Goal: Task Accomplishment & Management: Manage account settings

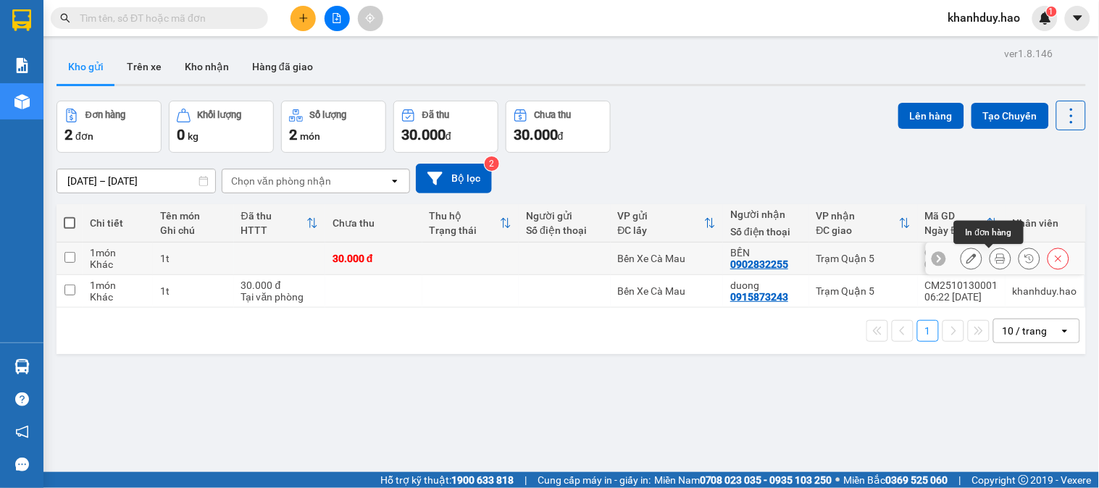
click at [994, 261] on button at bounding box center [1000, 258] width 20 height 25
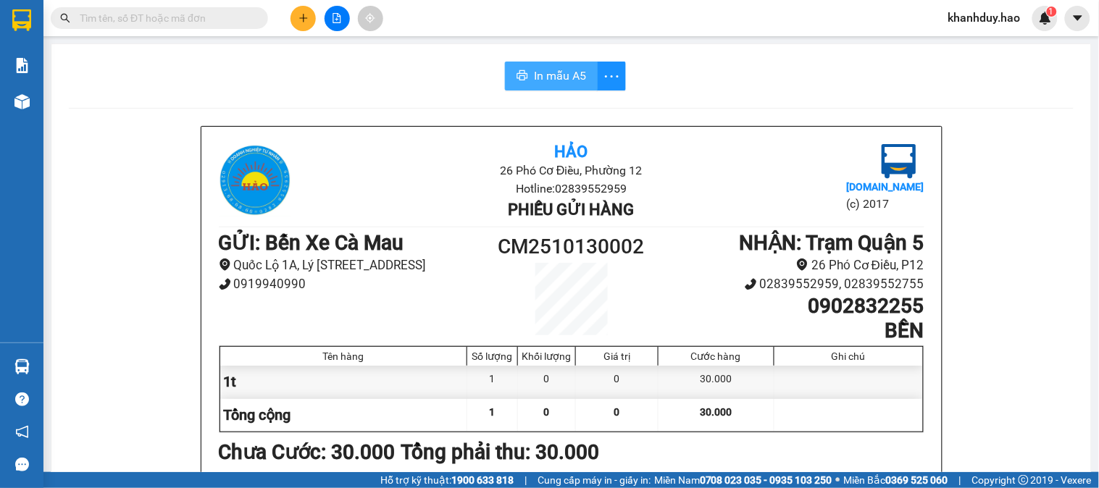
click at [549, 75] on span "In mẫu A5" at bounding box center [560, 76] width 52 height 18
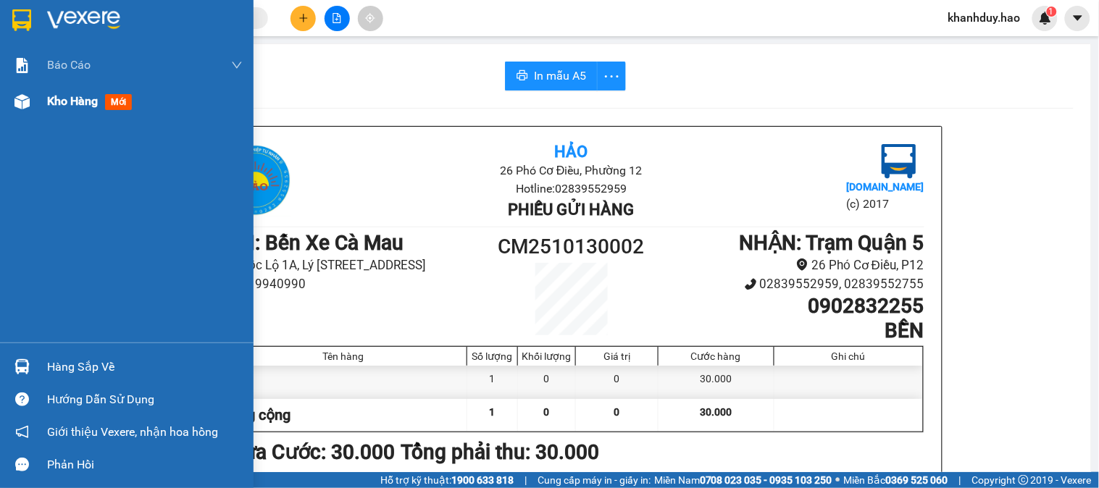
click at [64, 101] on span "Kho hàng" at bounding box center [72, 101] width 51 height 14
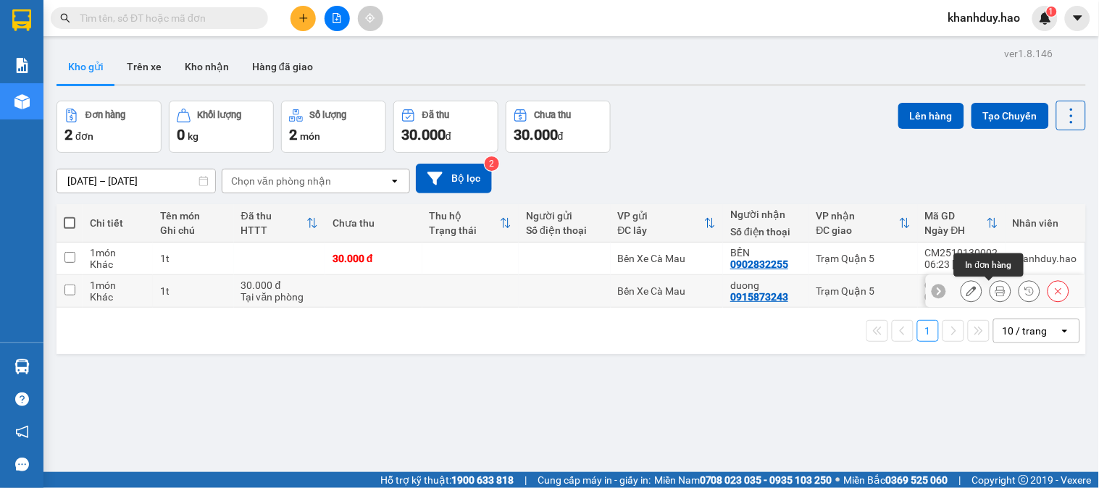
click at [994, 293] on button at bounding box center [1000, 291] width 20 height 25
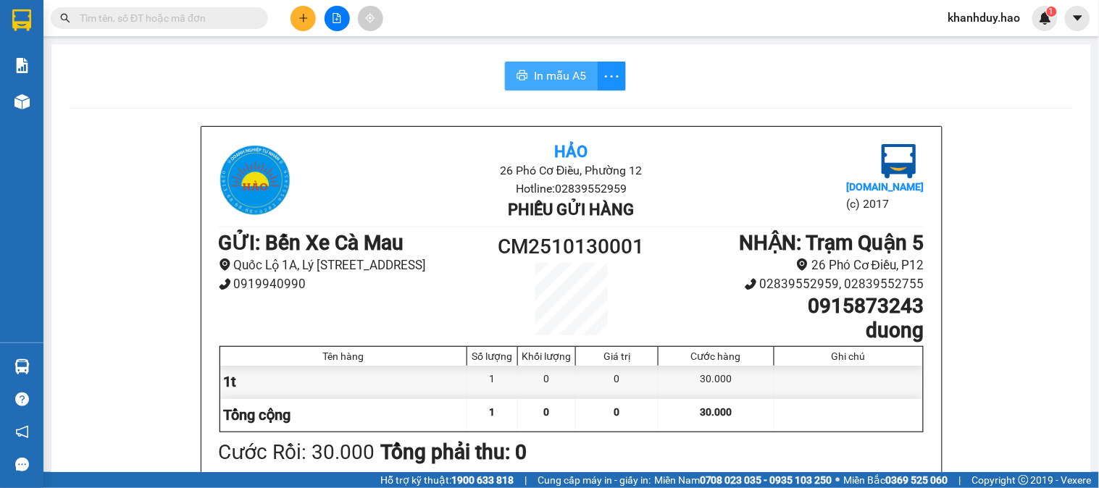
click at [566, 88] on button "In mẫu A5" at bounding box center [551, 76] width 93 height 29
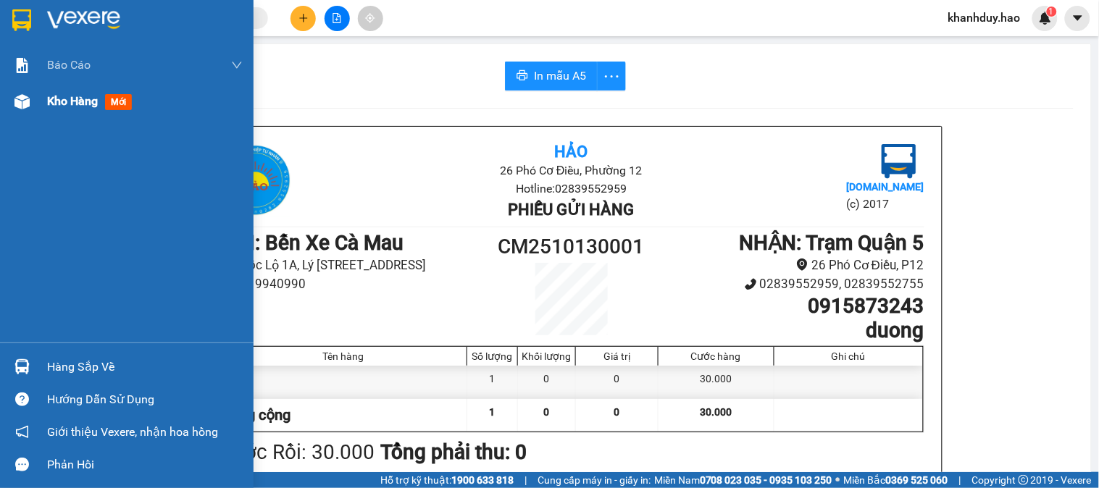
click at [55, 107] on span "Kho hàng" at bounding box center [72, 101] width 51 height 14
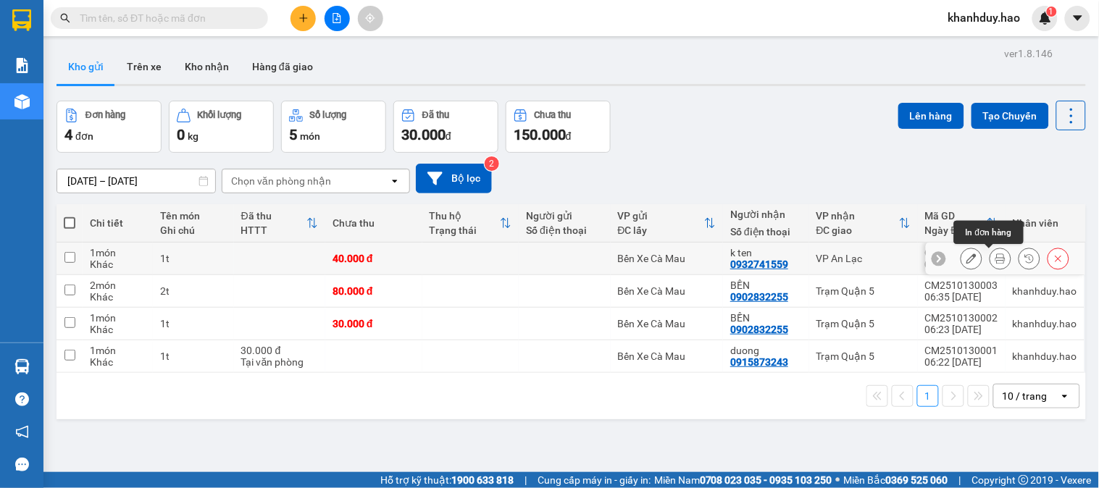
click at [995, 262] on icon at bounding box center [1000, 259] width 10 height 10
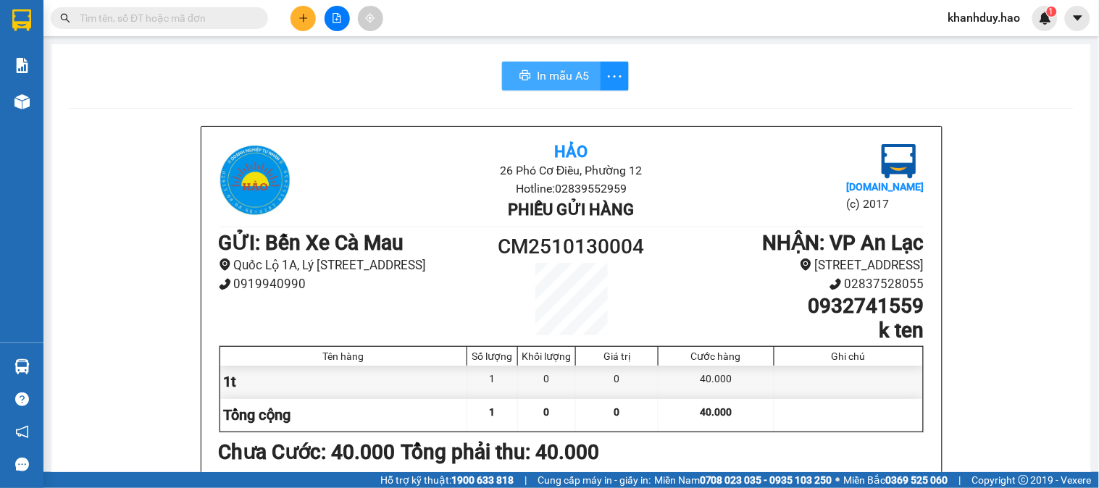
click at [551, 84] on span "In mẫu A5" at bounding box center [563, 76] width 52 height 18
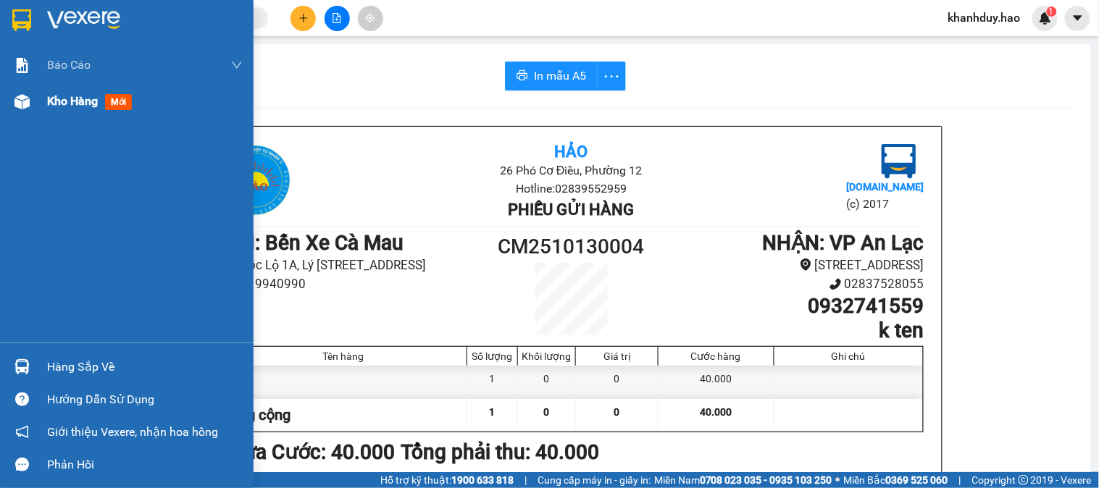
click at [71, 99] on span "Kho hàng" at bounding box center [72, 101] width 51 height 14
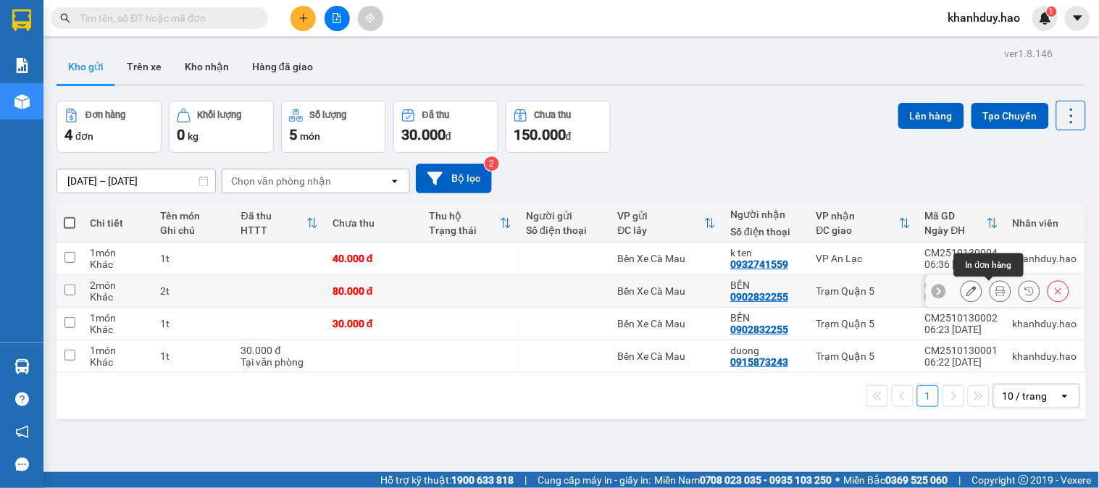
click at [995, 291] on icon at bounding box center [1000, 291] width 10 height 10
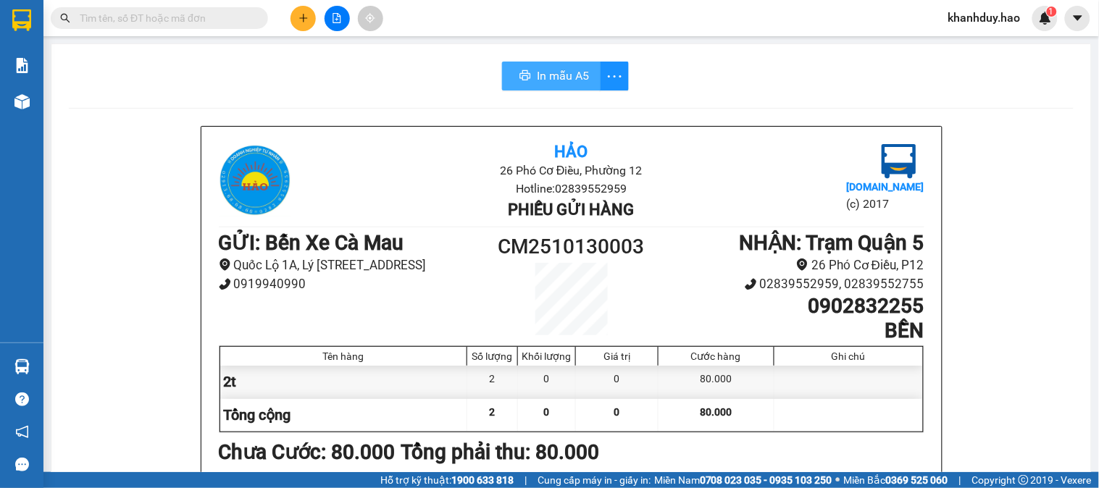
click at [567, 80] on span "In mẫu A5" at bounding box center [563, 76] width 52 height 18
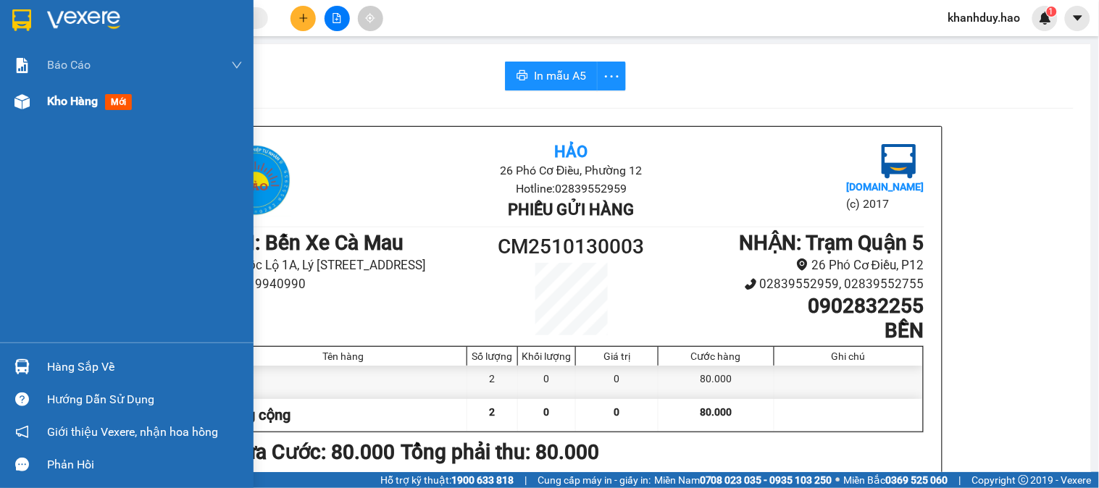
click at [75, 100] on span "Kho hàng" at bounding box center [72, 101] width 51 height 14
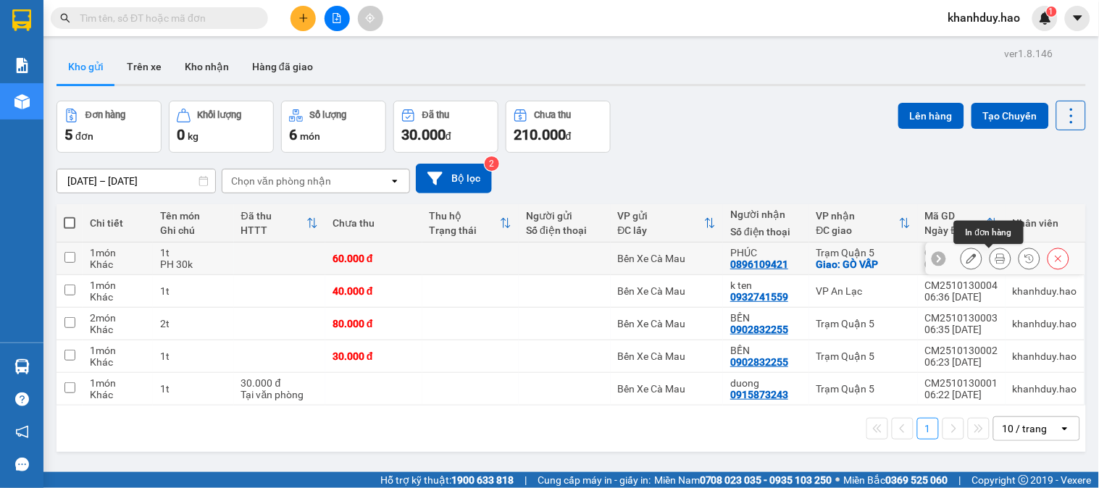
click at [994, 258] on button at bounding box center [1000, 258] width 20 height 25
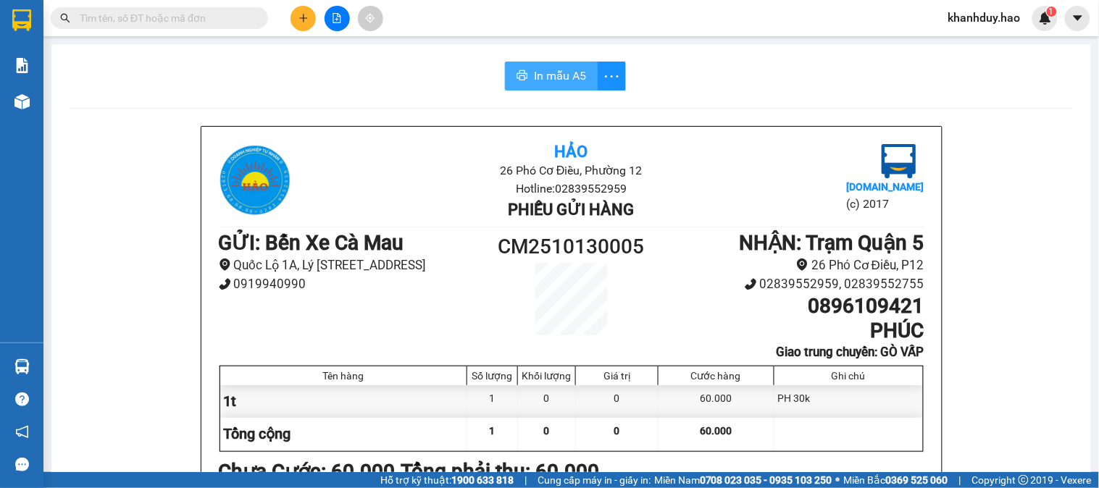
click at [542, 76] on span "In mẫu A5" at bounding box center [560, 76] width 52 height 18
click at [116, 19] on input "text" at bounding box center [165, 18] width 171 height 16
type input "0"
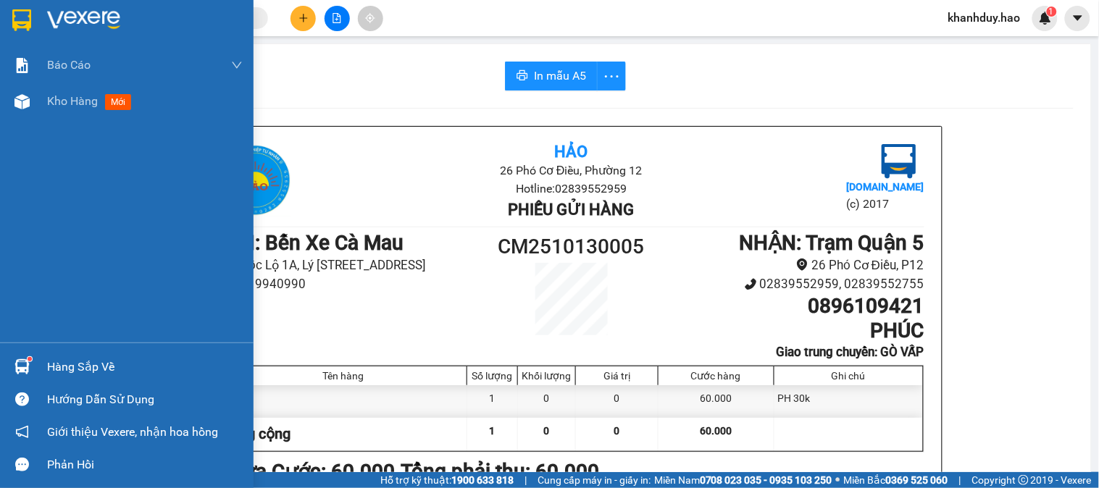
click at [9, 125] on div "Báo cáo BC tiền công nợ Báo cáo dòng tiền (trưởng trạm) Doanh số tạo đơn theo V…" at bounding box center [127, 195] width 254 height 296
drag, startPoint x: 9, startPoint y: 125, endPoint x: 45, endPoint y: 106, distance: 40.2
click at [12, 124] on div "Báo cáo BC tiền công nợ Báo cáo dòng tiền (trưởng trạm) Doanh số tạo đơn theo V…" at bounding box center [127, 195] width 254 height 296
click at [48, 105] on span "Kho hàng" at bounding box center [72, 101] width 51 height 14
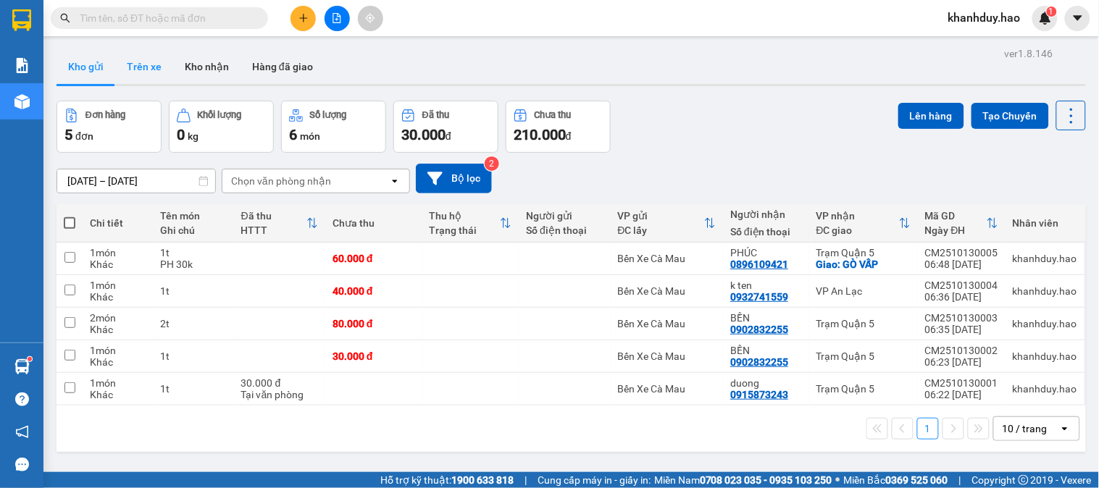
click at [122, 64] on button "Trên xe" at bounding box center [144, 66] width 58 height 35
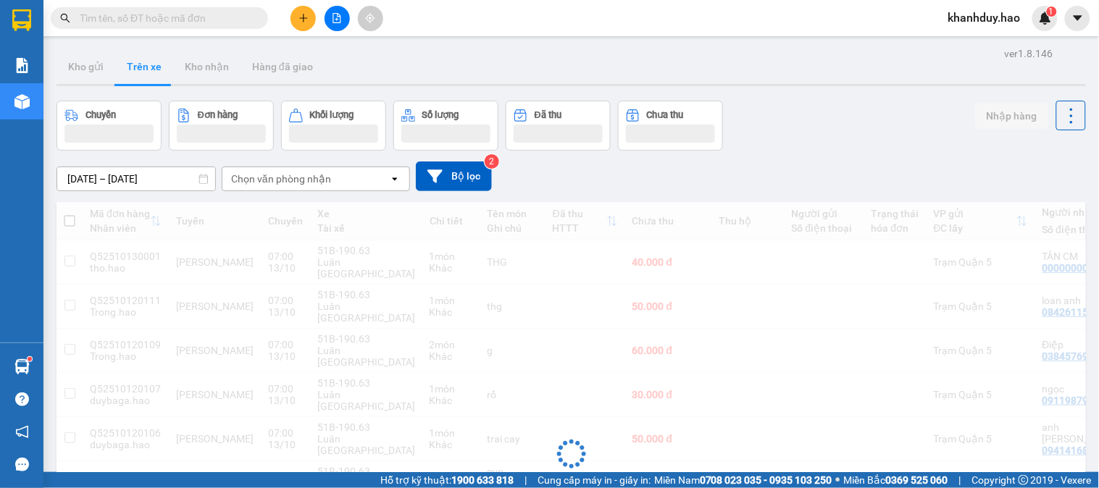
click at [251, 185] on div "Chọn văn phòng nhận" at bounding box center [281, 179] width 100 height 14
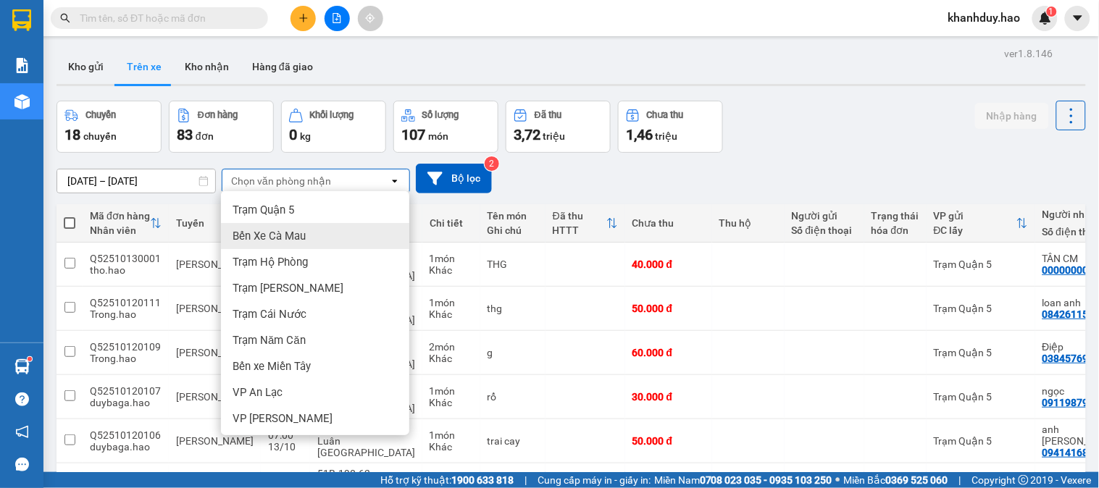
click at [280, 237] on span "Bến Xe Cà Mau" at bounding box center [269, 236] width 73 height 14
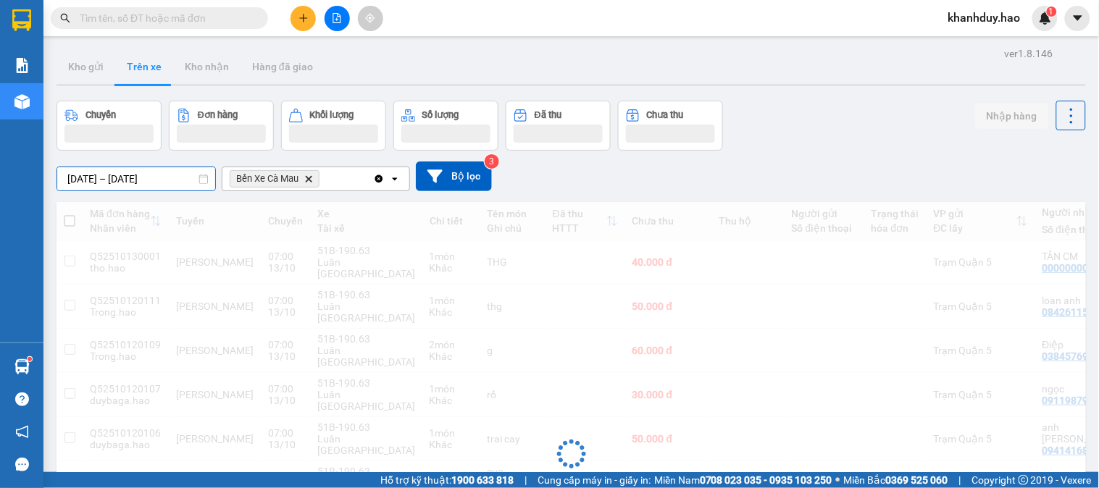
click at [175, 186] on div "ver 1.8.146 Kho gửi Trên xe Kho nhận Hàng đã giao Chuyến Đơn hàng Khối lượng Số…" at bounding box center [571, 388] width 1041 height 691
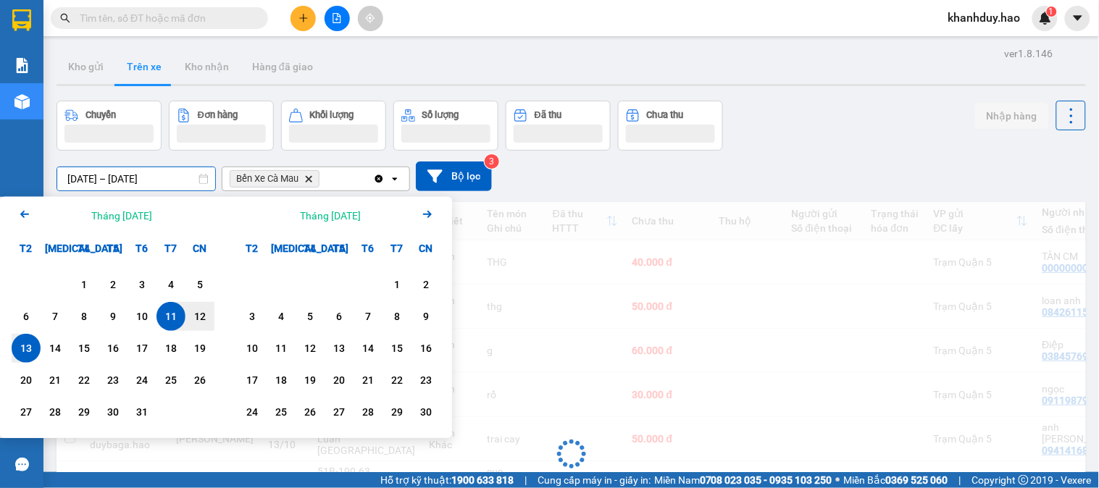
click at [38, 346] on div "13" at bounding box center [26, 348] width 29 height 29
type input "[DATE] – [DATE]"
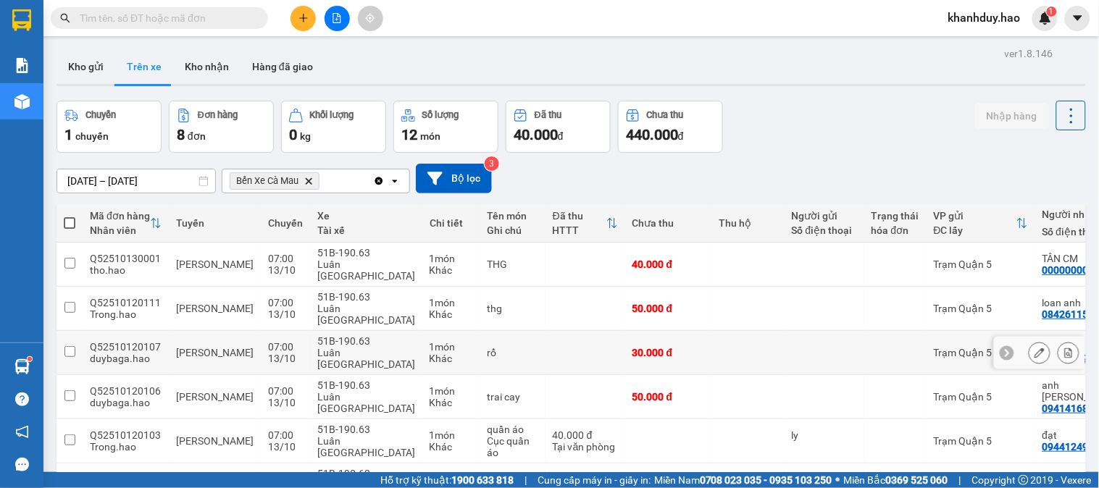
scroll to position [109, 0]
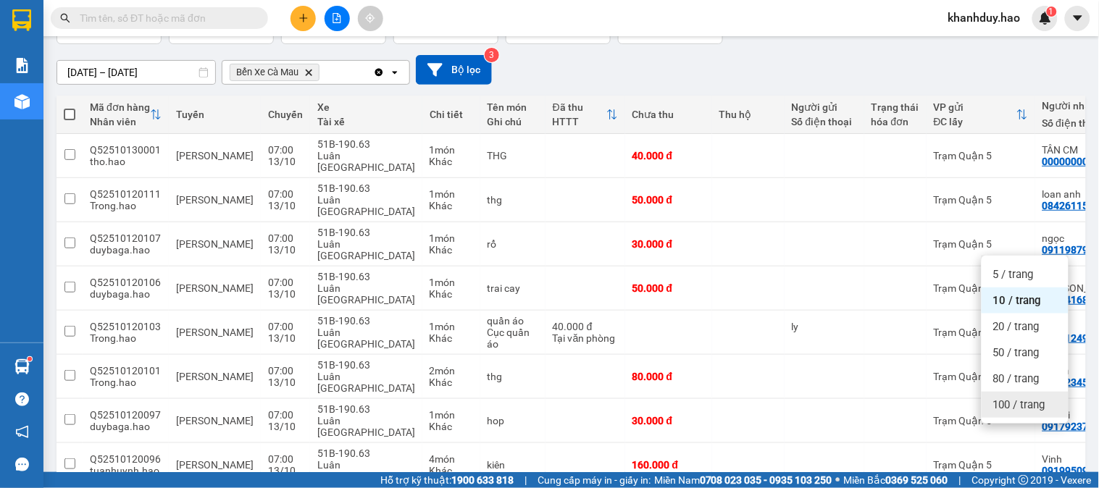
click at [1020, 407] on span "100 / trang" at bounding box center [1019, 405] width 52 height 14
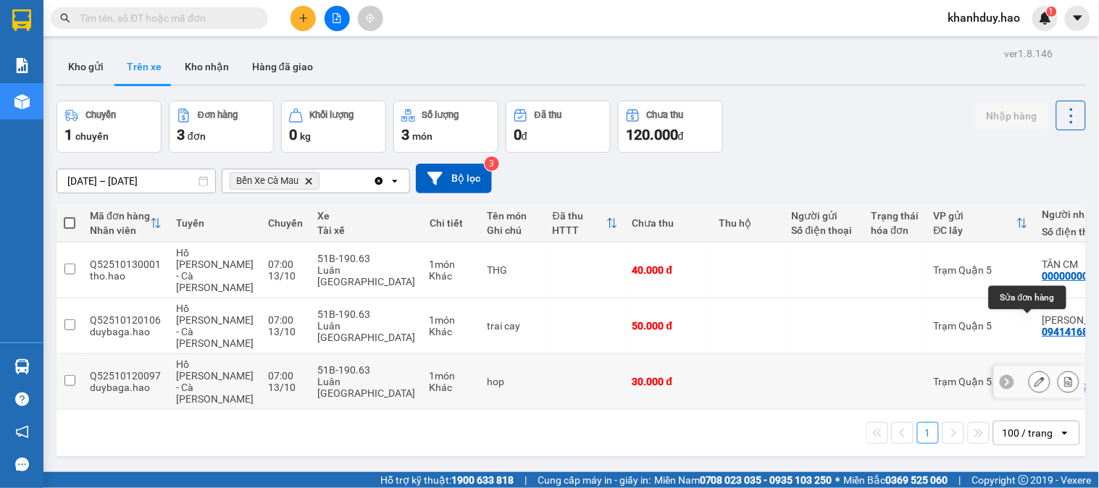
click at [1030, 369] on button at bounding box center [1040, 381] width 20 height 25
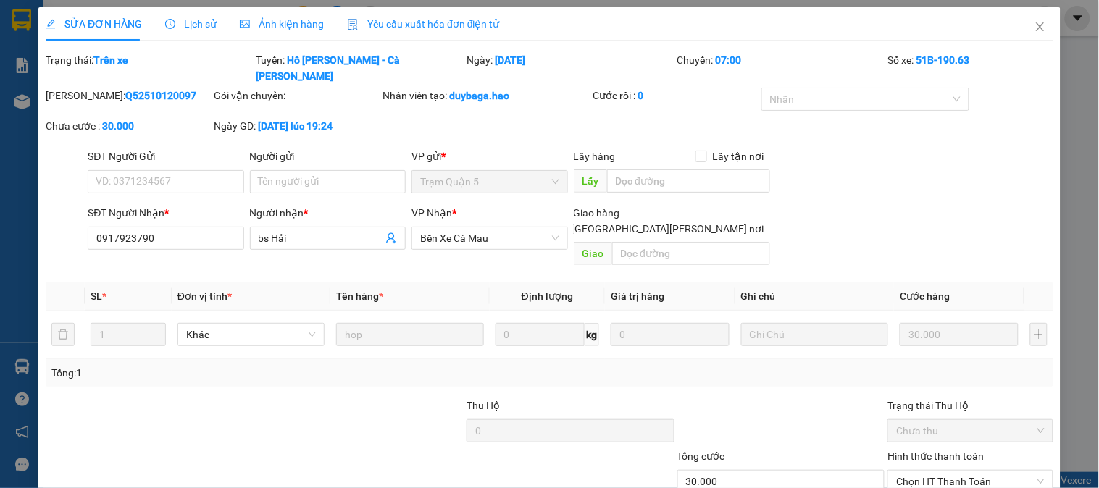
click at [249, 8] on div "Ảnh kiện hàng" at bounding box center [282, 23] width 84 height 33
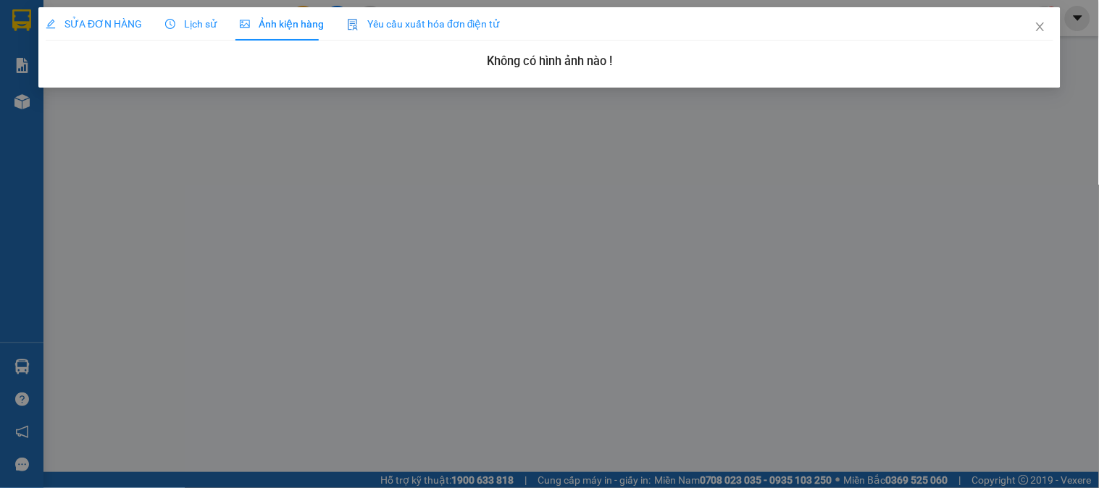
click at [102, 32] on div "SỬA ĐƠN HÀNG" at bounding box center [94, 23] width 96 height 33
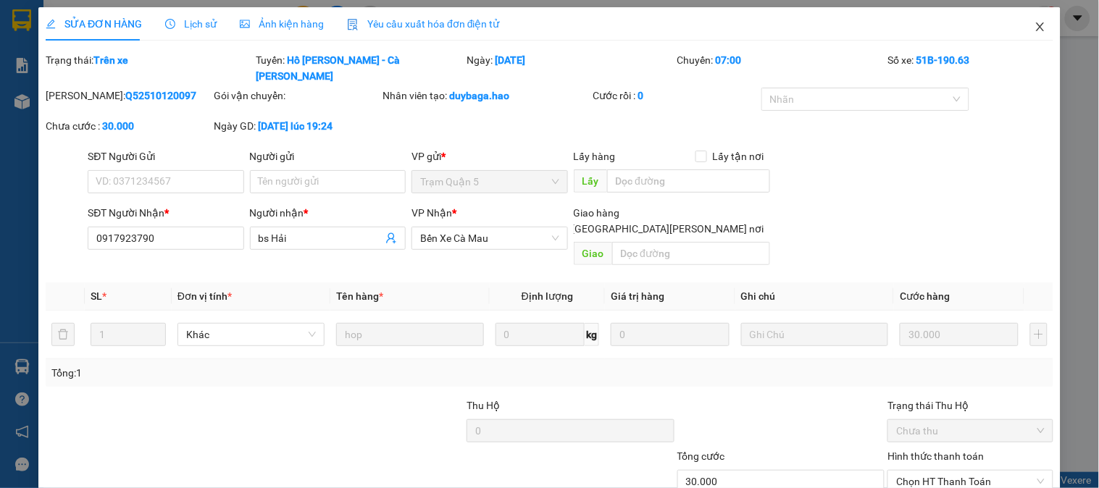
click at [1035, 30] on icon "close" at bounding box center [1041, 27] width 12 height 12
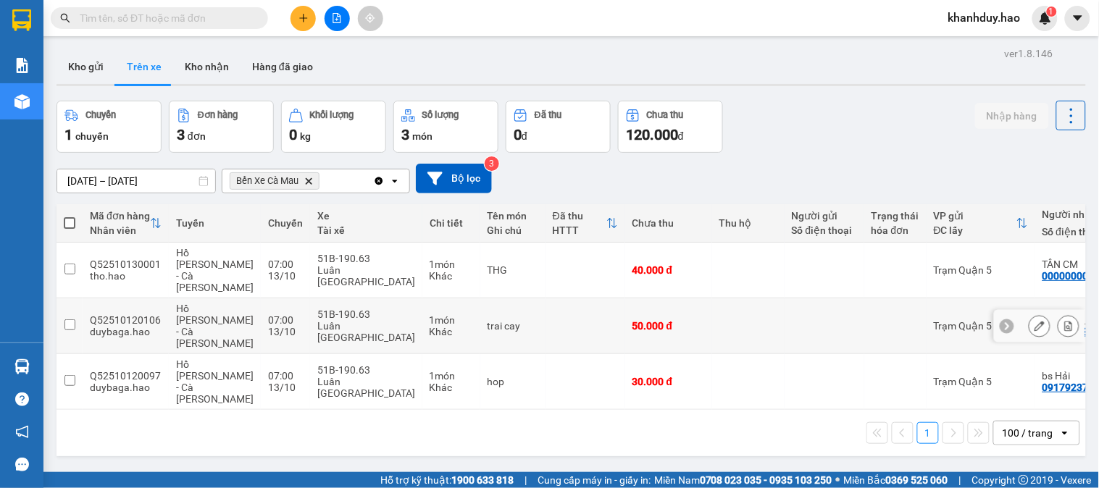
click at [1035, 321] on icon at bounding box center [1040, 326] width 10 height 10
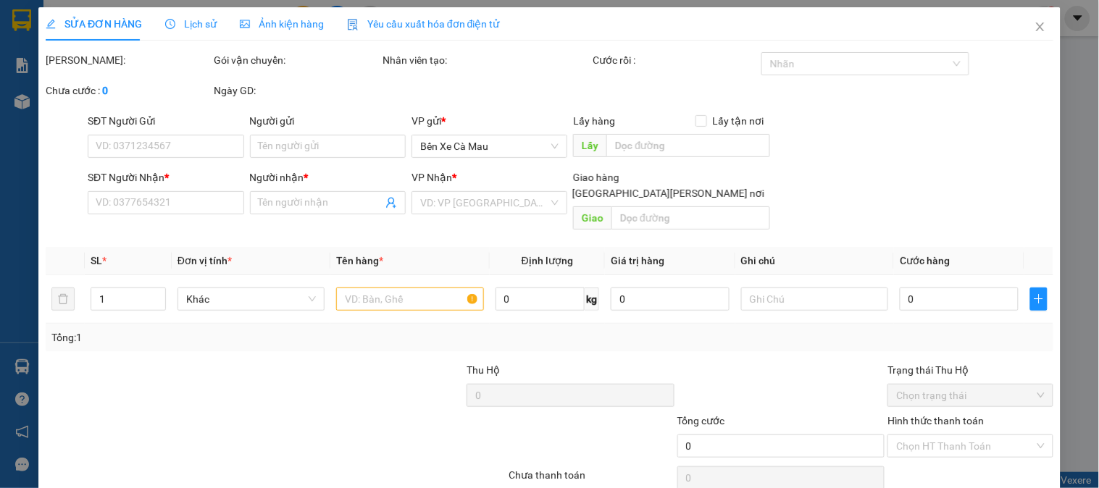
type input "0941416864"
type input "anh [PERSON_NAME]"
type input "50.000"
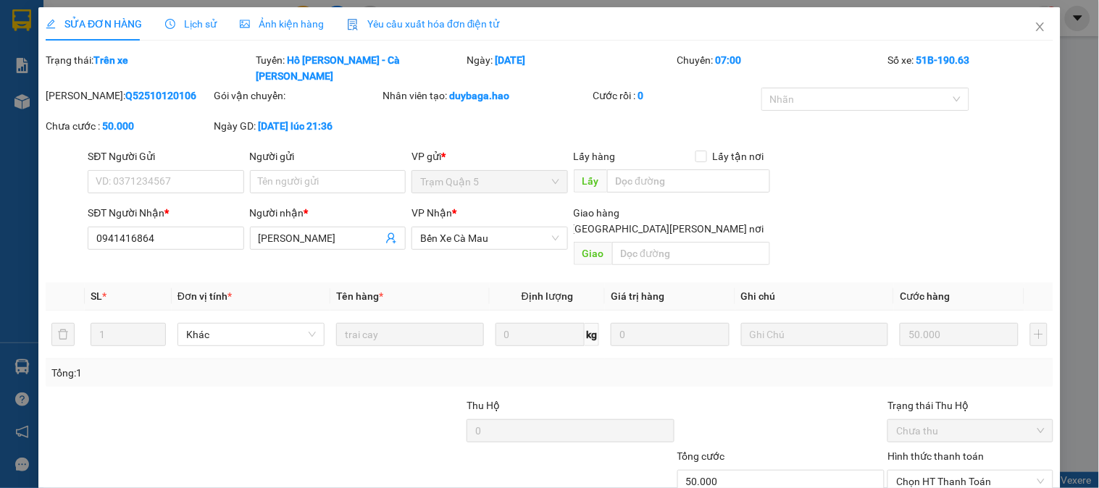
click at [319, 29] on span "Ảnh kiện hàng" at bounding box center [282, 24] width 84 height 12
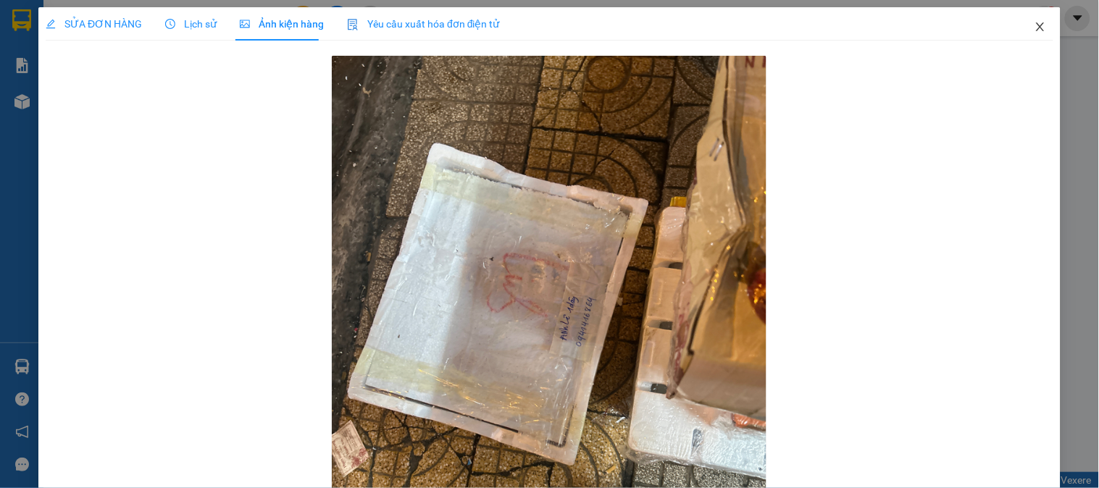
click at [1035, 33] on icon "close" at bounding box center [1041, 27] width 12 height 12
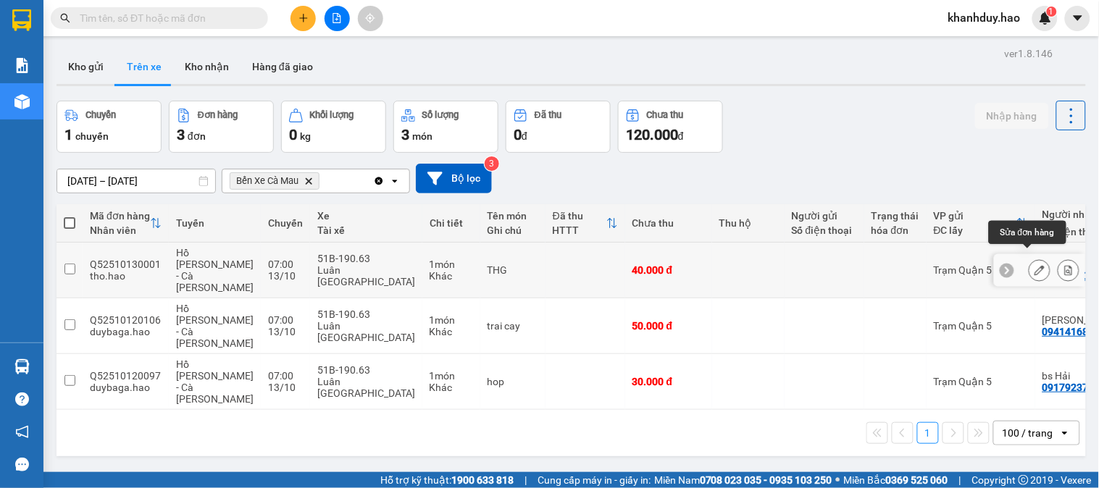
click at [1035, 265] on icon at bounding box center [1040, 270] width 10 height 10
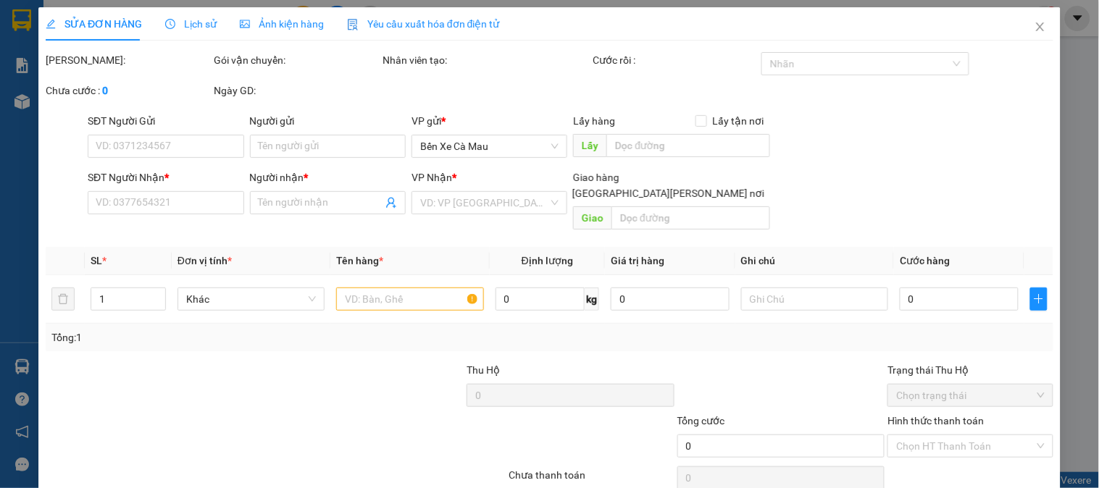
type input "0000000000"
type input "TÂN CM"
type input "40.000"
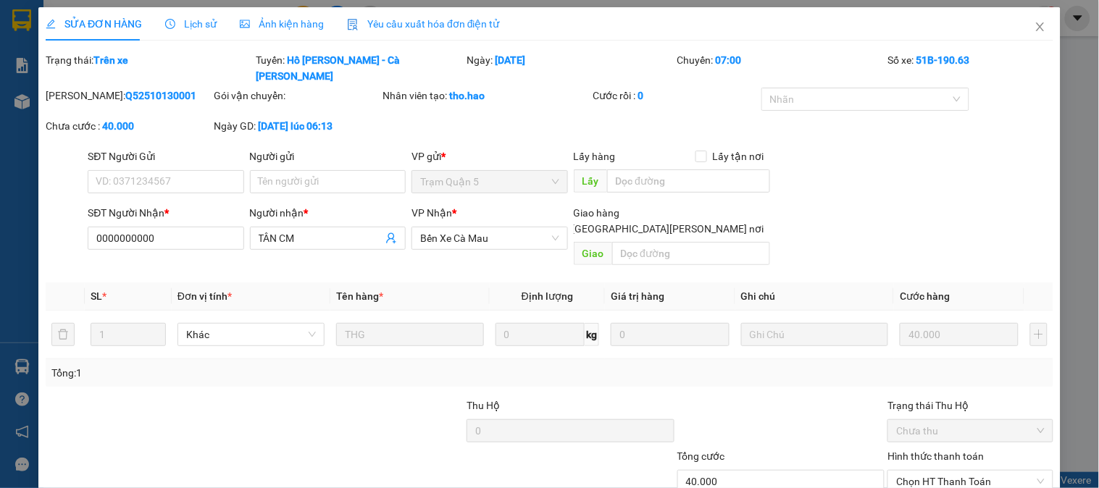
click at [209, 29] on span "Lịch sử" at bounding box center [190, 24] width 51 height 12
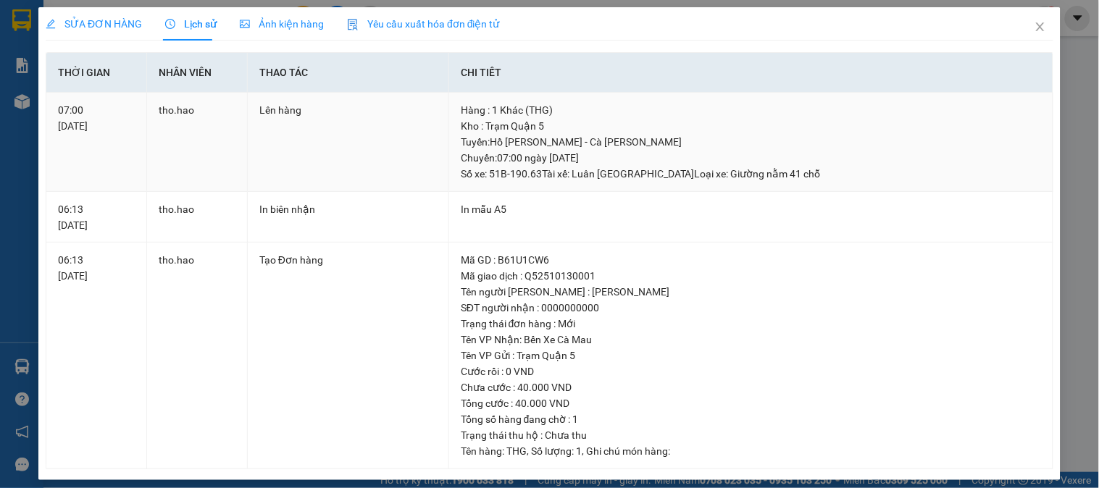
scroll to position [9, 0]
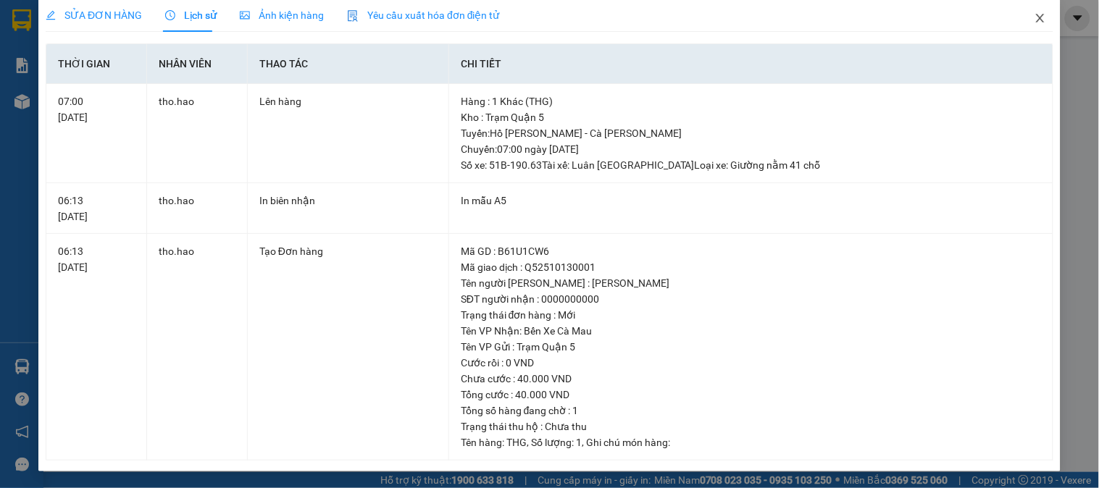
click at [1022, 13] on span "Close" at bounding box center [1040, 19] width 41 height 41
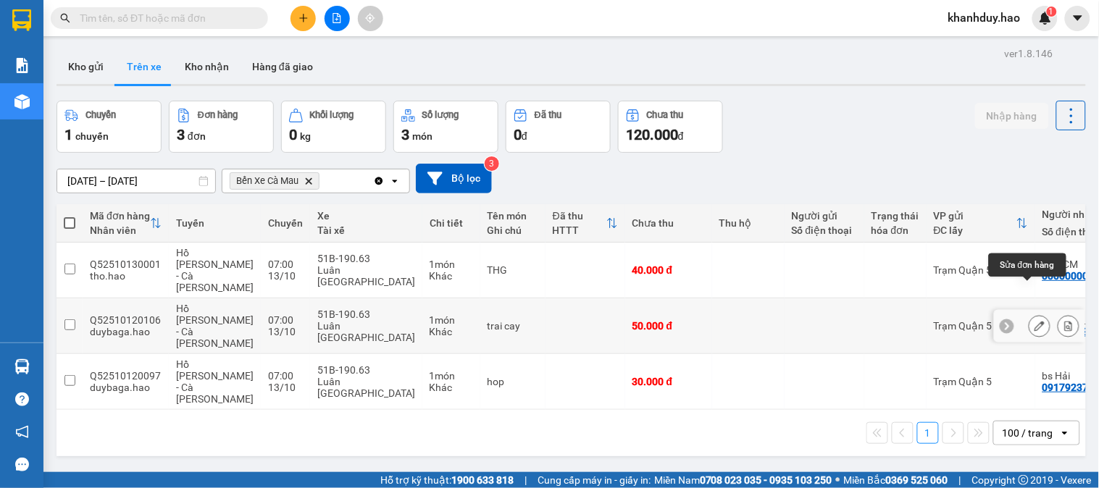
click at [1035, 321] on icon at bounding box center [1040, 326] width 10 height 10
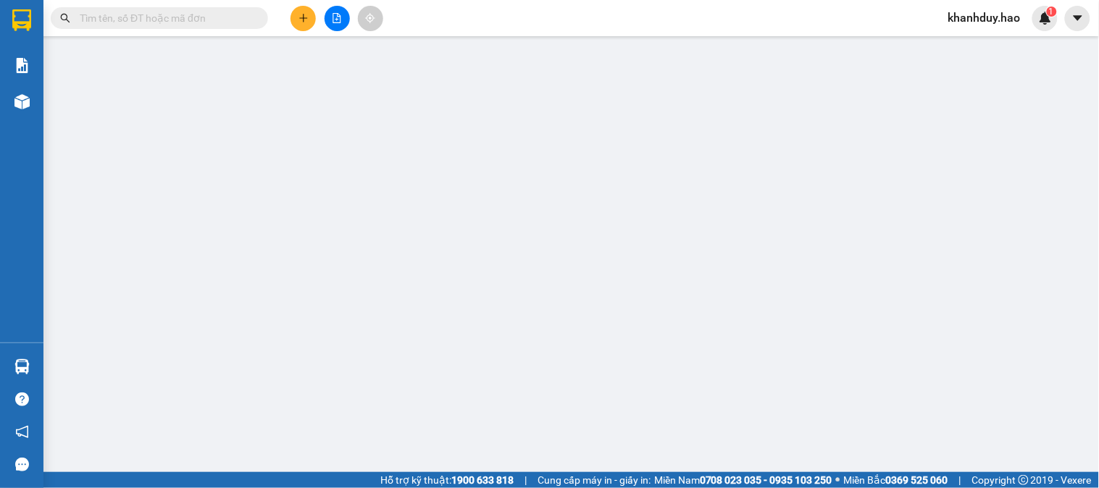
type input "0941416864"
type input "anh [PERSON_NAME]"
type input "50.000"
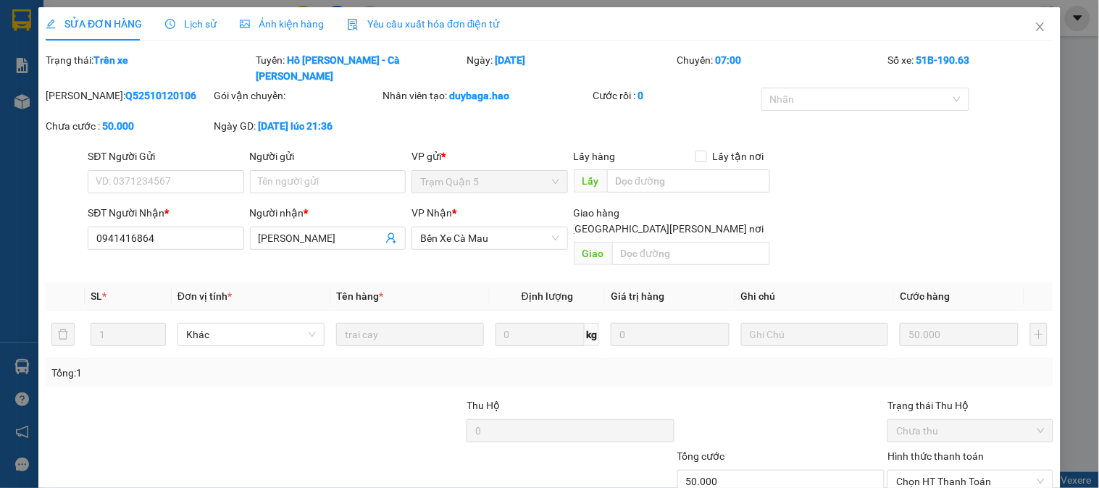
click at [184, 25] on span "Lịch sử" at bounding box center [190, 24] width 51 height 12
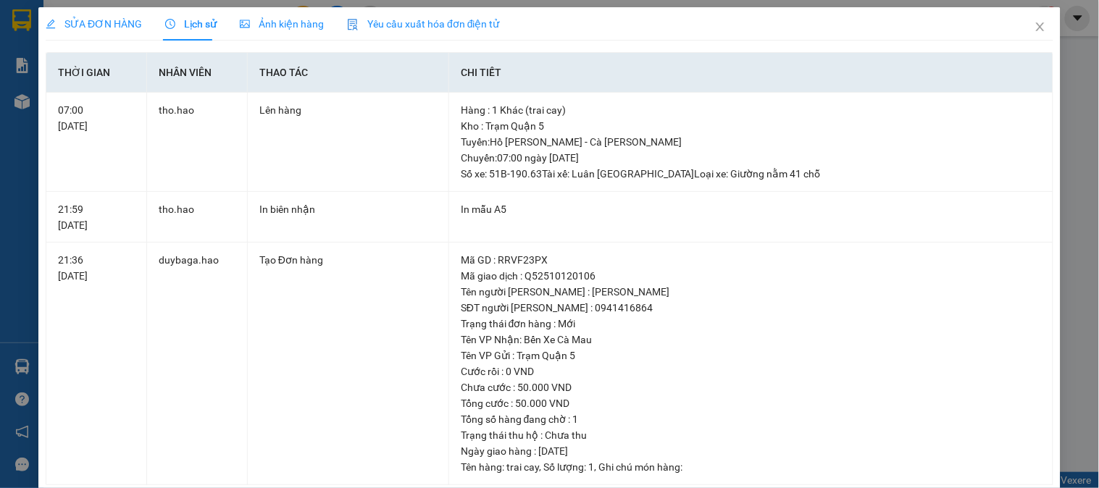
click at [292, 14] on div "Ảnh kiện hàng" at bounding box center [282, 23] width 84 height 33
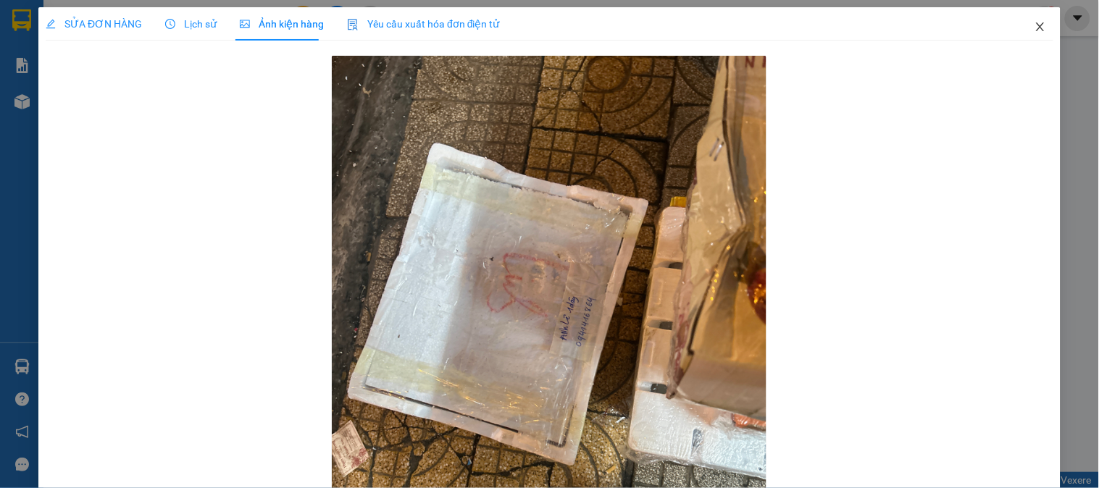
click at [1035, 32] on icon "close" at bounding box center [1041, 27] width 12 height 12
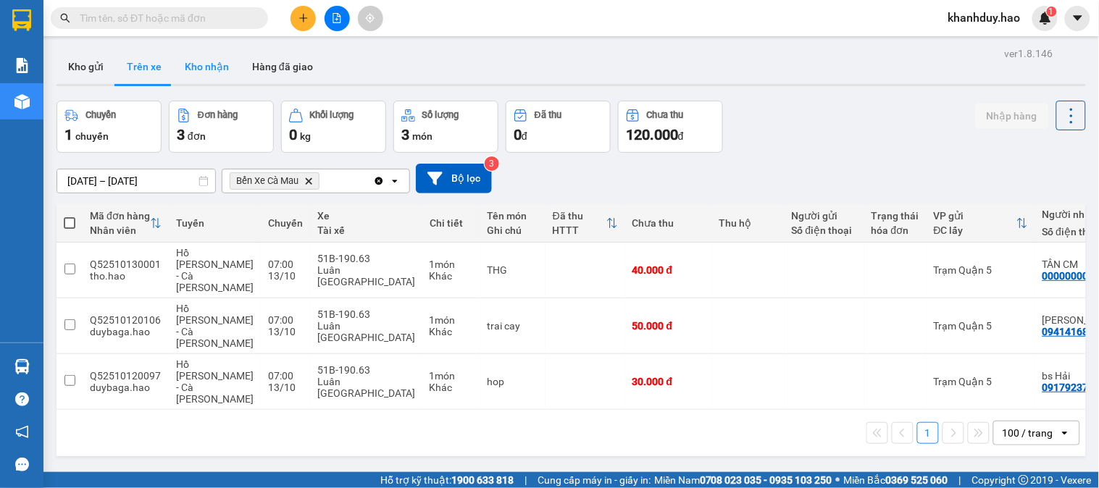
click at [181, 61] on button "Kho nhận" at bounding box center [206, 66] width 67 height 35
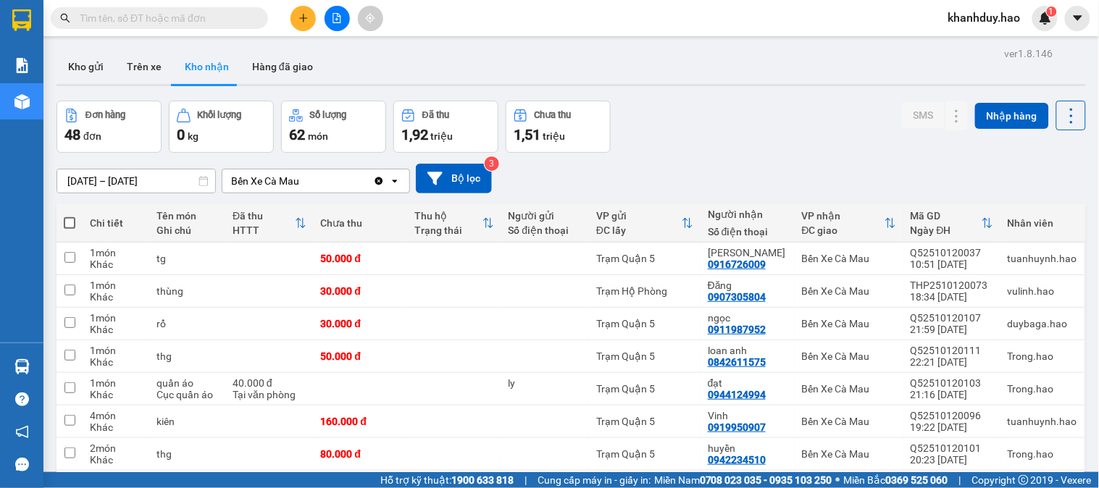
click at [162, 172] on input "[DATE] – [DATE]" at bounding box center [136, 181] width 158 height 23
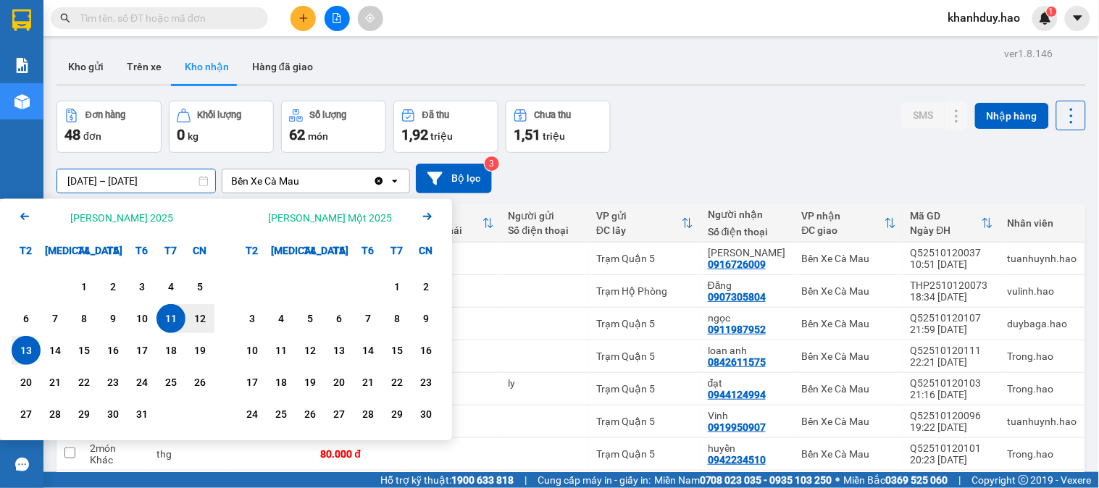
click at [171, 310] on div "11" at bounding box center [171, 318] width 20 height 17
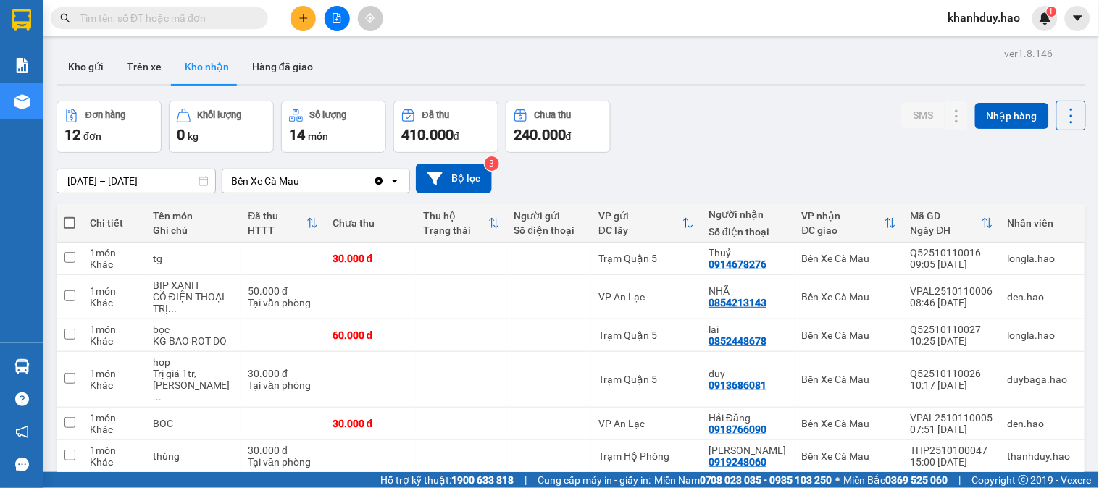
click at [306, 217] on div at bounding box center [312, 223] width 12 height 12
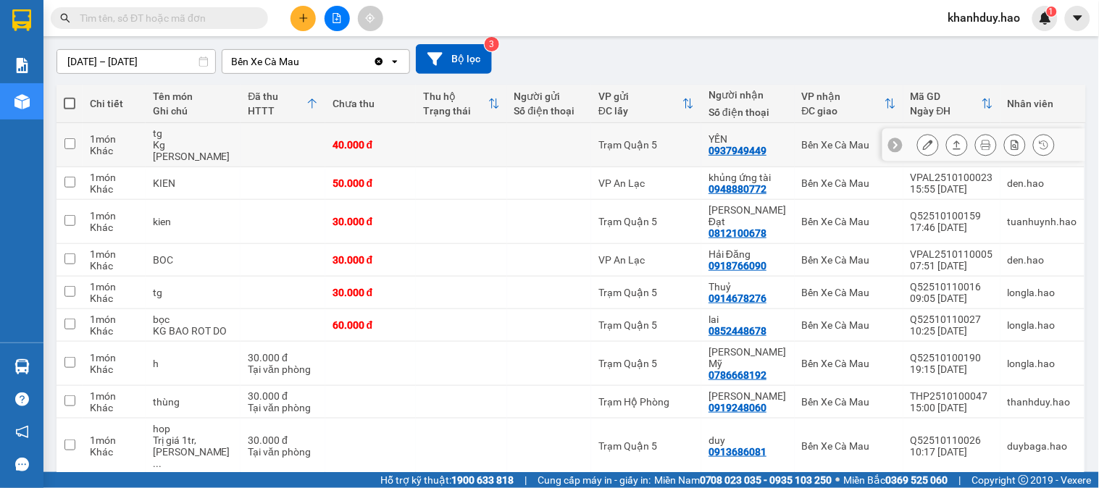
scroll to position [80, 0]
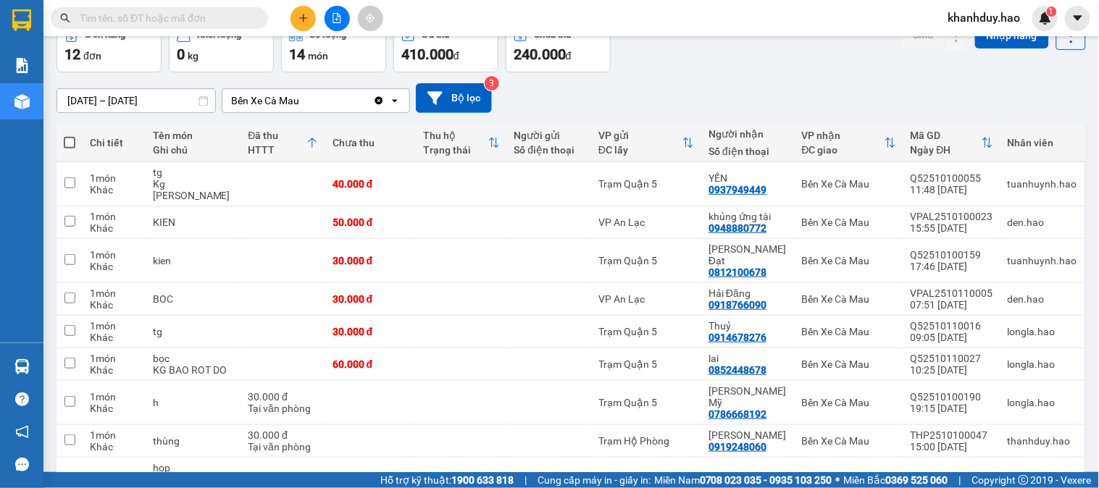
click at [172, 104] on input "[DATE] – [DATE]" at bounding box center [136, 100] width 158 height 23
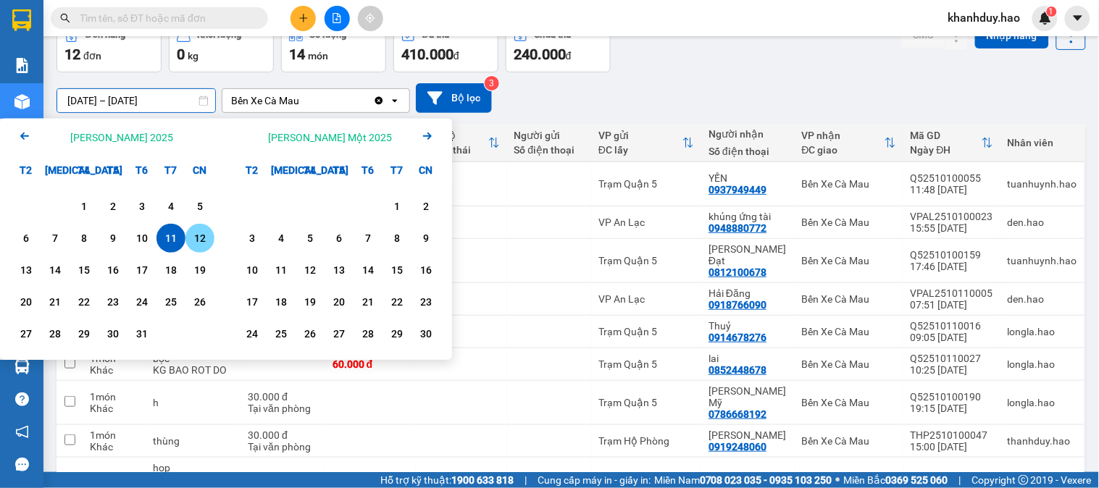
click at [186, 242] on div "12" at bounding box center [199, 238] width 29 height 29
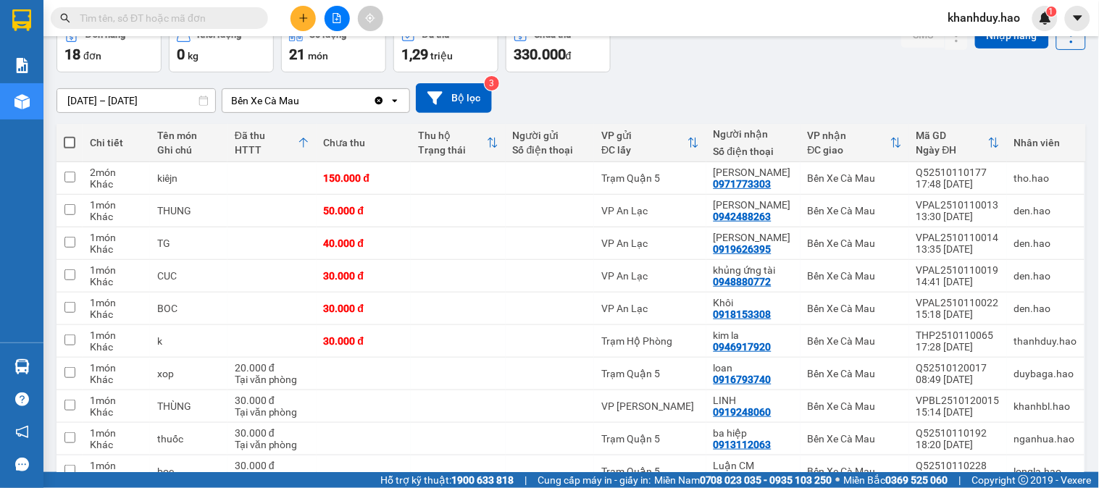
click at [146, 109] on div "ver 1.8.146 Kho gửi Trên xe Kho nhận Hàng đã giao Đơn hàng 18 đơn Khối lượng 0 …" at bounding box center [571, 251] width 1041 height 577
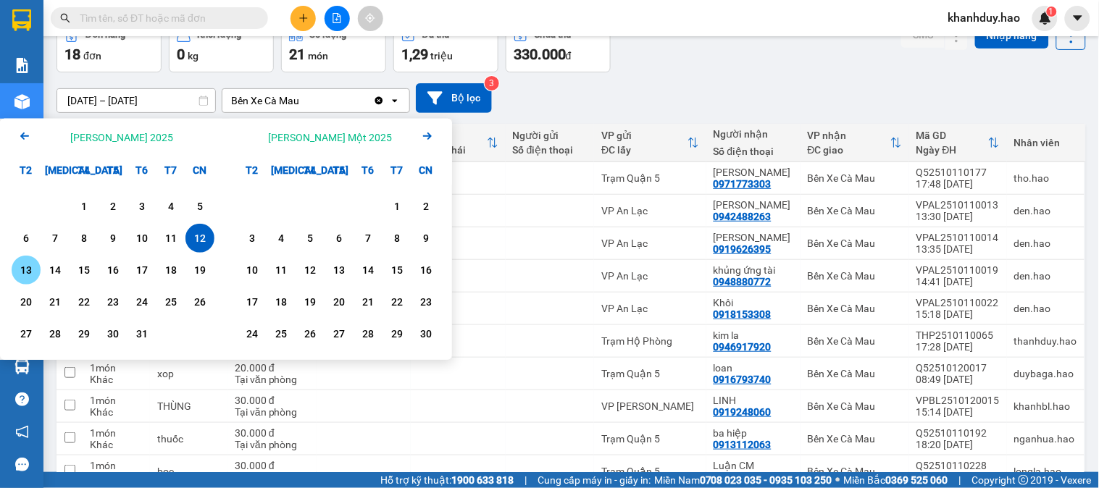
click at [20, 267] on div "13" at bounding box center [26, 270] width 20 height 17
type input "[DATE] – [DATE]"
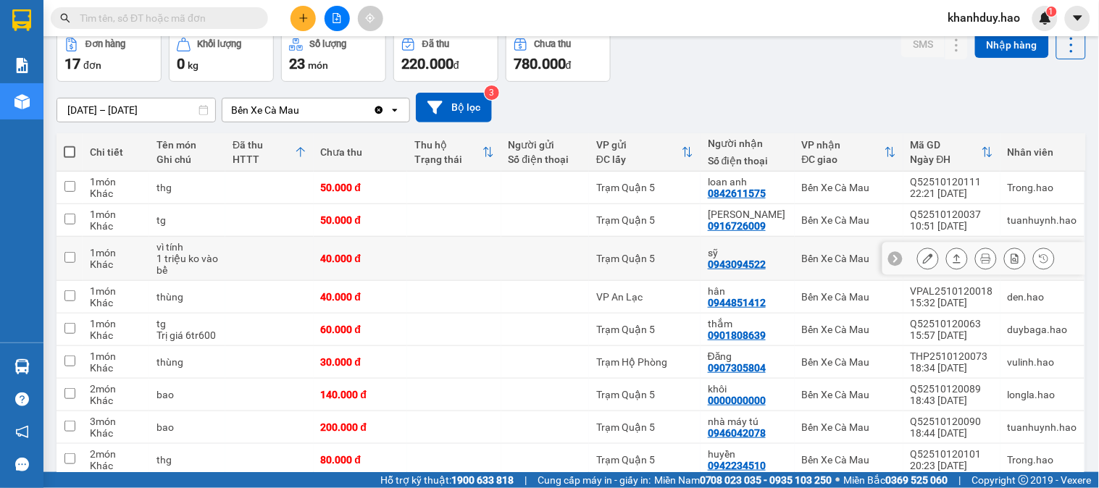
scroll to position [168, 0]
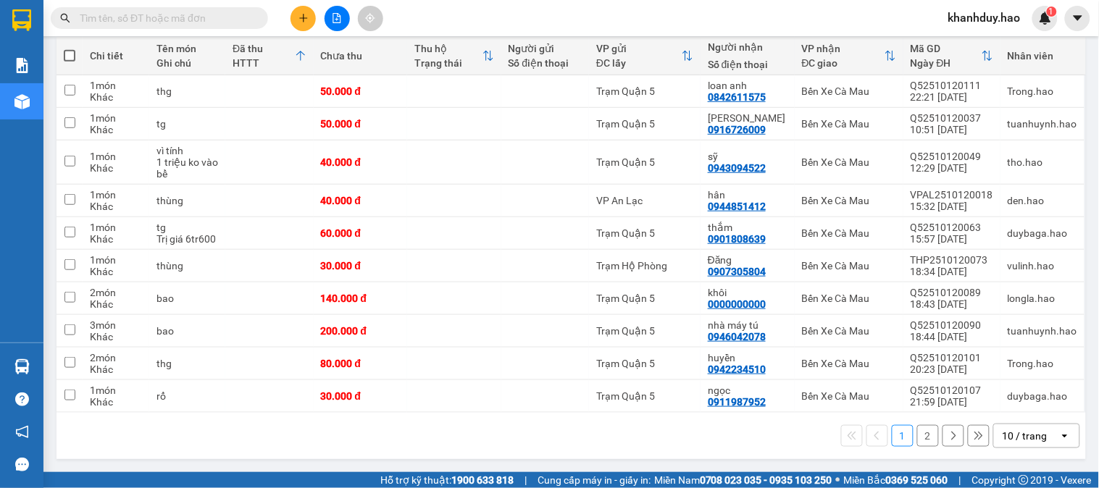
click at [1027, 433] on div "10 / trang" at bounding box center [1025, 436] width 45 height 14
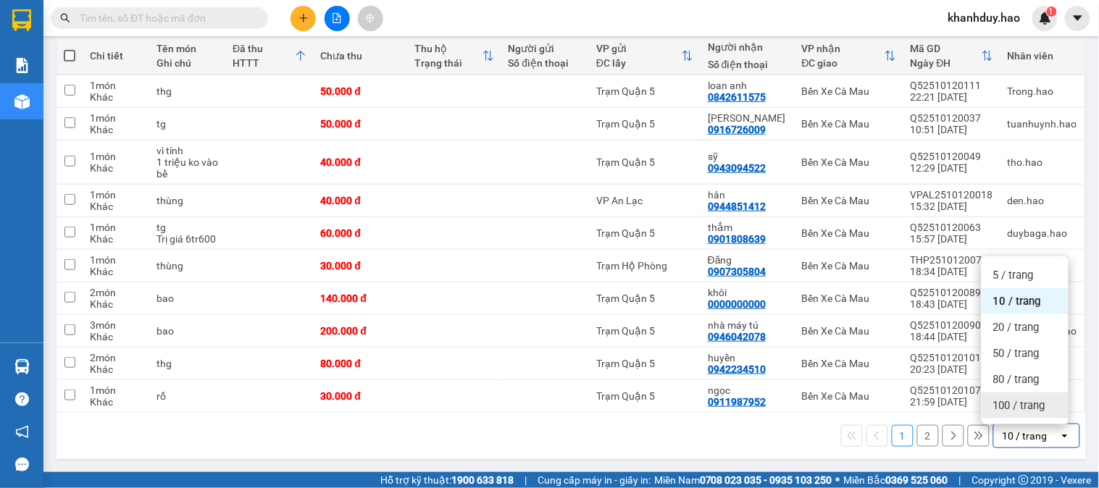
click at [1026, 410] on span "100 / trang" at bounding box center [1019, 405] width 52 height 14
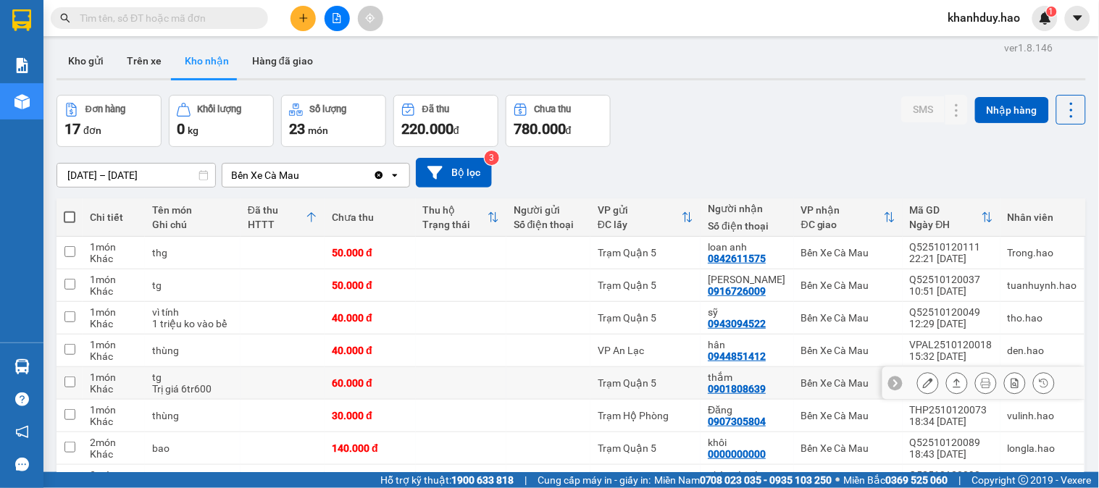
scroll to position [0, 0]
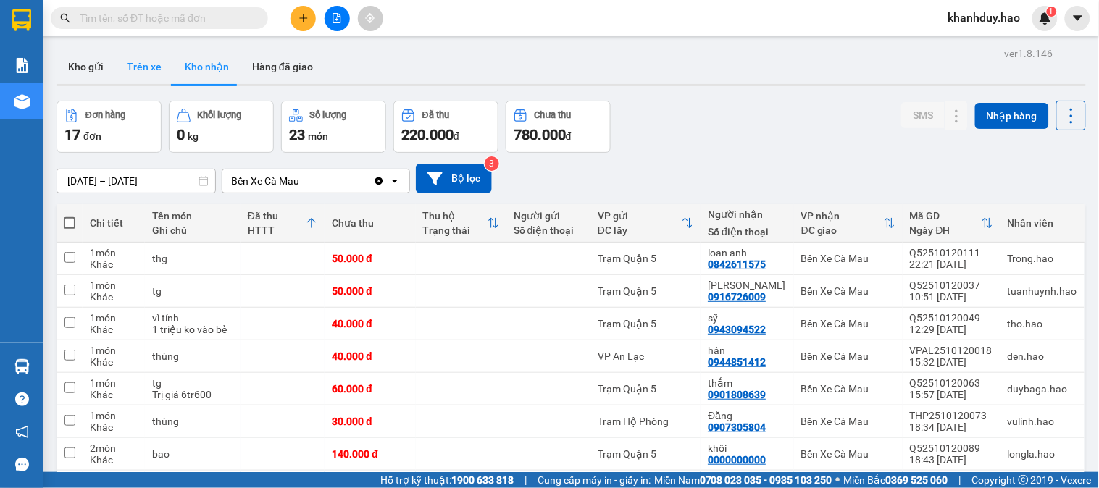
click at [167, 76] on button "Trên xe" at bounding box center [144, 66] width 58 height 35
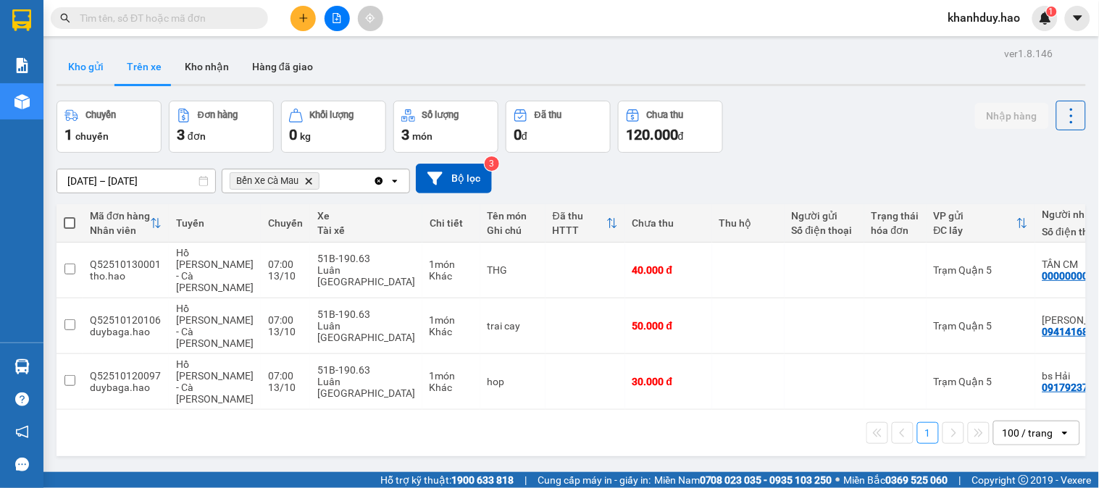
click at [94, 71] on button "Kho gửi" at bounding box center [86, 66] width 59 height 35
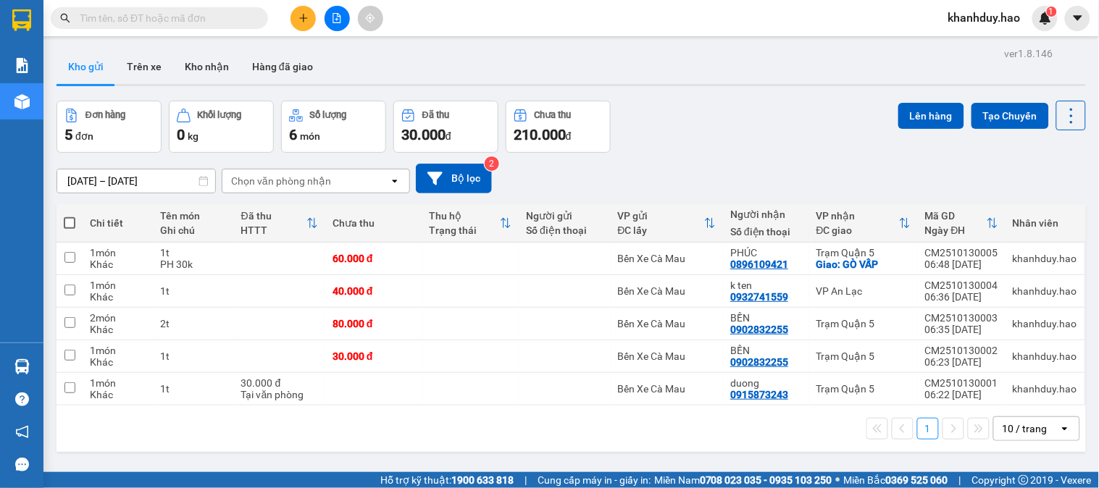
click at [162, 28] on span at bounding box center [159, 18] width 217 height 22
click at [163, 22] on input "text" at bounding box center [165, 18] width 171 height 16
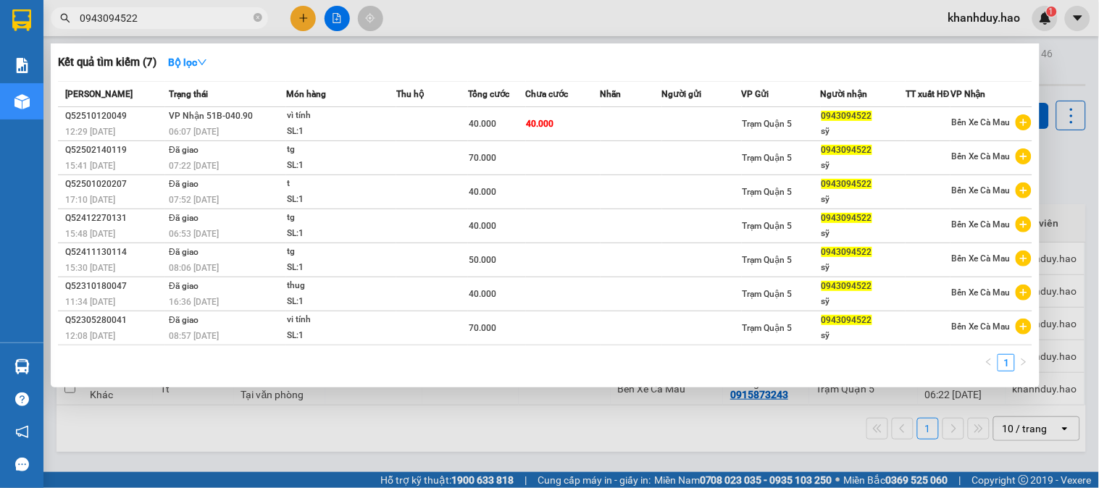
type input "0943094522"
click at [1098, 133] on div at bounding box center [549, 244] width 1099 height 488
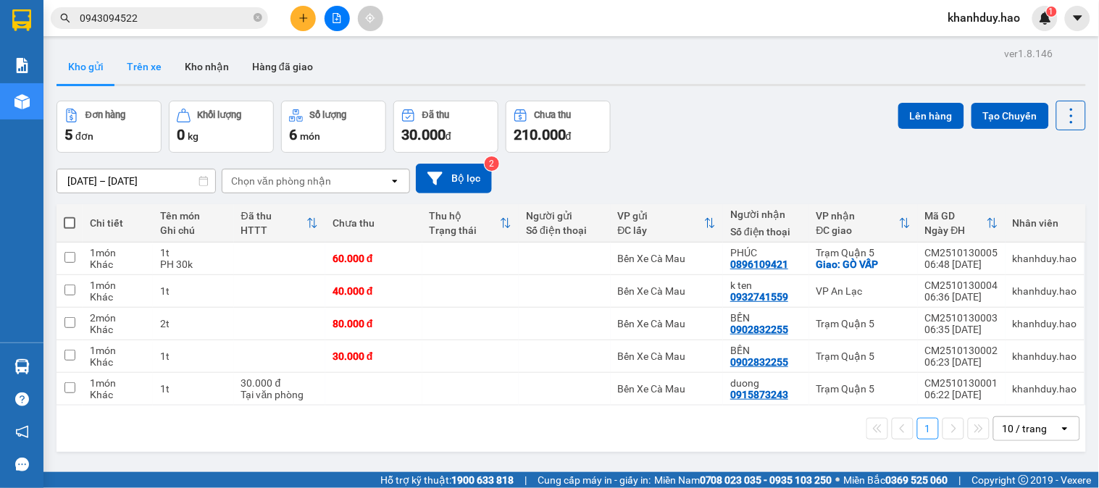
click at [160, 65] on button "Trên xe" at bounding box center [144, 66] width 58 height 35
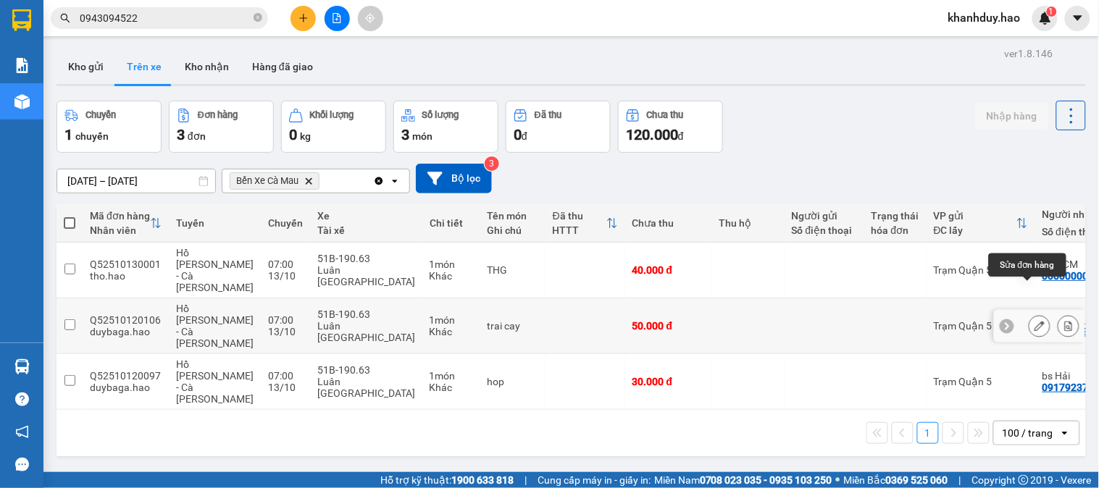
click at [1033, 314] on button at bounding box center [1040, 326] width 20 height 25
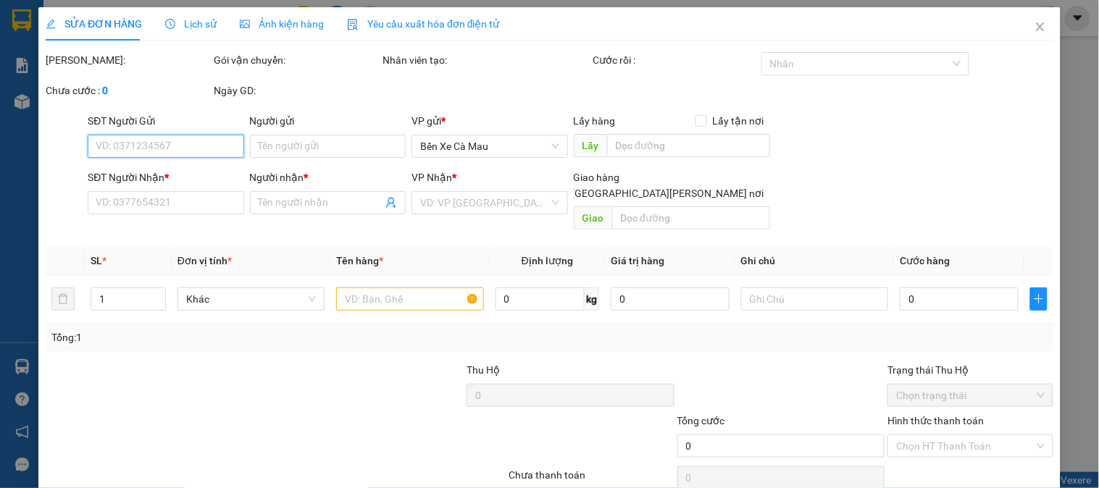
type input "0941416864"
type input "anh Lê"
type input "50.000"
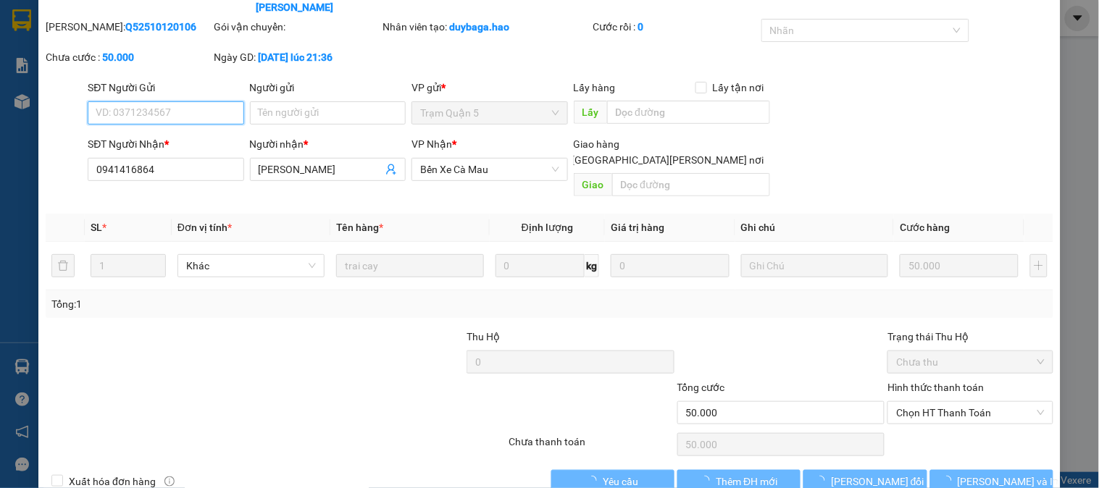
scroll to position [70, 0]
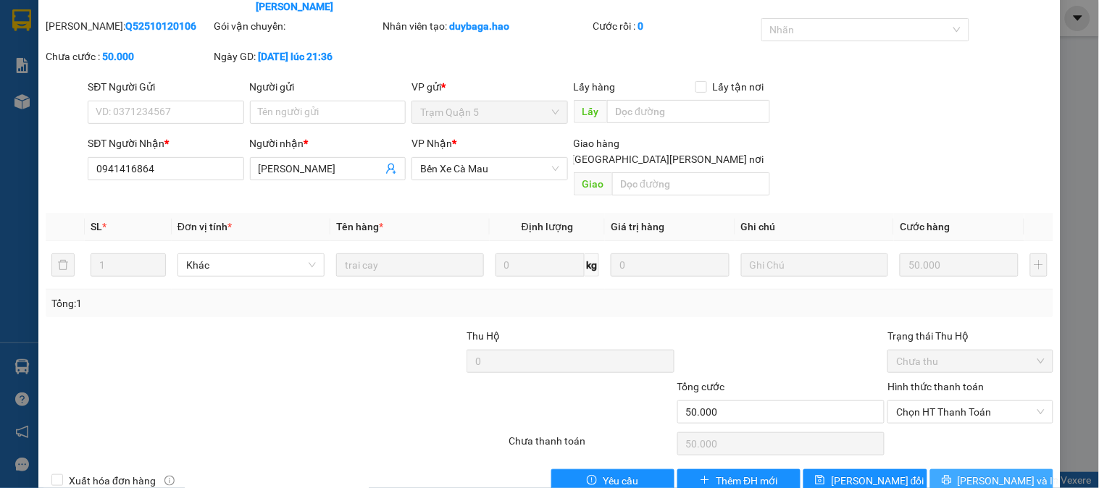
click at [1008, 473] on span "Lưu và In" at bounding box center [1008, 481] width 101 height 16
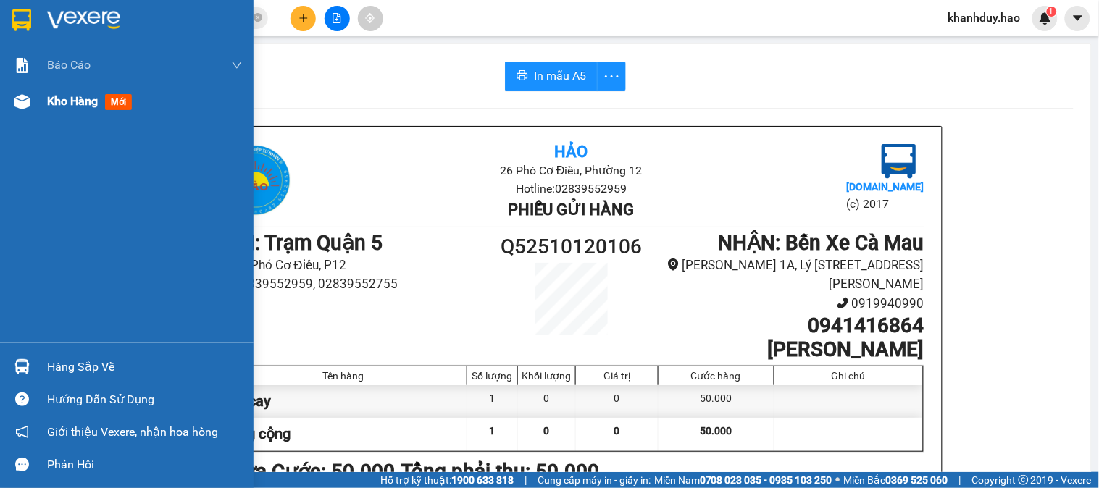
click at [68, 111] on div "Kho hàng mới" at bounding box center [145, 101] width 196 height 36
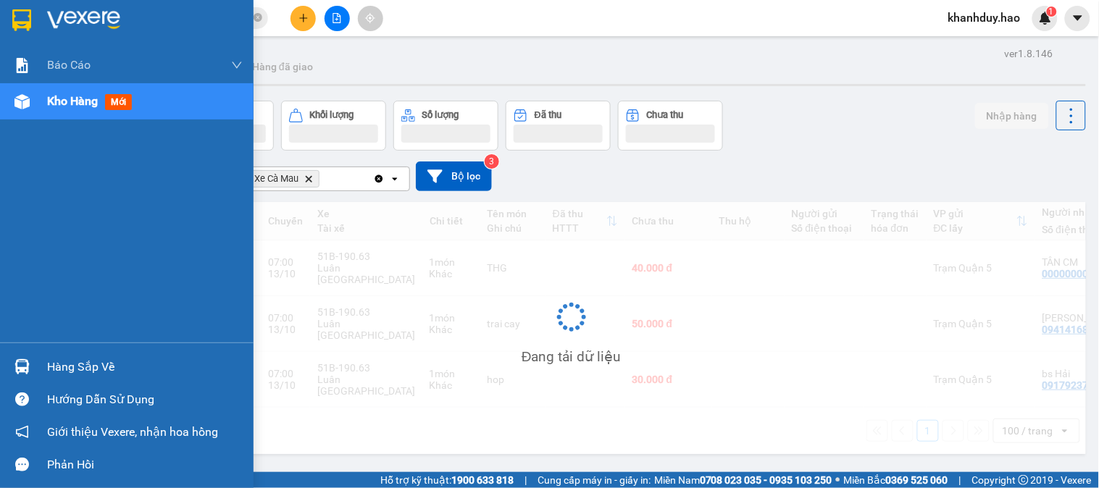
click at [69, 106] on span "Kho hàng" at bounding box center [72, 101] width 51 height 14
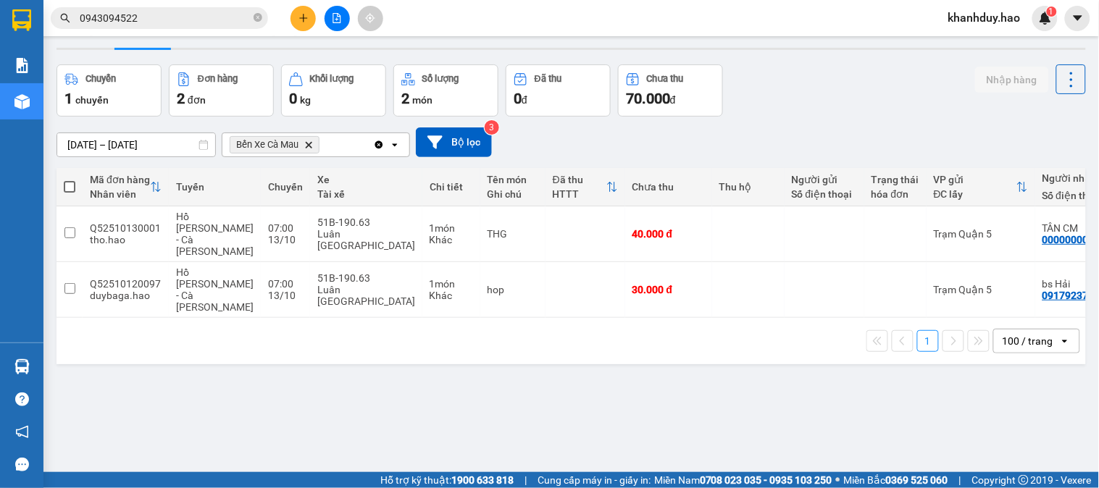
scroll to position [67, 0]
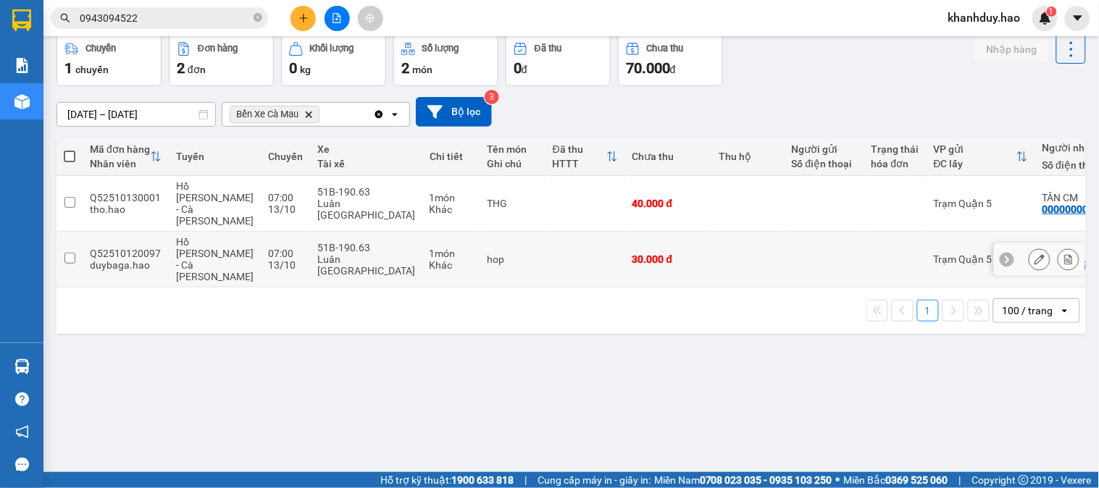
click at [1035, 254] on icon at bounding box center [1040, 259] width 10 height 10
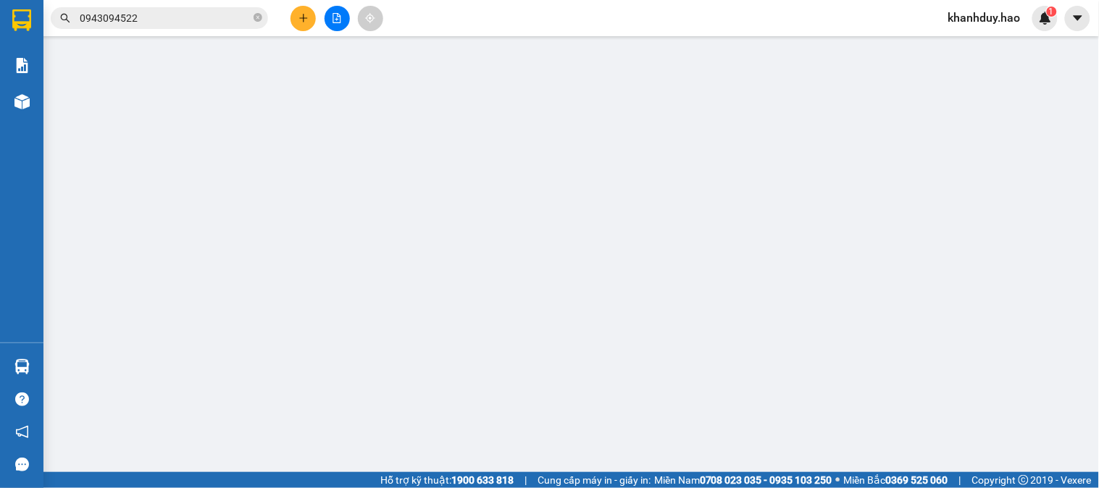
type input "0917923790"
type input "bs Hải"
type input "30.000"
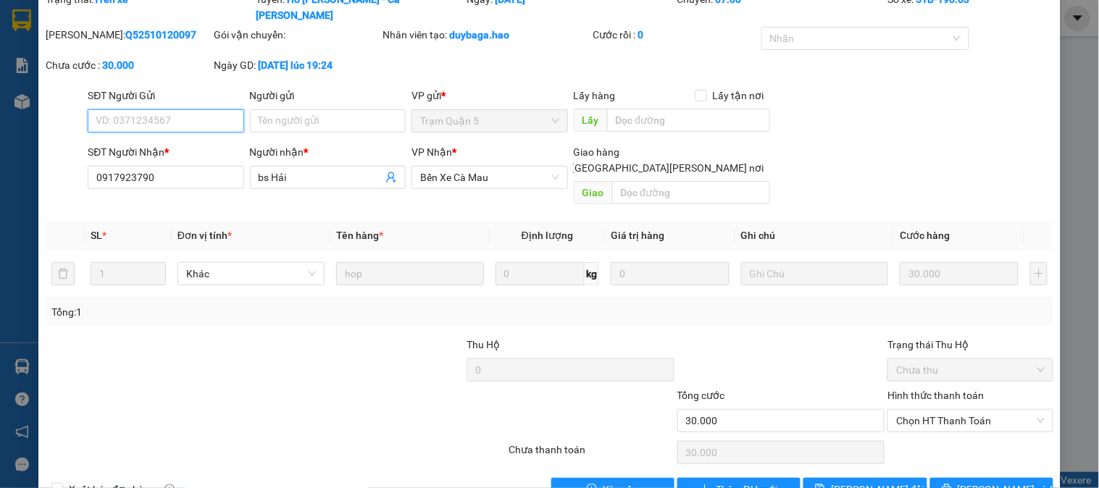
scroll to position [70, 0]
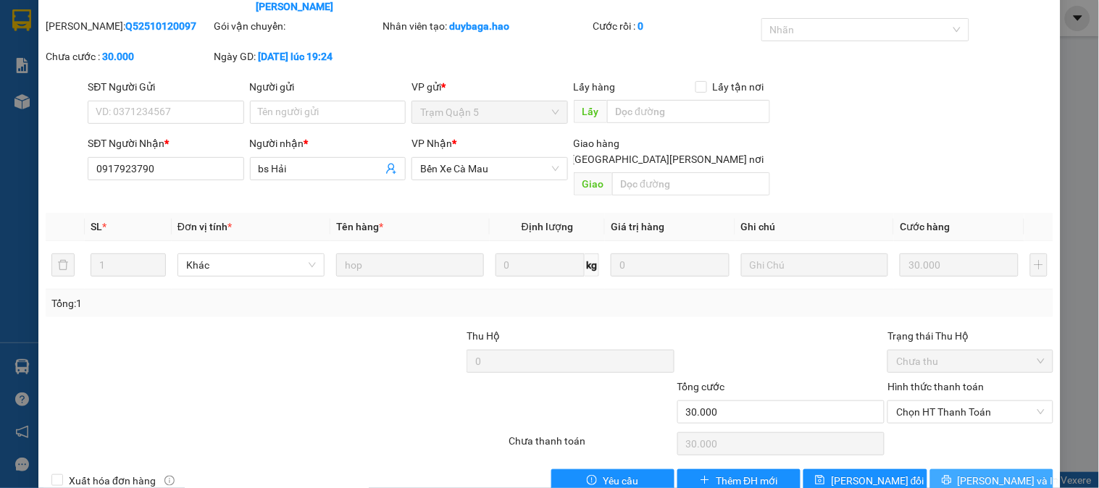
click at [952, 475] on icon "printer" at bounding box center [947, 480] width 10 height 10
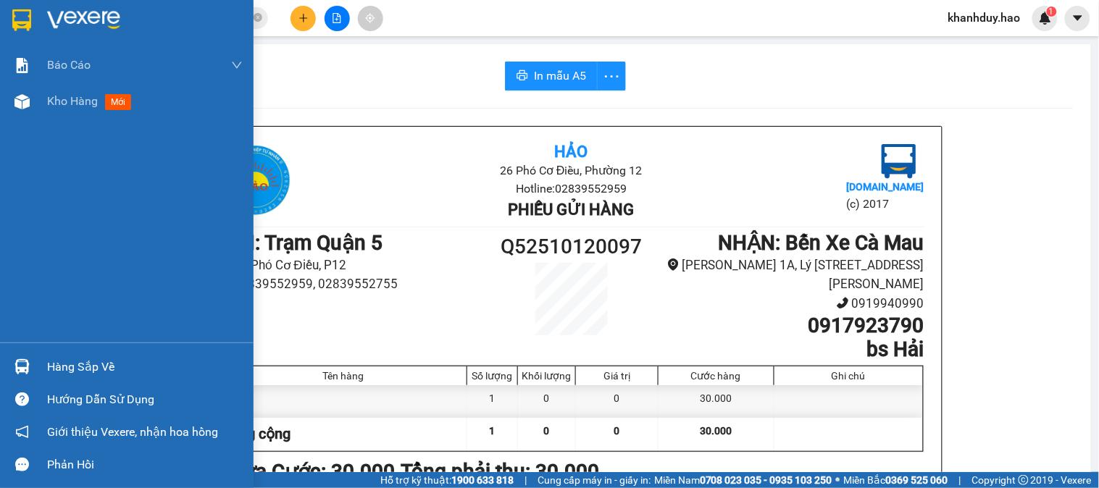
click at [46, 121] on div "Báo cáo BC tiền công nợ Báo cáo dòng tiền (trưởng trạm) Doanh số tạo đơn theo V…" at bounding box center [127, 195] width 254 height 296
click at [60, 107] on span "Kho hàng" at bounding box center [72, 101] width 51 height 14
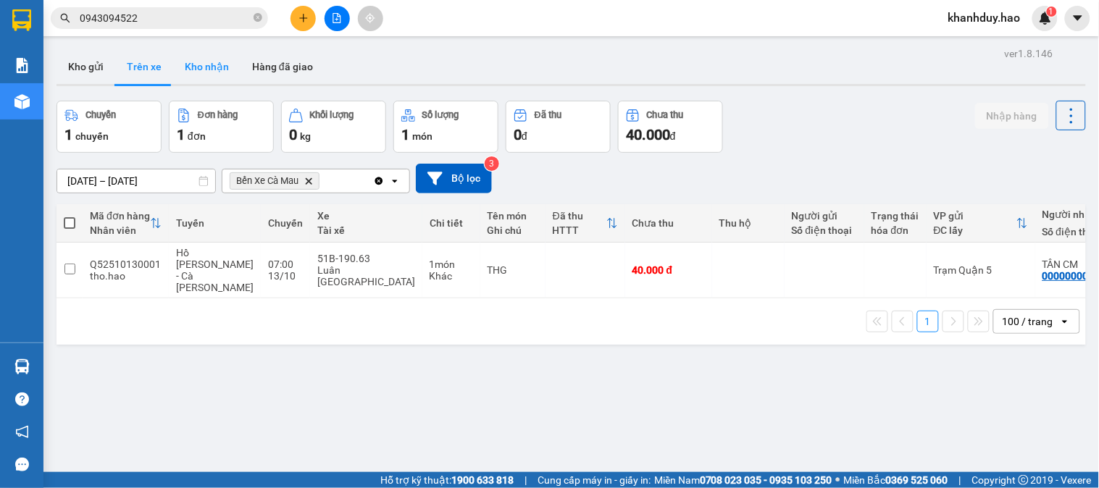
click at [215, 59] on button "Kho nhận" at bounding box center [206, 66] width 67 height 35
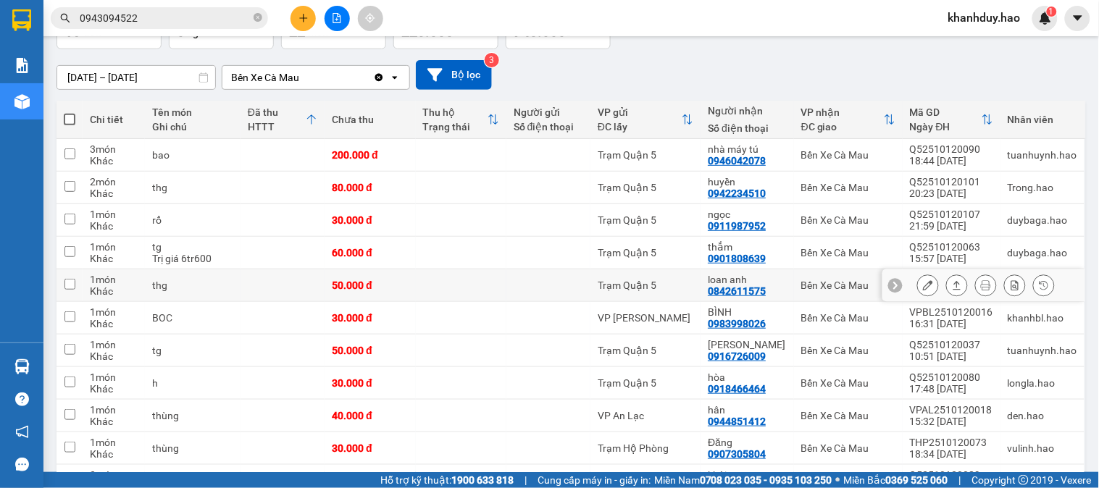
scroll to position [80, 0]
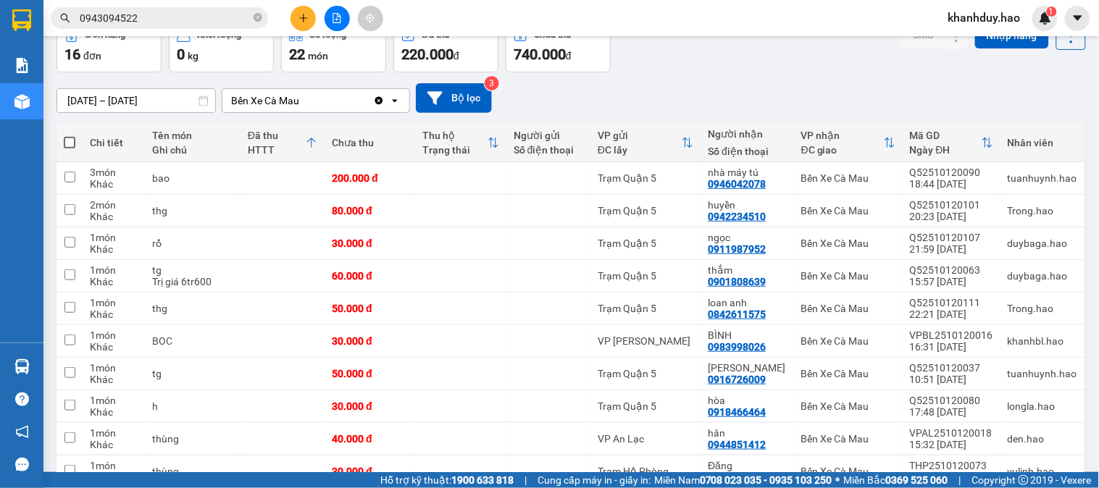
click at [181, 106] on input "[DATE] – [DATE]" at bounding box center [136, 100] width 158 height 23
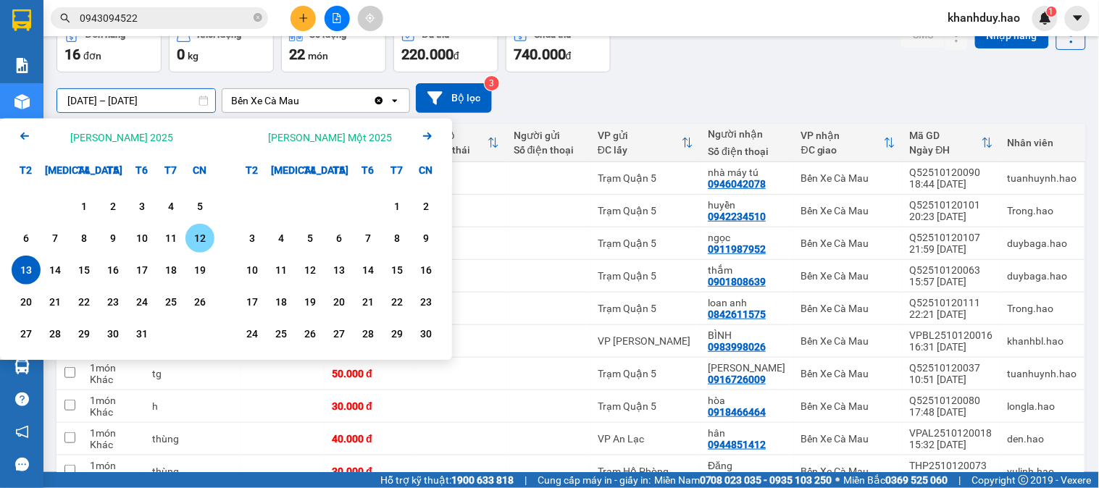
click at [201, 239] on div "12" at bounding box center [200, 238] width 20 height 17
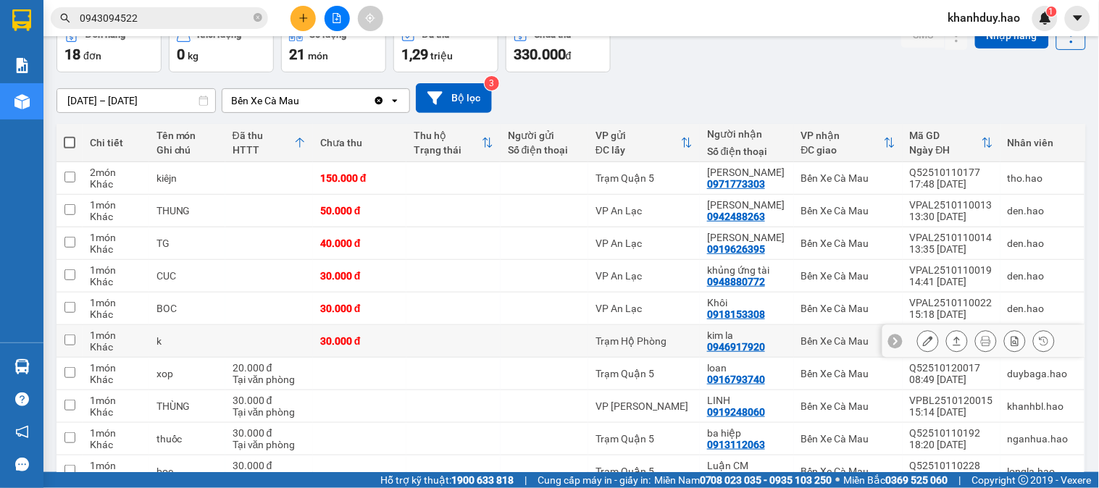
scroll to position [0, 0]
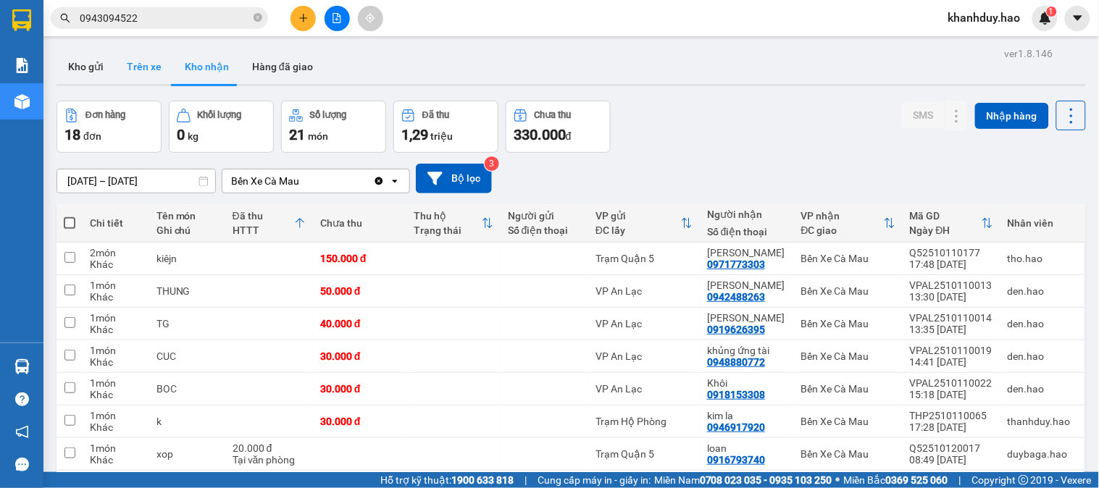
click at [141, 62] on button "Trên xe" at bounding box center [144, 66] width 58 height 35
type input "[DATE] – [DATE]"
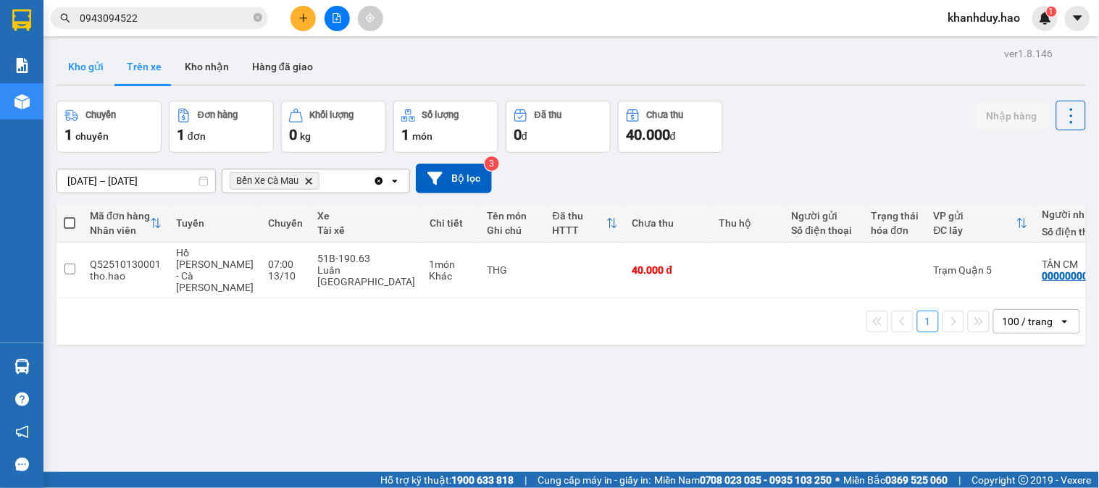
click at [73, 65] on button "Kho gửi" at bounding box center [86, 66] width 59 height 35
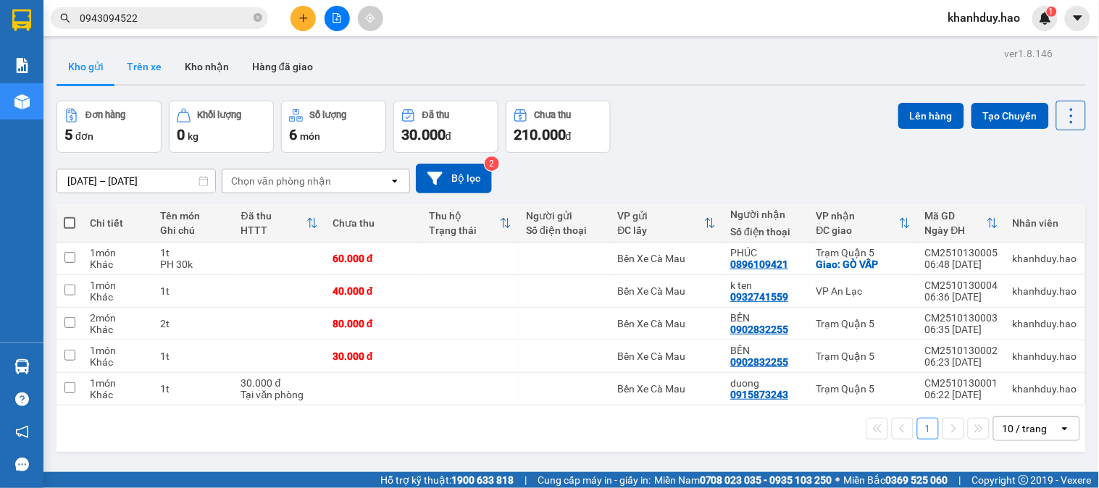
click at [128, 62] on button "Trên xe" at bounding box center [144, 66] width 58 height 35
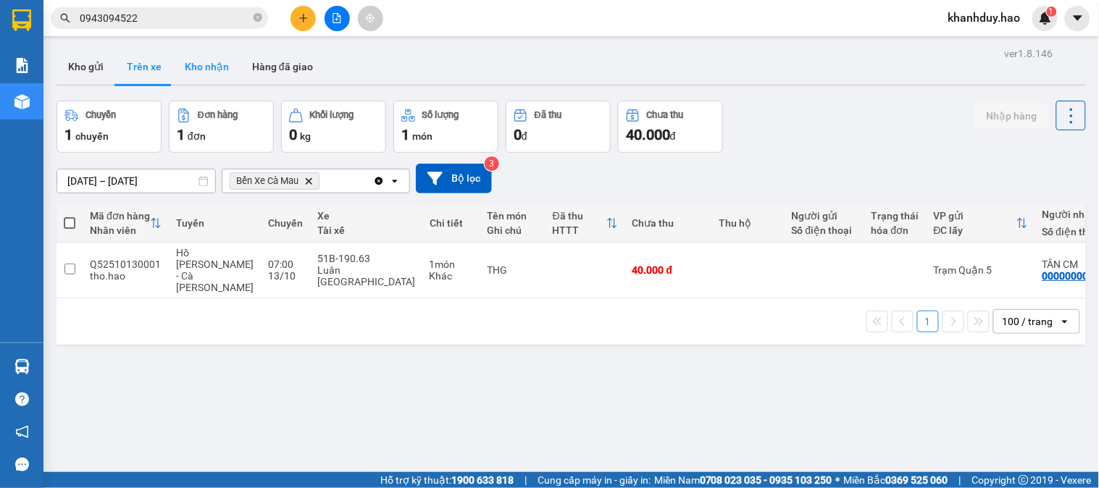
click at [215, 62] on button "Kho nhận" at bounding box center [206, 66] width 67 height 35
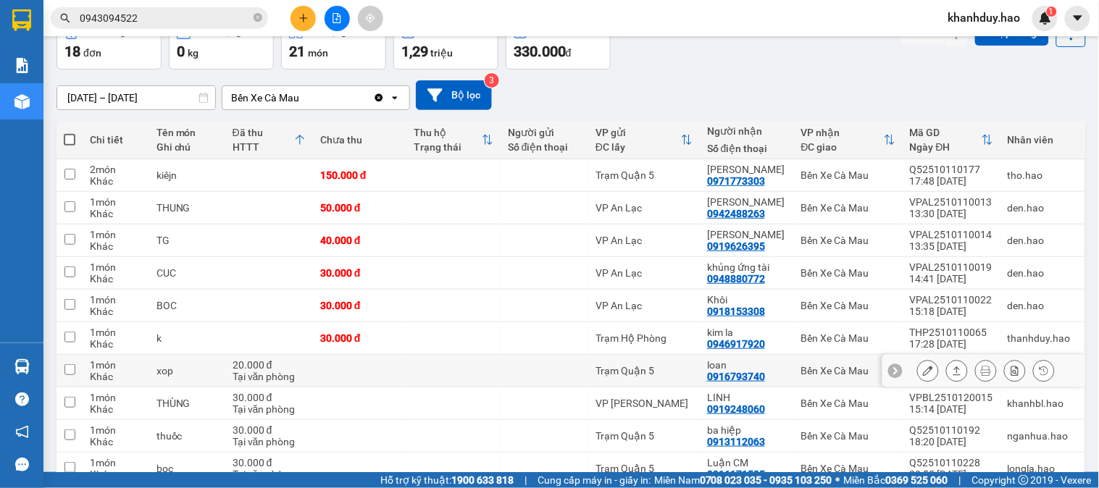
scroll to position [80, 0]
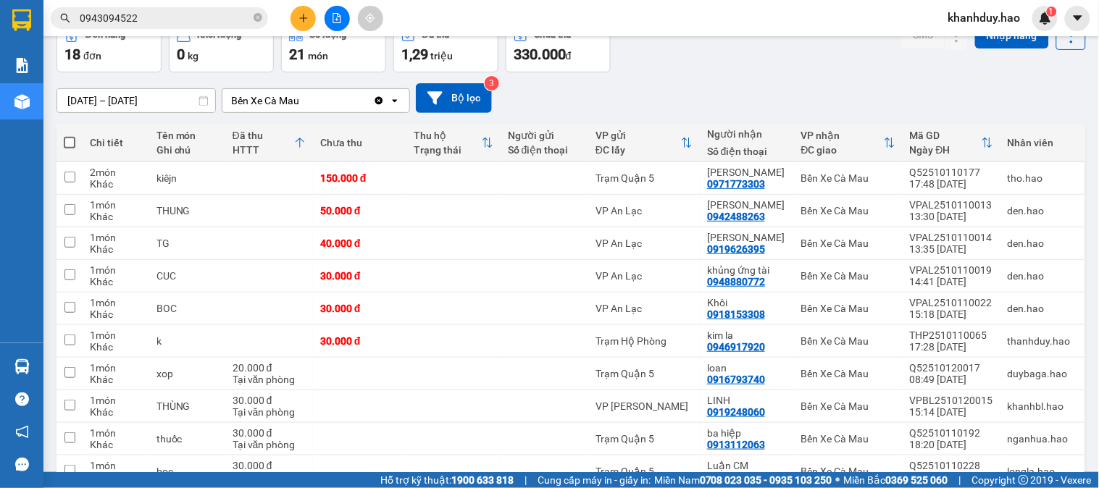
click at [181, 112] on div "ver 1.8.146 Kho gửi Trên xe Kho nhận Hàng đã giao Đơn hàng 18 đơn Khối lượng 0 …" at bounding box center [571, 405] width 1041 height 885
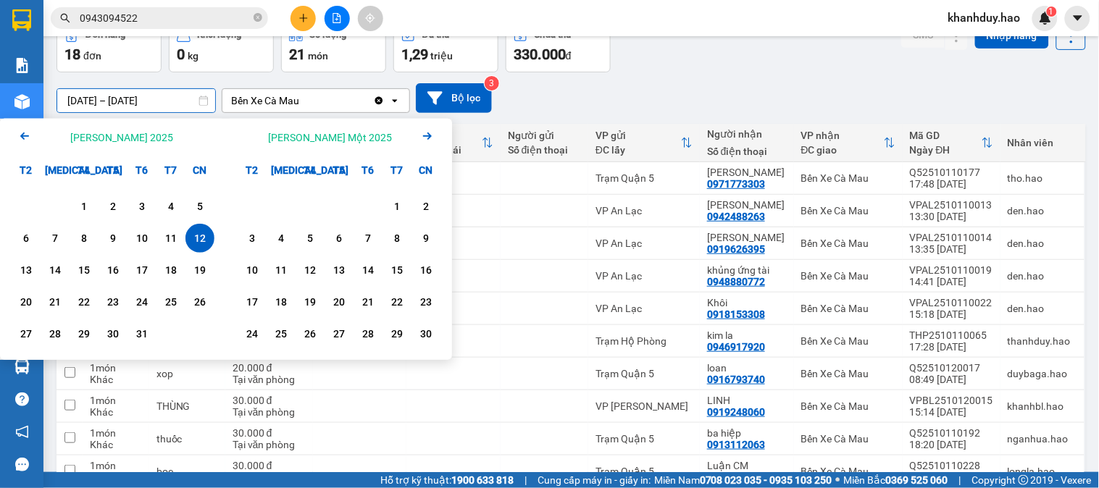
click at [175, 109] on input "[DATE] – [DATE]" at bounding box center [136, 100] width 158 height 23
click at [10, 275] on div "1 2 3 4 5 6 7 8 9 10 11 12 13 14 15 16 17 18 19 20 21 22 23 24 25 26 27 28 29 3…" at bounding box center [113, 272] width 226 height 175
click at [22, 265] on div "13" at bounding box center [26, 270] width 20 height 17
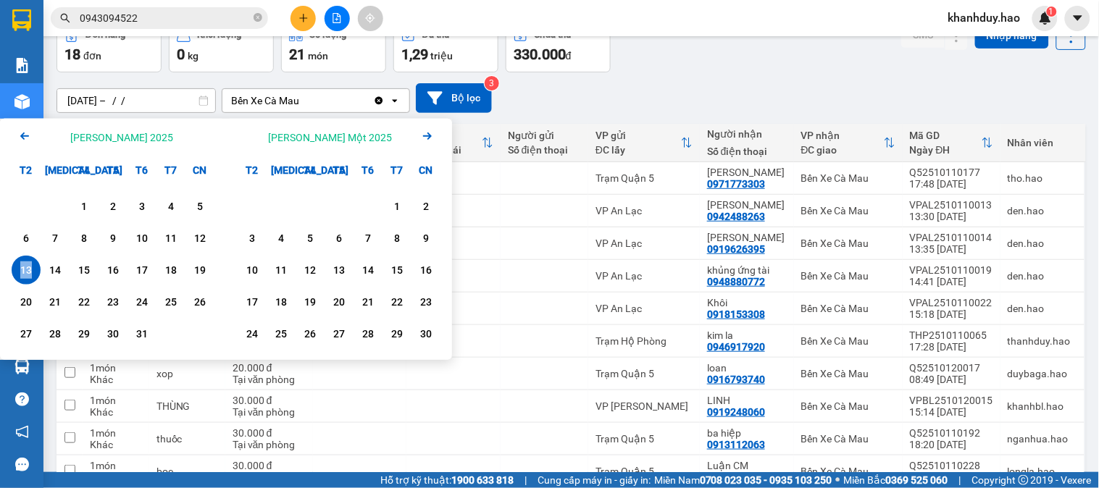
type input "[DATE] – [DATE]"
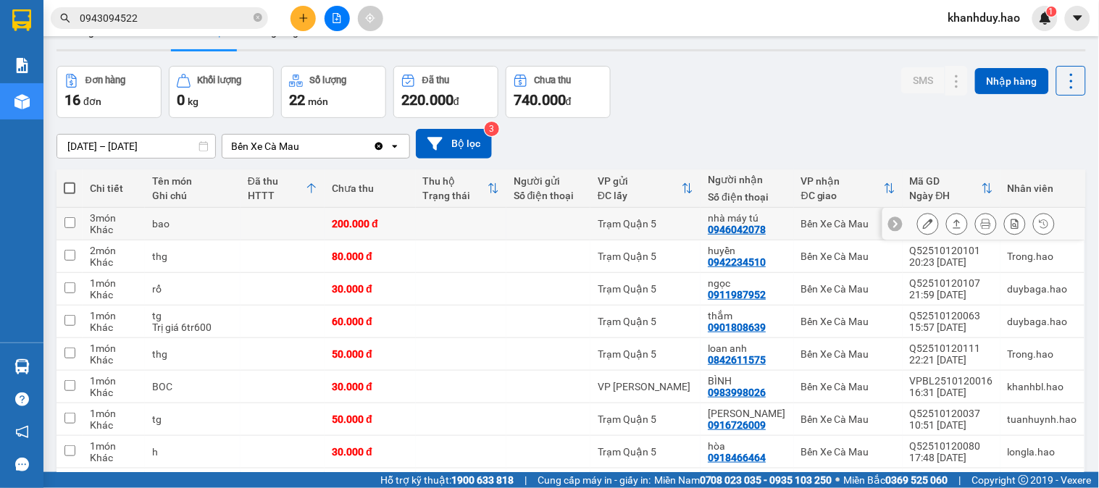
scroll to position [0, 0]
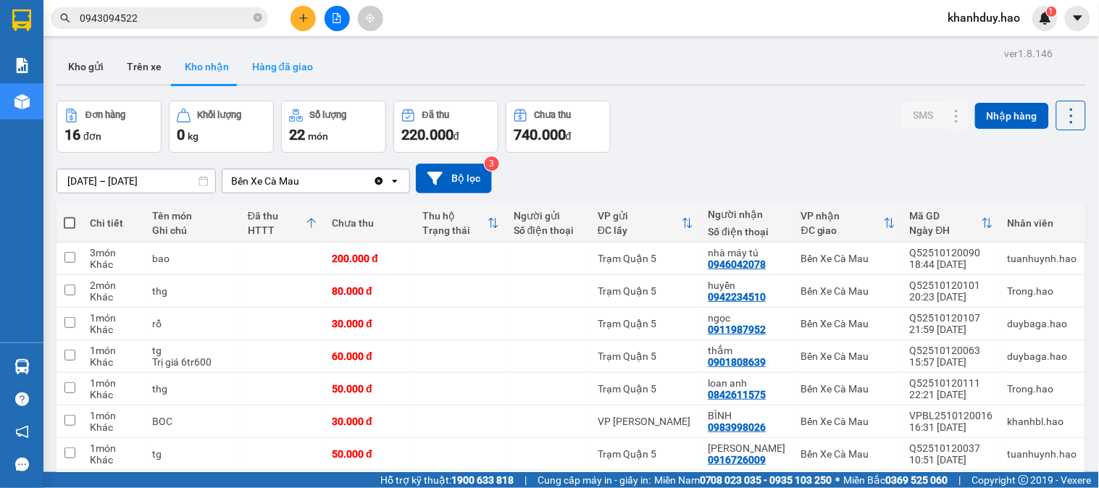
click at [283, 64] on button "Hàng đã giao" at bounding box center [283, 66] width 84 height 35
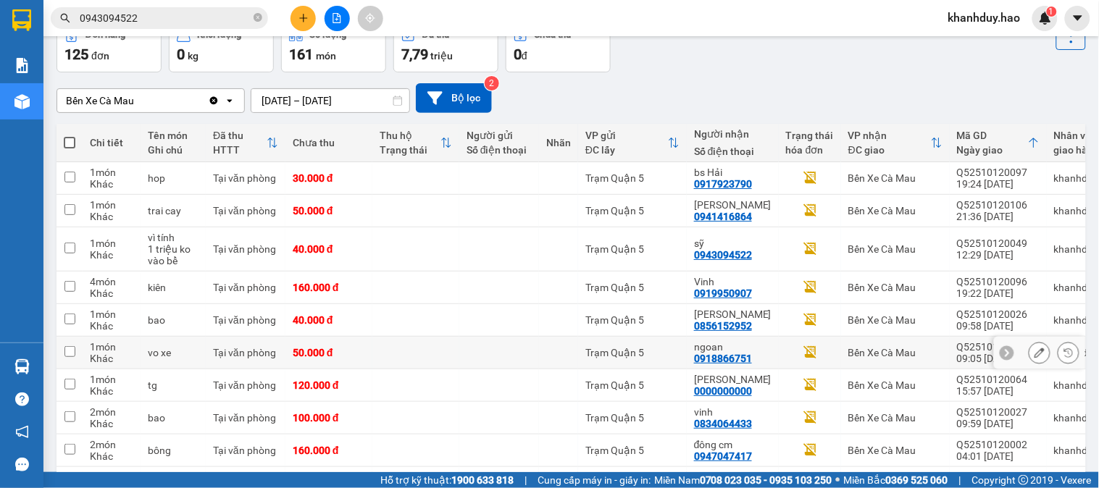
scroll to position [161, 0]
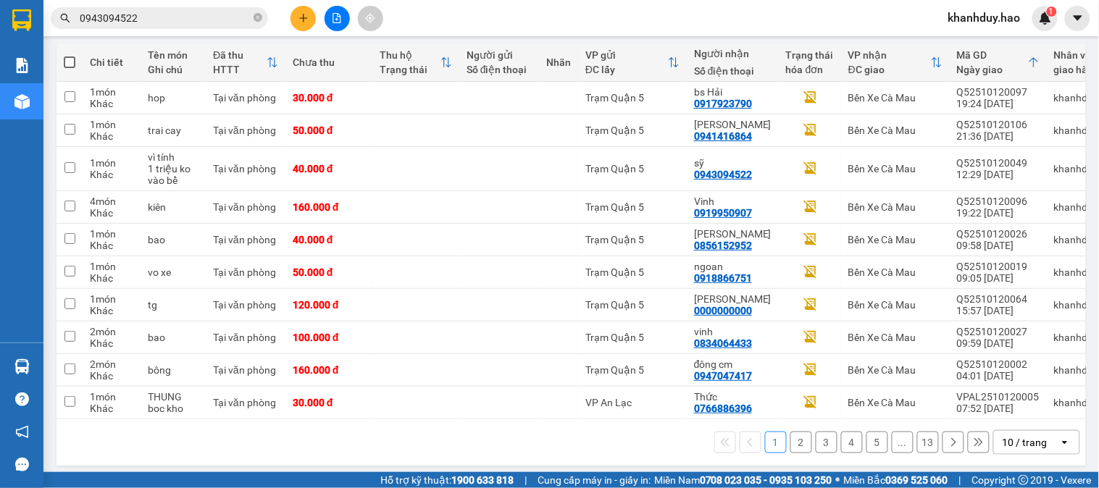
click at [1037, 446] on div "10 / trang" at bounding box center [1026, 442] width 65 height 23
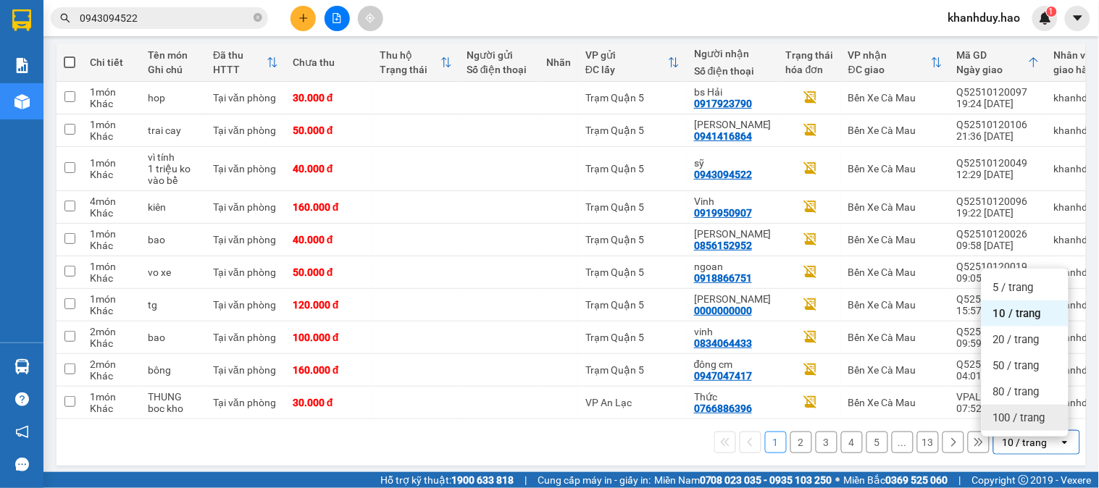
click at [1038, 420] on span "100 / trang" at bounding box center [1019, 418] width 52 height 14
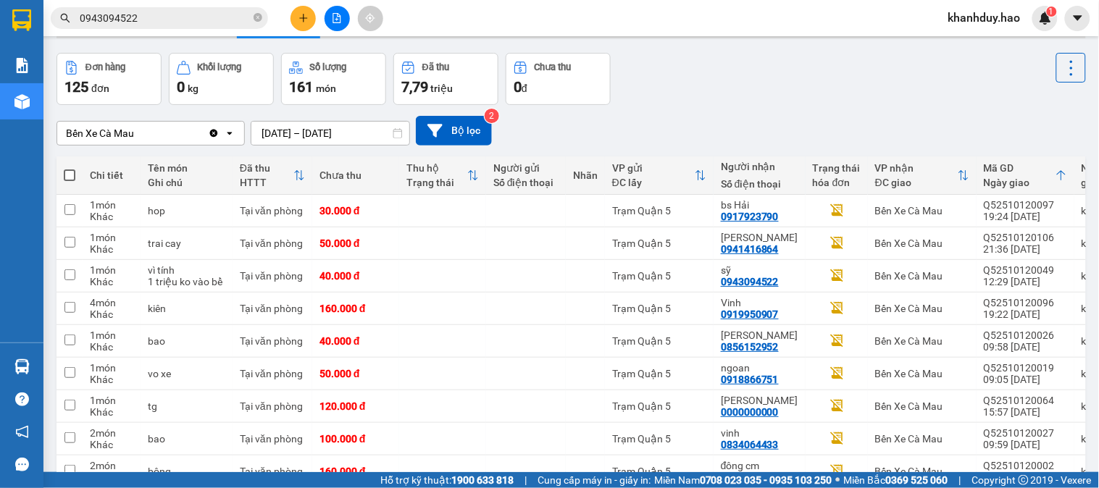
scroll to position [0, 0]
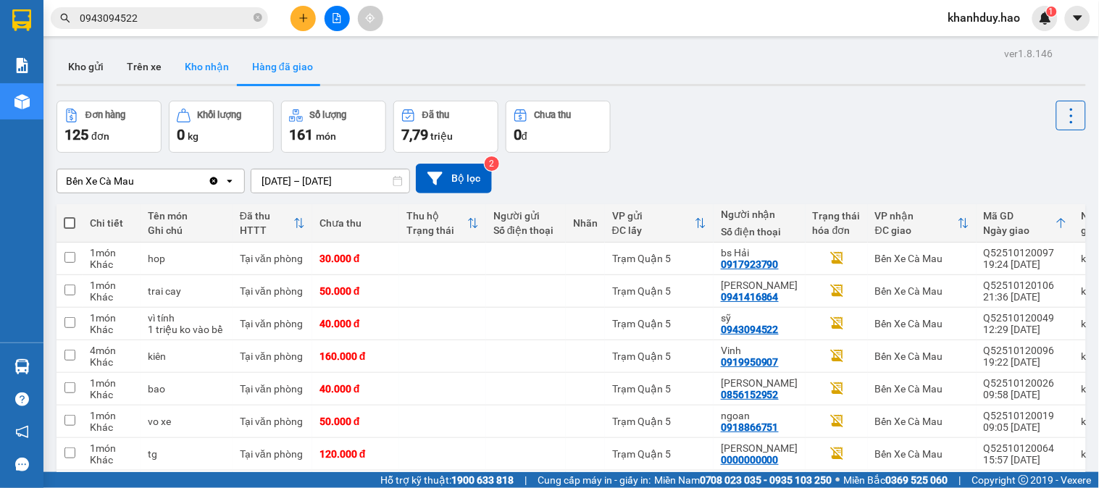
click at [209, 59] on button "Kho nhận" at bounding box center [206, 66] width 67 height 35
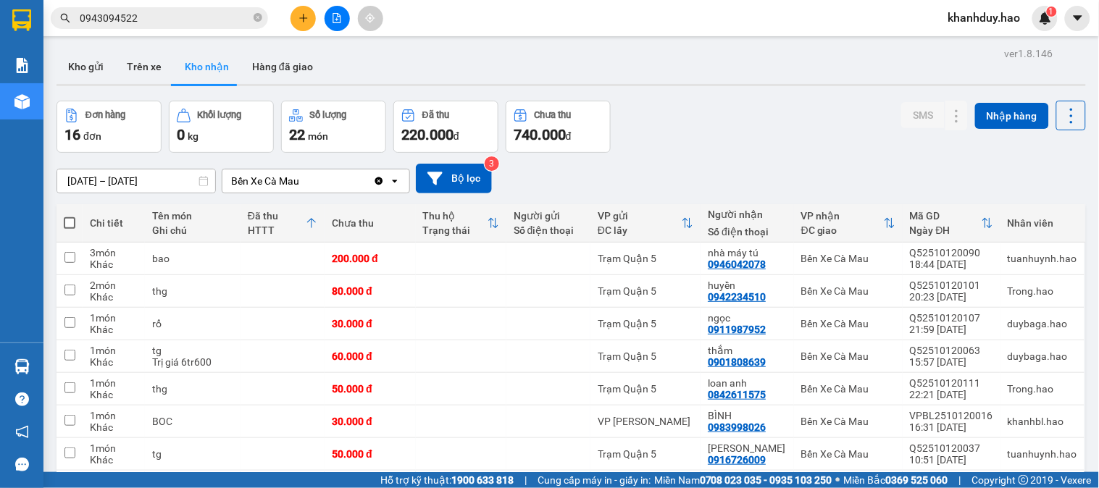
click at [190, 199] on div "13/10/2025 – 13/10/2025 Press the down arrow key to interact with the calendar …" at bounding box center [572, 178] width 1030 height 51
click at [185, 185] on input "[DATE] – [DATE]" at bounding box center [136, 181] width 158 height 23
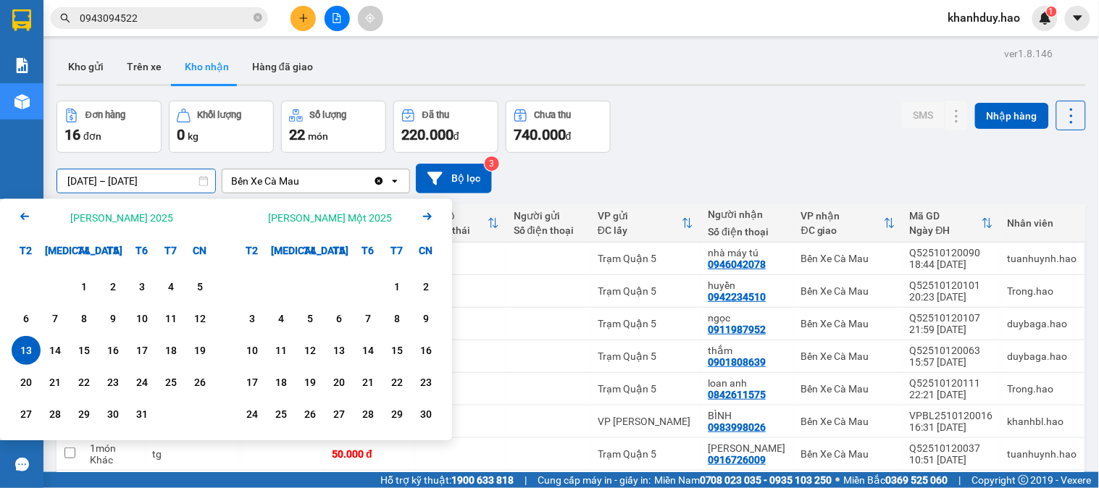
click at [191, 335] on div "1 2 3 4 5 6 7 8 9 10 11 12 13 14 15 16 17 18 19 20 21 22 23 24 25 26 27 28 29 3…" at bounding box center [113, 351] width 203 height 159
click at [191, 323] on div "12" at bounding box center [200, 318] width 20 height 17
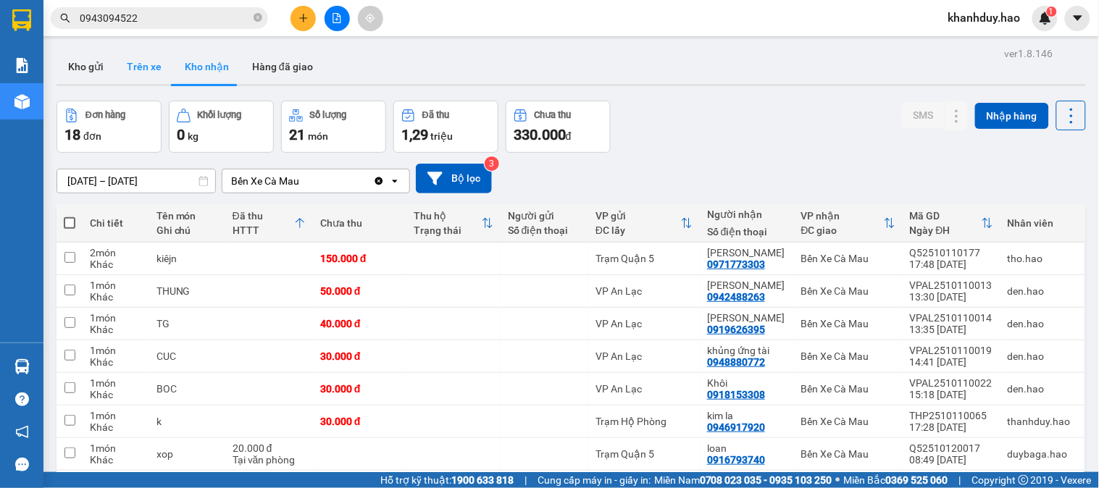
click at [143, 73] on button "Trên xe" at bounding box center [144, 66] width 58 height 35
type input "[DATE] – [DATE]"
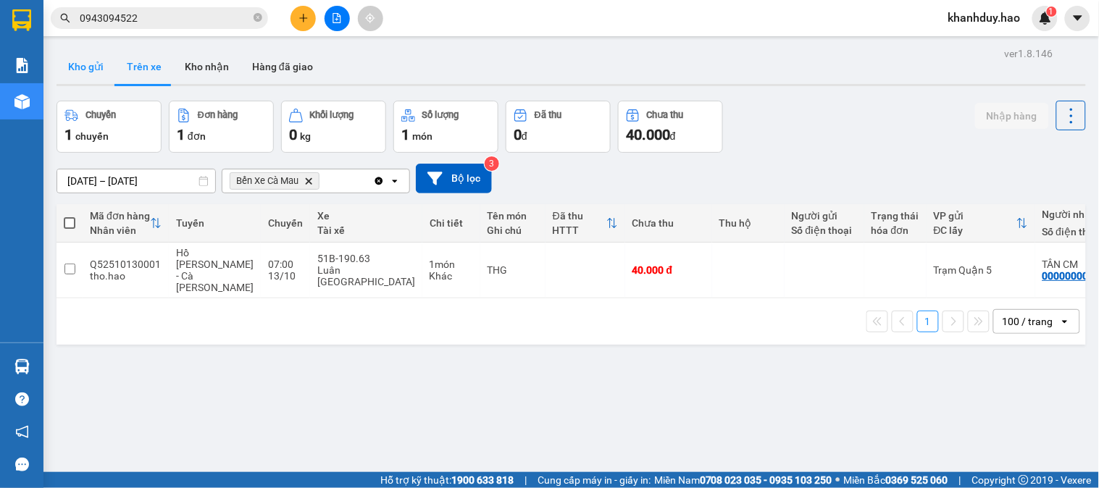
click at [103, 71] on button "Kho gửi" at bounding box center [86, 66] width 59 height 35
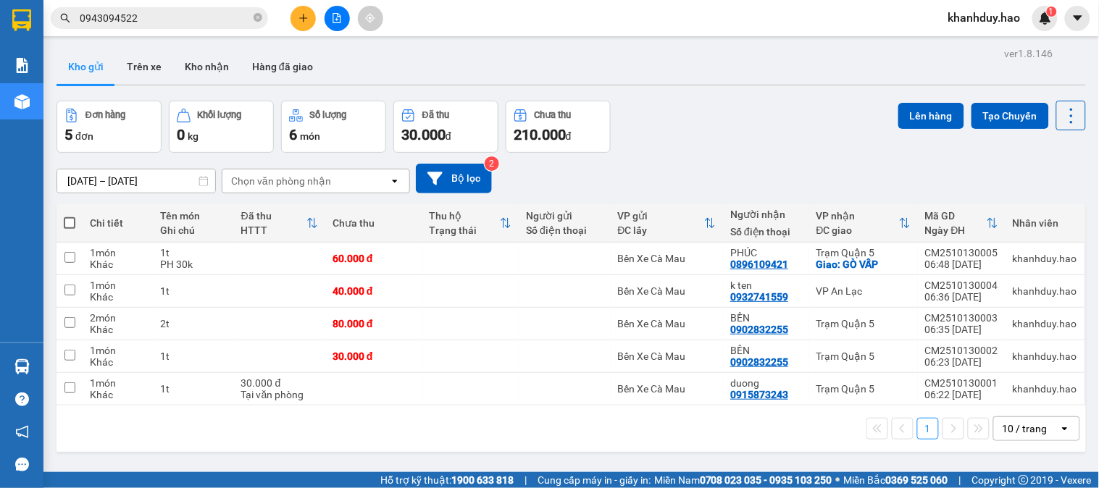
click at [98, 65] on button "Kho gửi" at bounding box center [86, 66] width 59 height 35
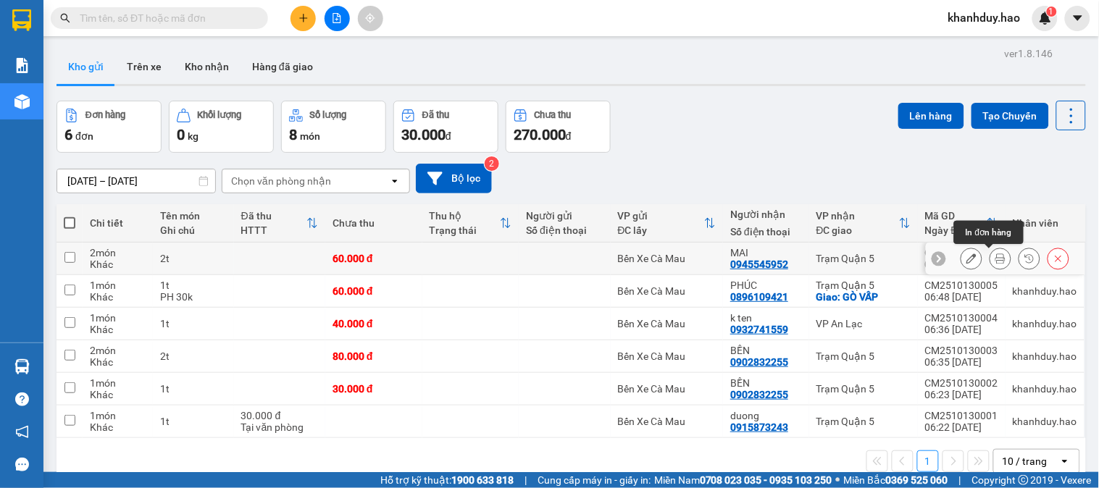
click at [994, 258] on button at bounding box center [1000, 258] width 20 height 25
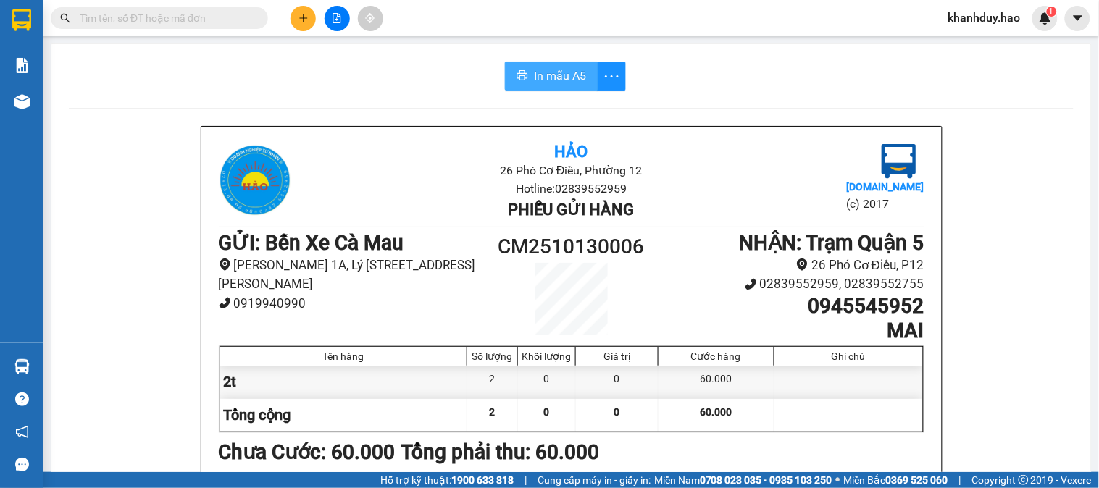
click at [551, 78] on span "In mẫu A5" at bounding box center [560, 76] width 52 height 18
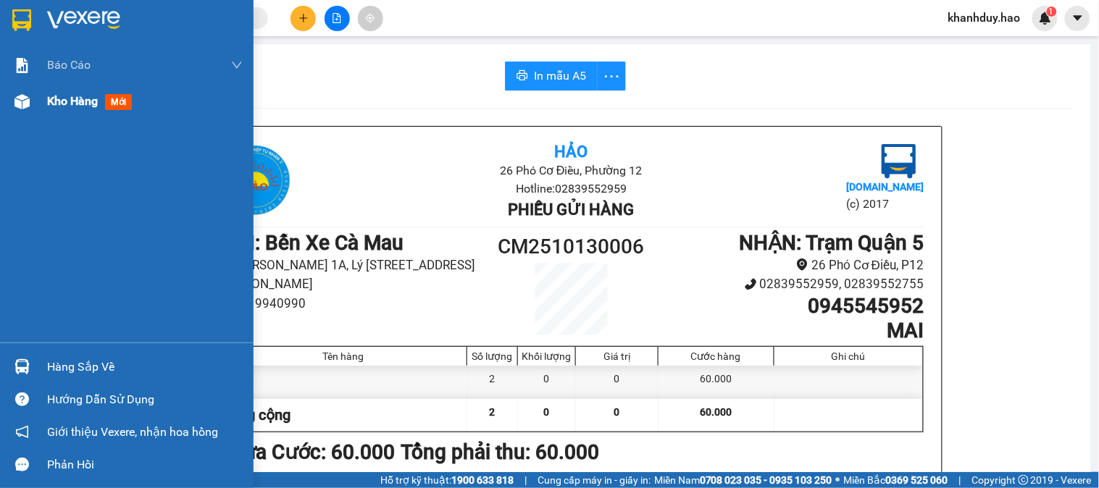
click at [81, 107] on span "Kho hàng" at bounding box center [72, 101] width 51 height 14
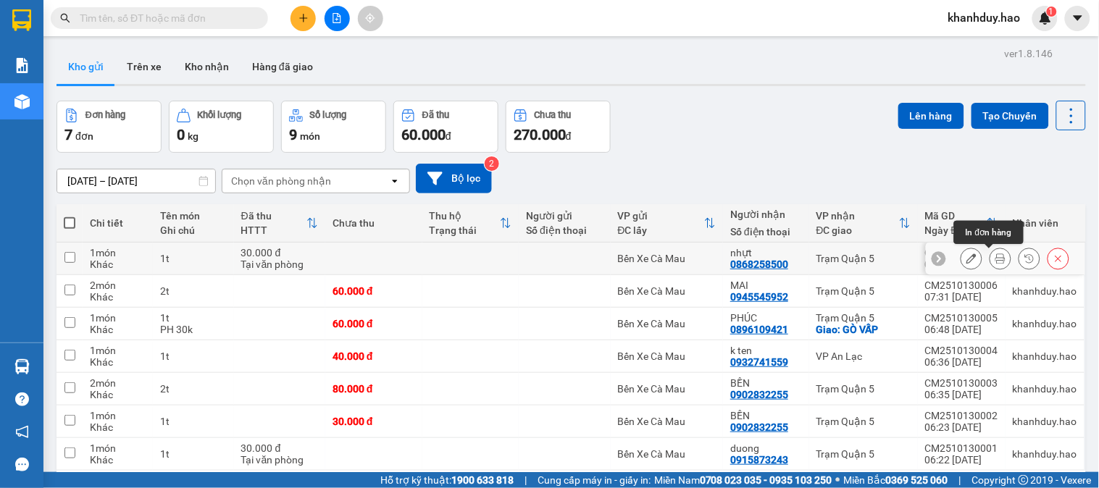
click at [995, 263] on icon at bounding box center [1000, 259] width 10 height 10
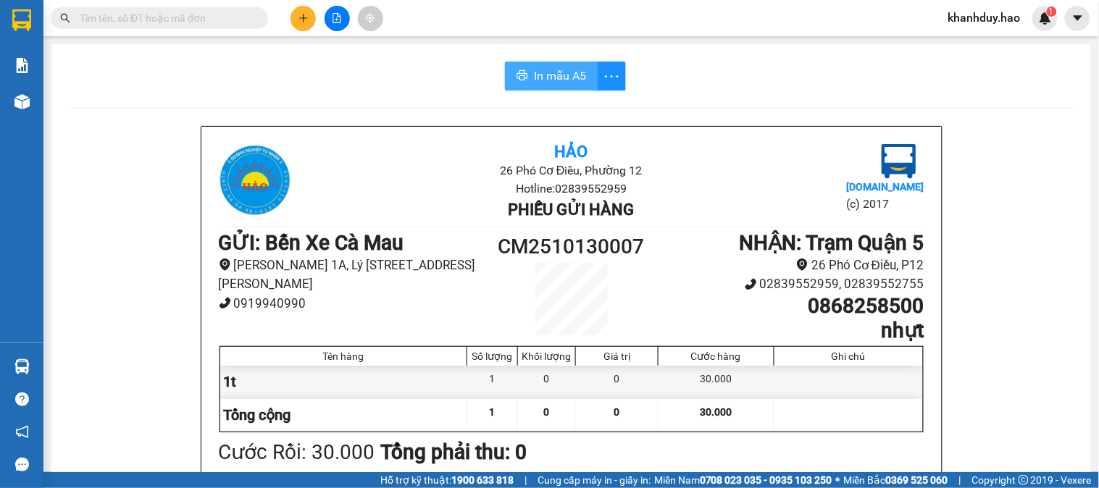
click at [574, 84] on span "In mẫu A5" at bounding box center [560, 76] width 52 height 18
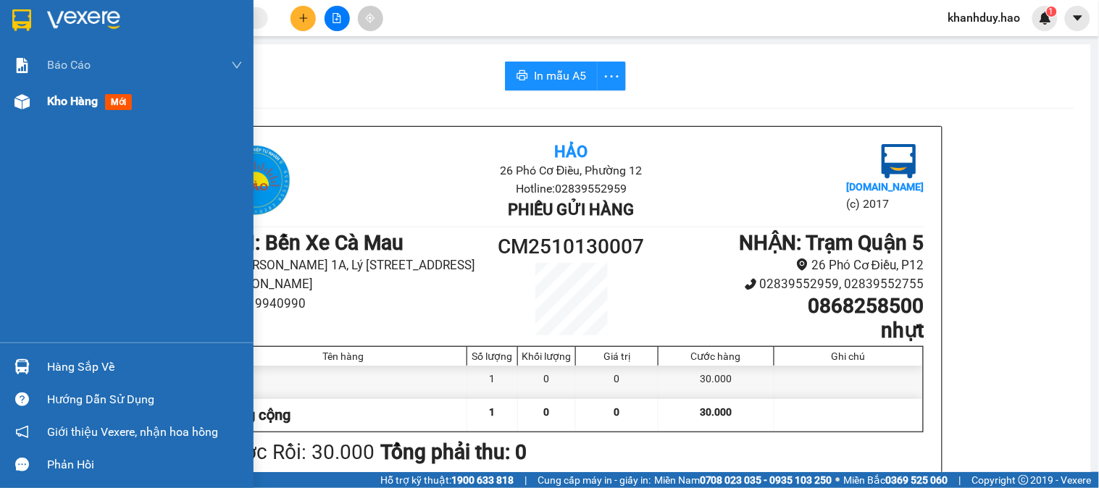
click at [60, 106] on span "Kho hàng" at bounding box center [72, 101] width 51 height 14
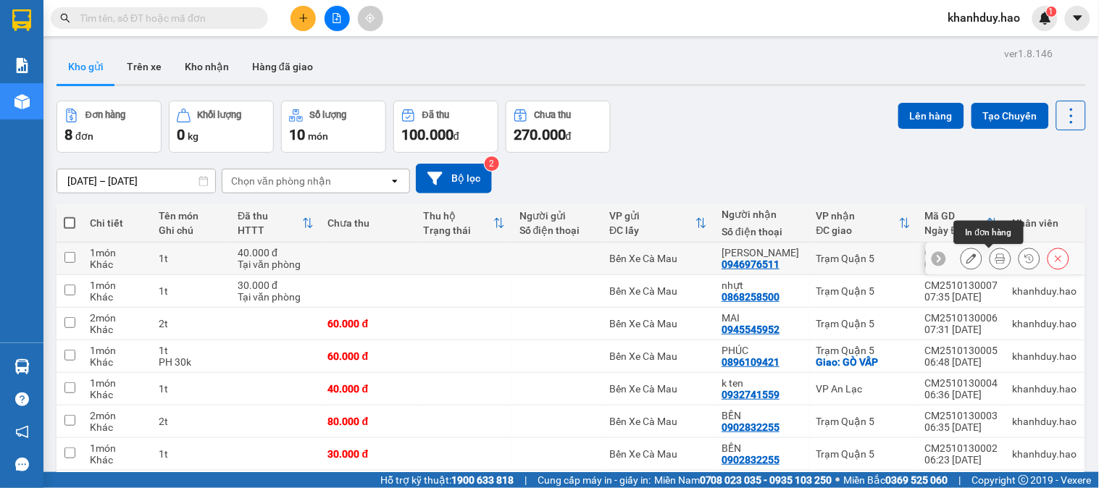
click at [990, 265] on button at bounding box center [1000, 258] width 20 height 25
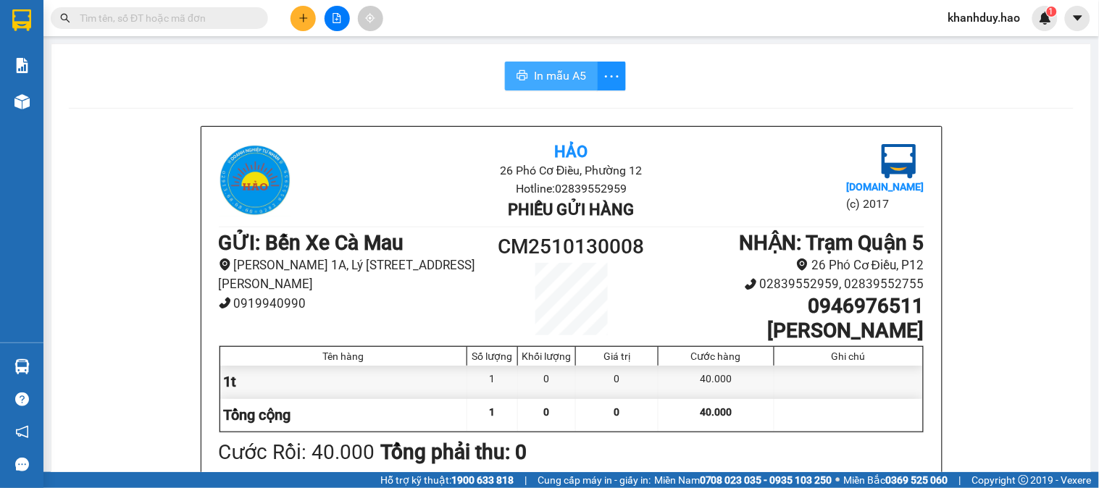
click at [580, 85] on button "In mẫu A5" at bounding box center [551, 76] width 93 height 29
click at [223, 14] on input "text" at bounding box center [165, 18] width 171 height 16
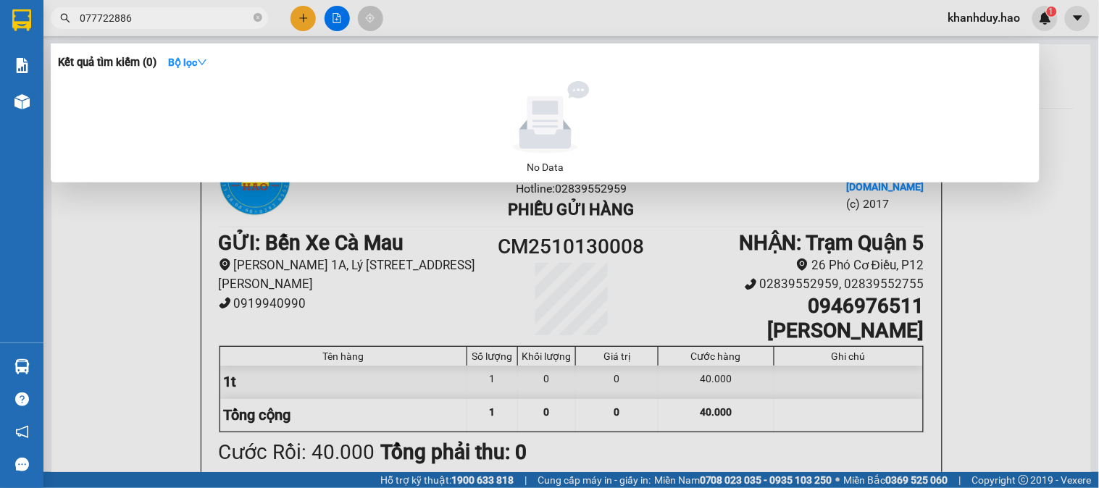
click at [120, 17] on input "077722886" at bounding box center [165, 18] width 171 height 16
click at [122, 16] on input "0777226" at bounding box center [165, 18] width 171 height 16
click at [97, 16] on input "07772260886" at bounding box center [165, 18] width 171 height 16
click at [165, 19] on input "0772260886" at bounding box center [165, 18] width 171 height 16
type input "0"
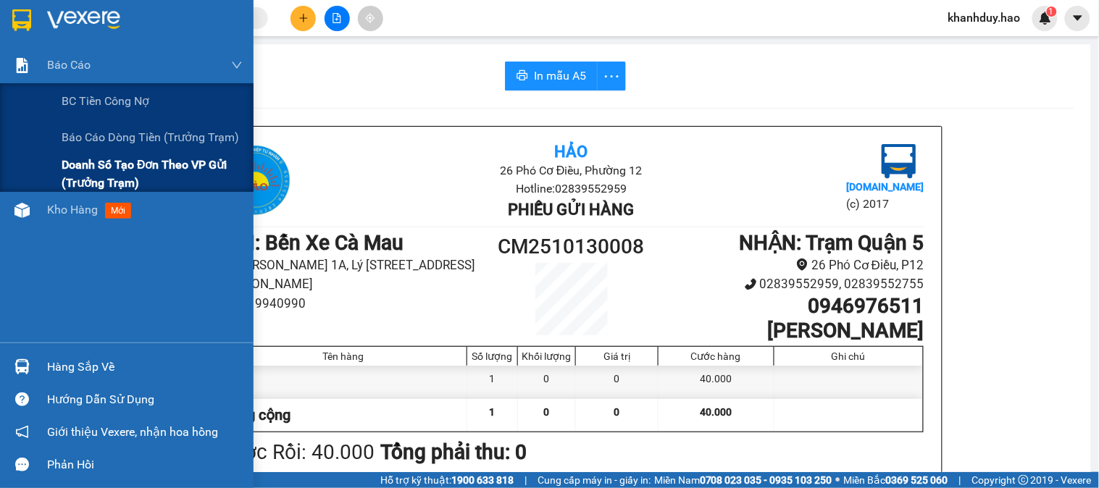
click at [78, 156] on span "Doanh số tạo đơn theo VP gửi (trưởng trạm)" at bounding box center [152, 174] width 181 height 36
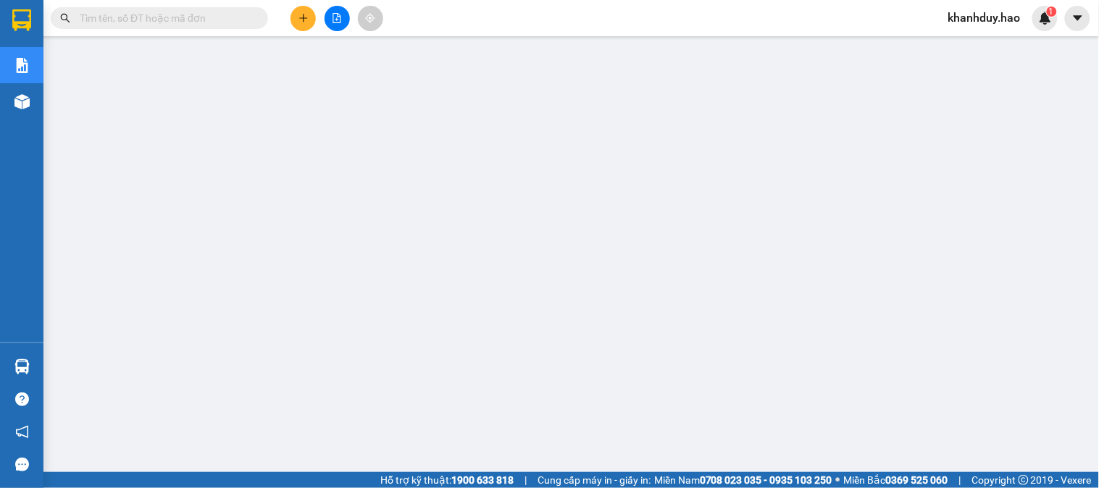
click at [216, 19] on input "text" at bounding box center [165, 18] width 171 height 16
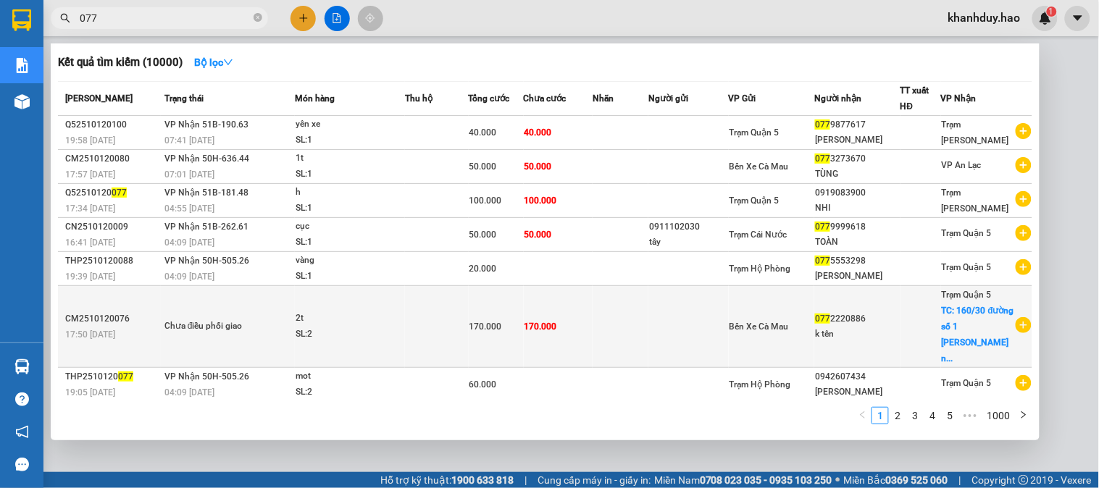
type input "077"
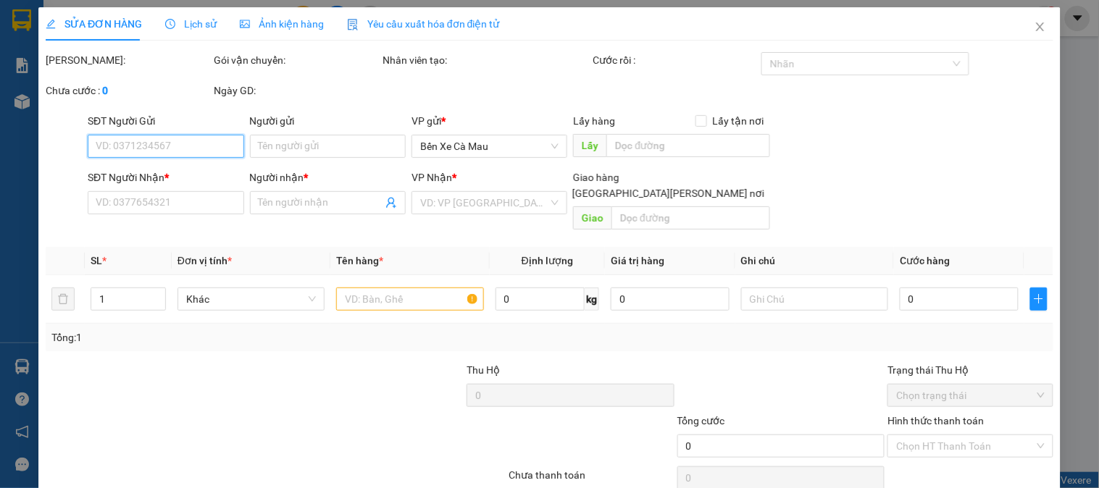
type input "0772220886"
type input "k tên"
checkbox input "true"
type input "160/30 đường số 1 KP ông nhiêu long trường [GEOGRAPHIC_DATA]"
type input "170.000"
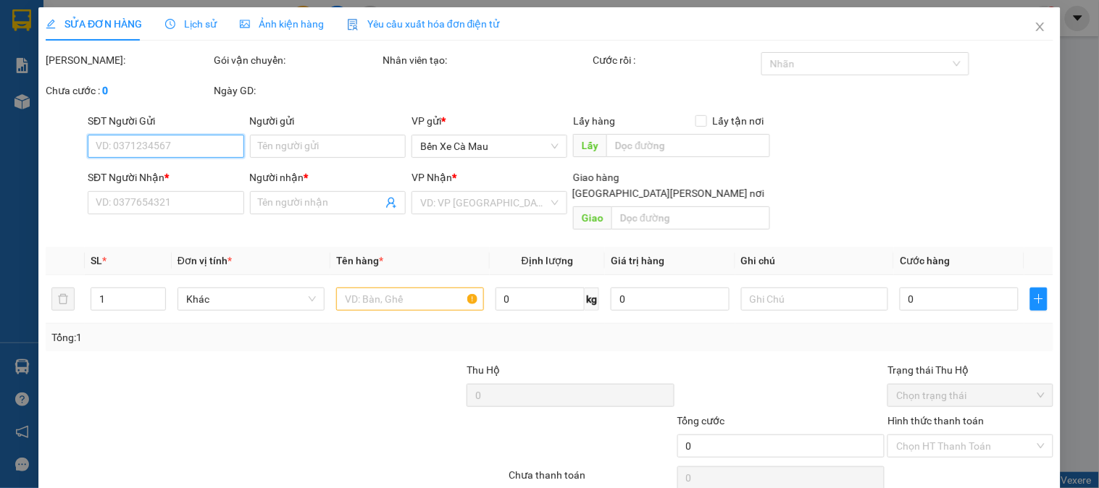
type input "170.000"
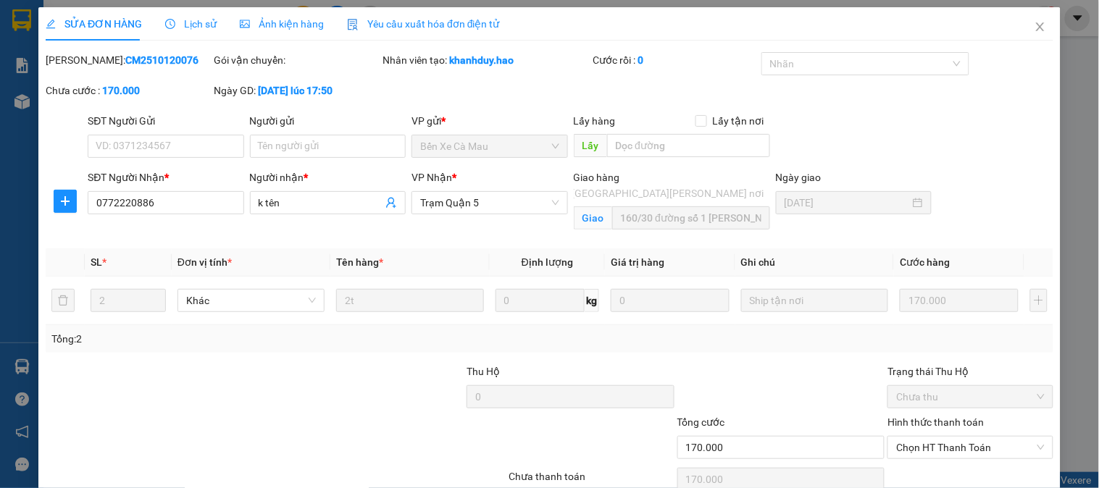
click at [317, 22] on span "Ảnh kiện hàng" at bounding box center [282, 24] width 84 height 12
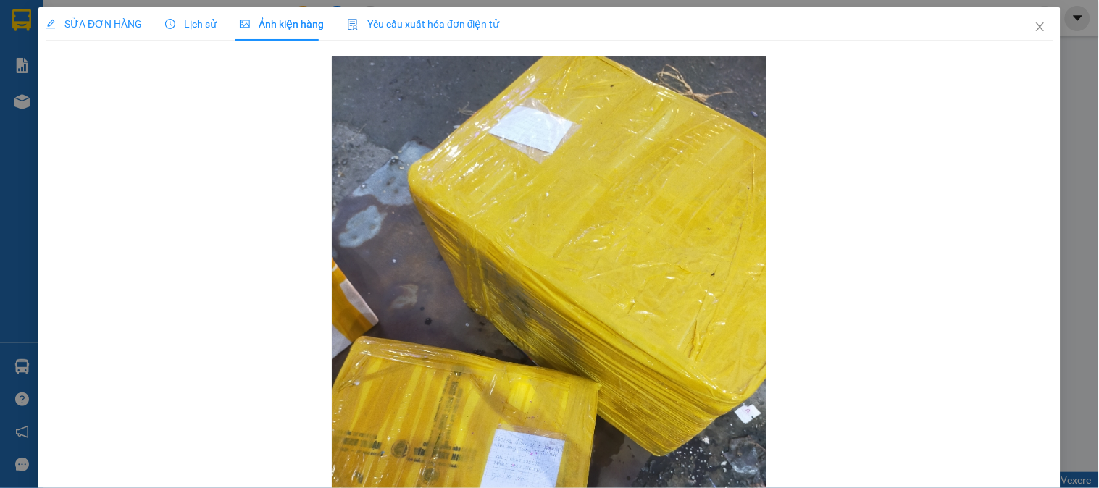
click at [208, 18] on span "Lịch sử" at bounding box center [190, 24] width 51 height 12
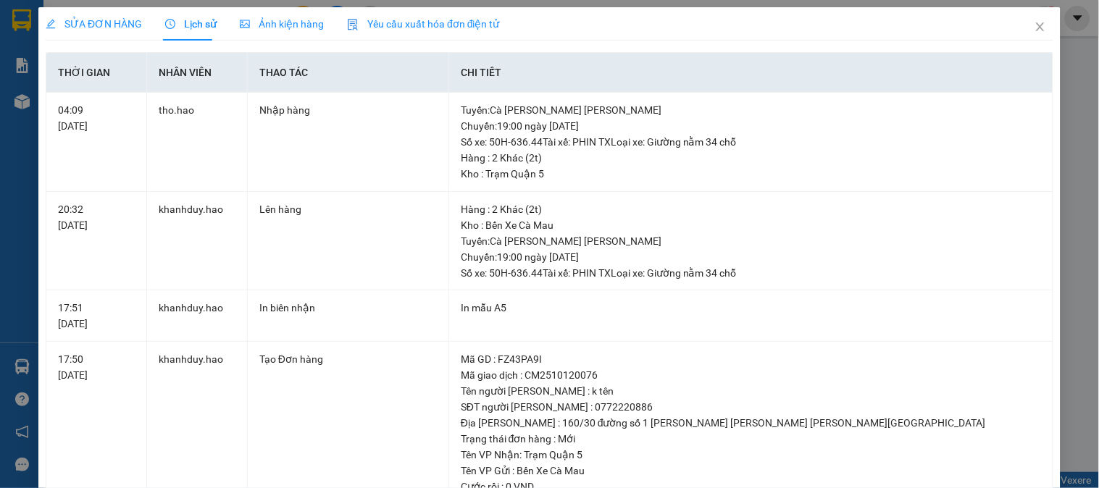
click at [104, 1] on div "SỬA ĐƠN HÀNG Lịch sử Ảnh kiện hàng Yêu cầu xuất hóa đơn điện tử Total Paid Fee …" at bounding box center [549, 244] width 1099 height 488
click at [109, 16] on div "SỬA ĐƠN HÀNG" at bounding box center [94, 24] width 96 height 16
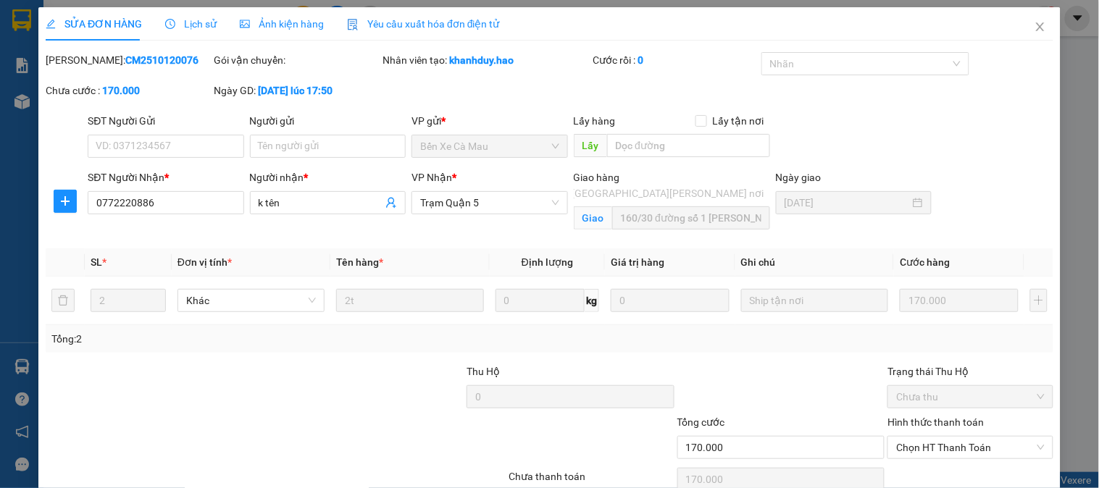
click at [172, 25] on span "Lịch sử" at bounding box center [190, 24] width 51 height 12
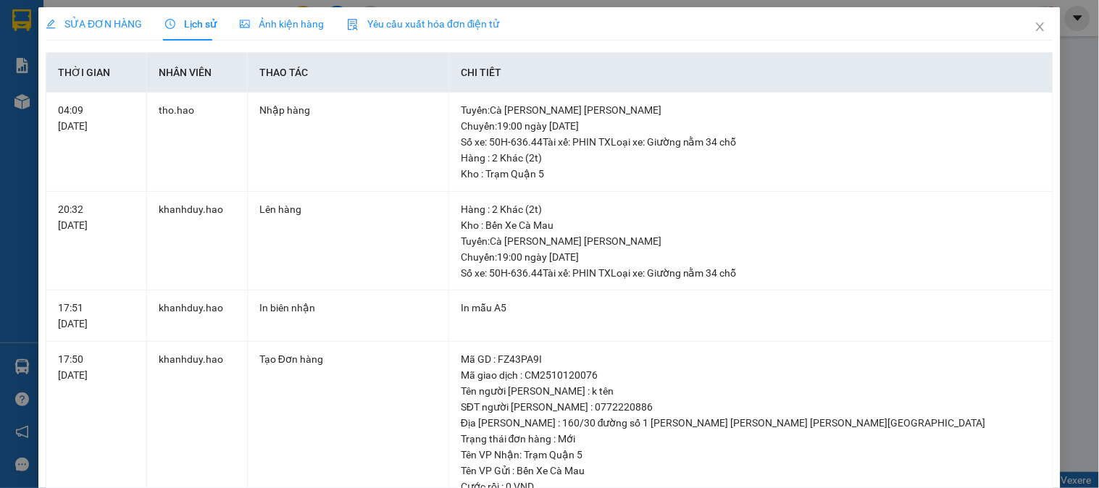
click at [258, 20] on span "Ảnh kiện hàng" at bounding box center [282, 24] width 84 height 12
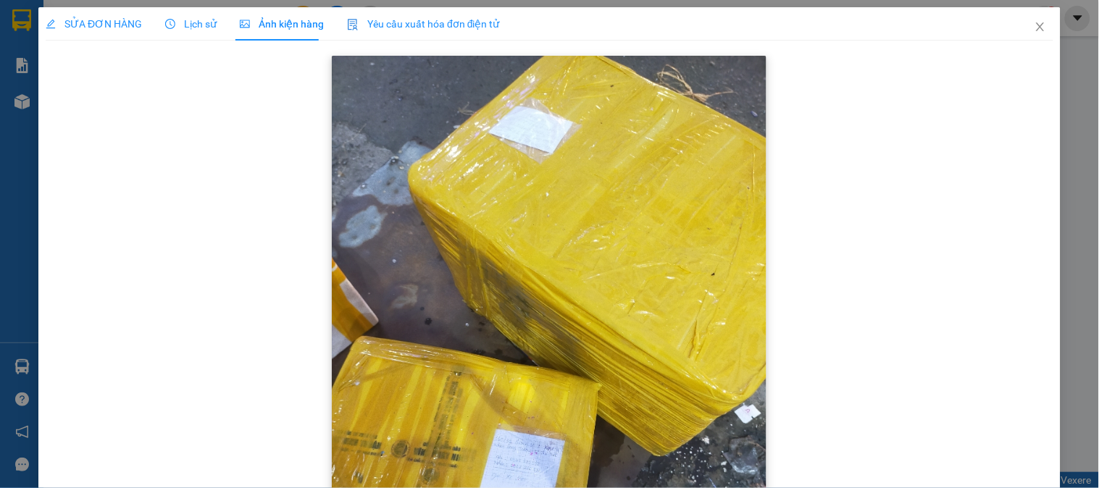
scroll to position [80, 0]
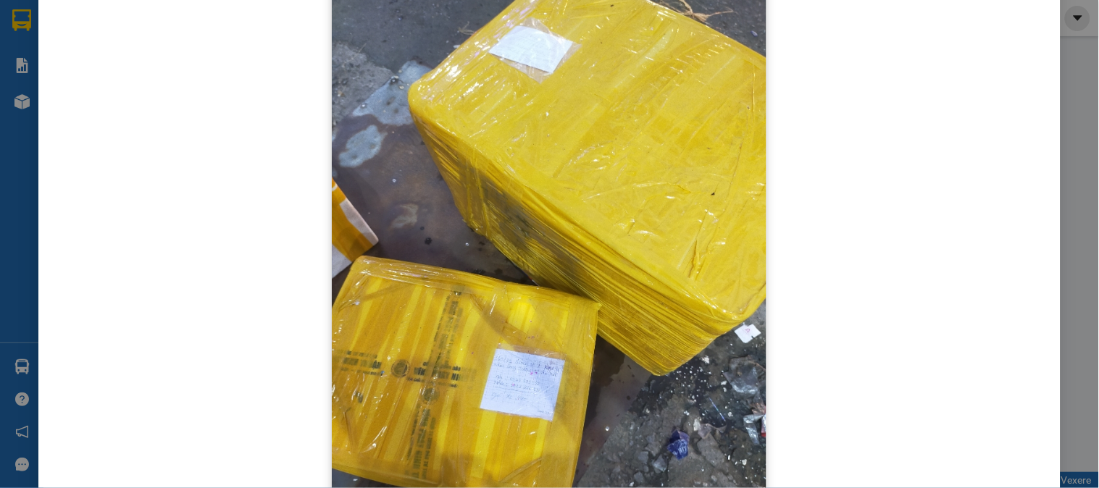
click at [504, 417] on img at bounding box center [549, 265] width 435 height 580
click at [475, 378] on img at bounding box center [549, 265] width 435 height 580
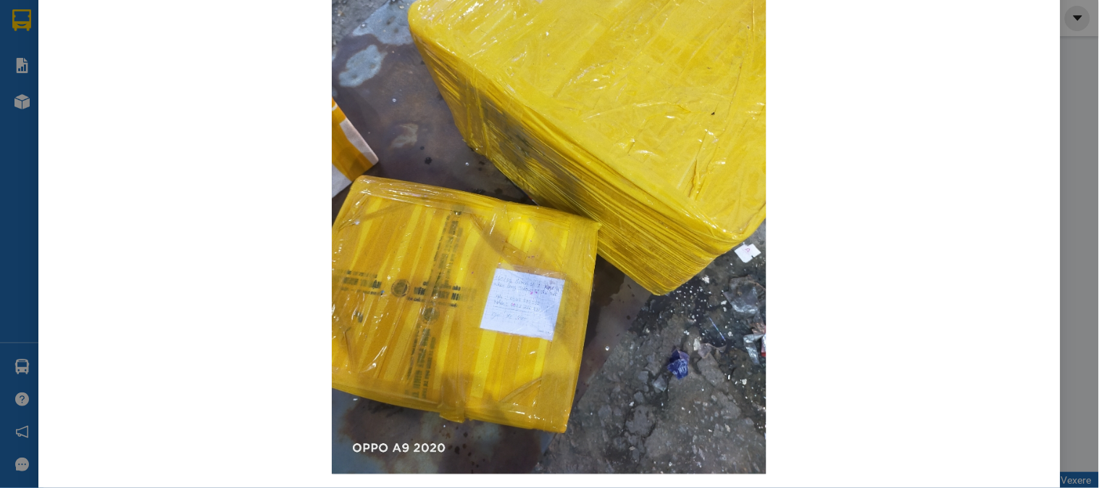
scroll to position [0, 0]
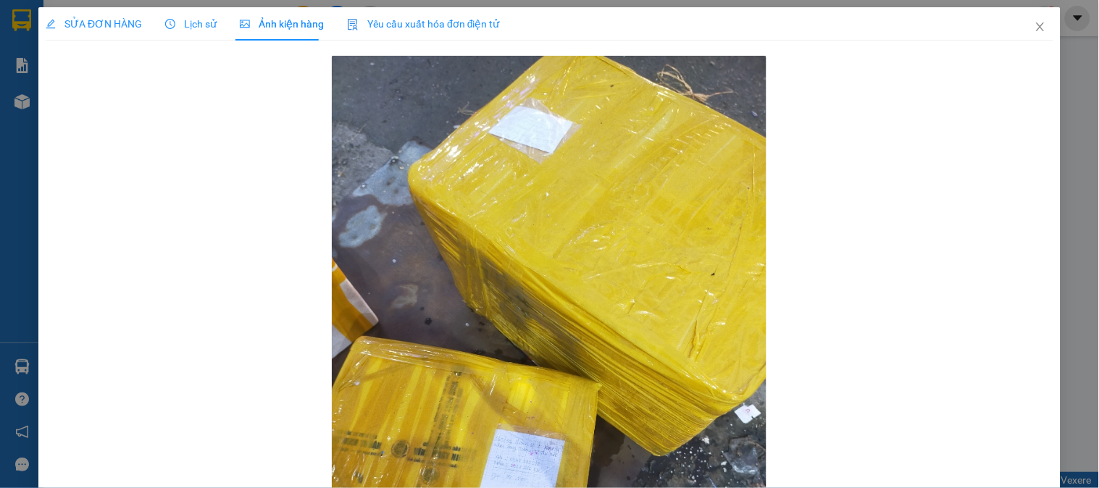
click at [75, 33] on div "SỬA ĐƠN HÀNG" at bounding box center [94, 23] width 96 height 33
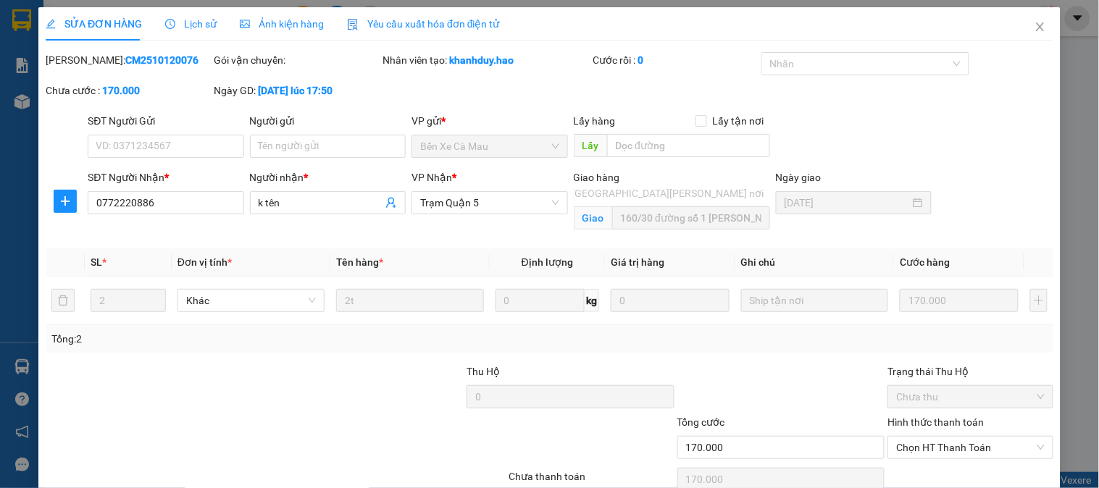
click at [347, 38] on div "Yêu cầu xuất hóa đơn điện tử" at bounding box center [423, 23] width 153 height 33
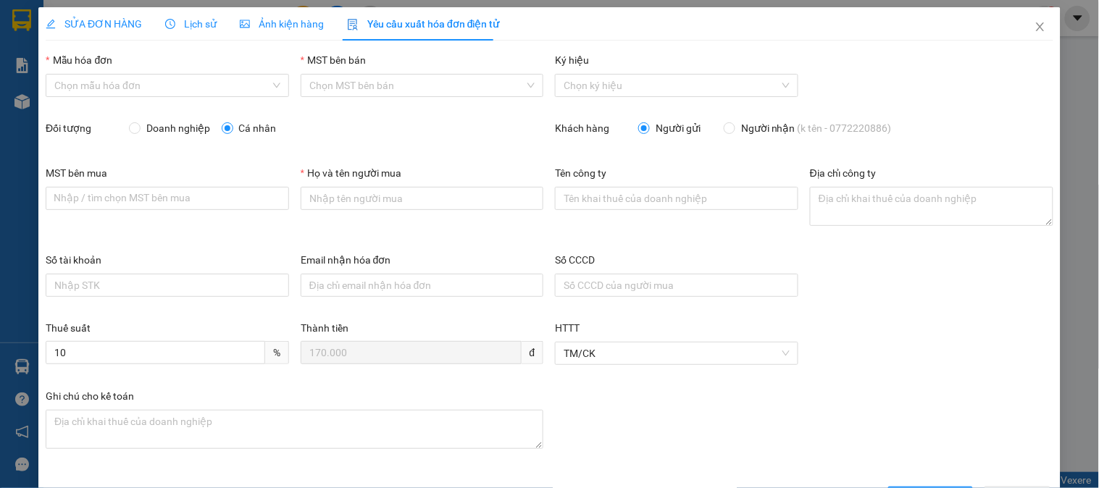
click at [268, 30] on div "Ảnh kiện hàng" at bounding box center [282, 24] width 84 height 16
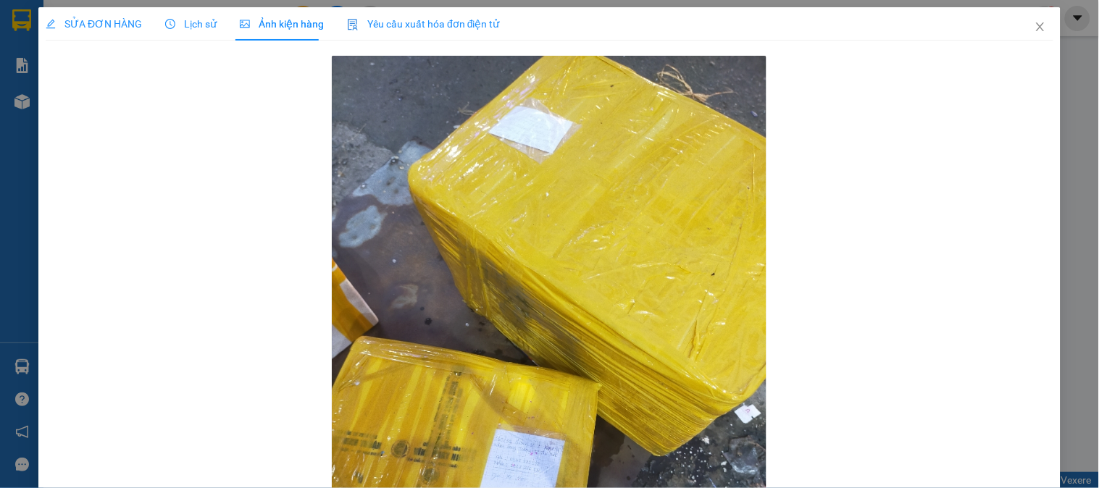
click at [268, 30] on div "Ảnh kiện hàng" at bounding box center [282, 24] width 84 height 16
click at [109, 41] on div "SỬA ĐƠN HÀNG Lịch sử Ảnh kiện hàng Yêu cầu xuất hóa đơn điện tử Total Paid Fee …" at bounding box center [550, 323] width 1008 height 632
click at [109, 40] on div "SỬA ĐƠN HÀNG" at bounding box center [94, 23] width 96 height 33
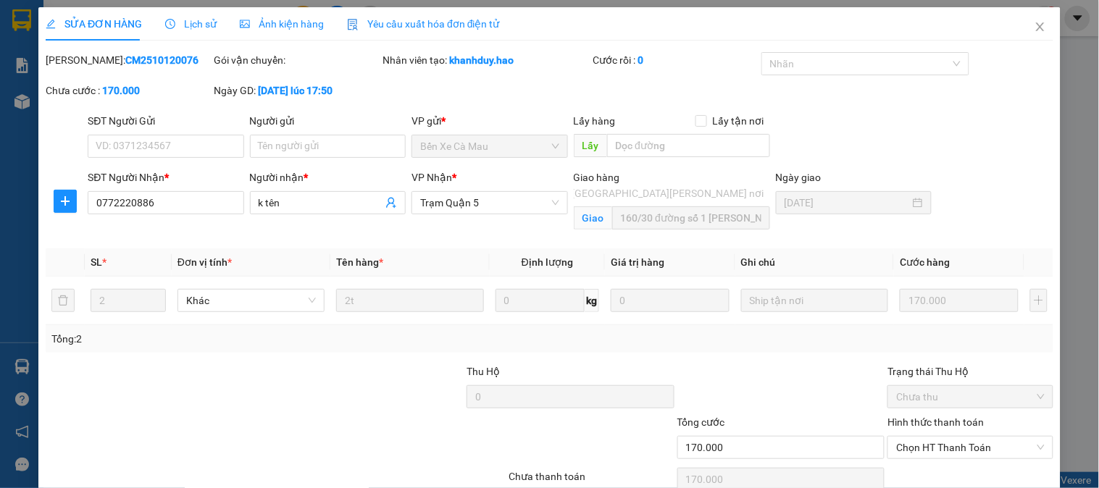
click at [264, 22] on span "Ảnh kiện hàng" at bounding box center [282, 24] width 84 height 12
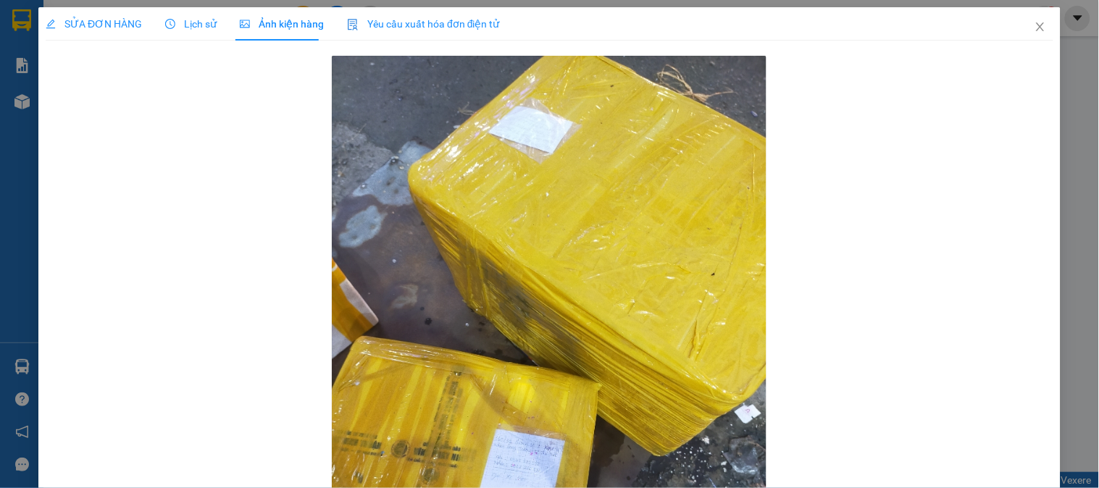
click at [188, 25] on span "Lịch sử" at bounding box center [190, 24] width 51 height 12
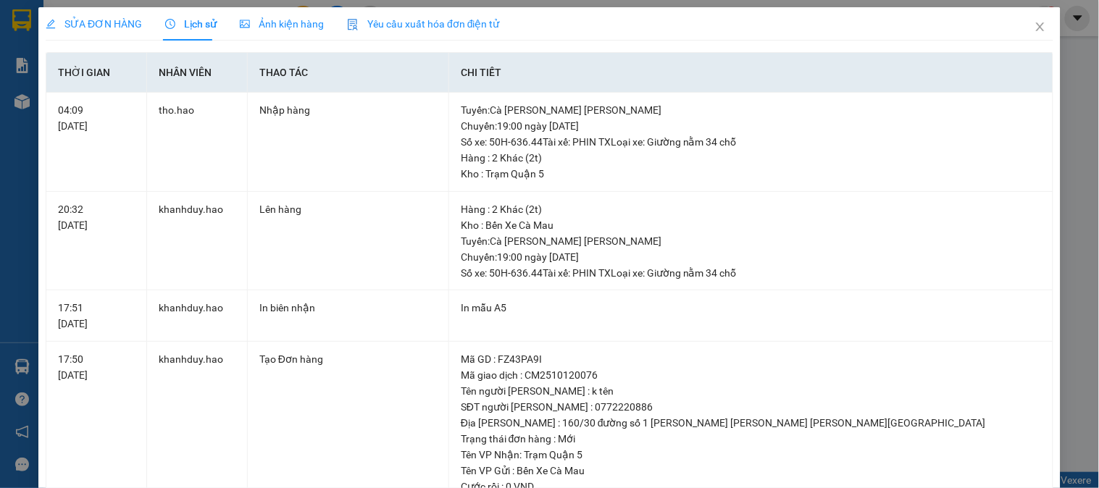
click at [90, 16] on div "SỬA ĐƠN HÀNG" at bounding box center [94, 24] width 96 height 16
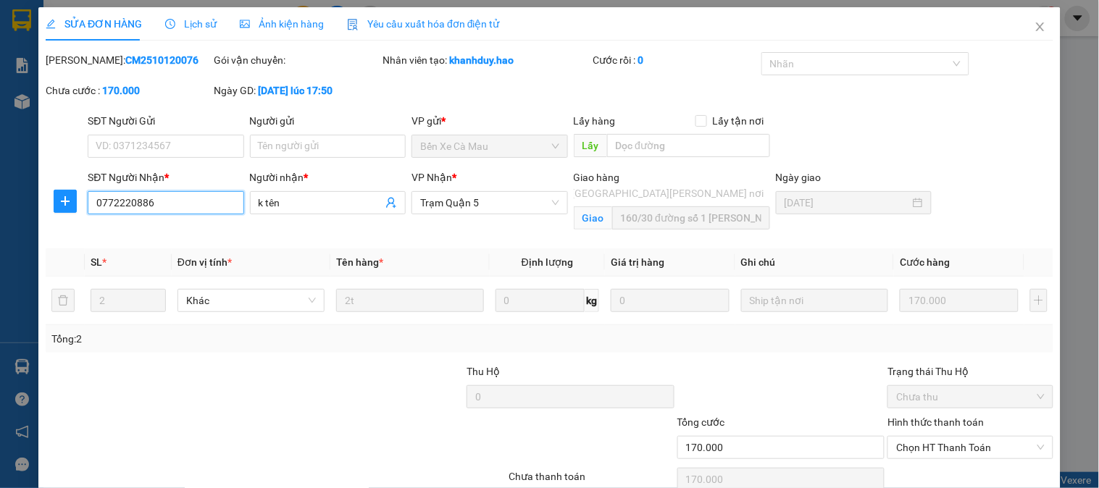
drag, startPoint x: 190, startPoint y: 193, endPoint x: 89, endPoint y: 193, distance: 100.7
click at [89, 193] on input "0772220886" at bounding box center [166, 202] width 156 height 23
click at [1036, 24] on icon "close" at bounding box center [1040, 26] width 8 height 9
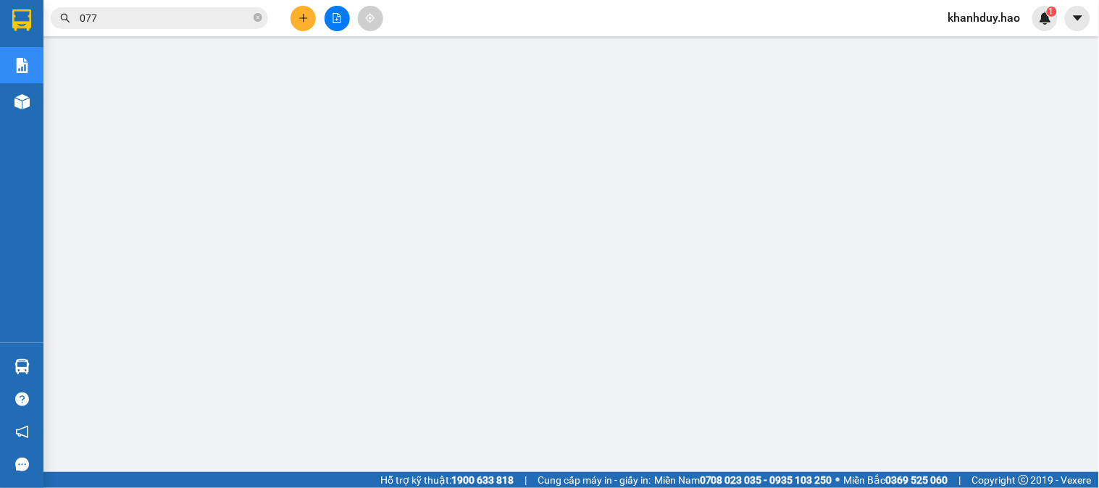
click at [251, 10] on span "077" at bounding box center [159, 18] width 217 height 22
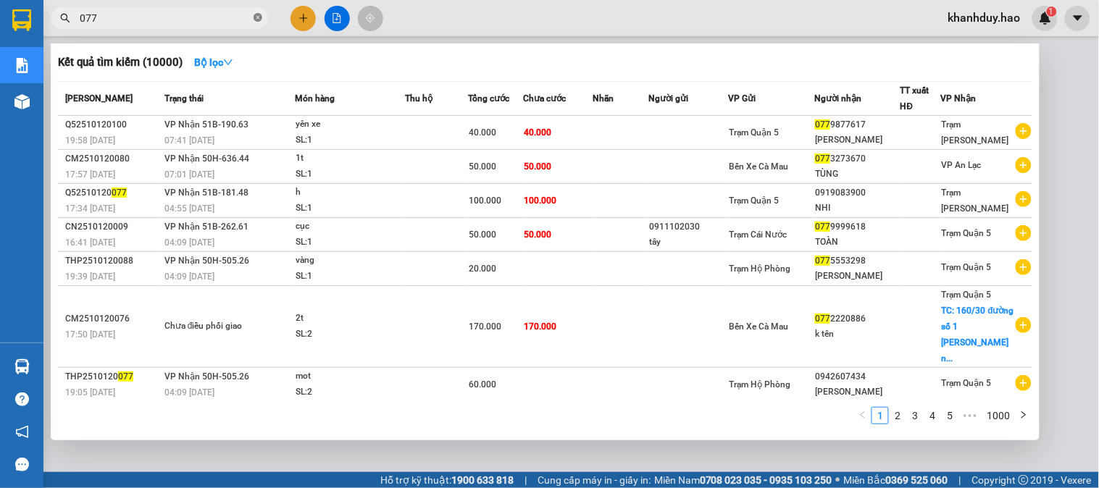
click at [257, 18] on icon "close-circle" at bounding box center [258, 17] width 9 height 9
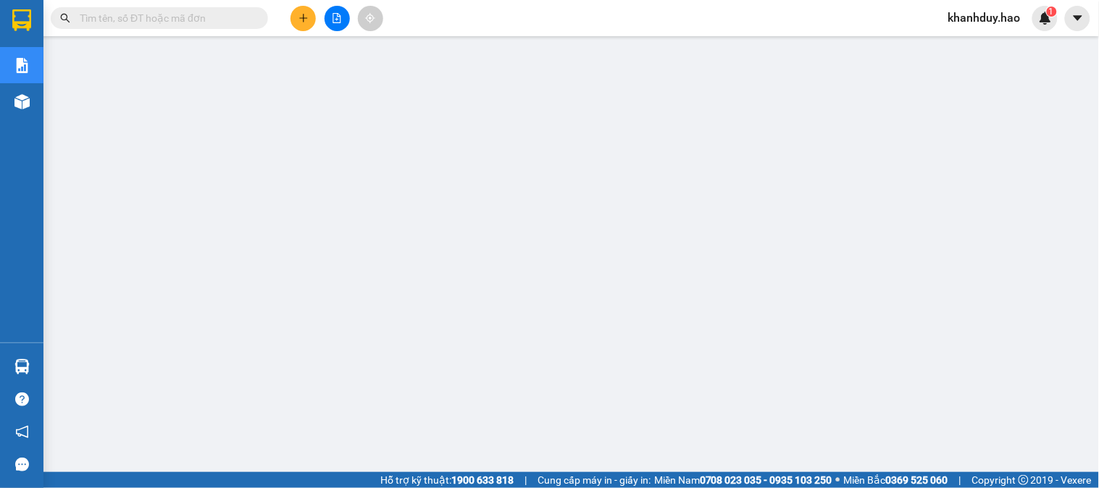
paste input "0772220886"
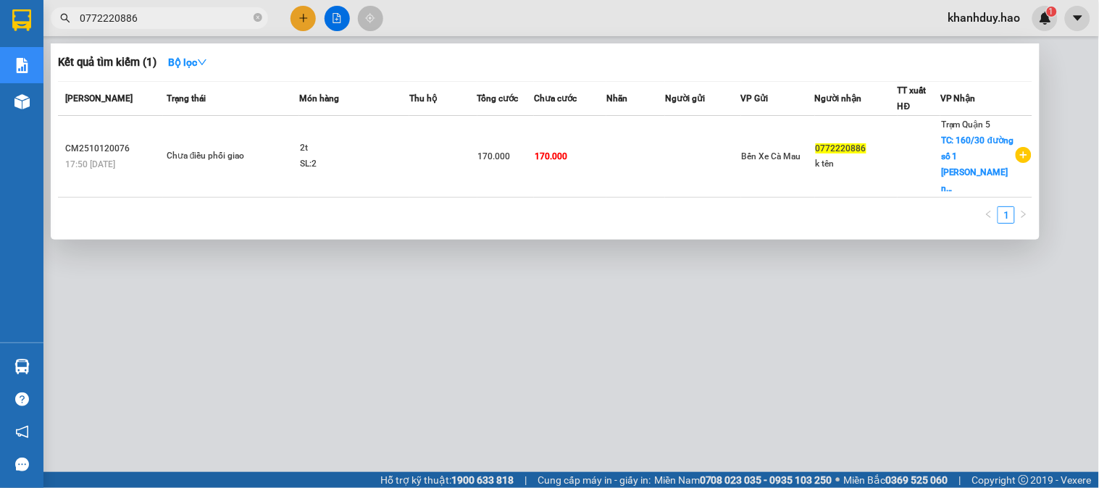
drag, startPoint x: 140, startPoint y: 17, endPoint x: 77, endPoint y: 20, distance: 63.1
click at [77, 20] on span "0772220886" at bounding box center [159, 18] width 217 height 22
type input "0772220886"
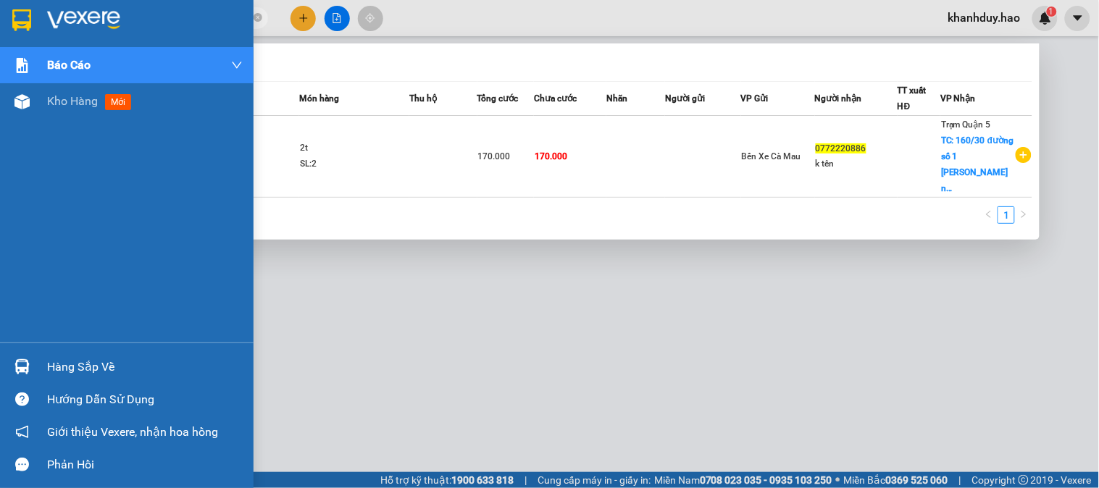
click at [44, 120] on div "Báo cáo BC tiền công nợ Báo cáo dòng tiền (trưởng trạm) Doanh số tạo đơn theo V…" at bounding box center [127, 195] width 254 height 296
click at [57, 105] on span "Kho hàng" at bounding box center [72, 101] width 51 height 14
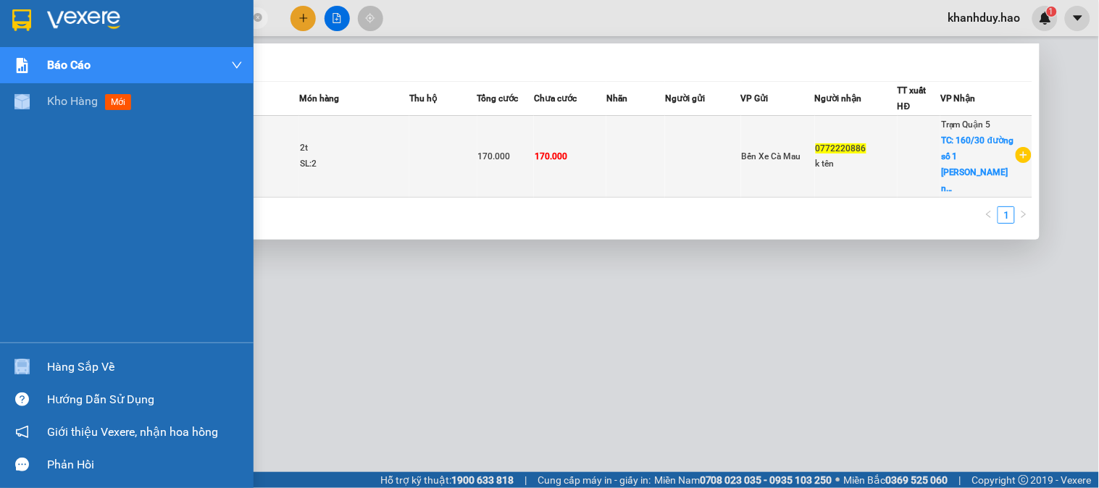
click at [57, 105] on span "Kho hàng" at bounding box center [72, 101] width 51 height 14
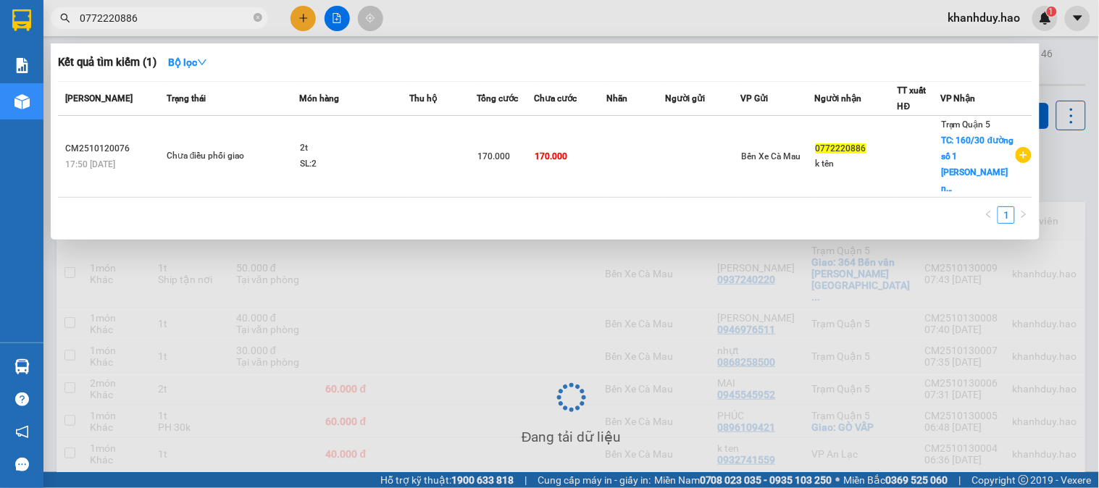
click at [491, 248] on div at bounding box center [549, 244] width 1099 height 488
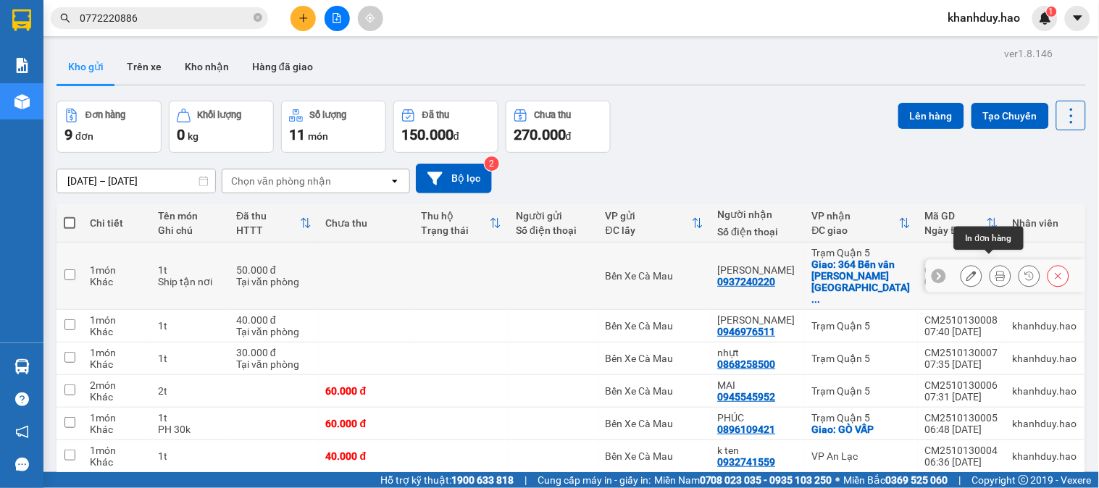
click at [990, 272] on button at bounding box center [1000, 276] width 20 height 25
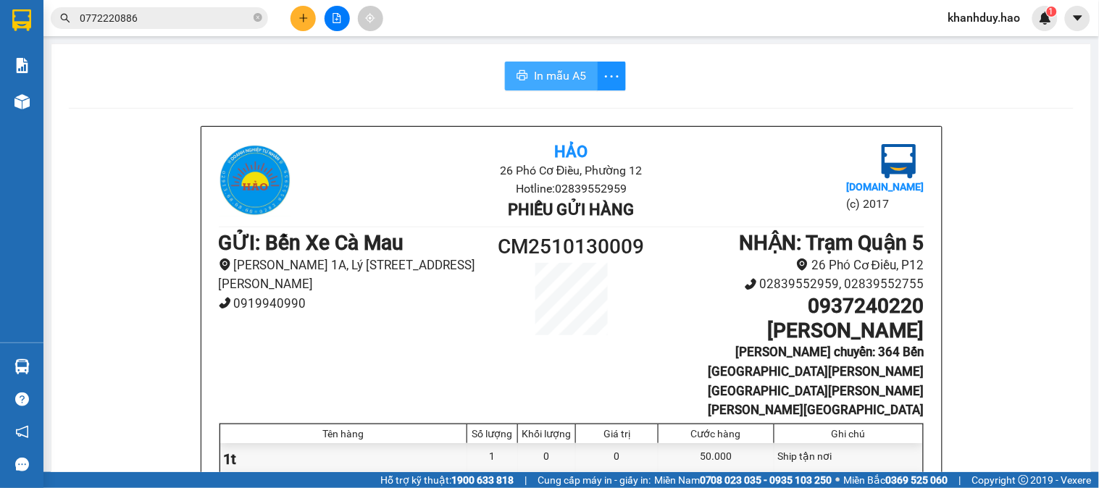
click at [559, 67] on span "In mẫu A5" at bounding box center [560, 76] width 52 height 18
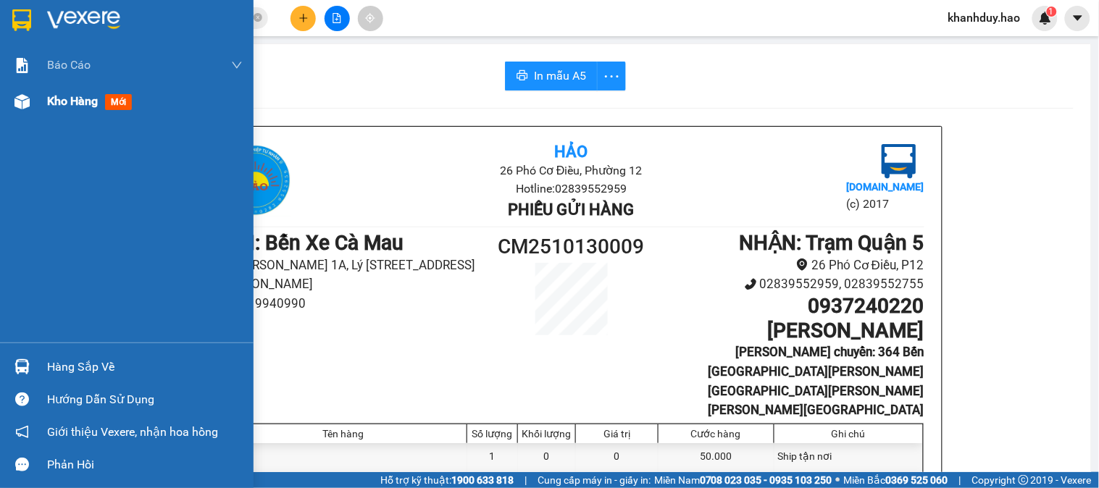
click at [26, 119] on div "Kho hàng mới" at bounding box center [127, 101] width 254 height 36
click at [46, 111] on div "Kho hàng mới" at bounding box center [127, 101] width 254 height 36
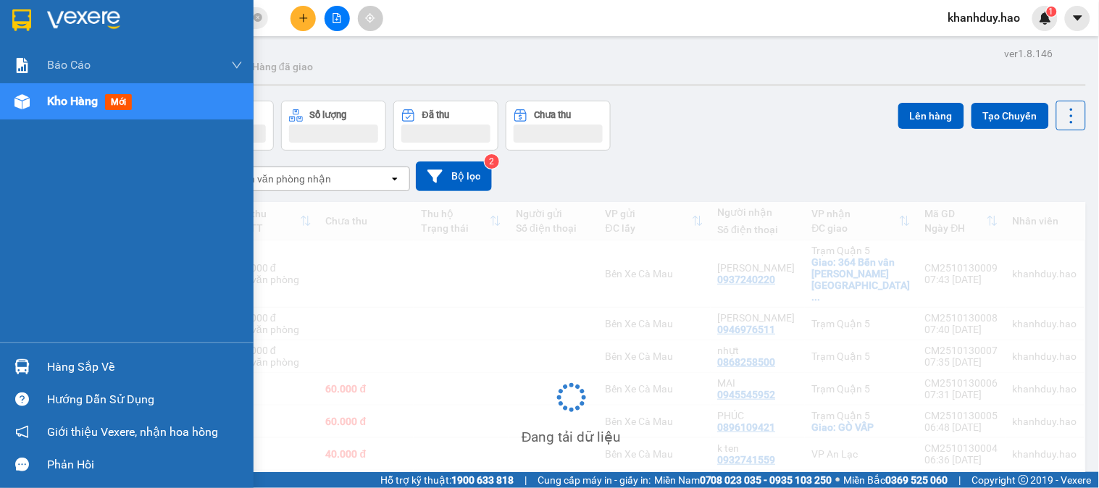
click at [46, 111] on div "Kho hàng mới" at bounding box center [127, 101] width 254 height 36
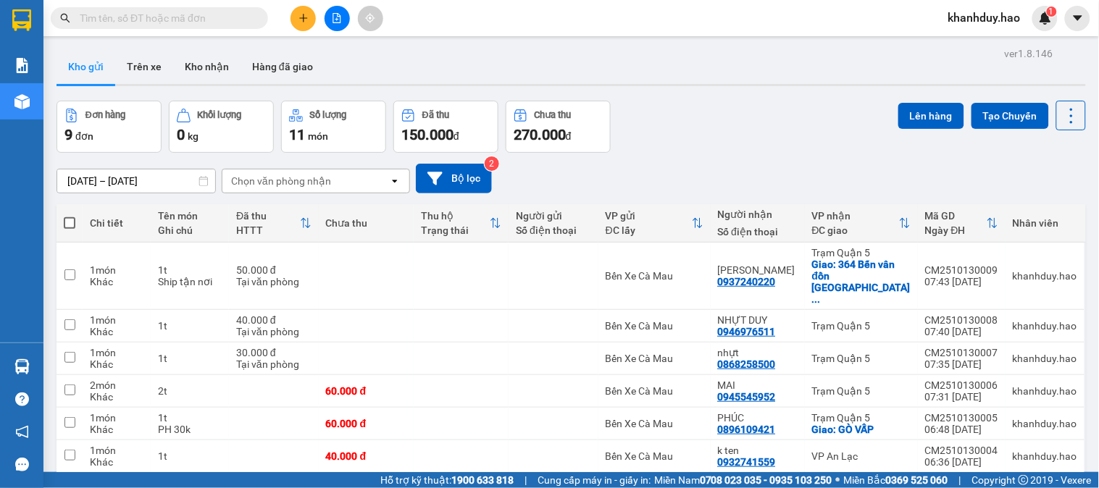
paste input "0777220886"
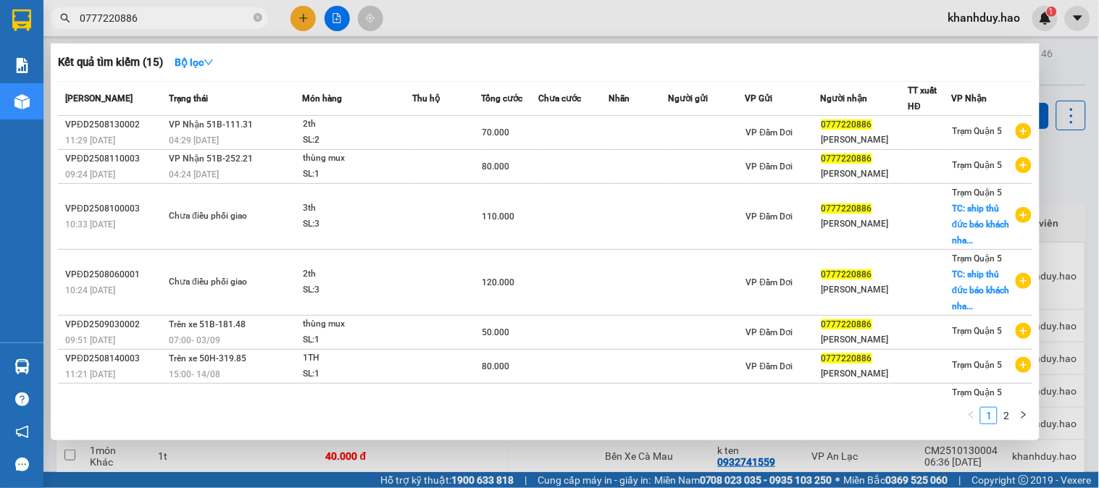
click at [101, 18] on input "0777220886" at bounding box center [165, 18] width 171 height 16
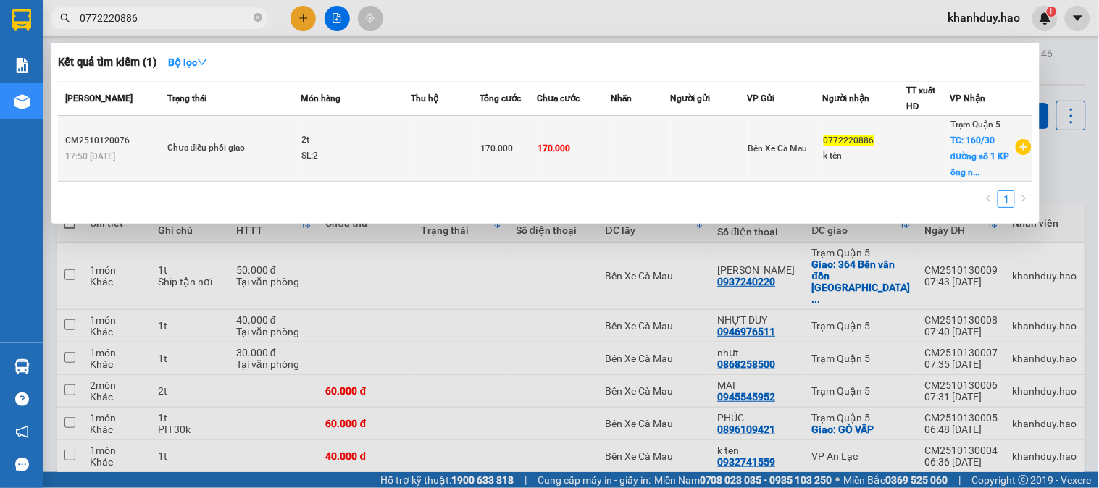
type input "0772220886"
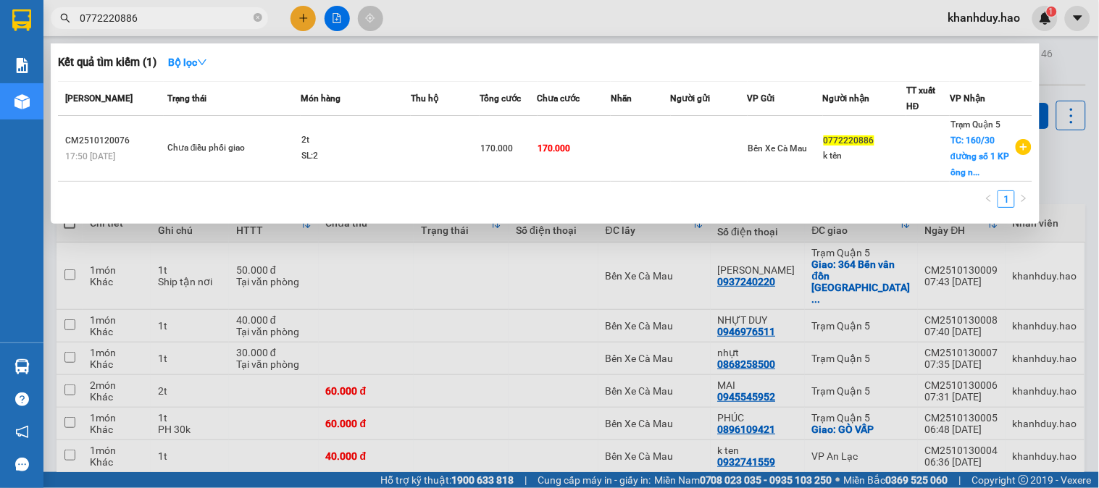
click at [304, 156] on div "SL: 2" at bounding box center [355, 157] width 109 height 16
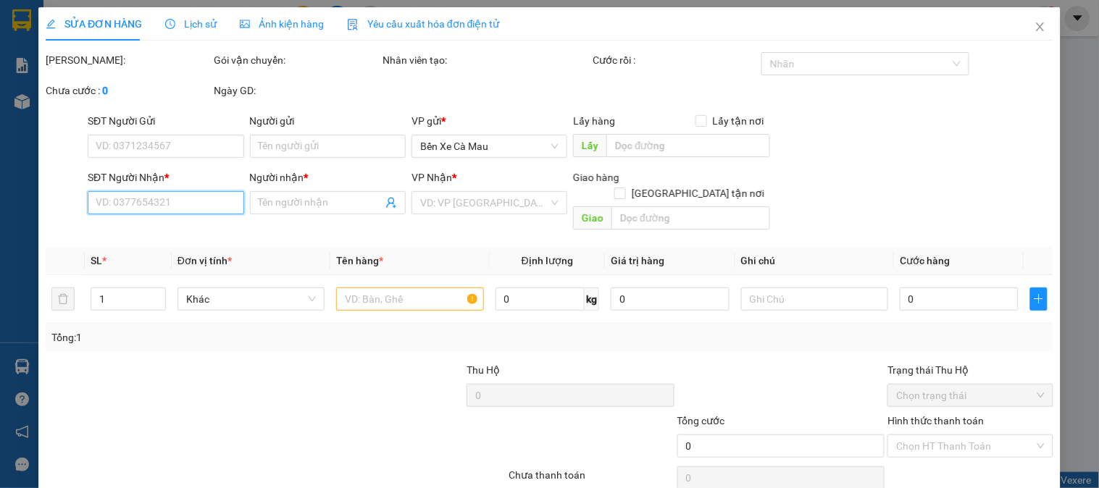
click at [196, 199] on input "SĐT Người Nhận *" at bounding box center [166, 202] width 156 height 23
type input "0772220886"
type input "k tên"
checkbox input "true"
type input "160/30 đường số 1 KP ông nhiêu long trường [GEOGRAPHIC_DATA]"
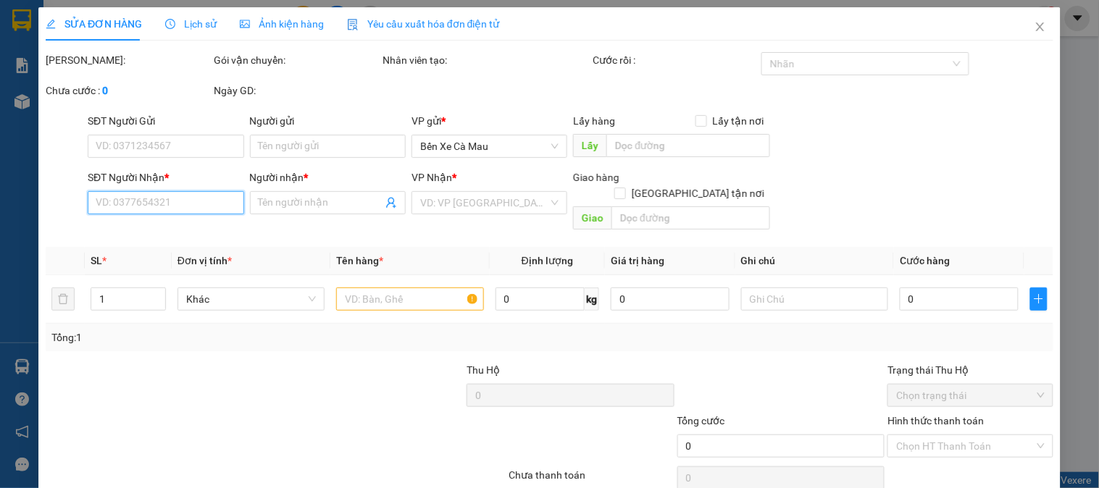
type input "170.000"
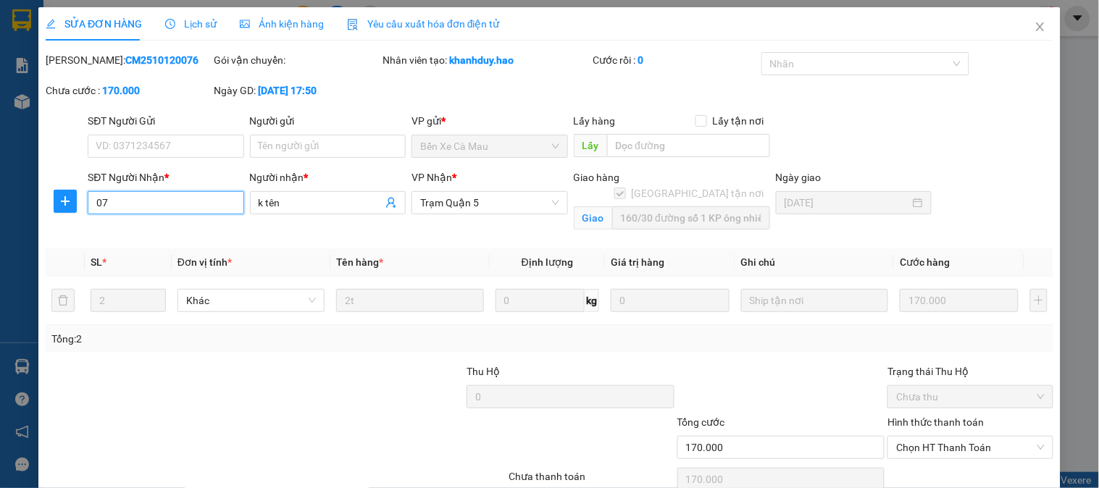
type input "0"
paste input "0777220886"
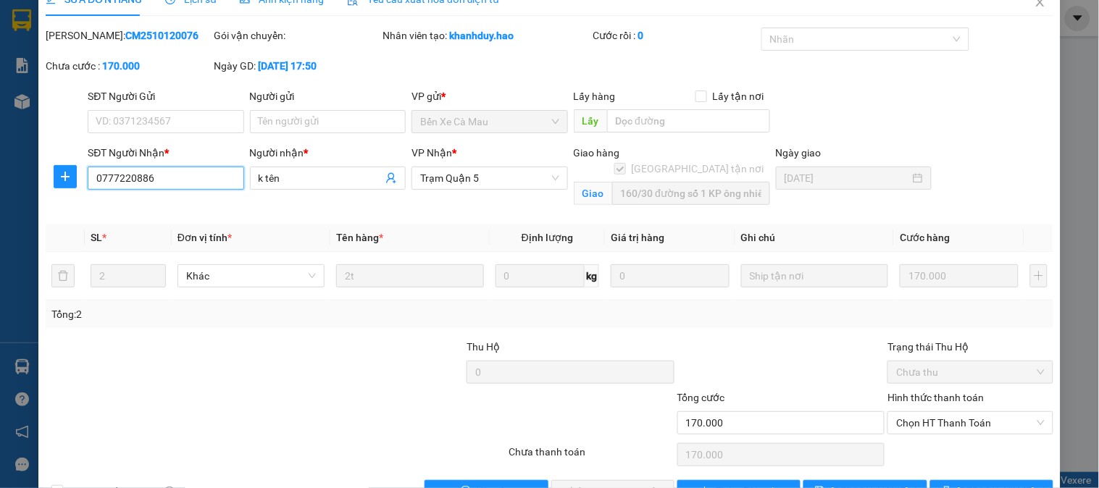
scroll to position [67, 0]
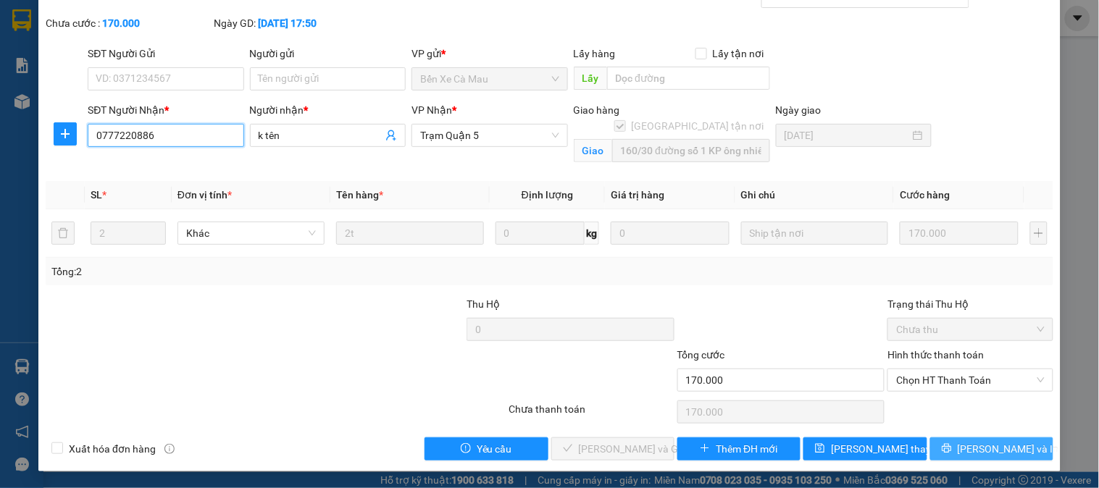
type input "0777220886"
click at [947, 457] on button "[PERSON_NAME] và In" at bounding box center [991, 449] width 123 height 23
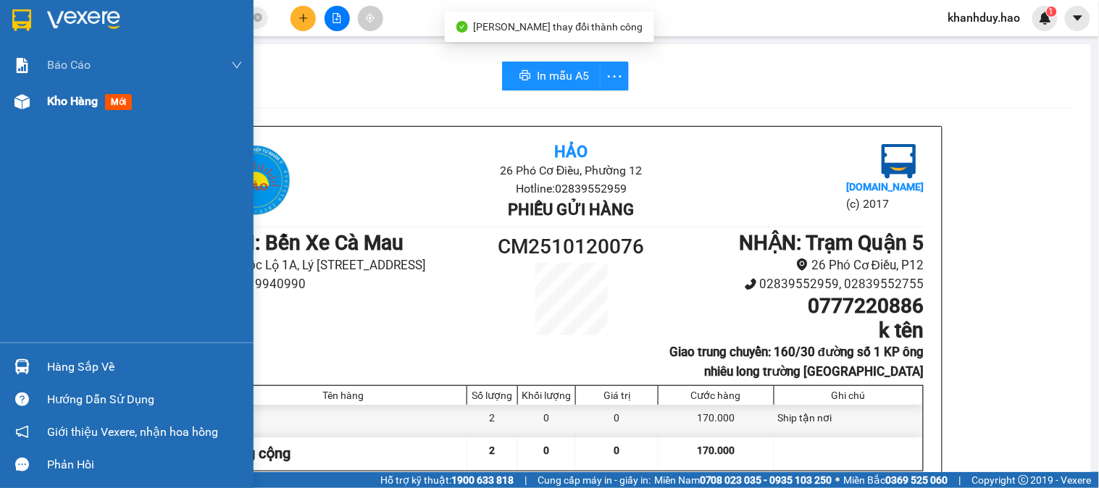
click at [43, 95] on div "Kho hàng mới" at bounding box center [127, 101] width 254 height 36
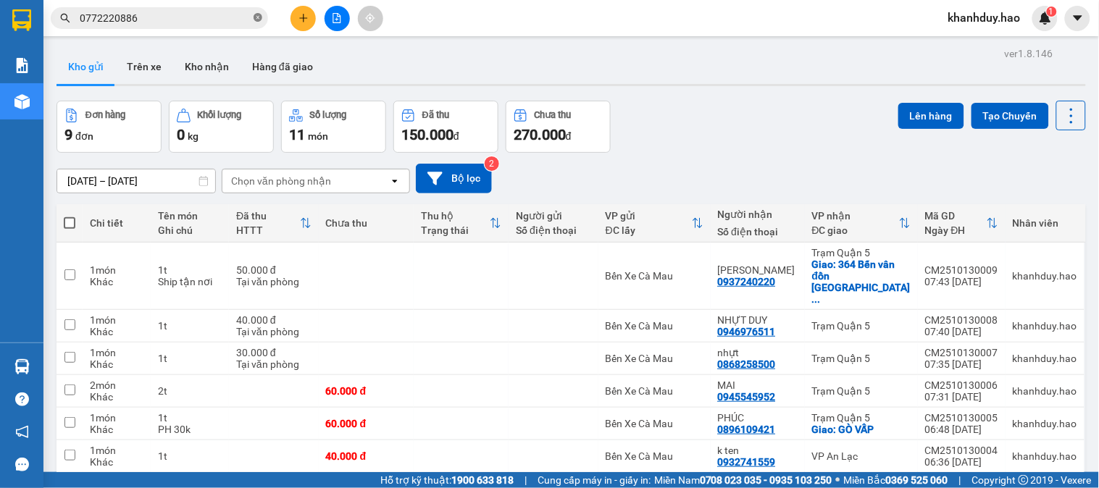
click at [259, 14] on icon "close-circle" at bounding box center [258, 17] width 9 height 9
paste input "0777220886"
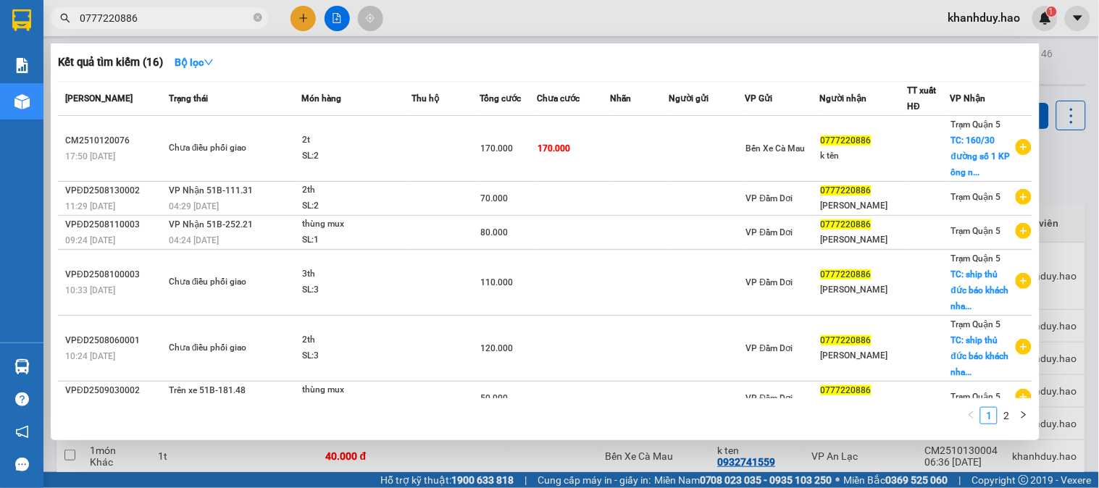
type input "0777220886"
click at [1098, 103] on div at bounding box center [549, 244] width 1099 height 488
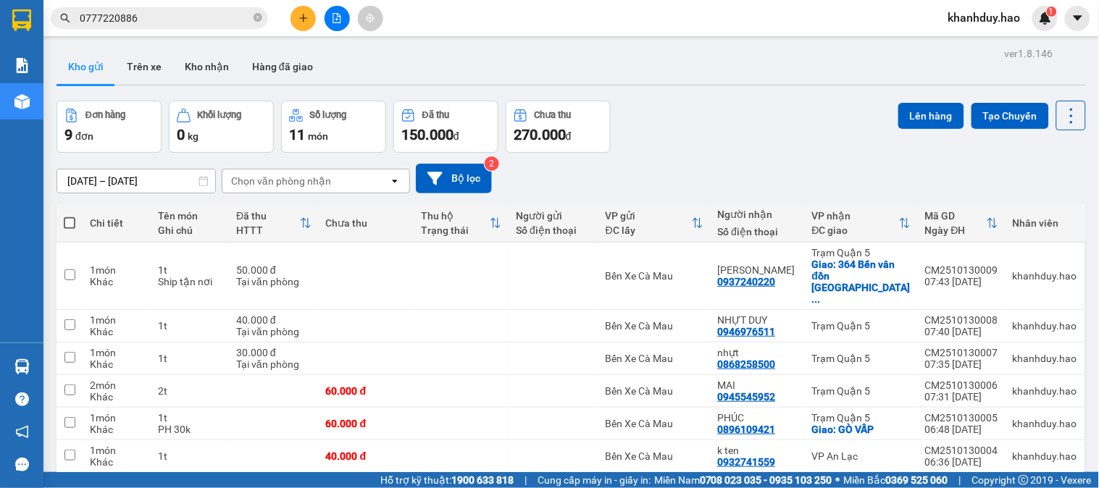
click at [212, 84] on div at bounding box center [572, 85] width 1030 height 2
click at [206, 70] on button "Kho nhận" at bounding box center [206, 66] width 67 height 35
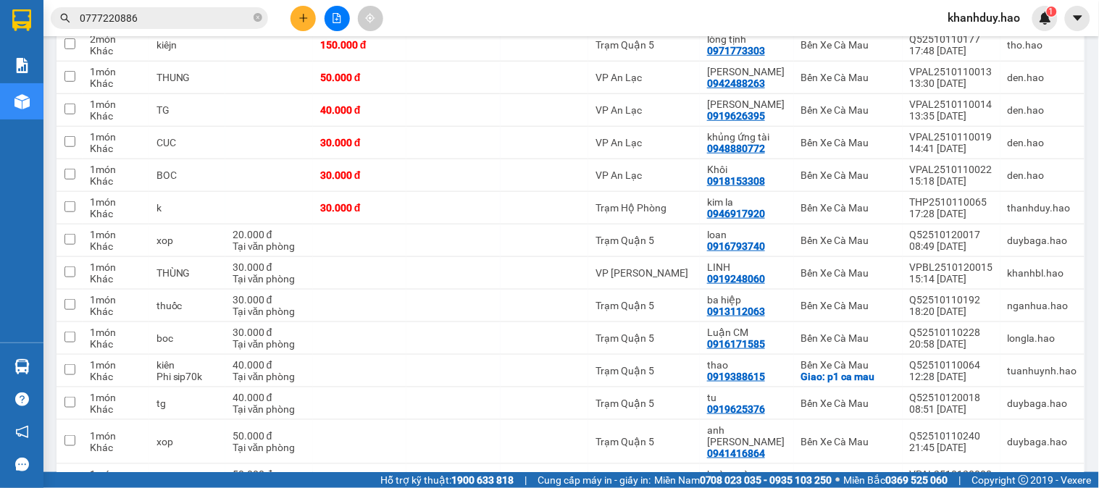
scroll to position [418, 0]
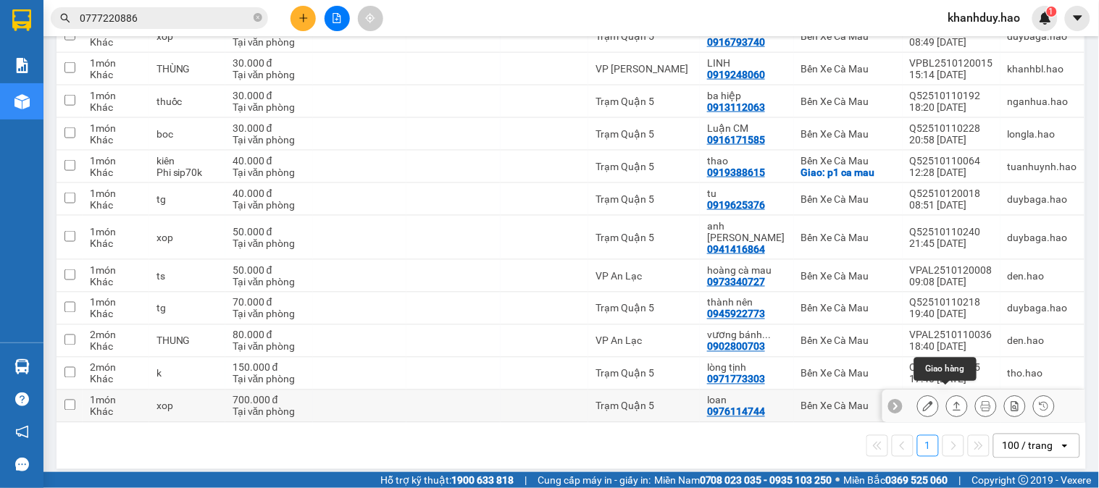
click at [952, 401] on icon at bounding box center [957, 406] width 10 height 10
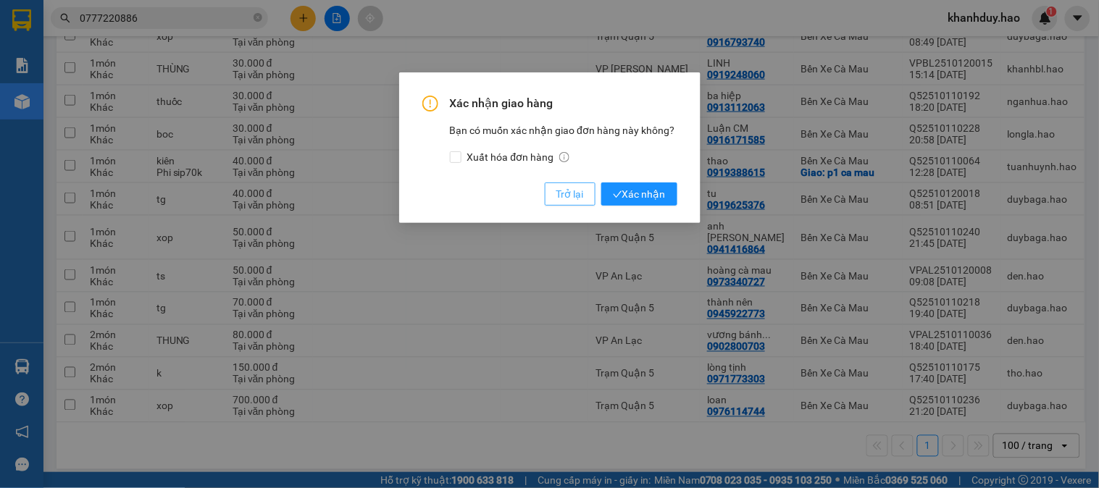
click at [580, 196] on span "Trở lại" at bounding box center [570, 194] width 28 height 16
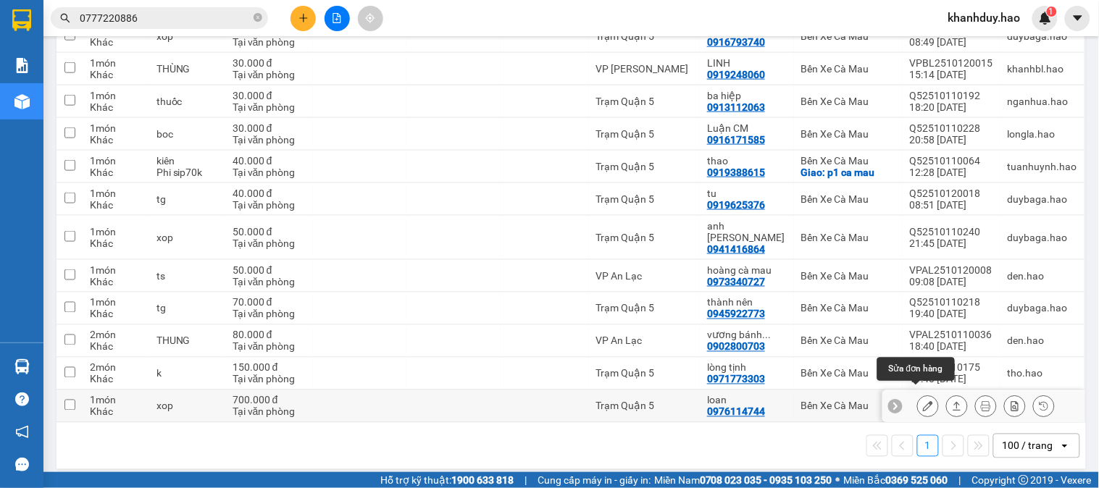
click at [923, 401] on icon at bounding box center [928, 406] width 10 height 10
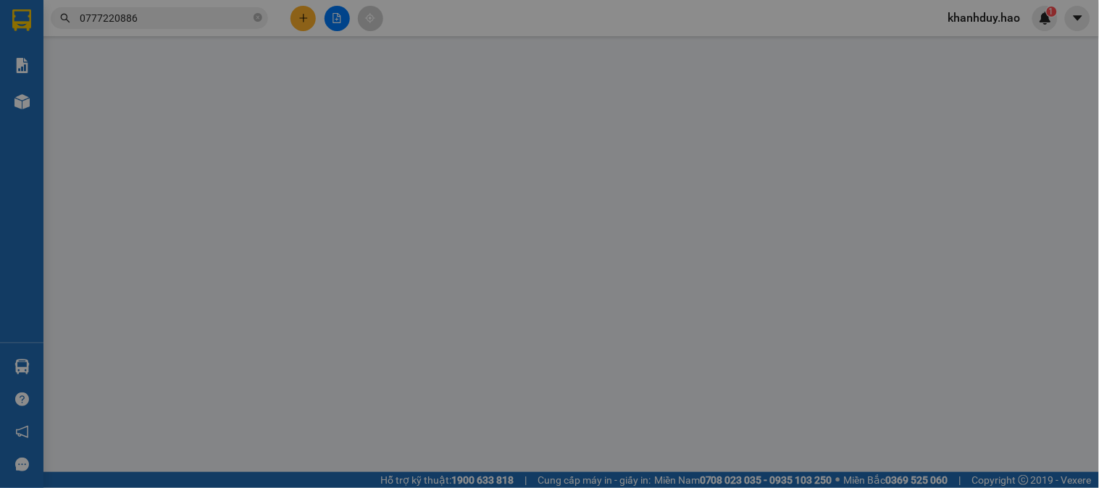
type input "0976114744"
type input "loan"
type input "700.000"
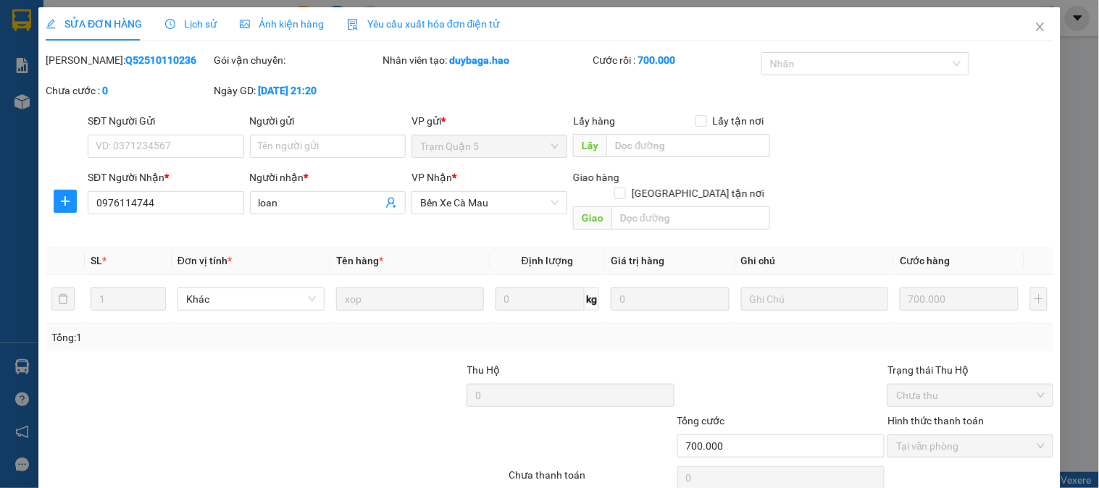
click at [270, 26] on span "Ảnh kiện hàng" at bounding box center [282, 24] width 84 height 12
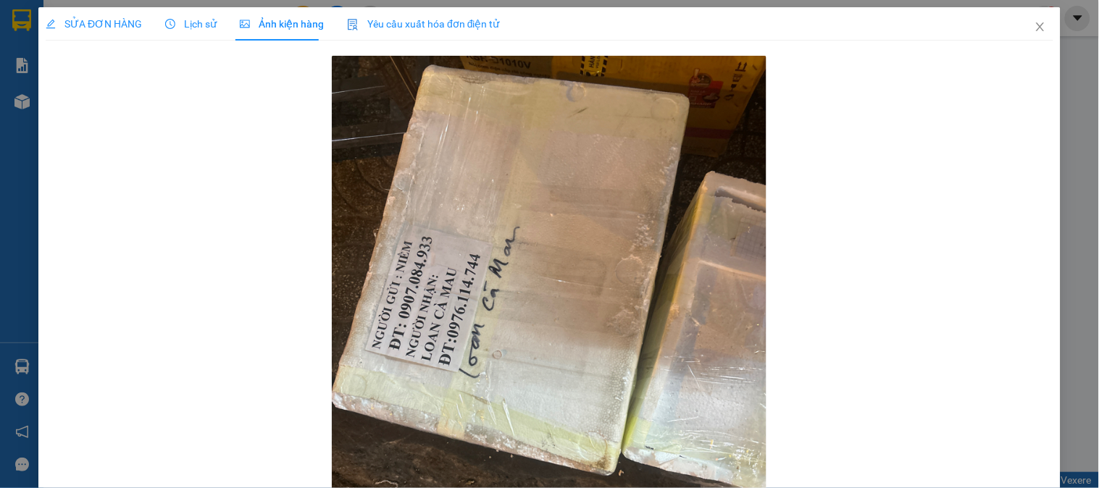
click at [96, 20] on span "SỬA ĐƠN HÀNG" at bounding box center [94, 24] width 96 height 12
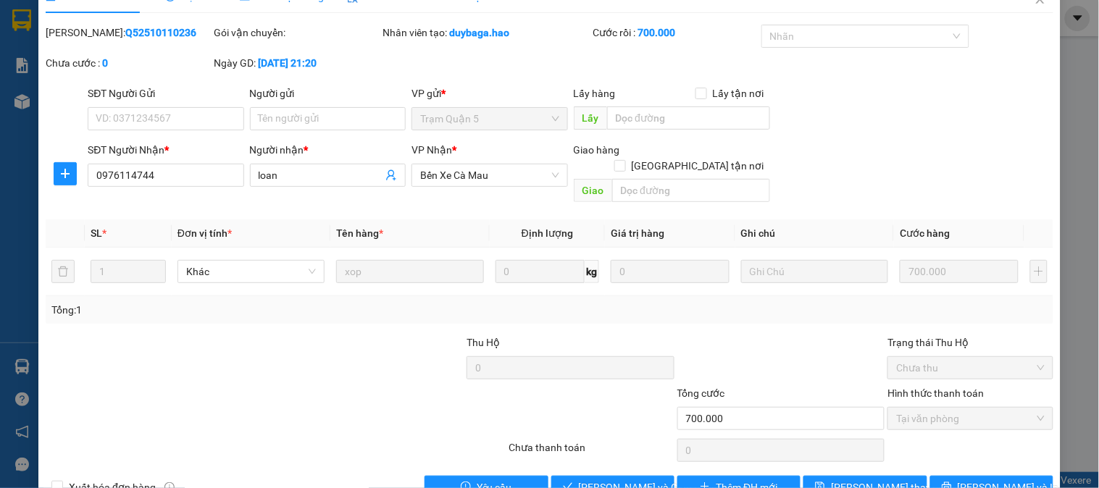
scroll to position [51, 0]
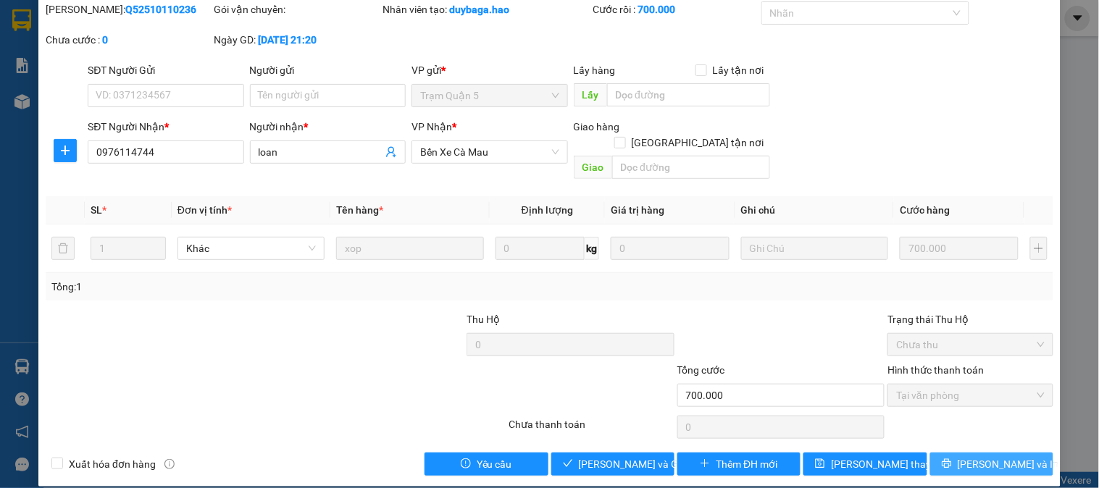
click at [1019, 453] on button "[PERSON_NAME] và In" at bounding box center [991, 464] width 123 height 23
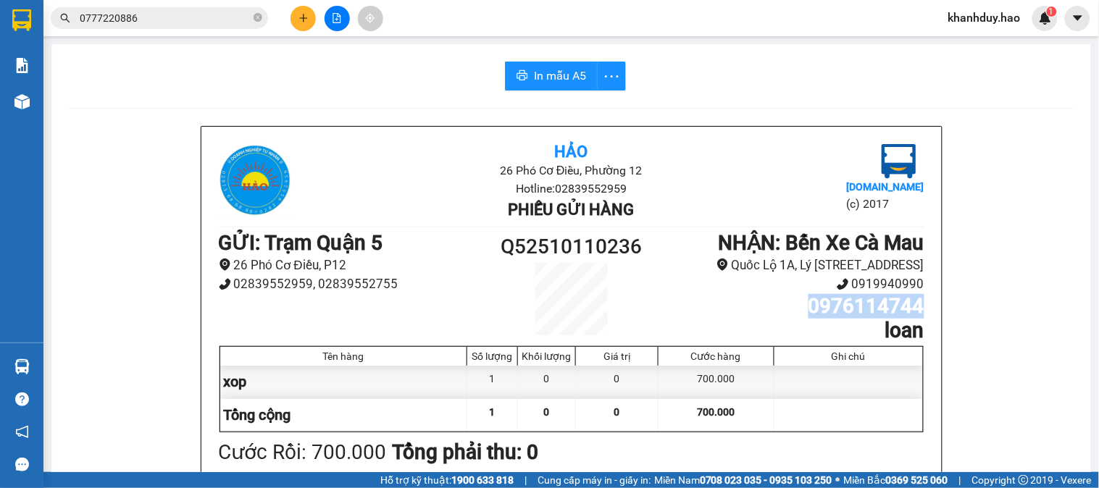
drag, startPoint x: 794, startPoint y: 326, endPoint x: 932, endPoint y: 330, distance: 138.4
click at [932, 330] on div "Hảo 26 Phó Cơ Điều, Phường 12 Hotline: 02839552959 Phiếu gửi hàng [DOMAIN_NAME]…" at bounding box center [571, 382] width 740 height 511
copy h1 "0976114744"
click at [254, 18] on icon "close-circle" at bounding box center [258, 17] width 9 height 9
paste input "0976114744"
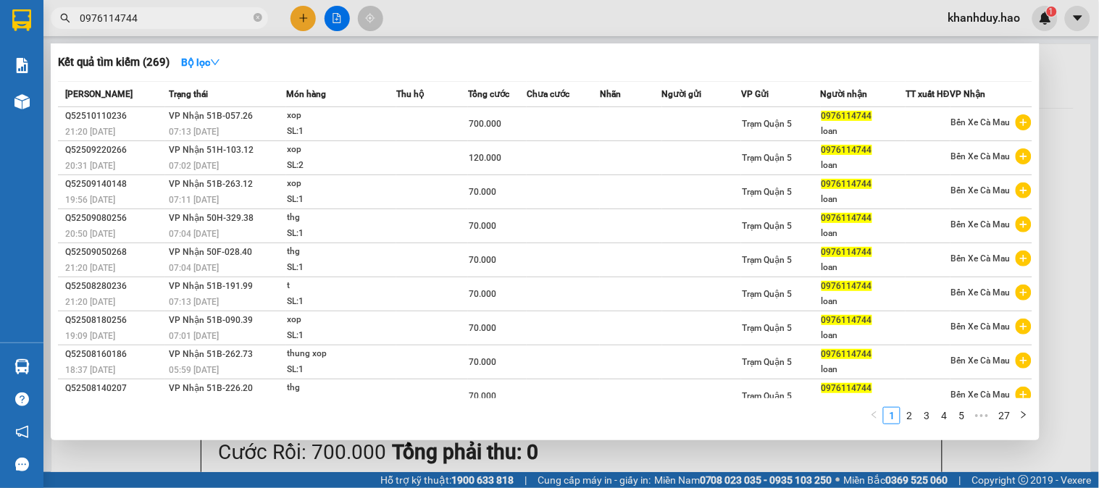
type input "0976114744"
click at [1098, 52] on div at bounding box center [549, 244] width 1099 height 488
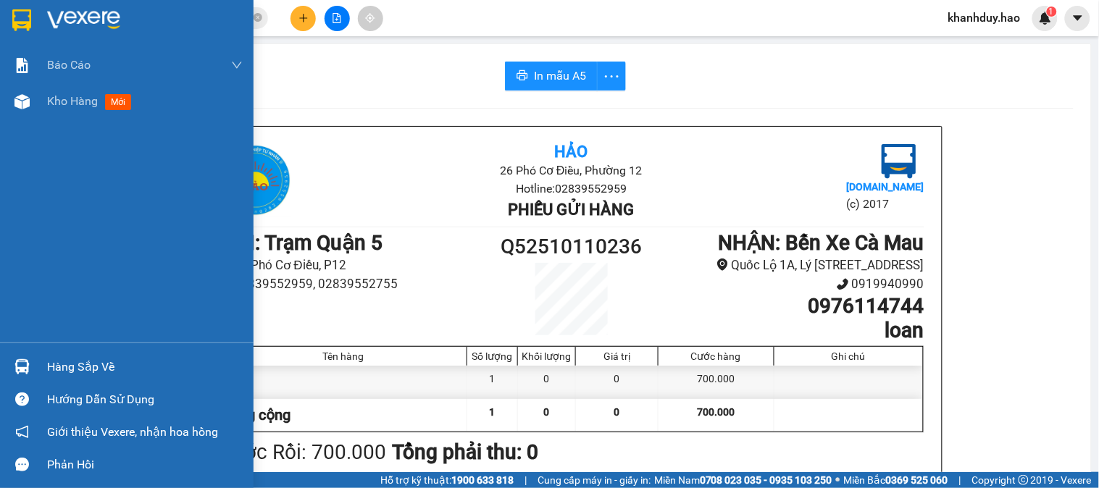
click at [41, 120] on div "Báo cáo BC tiền công nợ Báo cáo dòng tiền (trưởng trạm) Doanh số tạo đơn theo V…" at bounding box center [127, 195] width 254 height 296
click at [46, 103] on div "Kho hàng mới" at bounding box center [127, 101] width 254 height 36
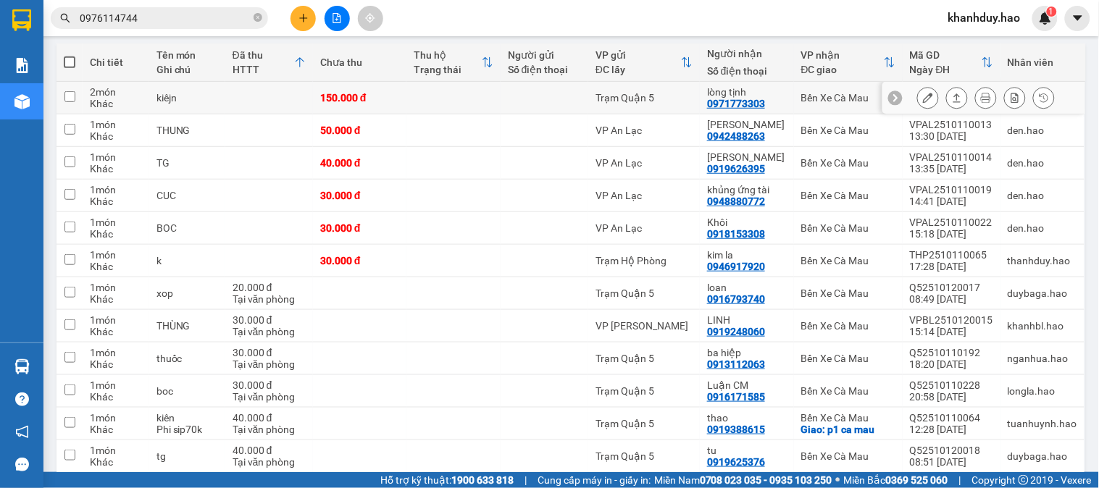
scroll to position [80, 0]
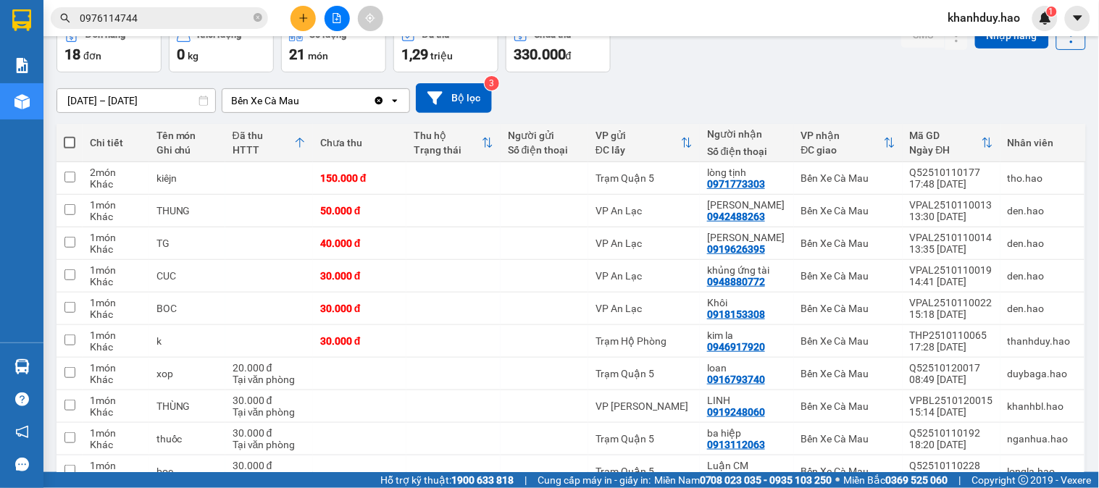
click at [165, 117] on div "12/10/2025 – 12/10/2025 Press the down arrow key to interact with the calendar …" at bounding box center [572, 97] width 1030 height 51
click at [183, 105] on input "12/10/2025 – 12/10/2025" at bounding box center [136, 100] width 158 height 23
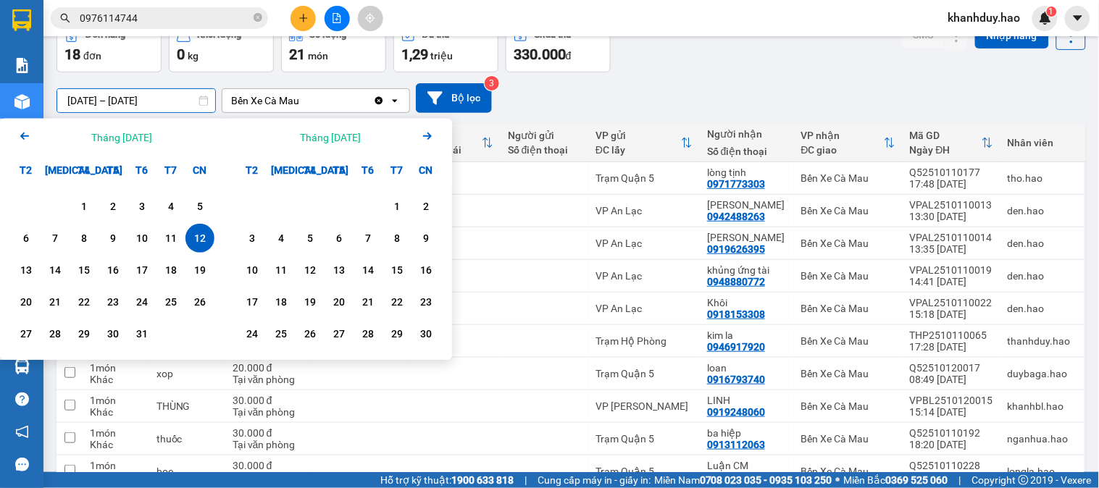
click at [22, 266] on div "13" at bounding box center [26, 270] width 20 height 17
type input "[DATE] – [DATE]"
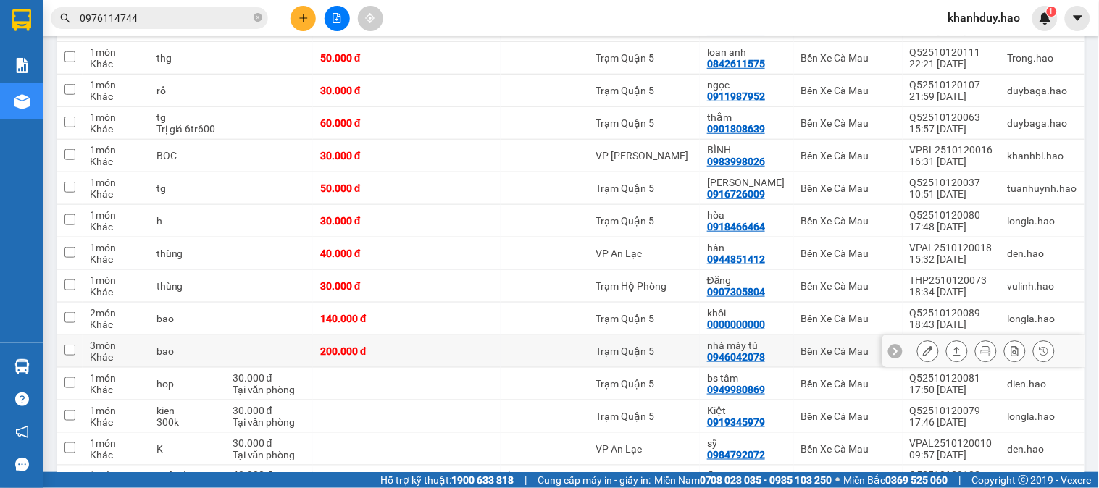
scroll to position [241, 0]
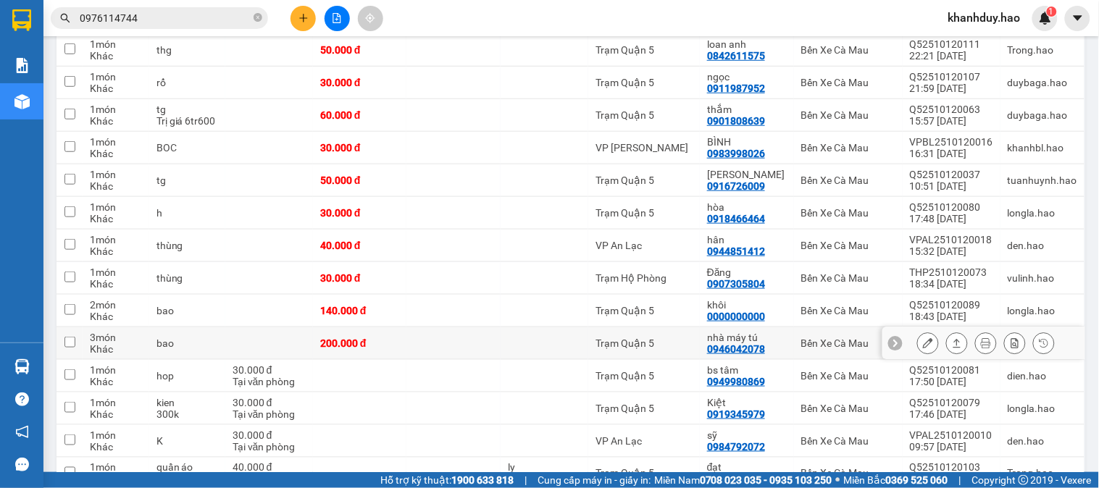
click at [952, 346] on icon at bounding box center [957, 343] width 10 height 10
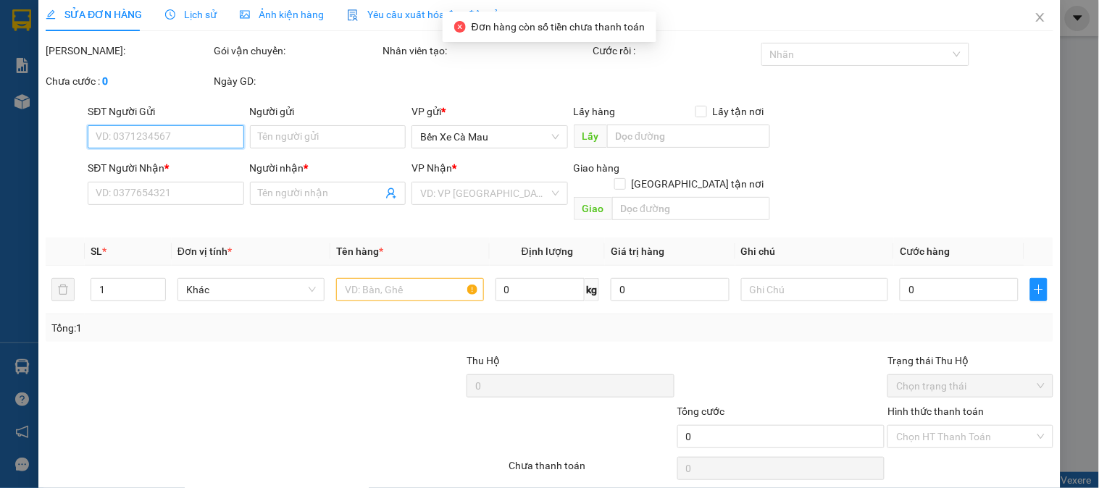
type input "0946042078"
type input "nhà máy tú"
type input "200.000"
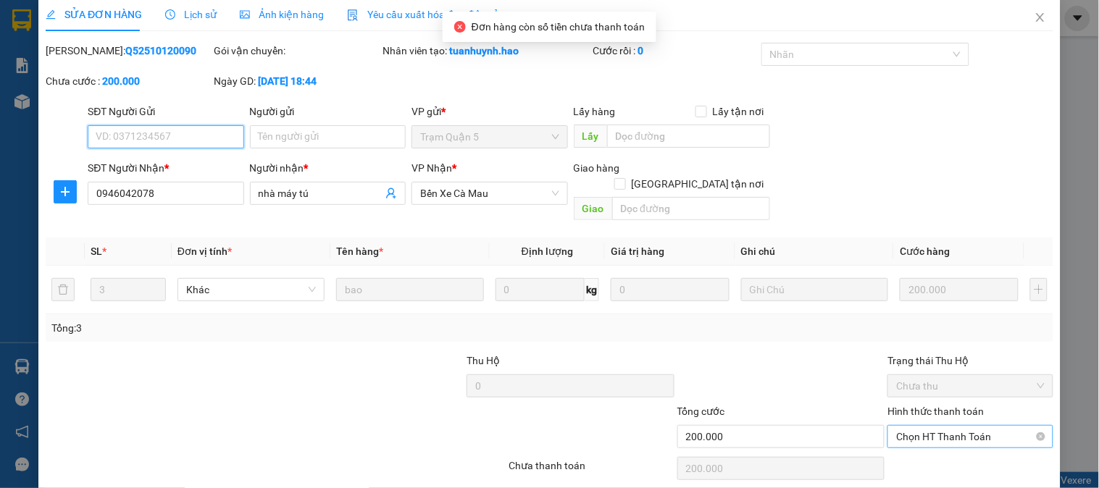
scroll to position [51, 0]
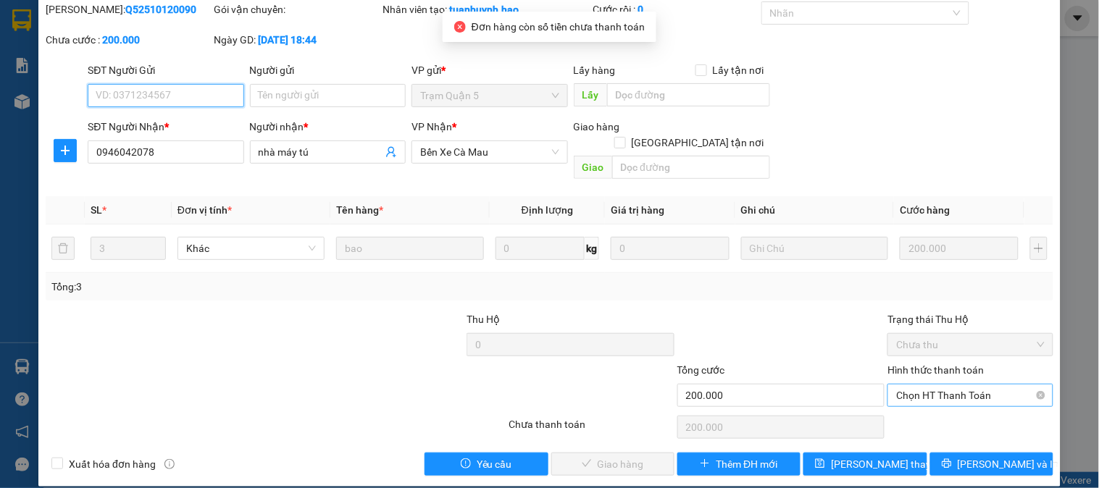
click at [946, 388] on span "Chọn HT Thanh Toán" at bounding box center [970, 396] width 148 height 22
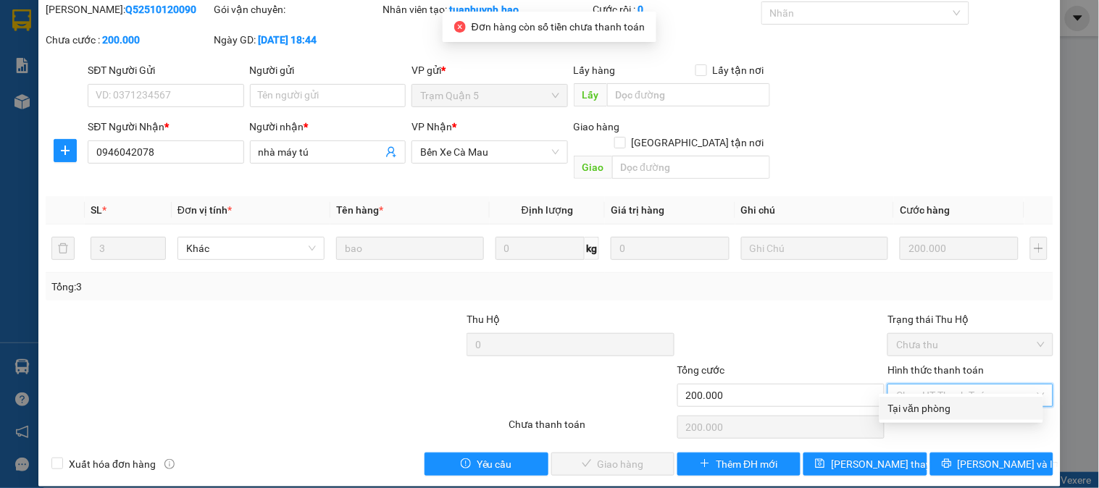
drag, startPoint x: 936, startPoint y: 401, endPoint x: 766, endPoint y: 431, distance: 172.8
click at [935, 404] on div "Tại văn phòng" at bounding box center [961, 409] width 146 height 16
type input "0"
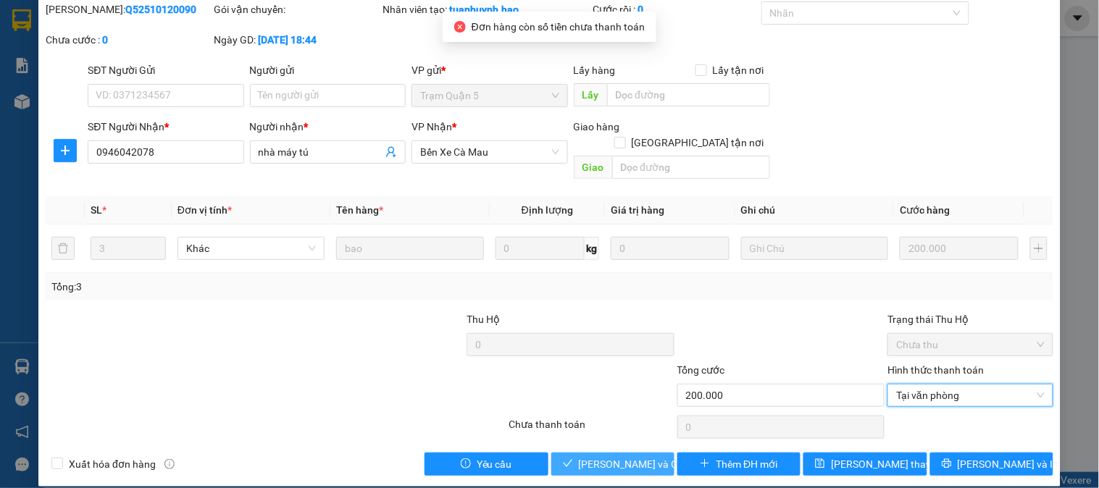
click at [612, 453] on button "Lưu và Giao hàng" at bounding box center [612, 464] width 123 height 23
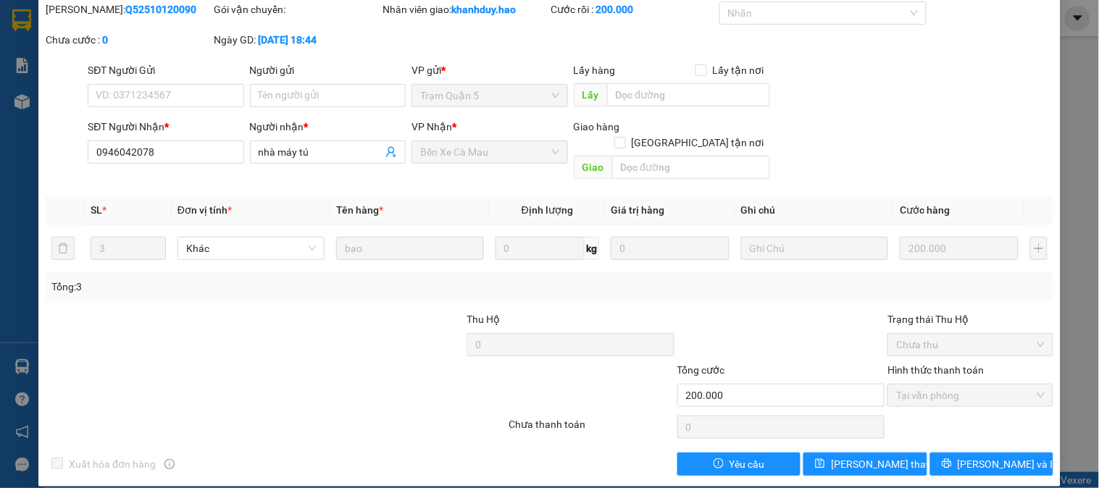
scroll to position [0, 0]
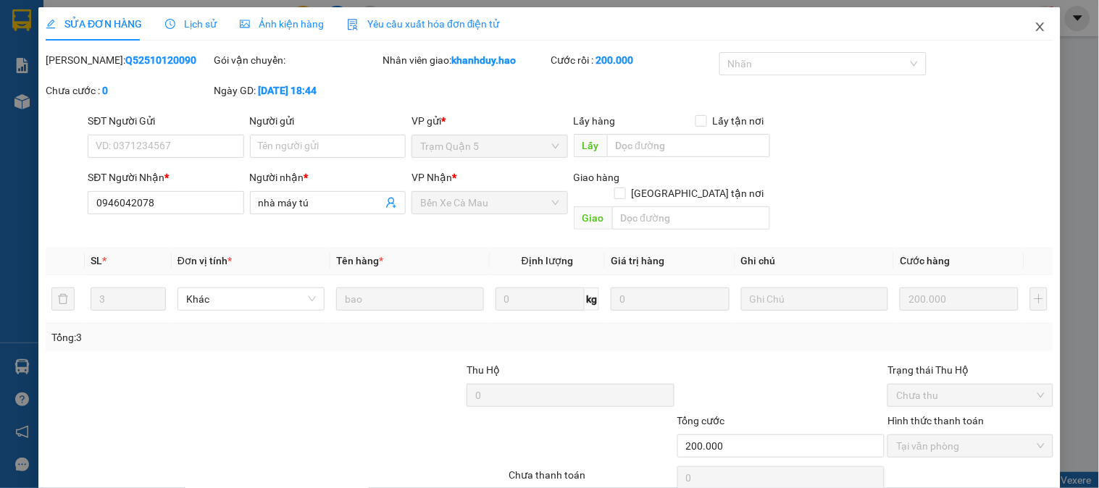
click at [1037, 33] on span "Close" at bounding box center [1040, 27] width 41 height 41
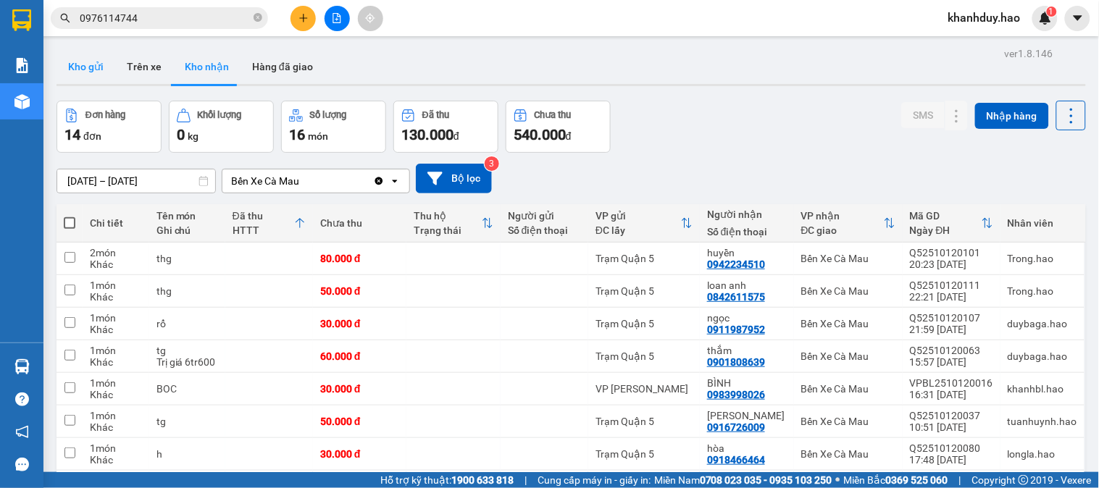
click at [88, 67] on button "Kho gửi" at bounding box center [86, 66] width 59 height 35
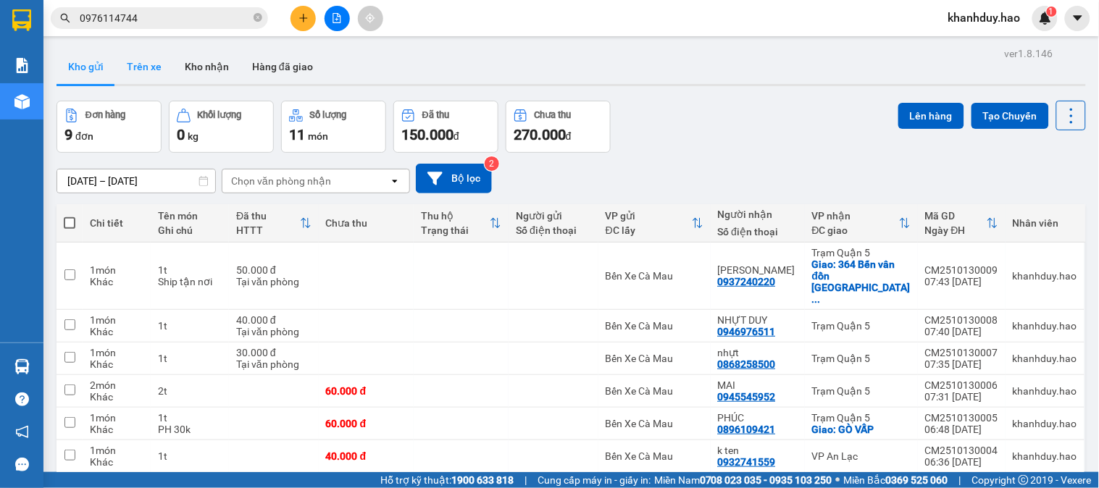
click at [156, 61] on button "Trên xe" at bounding box center [144, 66] width 58 height 35
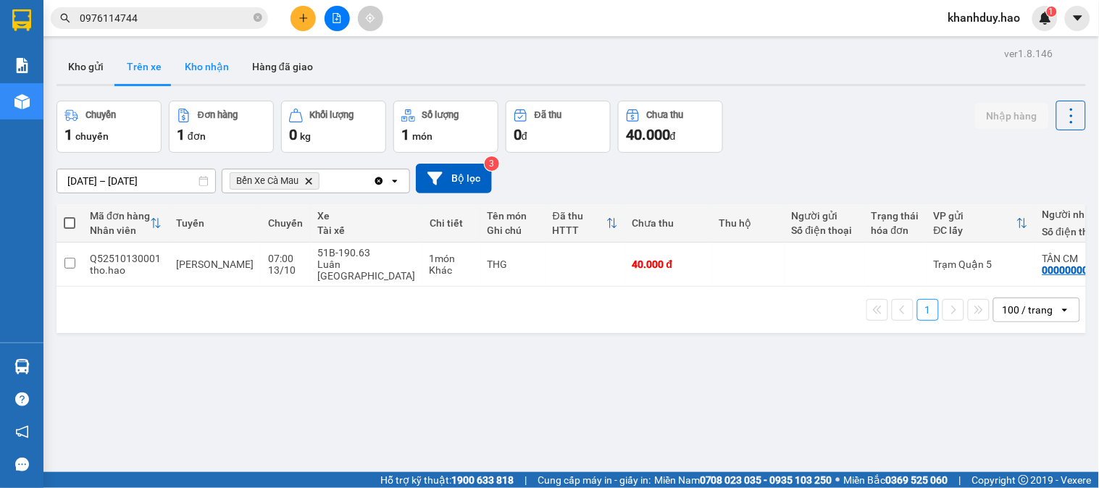
click at [208, 68] on button "Kho nhận" at bounding box center [206, 66] width 67 height 35
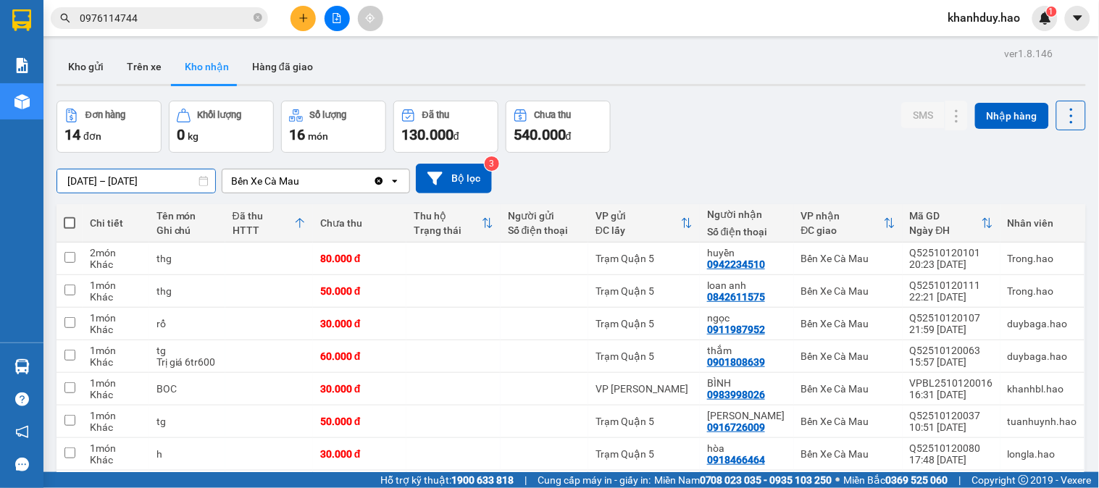
click at [176, 182] on input "[DATE] – [DATE]" at bounding box center [136, 181] width 158 height 23
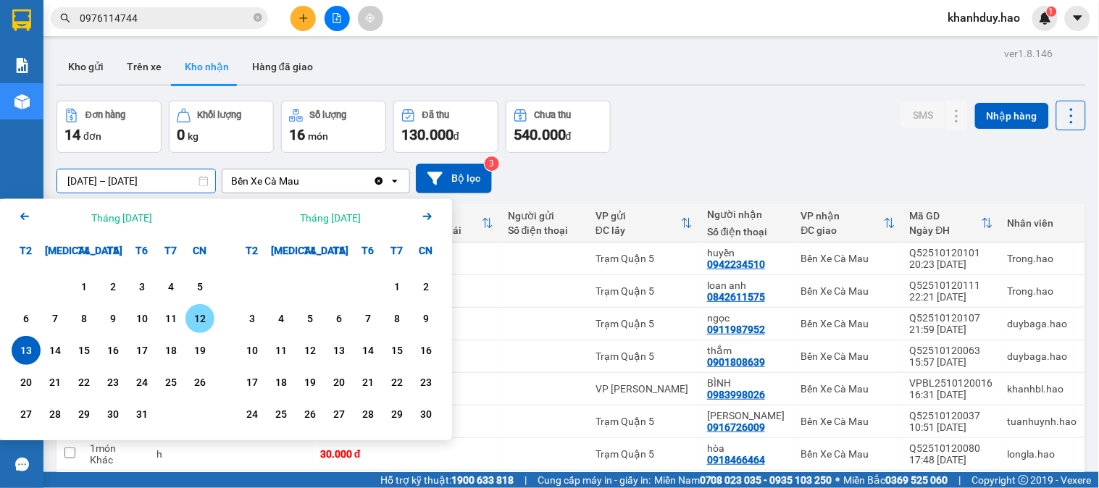
click at [185, 325] on div "12" at bounding box center [199, 318] width 29 height 29
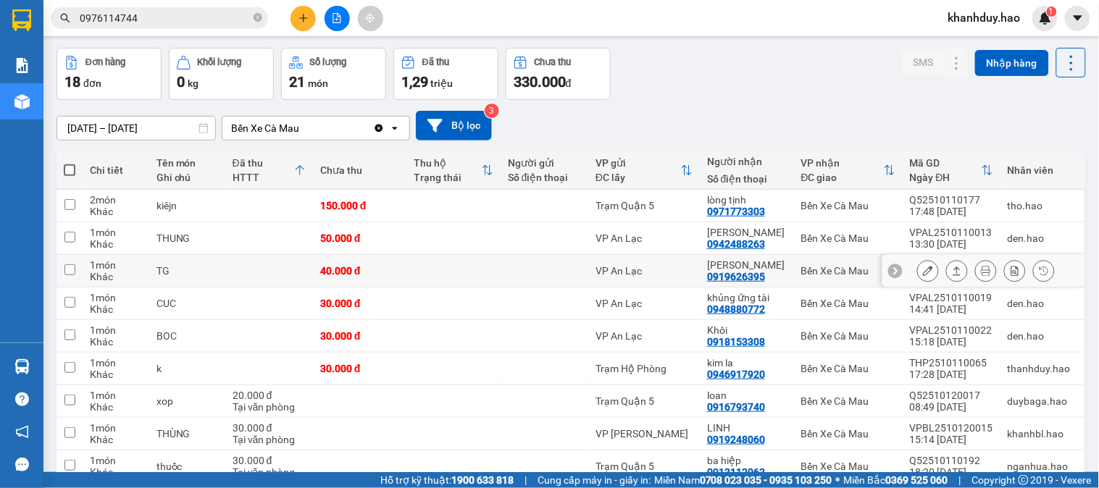
scroll to position [80, 0]
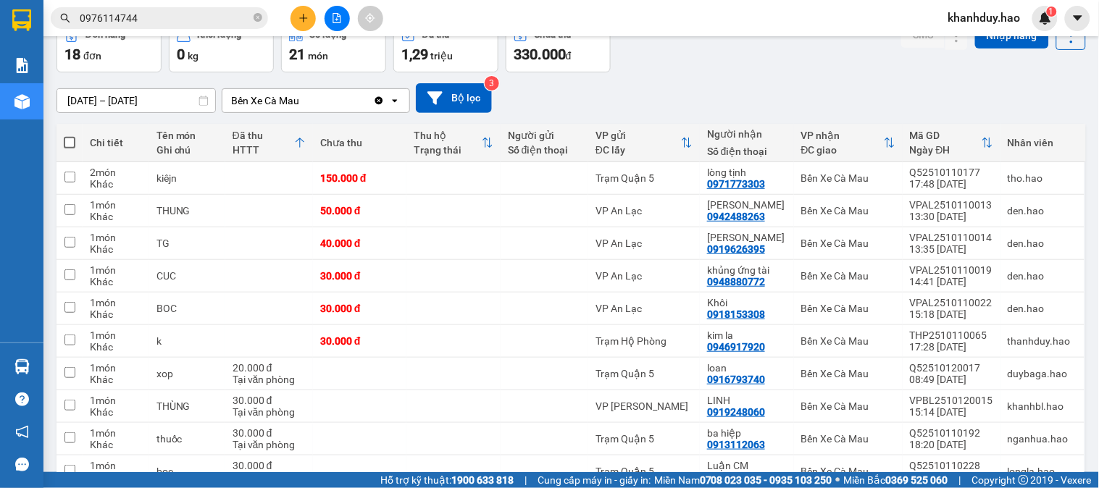
click at [181, 109] on div "ver 1.8.146 Kho gửi Trên xe Kho nhận Hàng đã giao Đơn hàng 18 đơn Khối lượng 0 …" at bounding box center [571, 388] width 1041 height 850
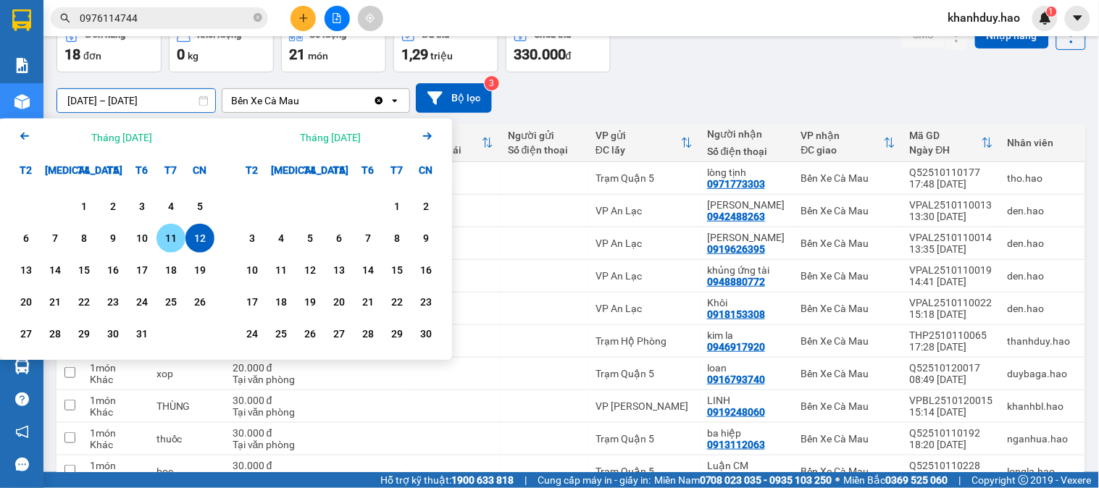
click at [159, 251] on div "11" at bounding box center [170, 238] width 29 height 29
type input "11/10/2025 – 11/10/2025"
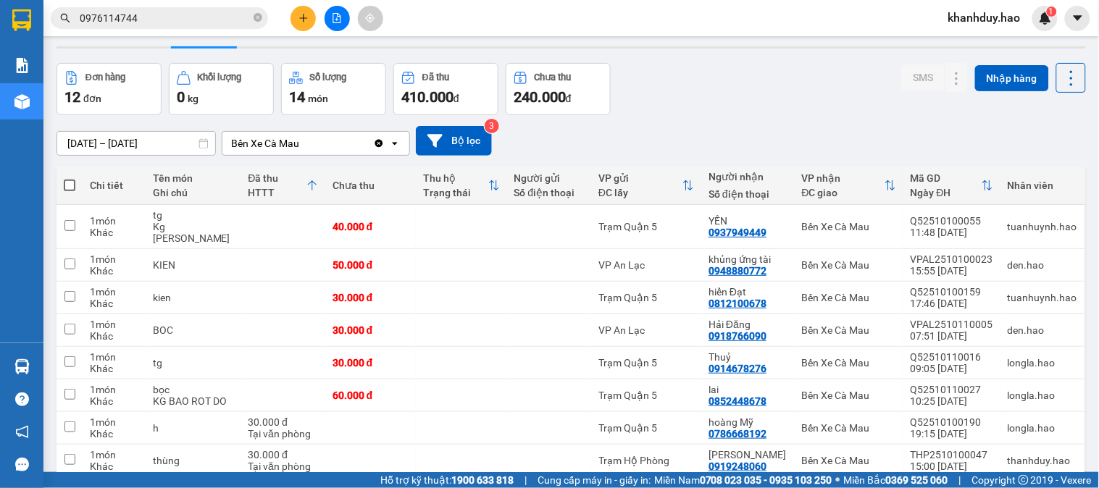
scroll to position [0, 0]
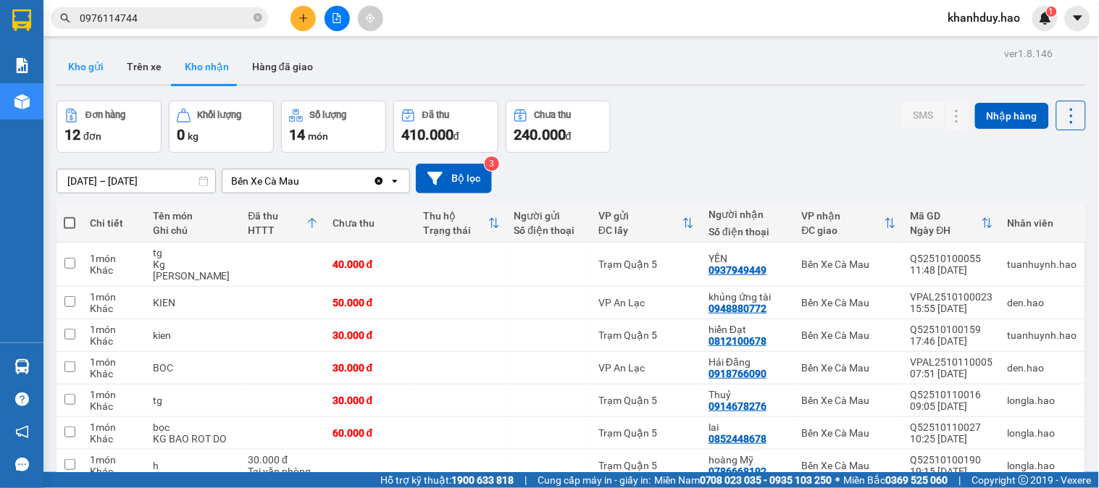
click at [109, 70] on button "Kho gửi" at bounding box center [86, 66] width 59 height 35
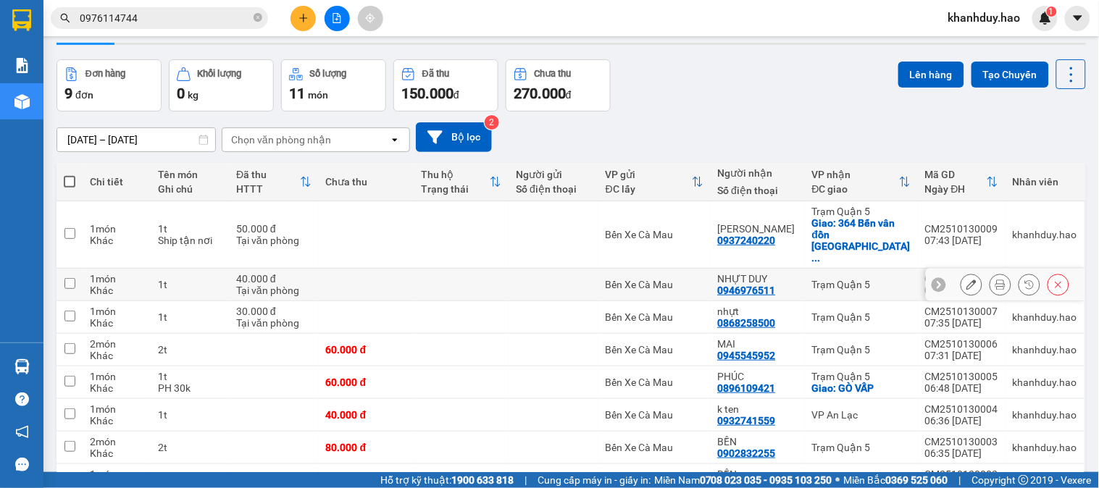
scroll to position [135, 0]
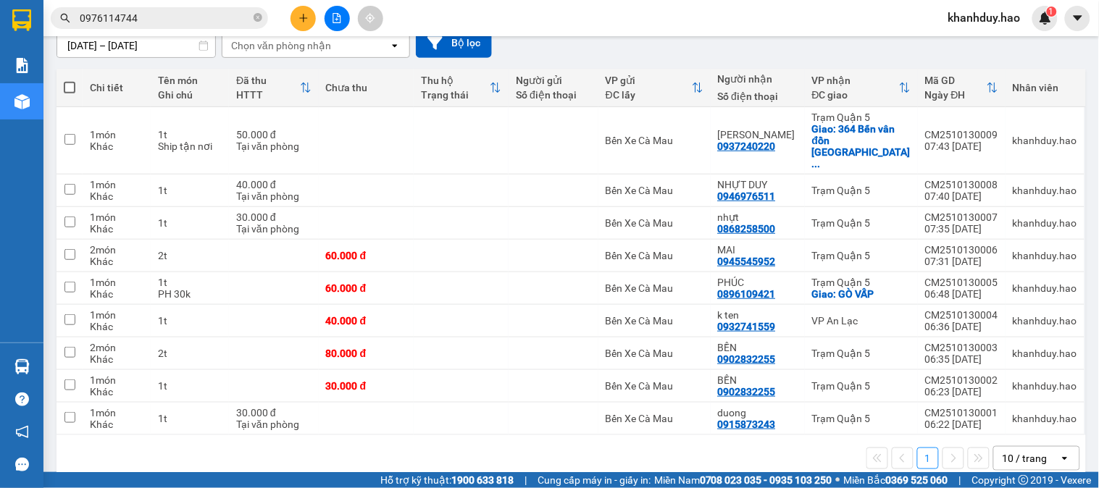
click at [1059, 453] on icon "open" at bounding box center [1065, 459] width 12 height 12
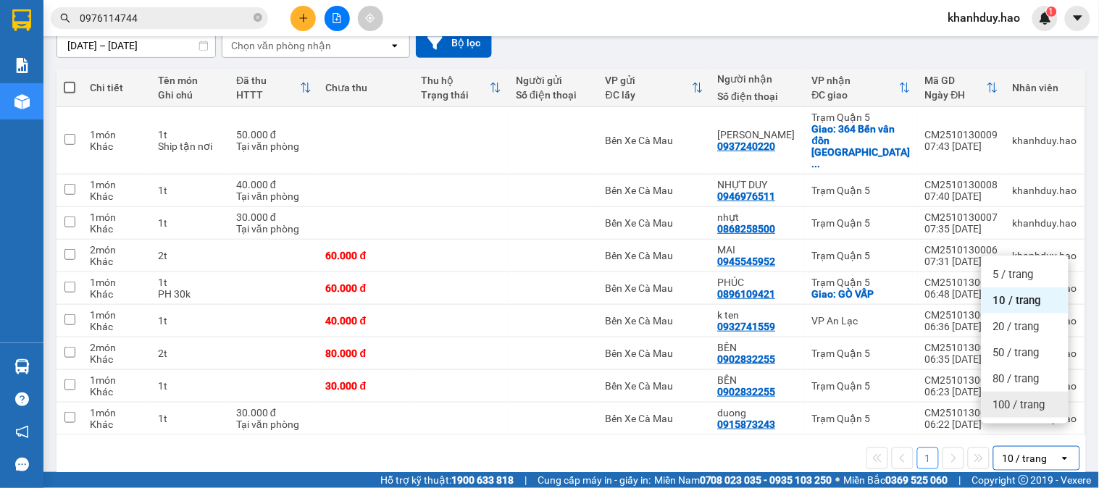
click at [1045, 404] on span "100 / trang" at bounding box center [1019, 405] width 52 height 14
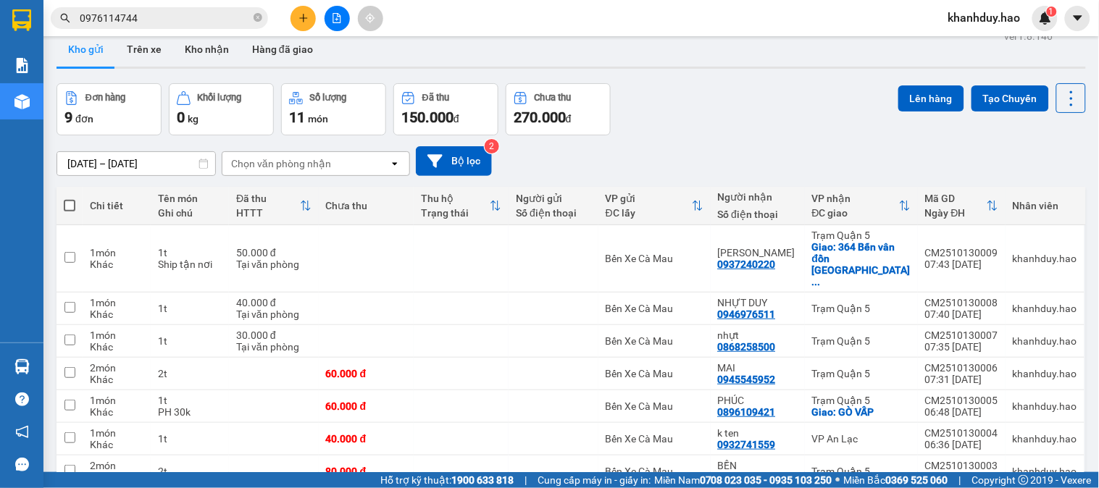
scroll to position [0, 0]
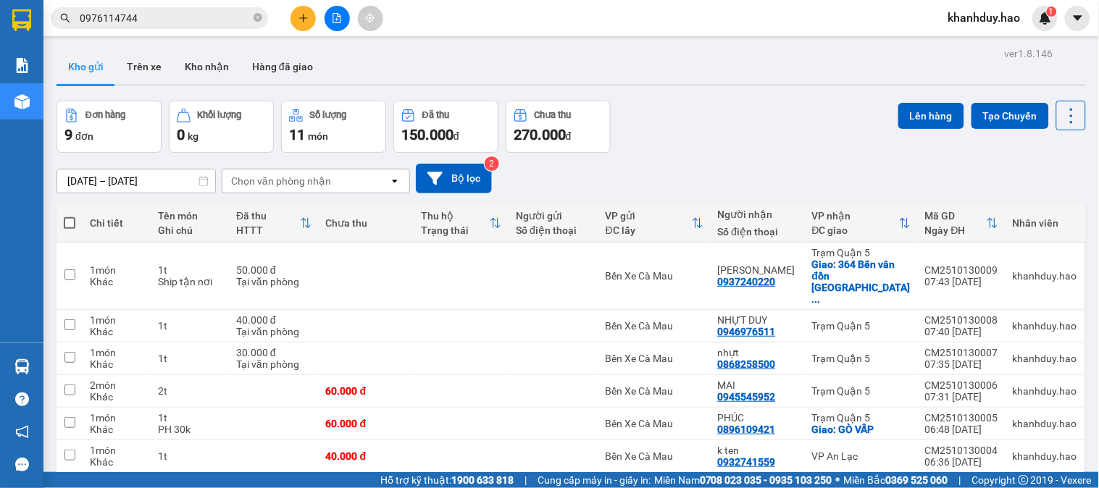
click at [147, 6] on div "Kết quả tìm kiếm ( 269 ) Bộ lọc Mã ĐH Trạng thái Món hàng Thu hộ Tổng cước Chưa…" at bounding box center [141, 18] width 283 height 25
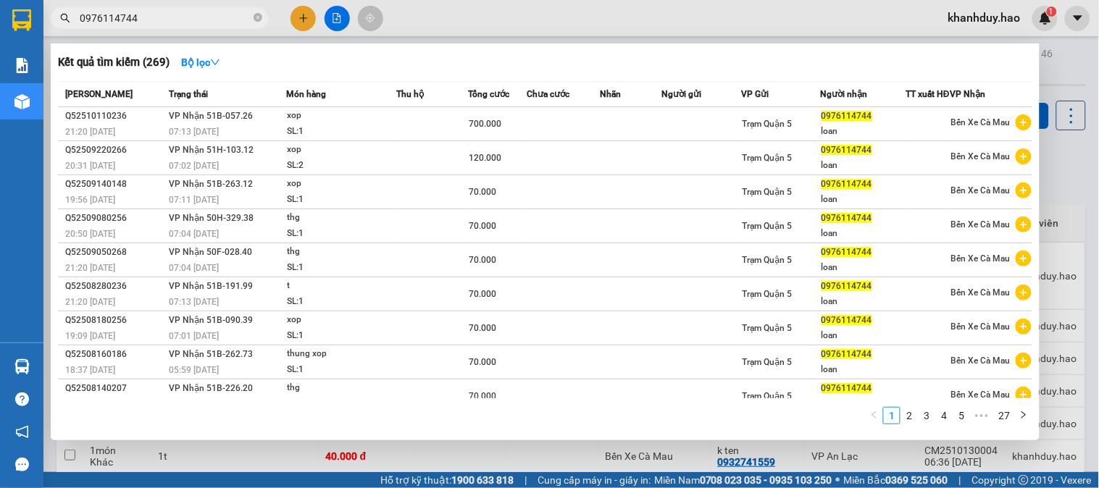
click at [220, 15] on input "0976114744" at bounding box center [165, 18] width 171 height 16
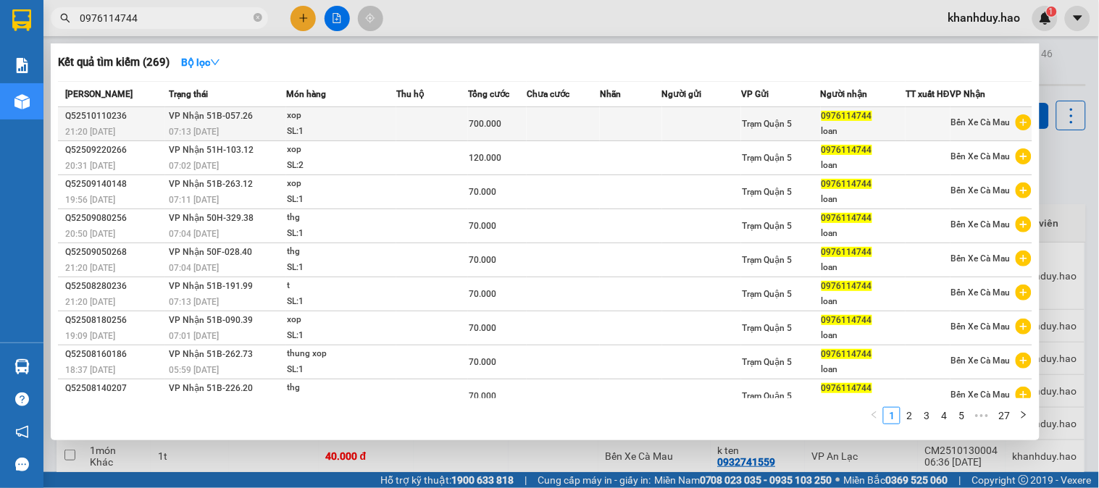
click at [569, 134] on td at bounding box center [563, 124] width 73 height 34
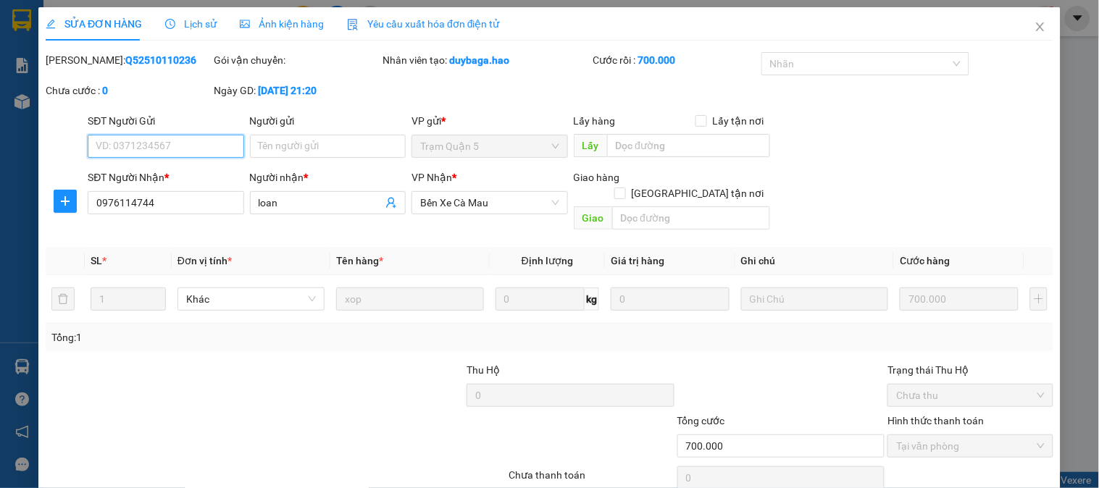
type input "0976114744"
type input "loan"
type input "700.000"
click at [308, 37] on div "Ảnh kiện hàng" at bounding box center [282, 23] width 84 height 33
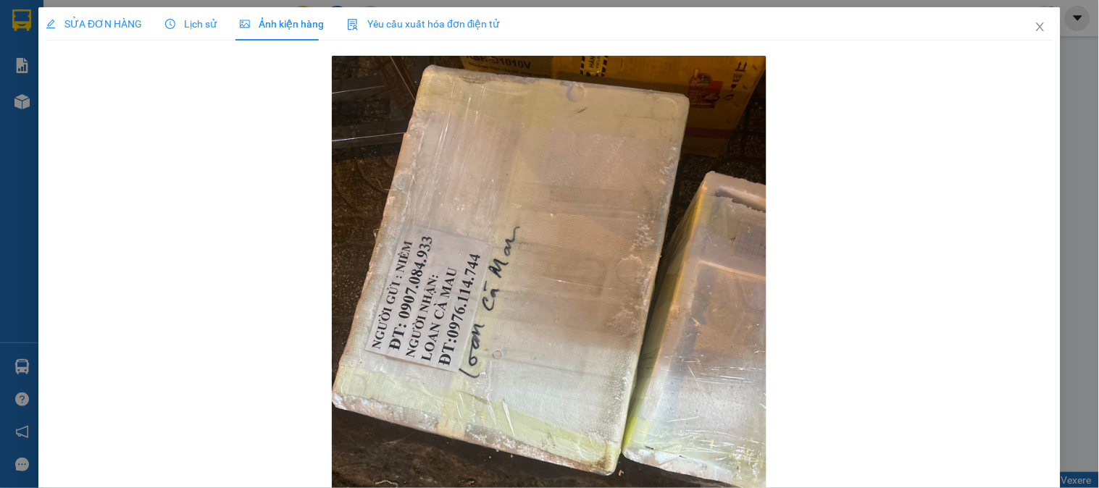
click at [165, 22] on icon "clock-circle" at bounding box center [170, 24] width 10 height 10
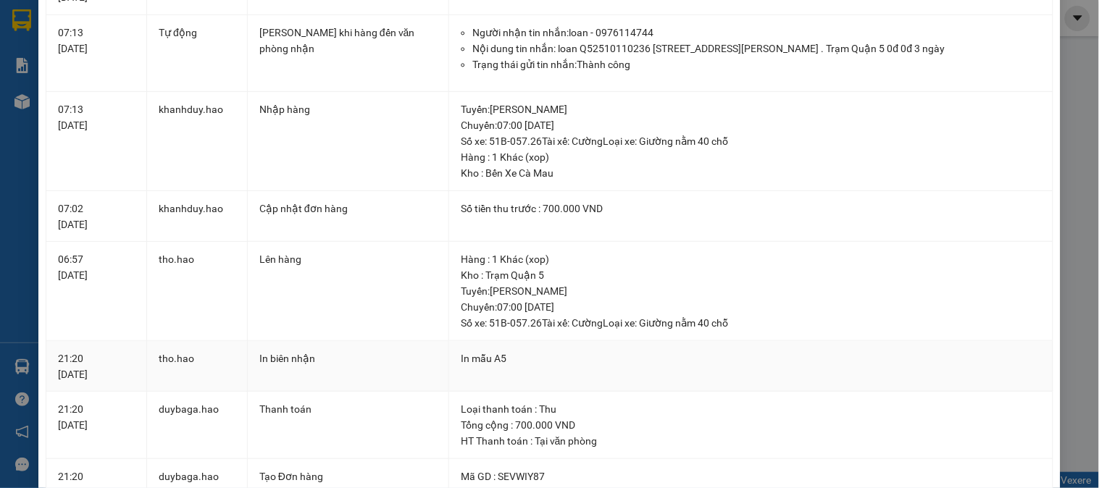
scroll to position [385, 0]
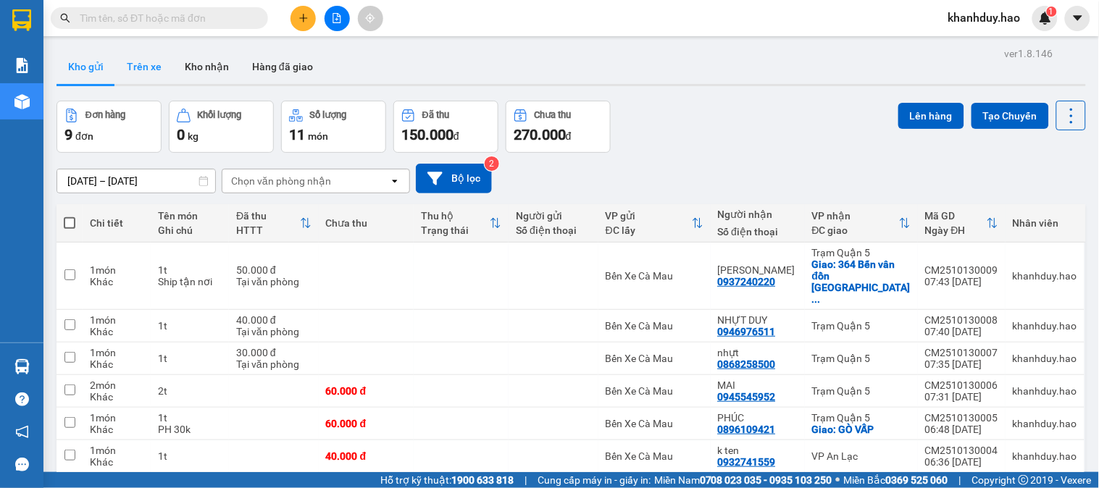
click at [145, 68] on button "Trên xe" at bounding box center [144, 66] width 58 height 35
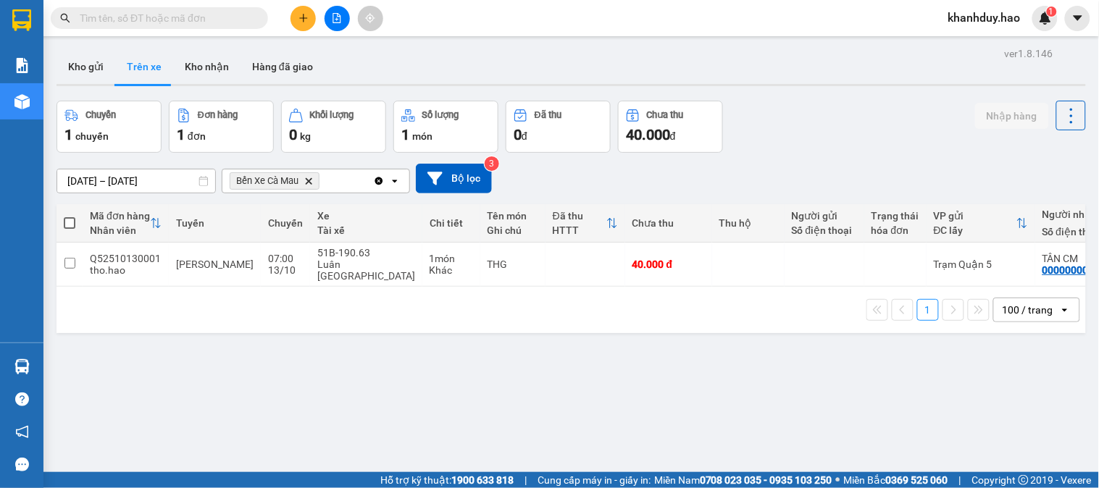
click at [153, 183] on input "[DATE] – [DATE]" at bounding box center [136, 181] width 158 height 23
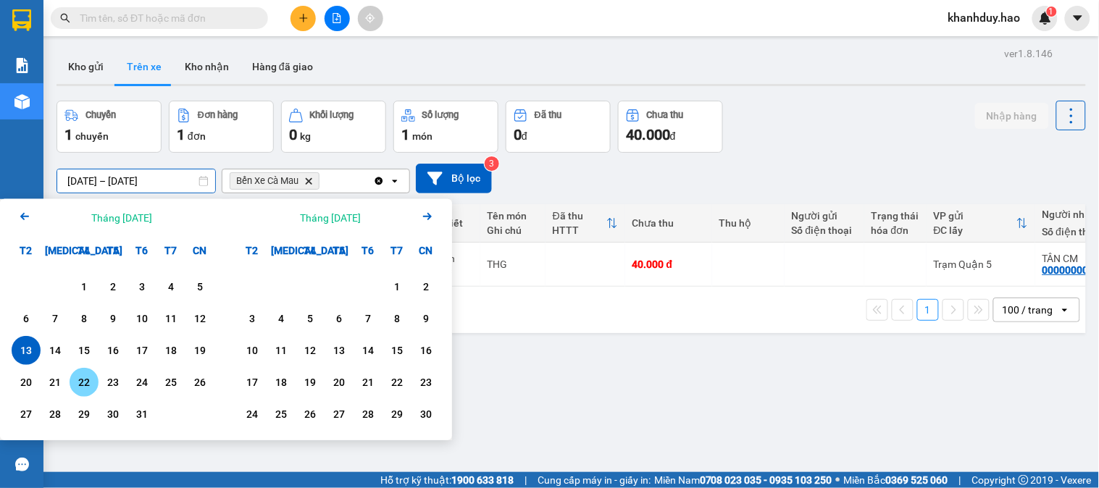
click at [80, 384] on div "22" at bounding box center [84, 382] width 20 height 17
click at [785, 34] on div "Kết quả tìm kiếm ( 0 ) Bộ lọc No Data khanhduy.hao 1" at bounding box center [549, 18] width 1099 height 36
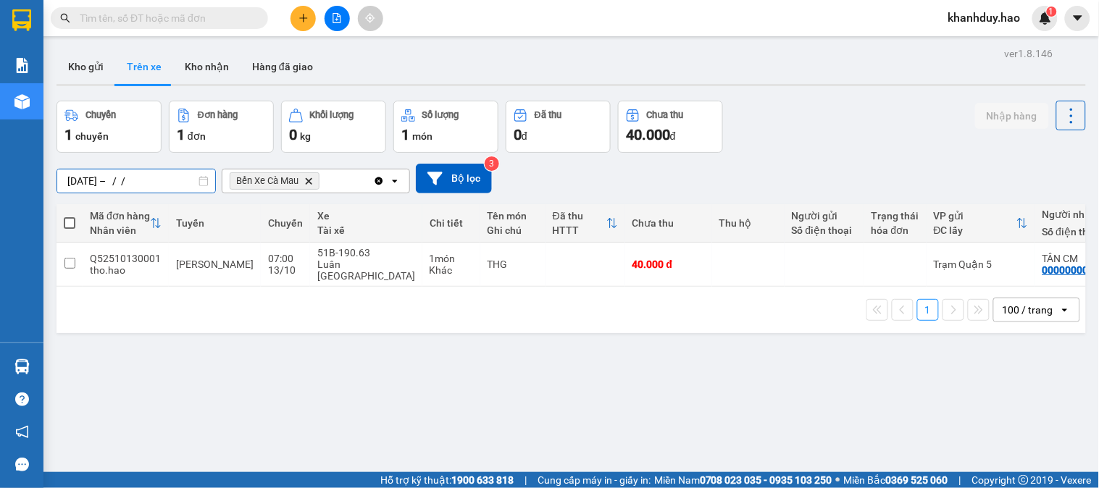
click at [174, 185] on input "22/10/2025 – / /" at bounding box center [136, 181] width 158 height 23
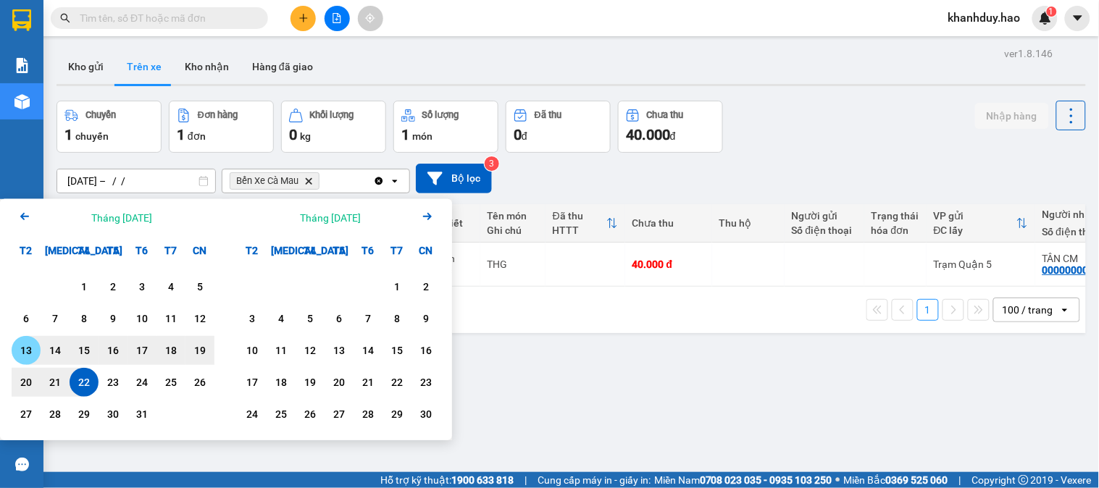
click at [25, 346] on div "13" at bounding box center [26, 350] width 20 height 17
click at [25, 346] on div "Hàng sắp về Hướng dẫn sử dụng Giới thiệu Vexere, nhận hoa hồng Phản hồi" at bounding box center [21, 412] width 43 height 138
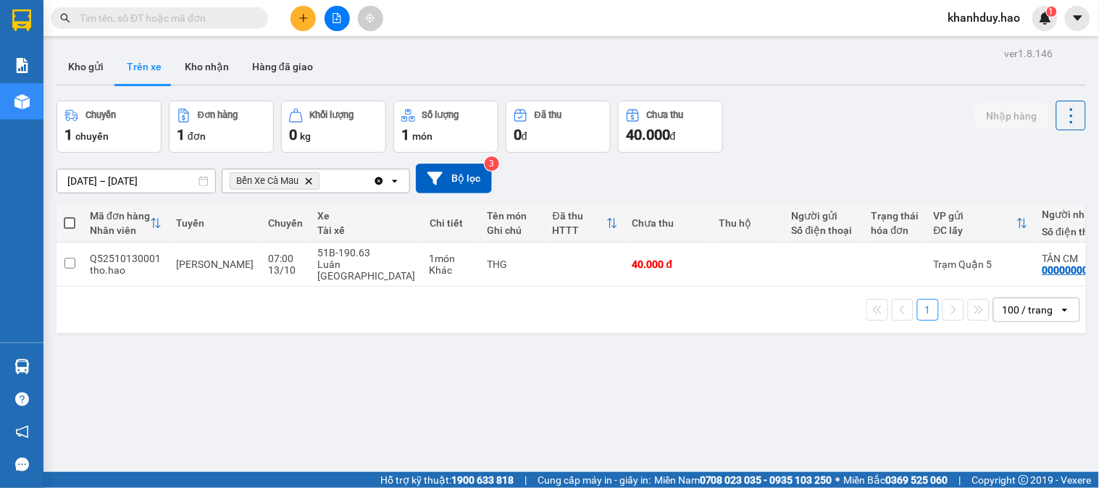
click at [128, 183] on input "13/10/2025 – 22/10/2025" at bounding box center [136, 181] width 158 height 23
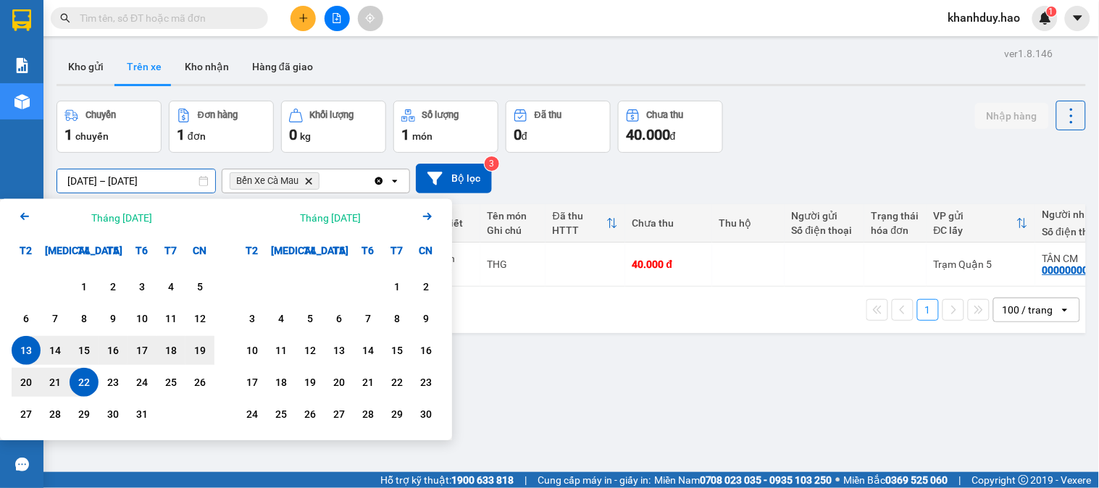
click at [17, 346] on div "13" at bounding box center [26, 350] width 20 height 17
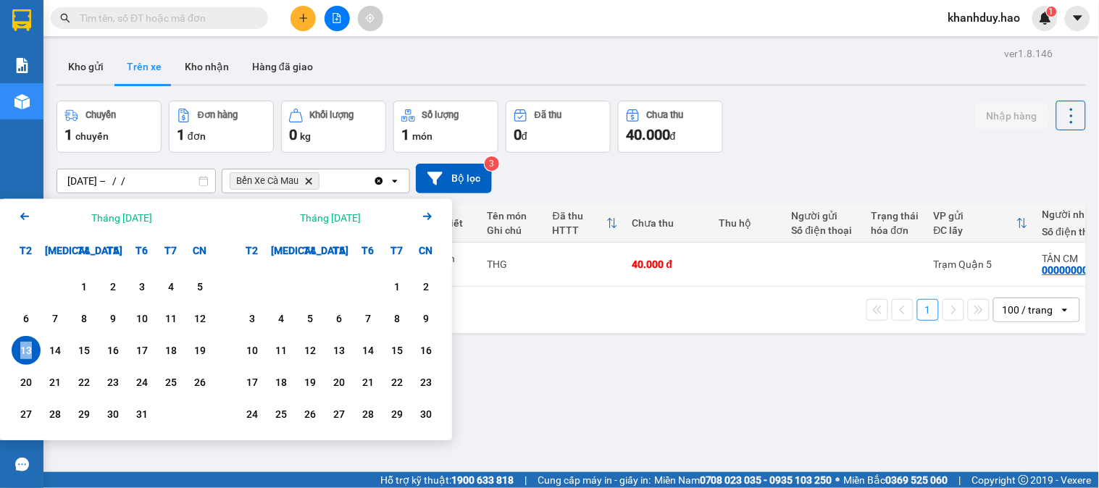
click at [17, 346] on div "13" at bounding box center [26, 350] width 20 height 17
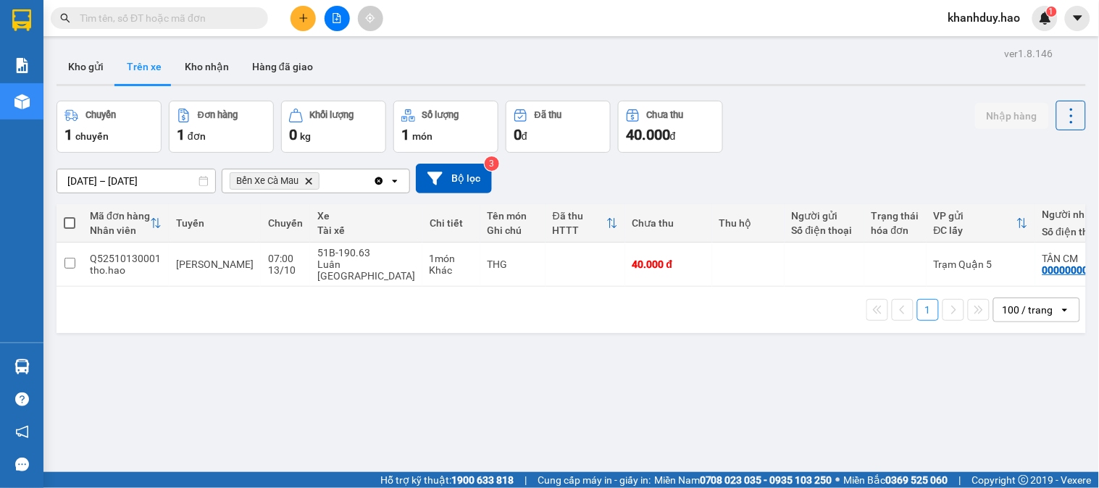
click at [147, 185] on input "[DATE] – [DATE]" at bounding box center [136, 181] width 158 height 23
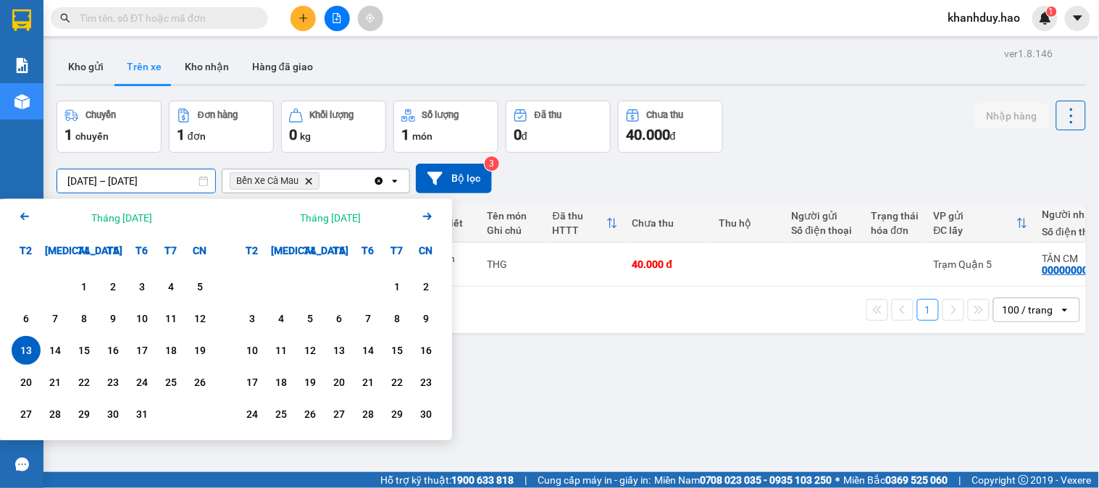
click at [115, 66] on button "Trên xe" at bounding box center [144, 66] width 58 height 35
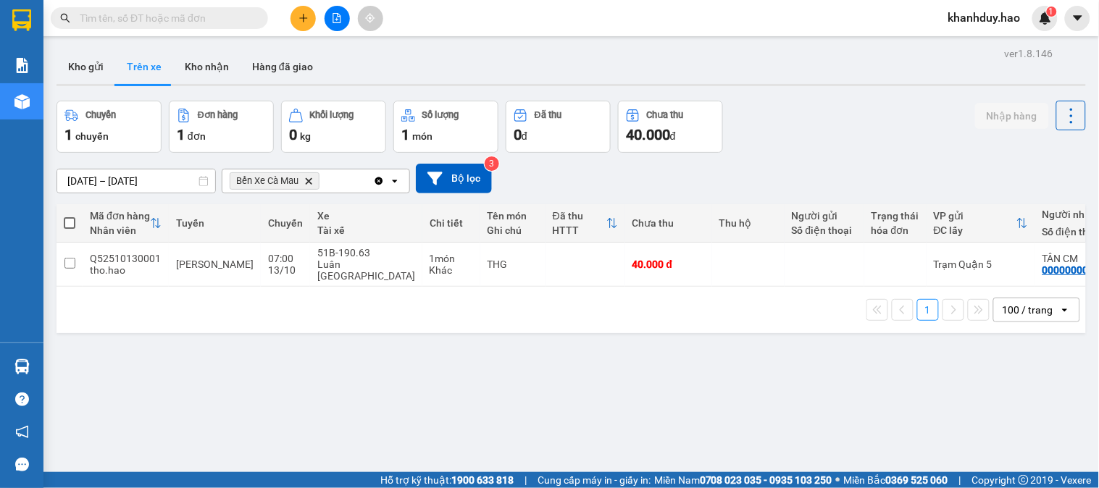
click at [160, 54] on button "Trên xe" at bounding box center [144, 66] width 58 height 35
click at [175, 60] on button "Kho nhận" at bounding box center [206, 66] width 67 height 35
type input "11/10/2025 – 11/10/2025"
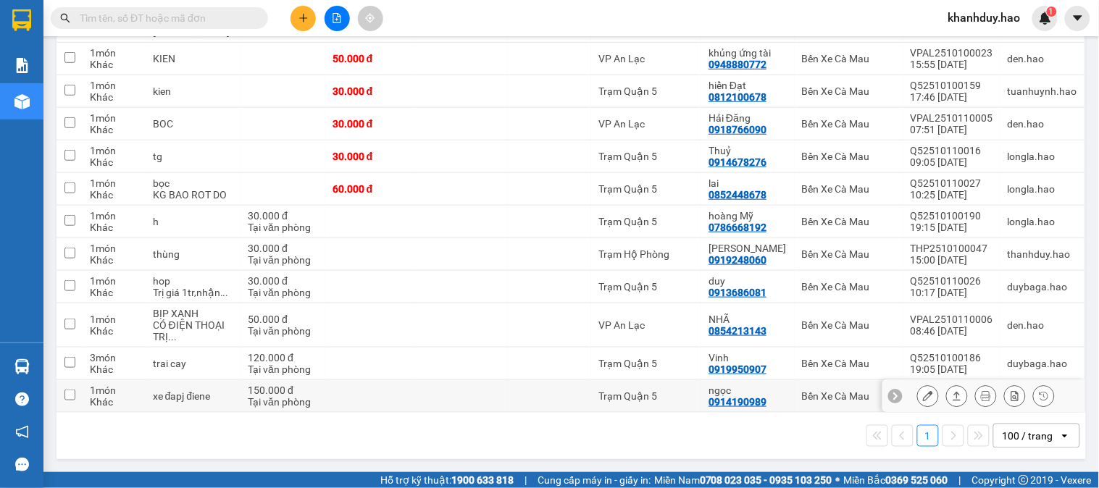
scroll to position [269, 0]
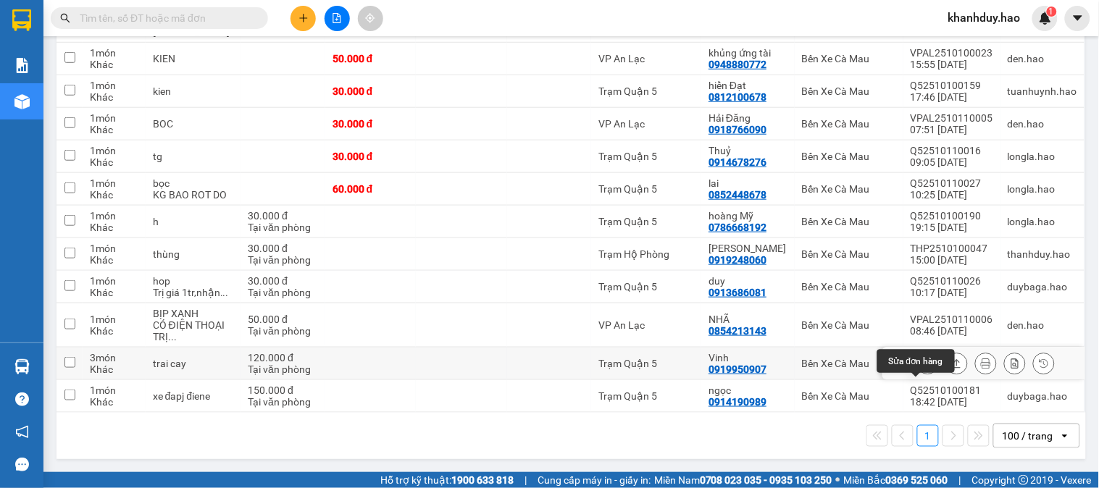
click at [923, 368] on icon at bounding box center [928, 364] width 10 height 10
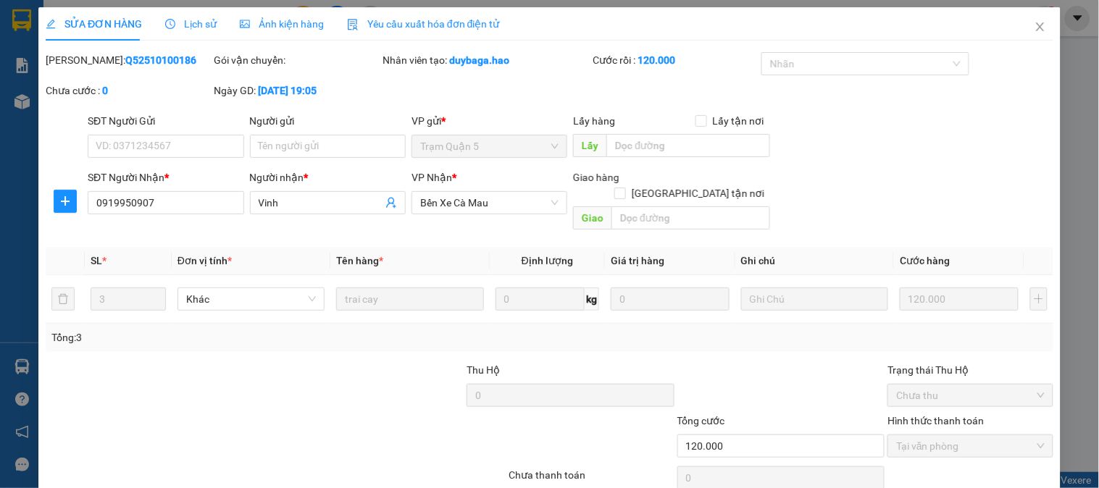
type input "0919950907"
type input "Vinh"
type input "120.000"
click at [271, 11] on div "Ảnh kiện hàng" at bounding box center [282, 23] width 84 height 33
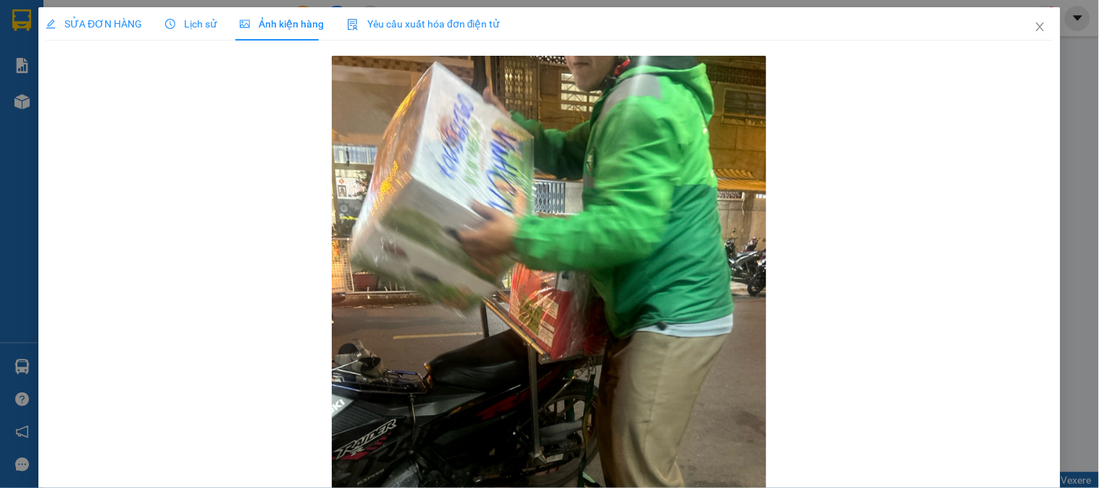
click at [218, 20] on div "SỬA ĐƠN HÀNG Lịch sử Ảnh kiện hàng Yêu cầu xuất hóa đơn điện tử" at bounding box center [273, 23] width 454 height 33
click at [198, 28] on span "Lịch sử" at bounding box center [190, 24] width 51 height 12
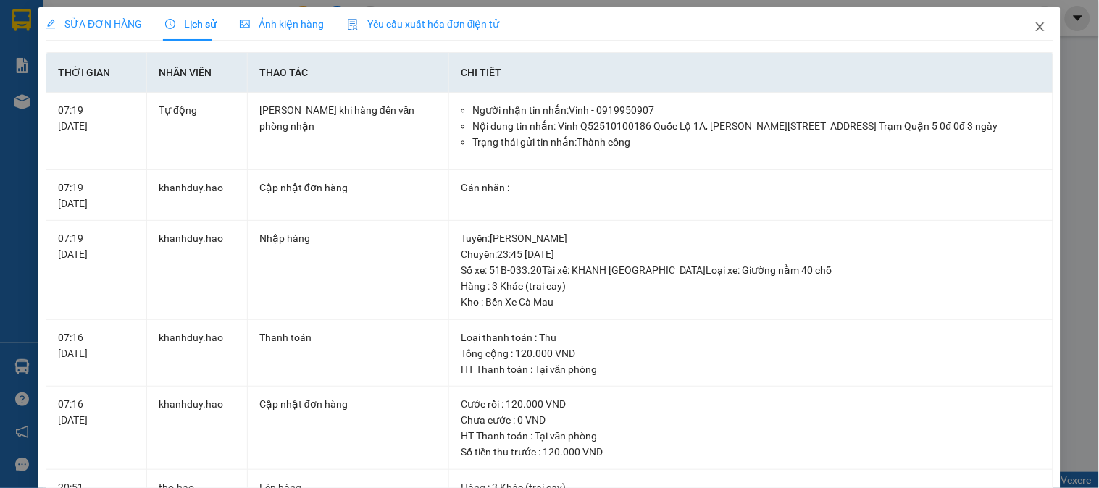
click at [1035, 27] on icon "close" at bounding box center [1041, 27] width 12 height 12
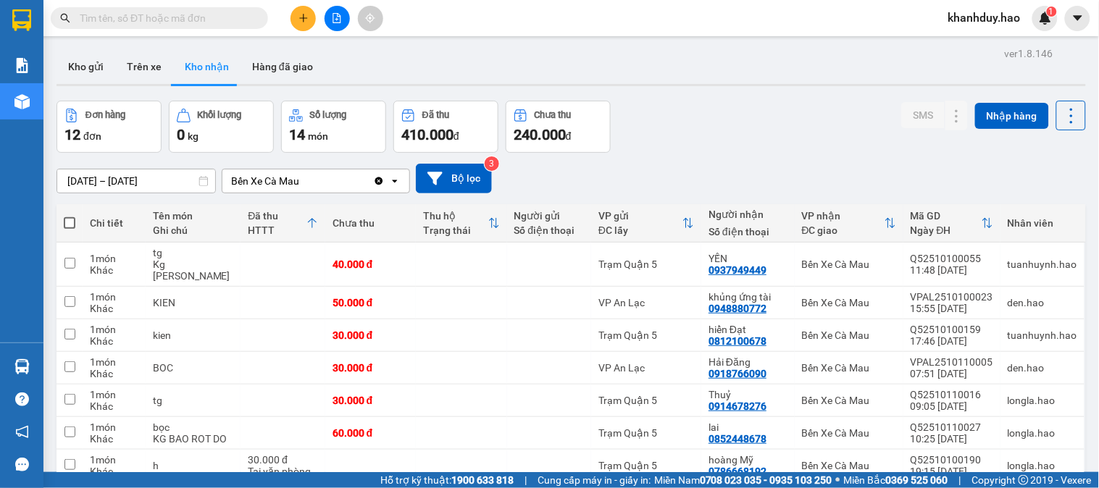
click at [119, 156] on div "11/10/2025 – 11/10/2025 Press the down arrow key to interact with the calendar …" at bounding box center [572, 178] width 1030 height 51
click at [119, 183] on input "11/10/2025 – 11/10/2025" at bounding box center [136, 181] width 158 height 23
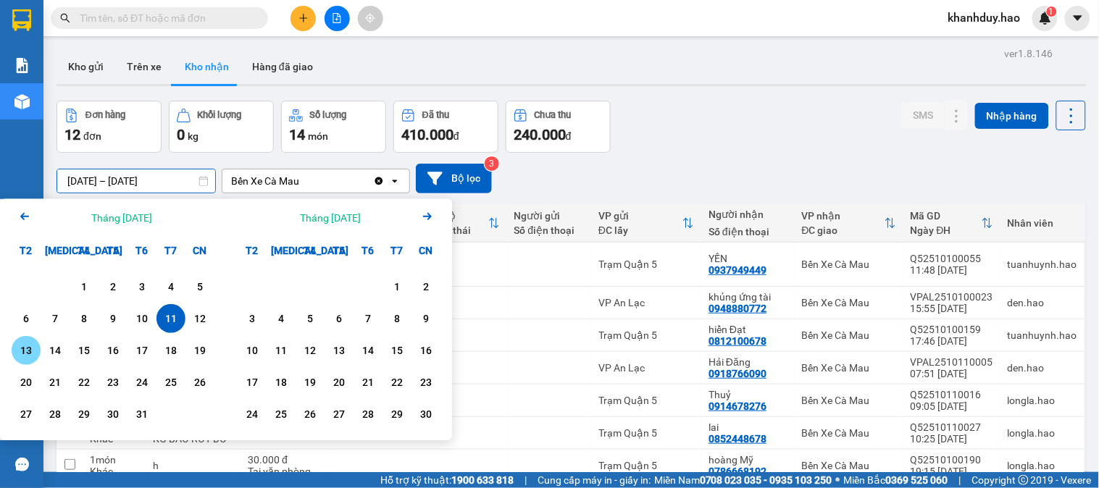
click at [25, 344] on div "13" at bounding box center [26, 350] width 20 height 17
type input "13/10/2025 – 13/10/2025"
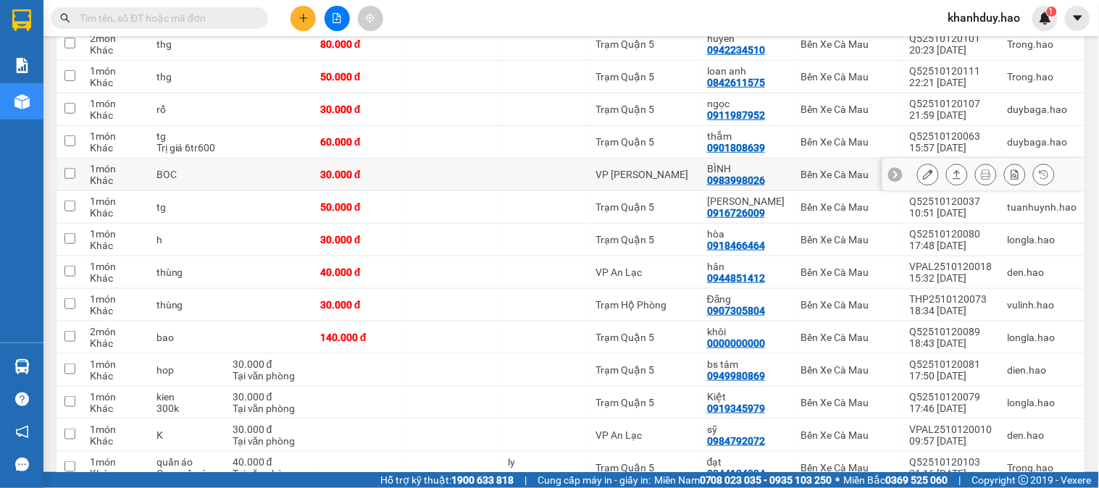
scroll to position [287, 0]
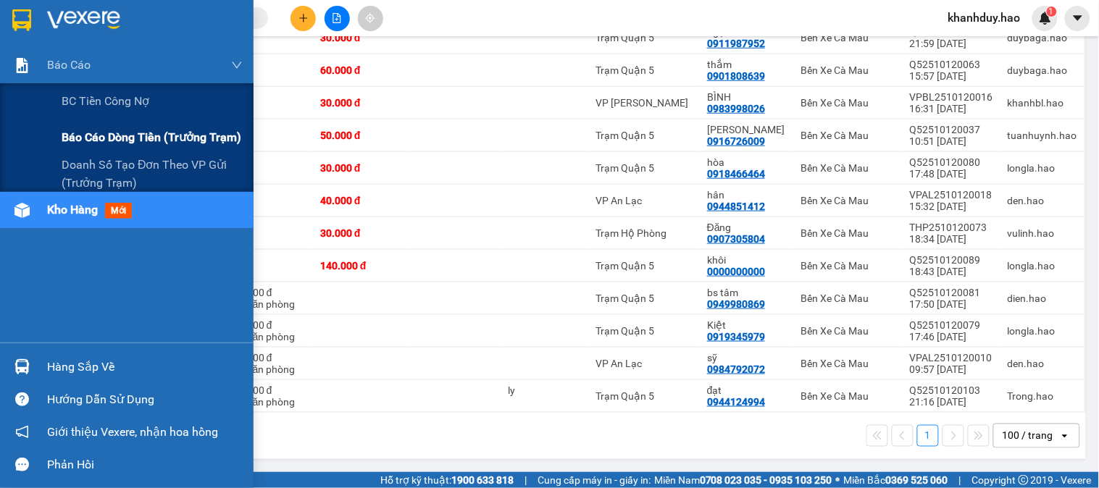
click at [117, 141] on span "Báo cáo dòng tiền (trưởng trạm)" at bounding box center [152, 137] width 180 height 18
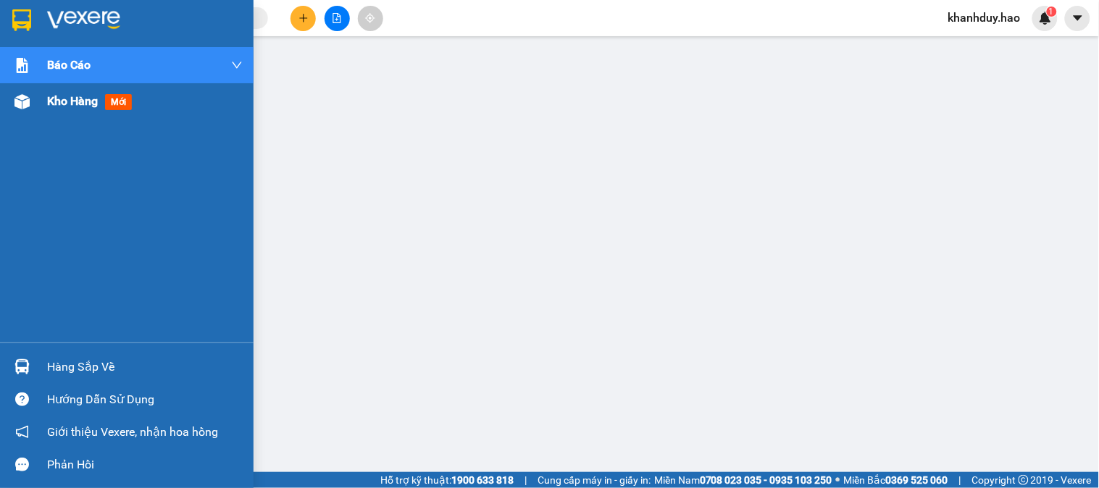
click at [59, 106] on span "Kho hàng" at bounding box center [72, 101] width 51 height 14
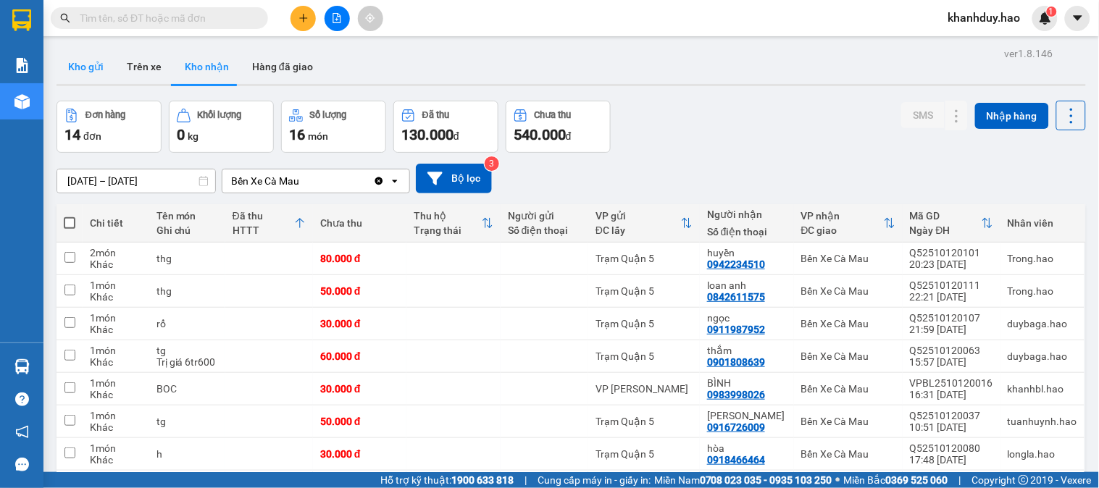
click at [94, 67] on button "Kho gửi" at bounding box center [86, 66] width 59 height 35
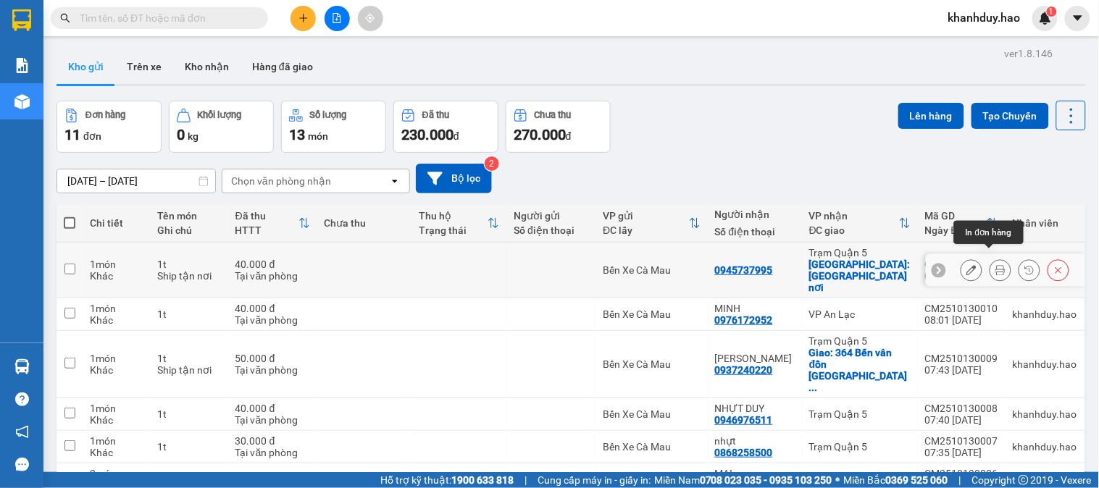
click at [990, 261] on button at bounding box center [1000, 270] width 20 height 25
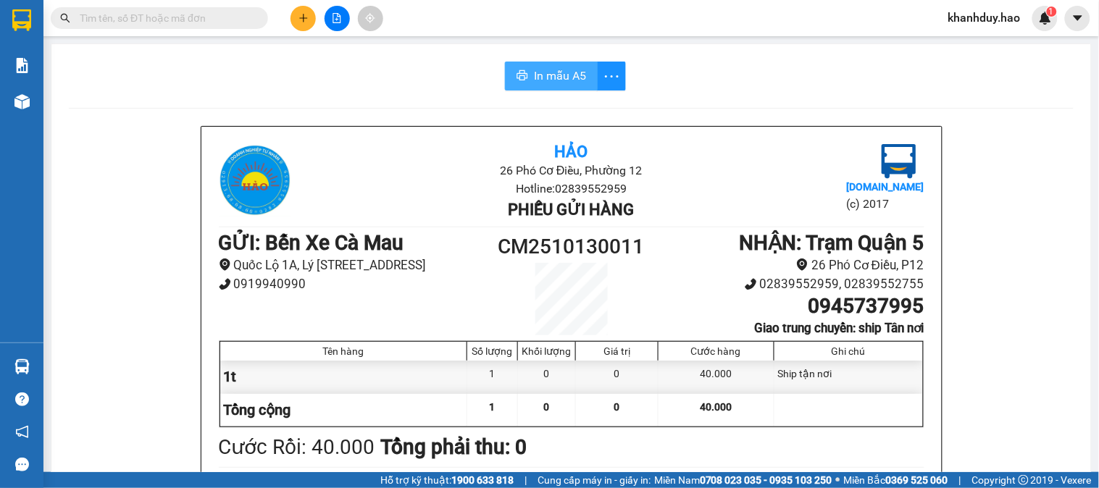
click at [527, 74] on button "In mẫu A5" at bounding box center [551, 76] width 93 height 29
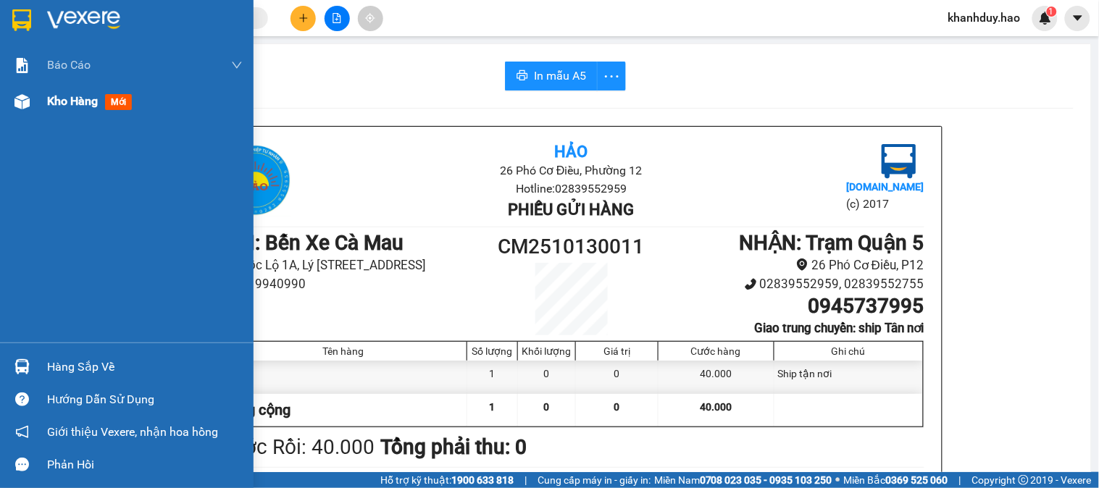
click at [87, 103] on span "Kho hàng" at bounding box center [72, 101] width 51 height 14
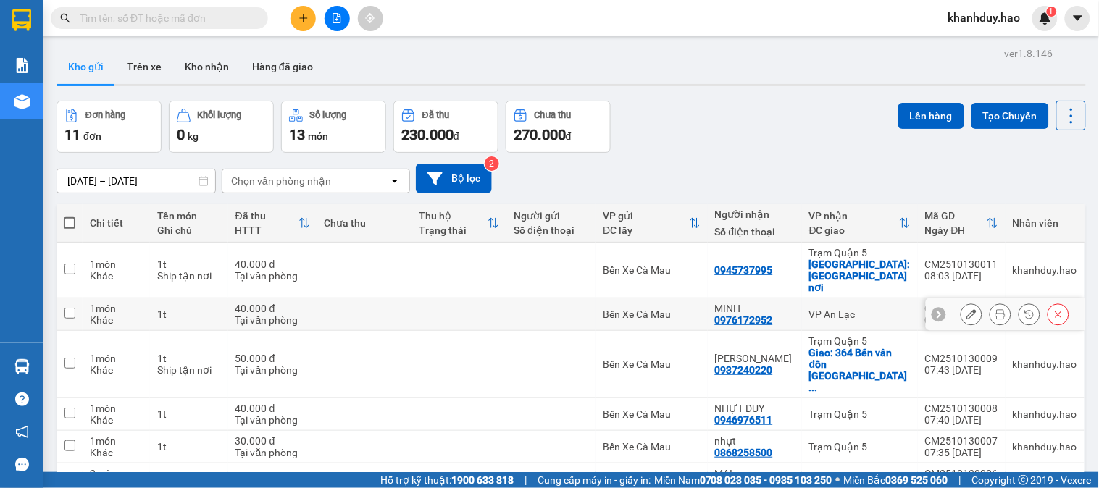
click at [995, 309] on icon at bounding box center [1000, 314] width 10 height 10
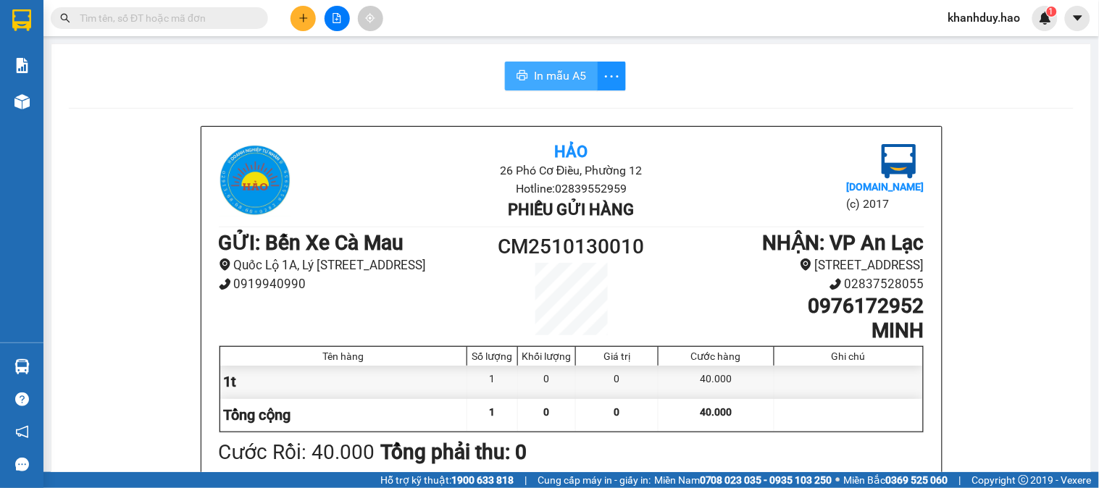
click at [562, 72] on span "In mẫu A5" at bounding box center [560, 76] width 52 height 18
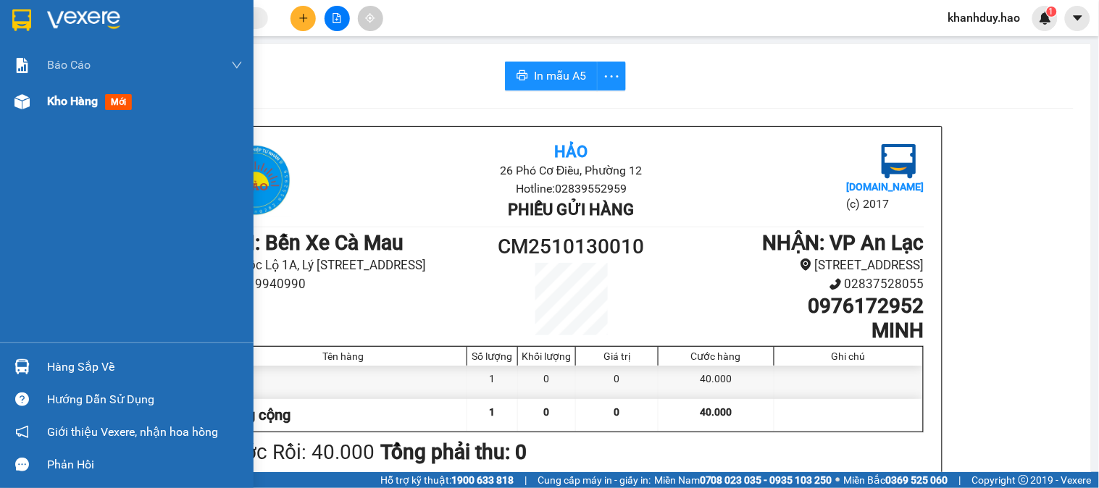
click at [62, 107] on span "Kho hàng" at bounding box center [72, 101] width 51 height 14
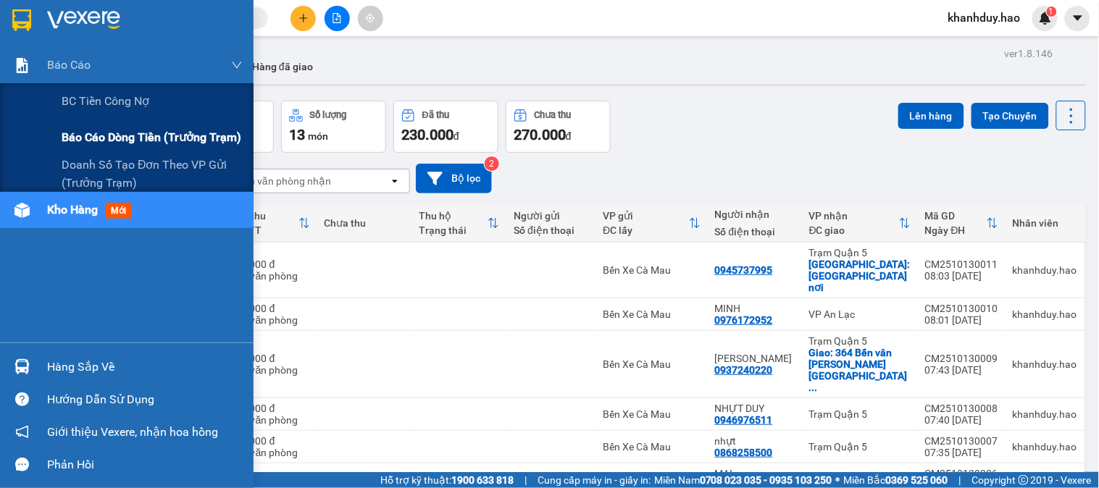
click at [125, 136] on span "Báo cáo dòng tiền (trưởng trạm)" at bounding box center [152, 137] width 180 height 18
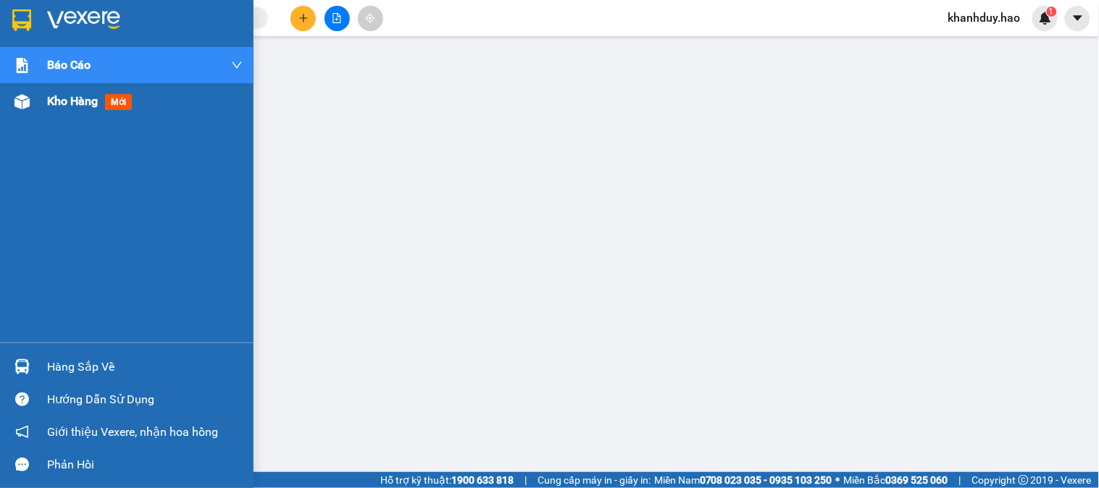
click at [38, 112] on div "Kho hàng mới" at bounding box center [127, 101] width 254 height 36
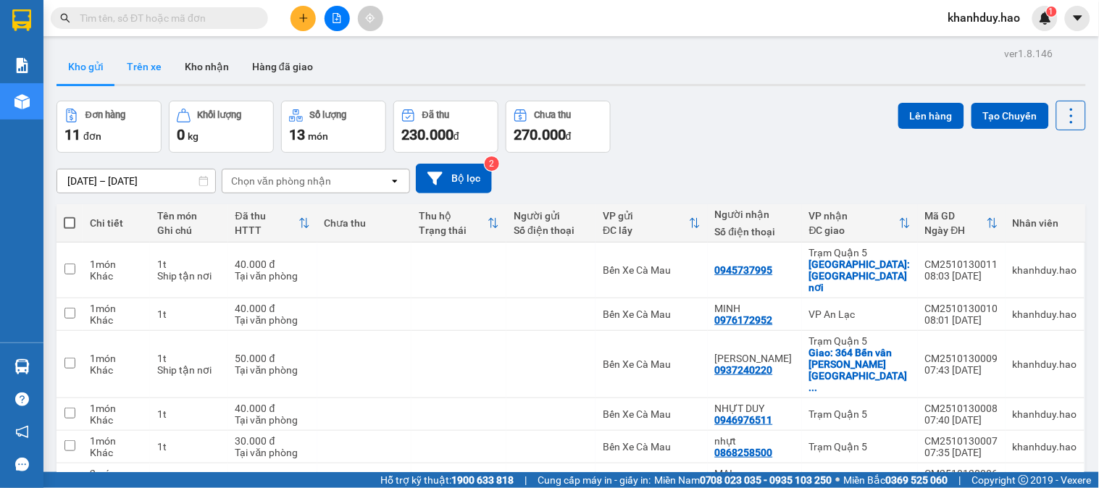
click at [157, 54] on button "Trên xe" at bounding box center [144, 66] width 58 height 35
click at [162, 66] on button "Trên xe" at bounding box center [144, 66] width 58 height 35
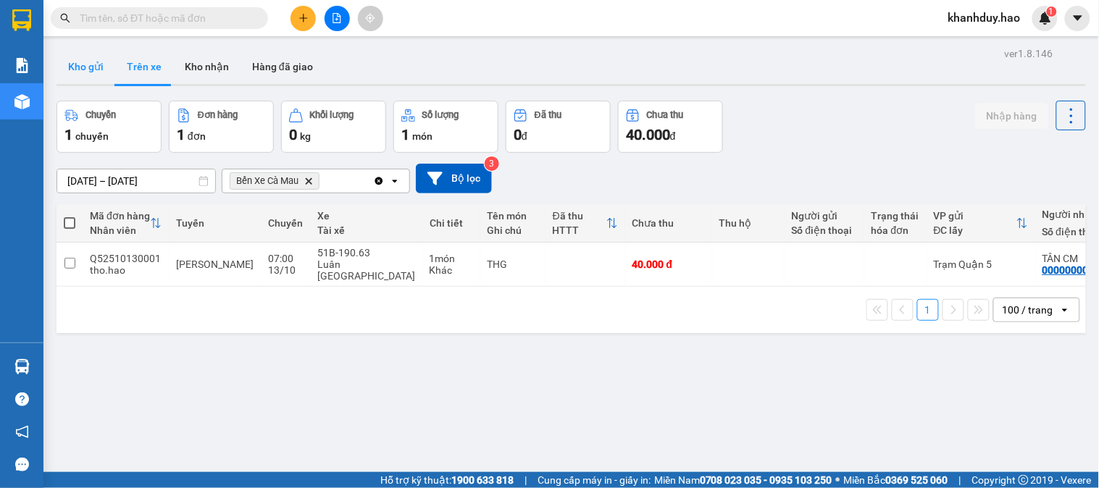
click at [91, 63] on button "Kho gửi" at bounding box center [86, 66] width 59 height 35
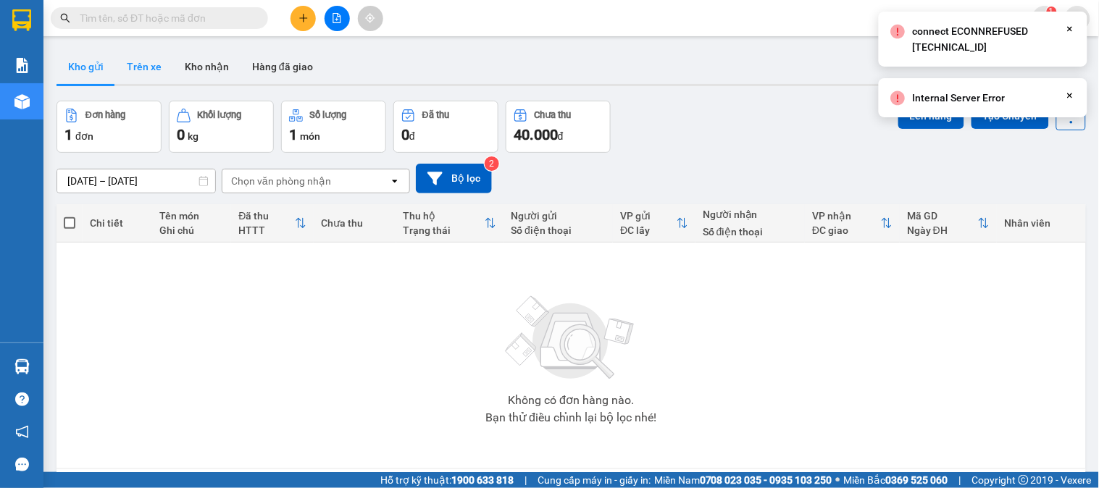
click at [168, 67] on button "Trên xe" at bounding box center [144, 66] width 58 height 35
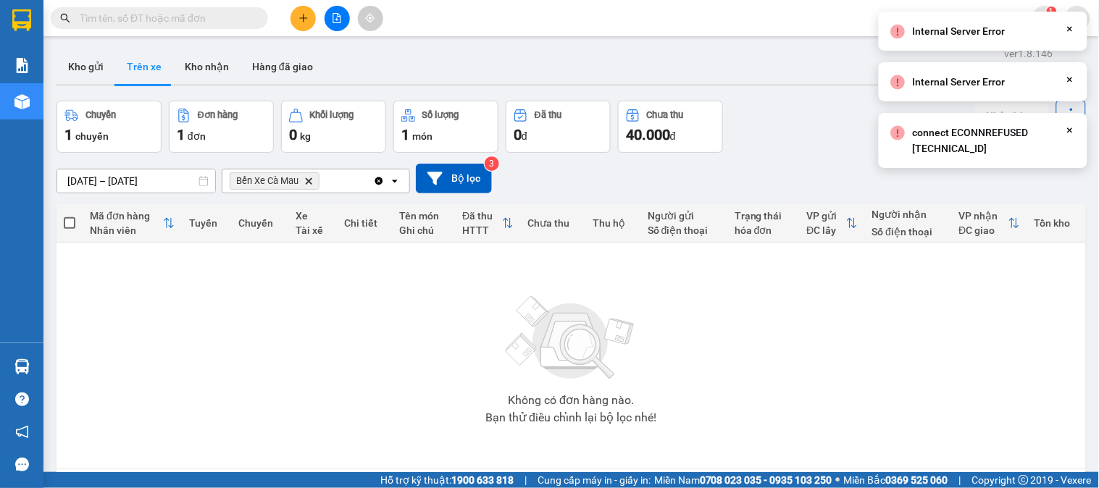
click at [103, 84] on div at bounding box center [572, 85] width 1030 height 2
click at [109, 76] on button "Kho gửi" at bounding box center [86, 66] width 59 height 35
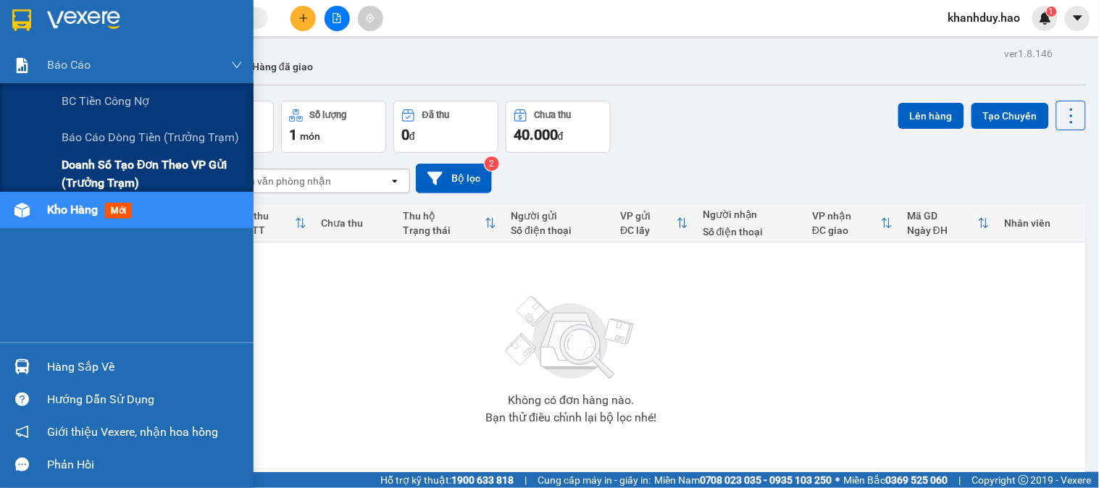
drag, startPoint x: 104, startPoint y: 151, endPoint x: 104, endPoint y: 188, distance: 37.7
click at [104, 155] on div "BC tiền công nợ Báo cáo dòng tiền (trưởng trạm) Doanh số tạo đơn theo VP gửi (t…" at bounding box center [127, 137] width 254 height 109
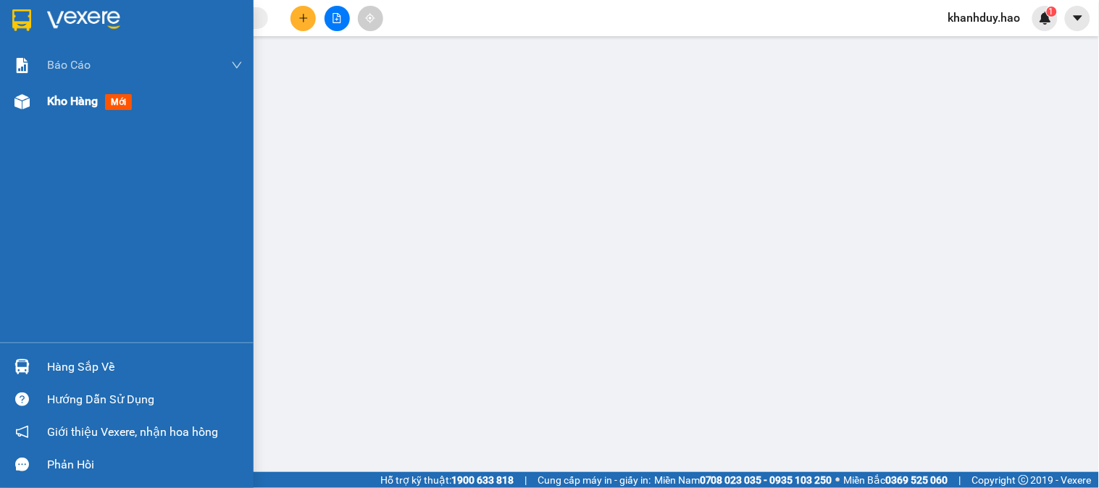
click at [52, 91] on div "Kho hàng mới" at bounding box center [145, 101] width 196 height 36
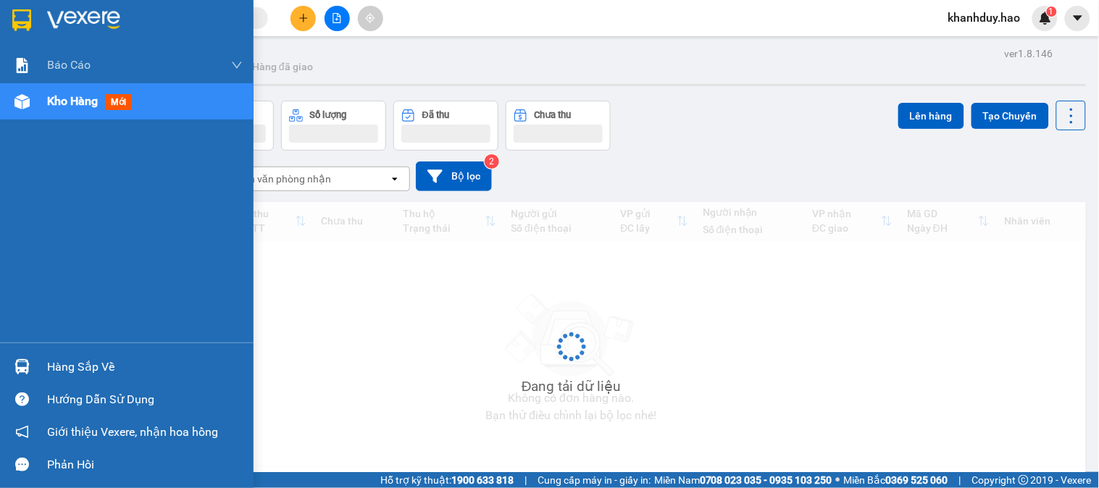
click at [67, 99] on span "Kho hàng" at bounding box center [72, 101] width 51 height 14
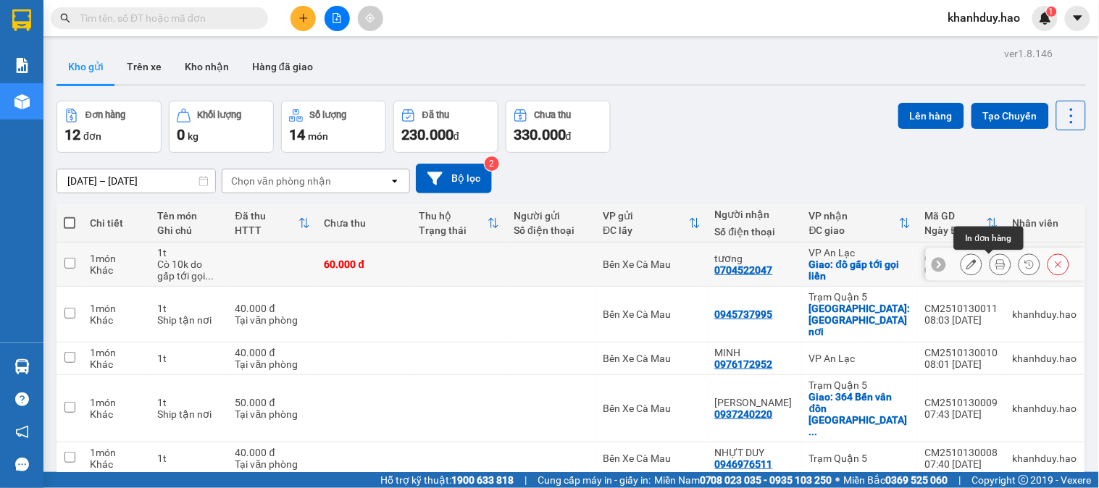
click at [995, 268] on icon at bounding box center [1000, 264] width 10 height 10
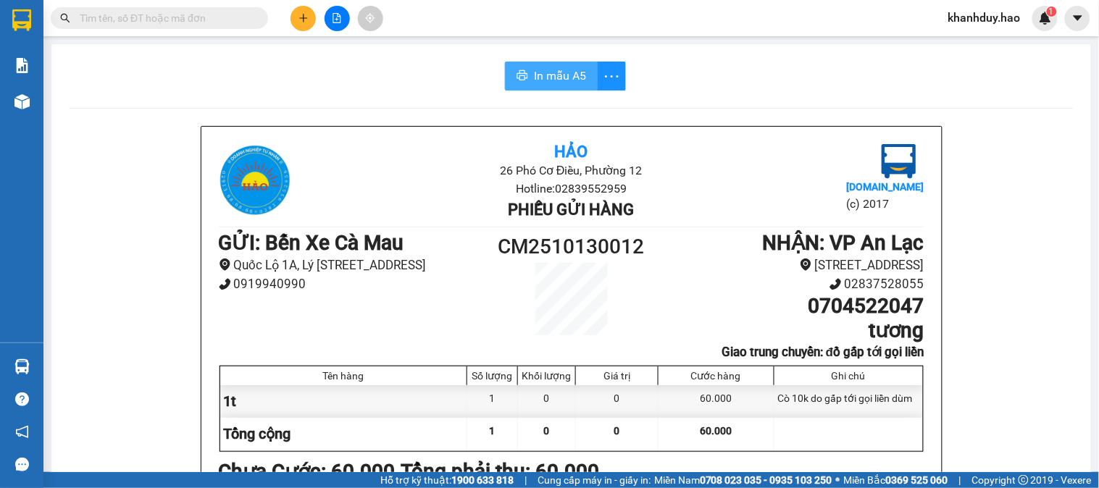
click at [538, 66] on button "In mẫu A5" at bounding box center [551, 76] width 93 height 29
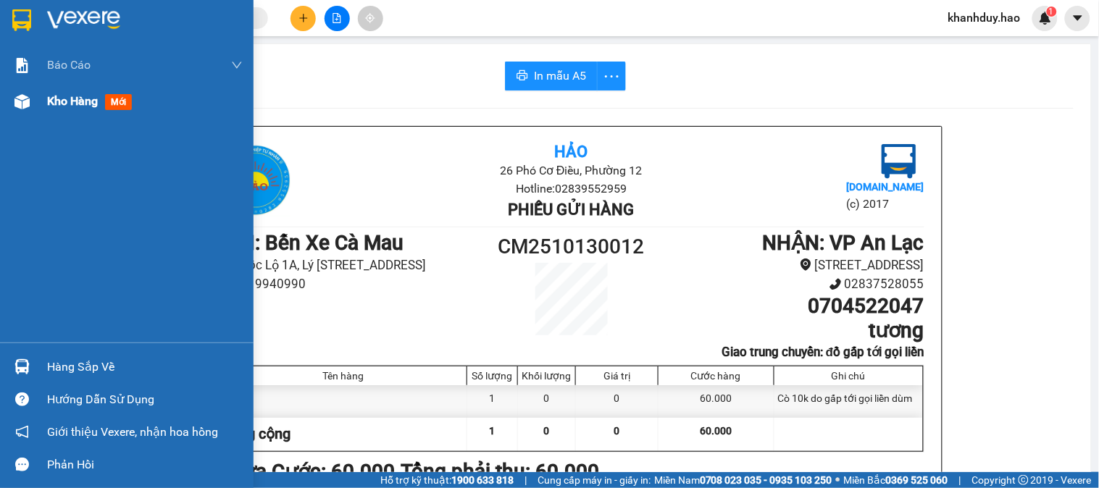
click at [46, 96] on div "Kho hàng mới" at bounding box center [127, 101] width 254 height 36
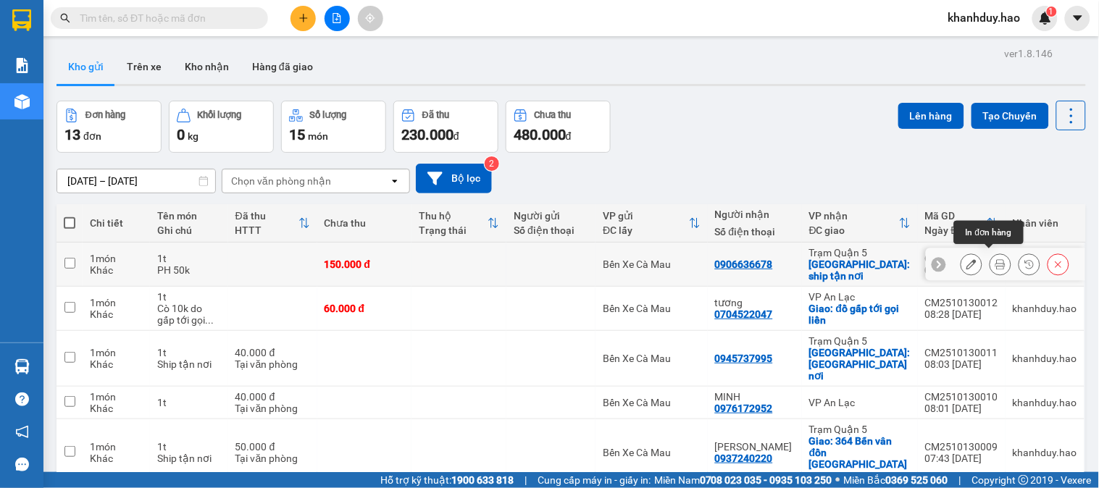
click at [990, 256] on button at bounding box center [1000, 264] width 20 height 25
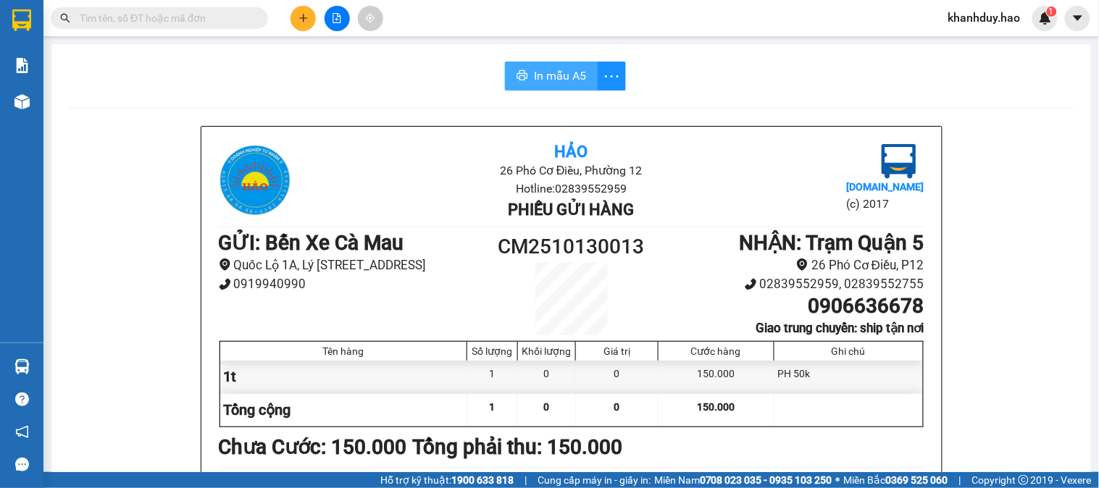
click at [567, 84] on span "In mẫu A5" at bounding box center [560, 76] width 52 height 18
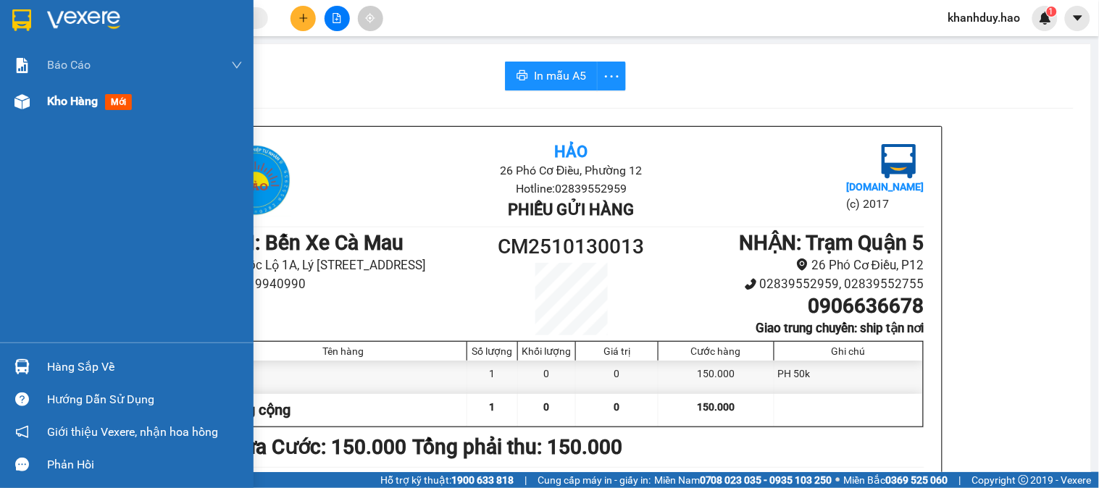
click at [52, 101] on span "Kho hàng" at bounding box center [72, 101] width 51 height 14
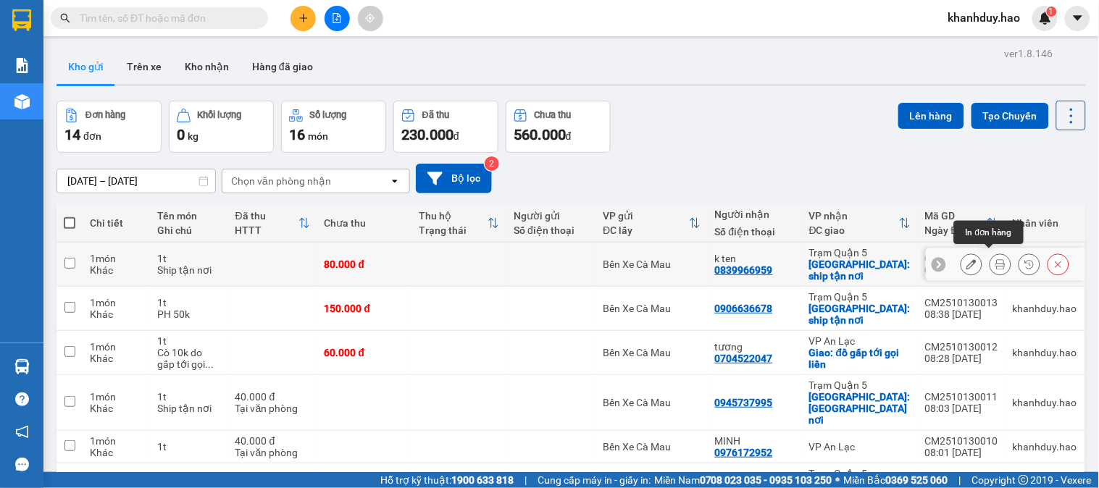
click at [995, 255] on button at bounding box center [1000, 264] width 20 height 25
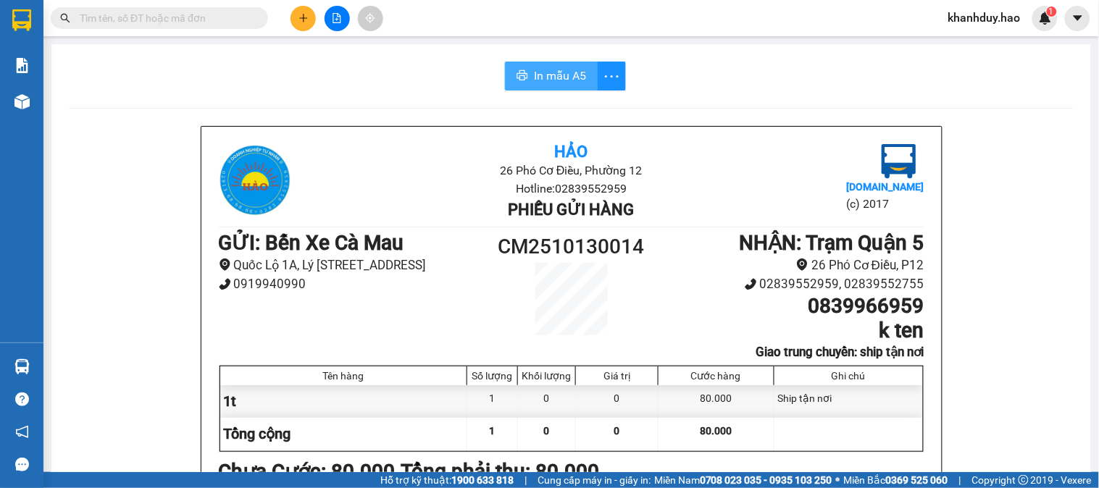
click at [562, 89] on button "In mẫu A5" at bounding box center [551, 76] width 93 height 29
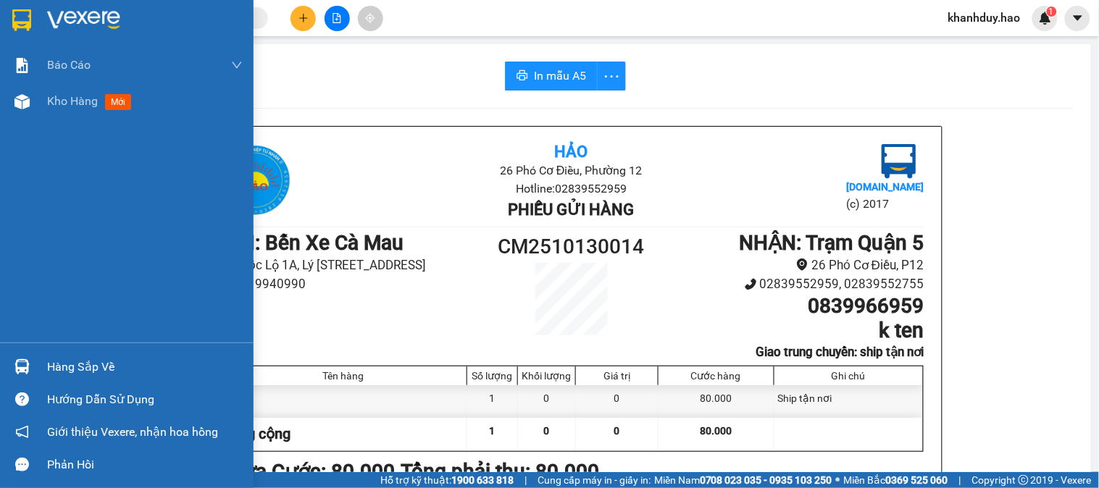
click at [60, 128] on div "Báo cáo BC tiền công nợ Báo cáo dòng tiền (trưởng trạm) Doanh số tạo đơn theo V…" at bounding box center [127, 195] width 254 height 296
click at [66, 118] on div "Kho hàng mới" at bounding box center [145, 101] width 196 height 36
click at [75, 109] on div "Kho hàng mới" at bounding box center [92, 101] width 91 height 18
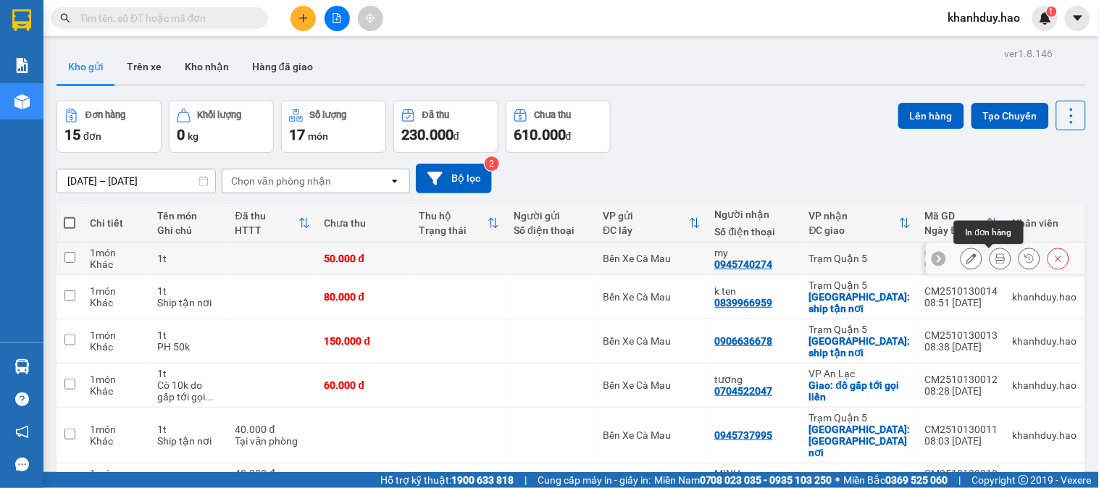
click at [995, 261] on icon at bounding box center [1000, 259] width 10 height 10
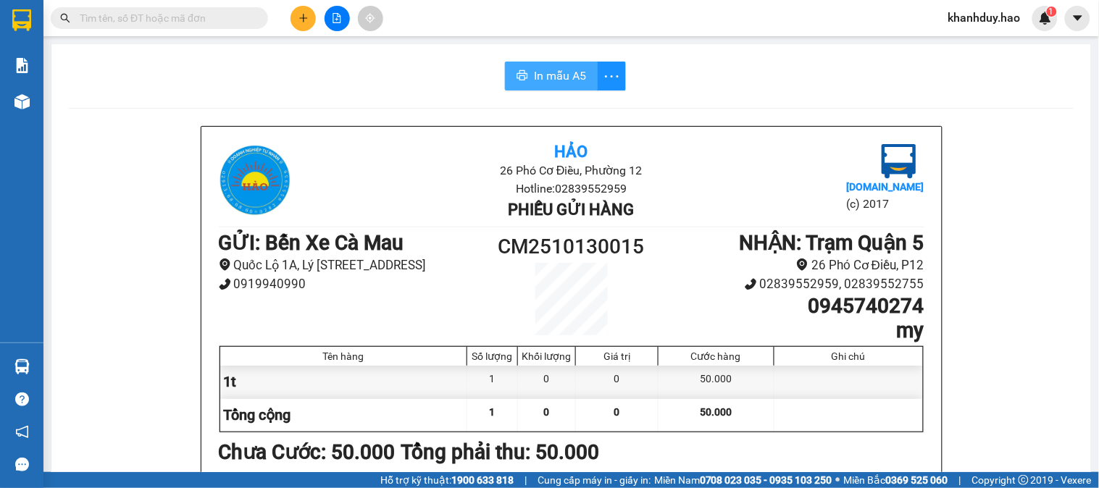
click at [551, 76] on span "In mẫu A5" at bounding box center [560, 76] width 52 height 18
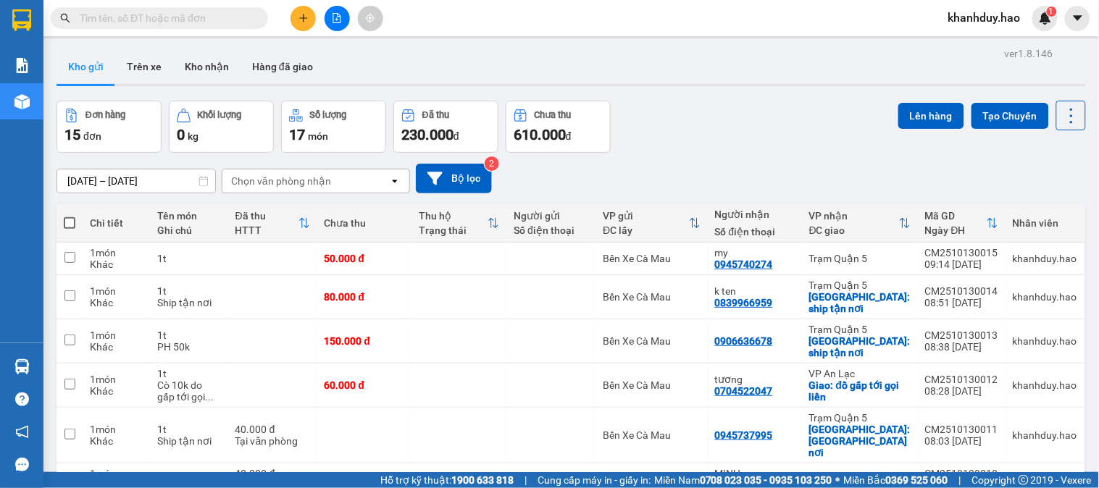
drag, startPoint x: 198, startPoint y: 69, endPoint x: 193, endPoint y: 84, distance: 16.0
click at [193, 82] on button "Kho nhận" at bounding box center [206, 66] width 67 height 35
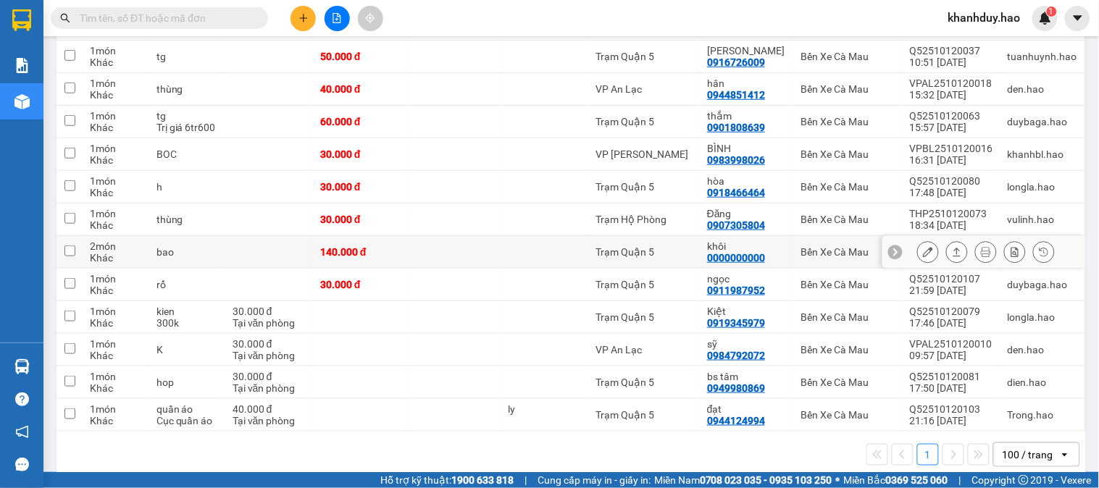
scroll to position [255, 0]
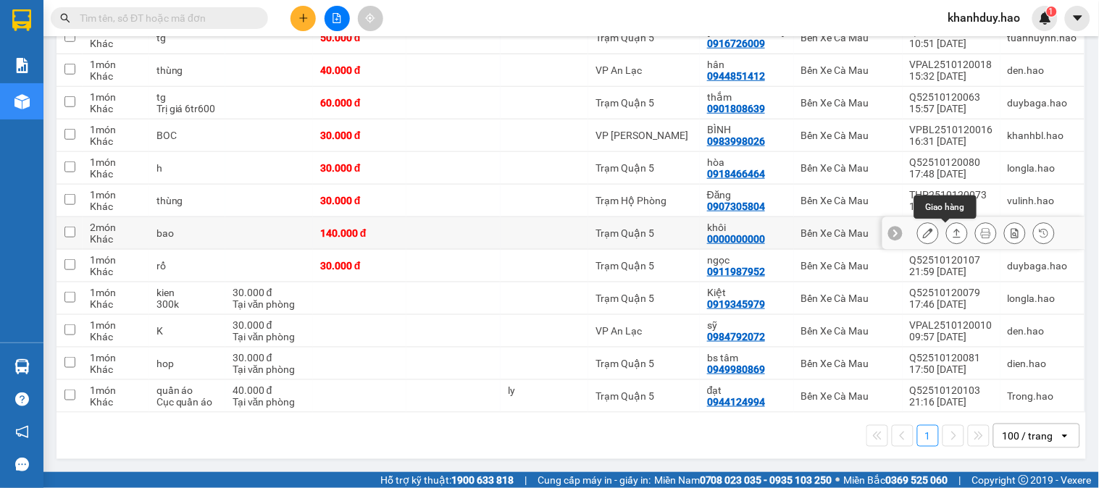
click at [947, 241] on button at bounding box center [957, 233] width 20 height 25
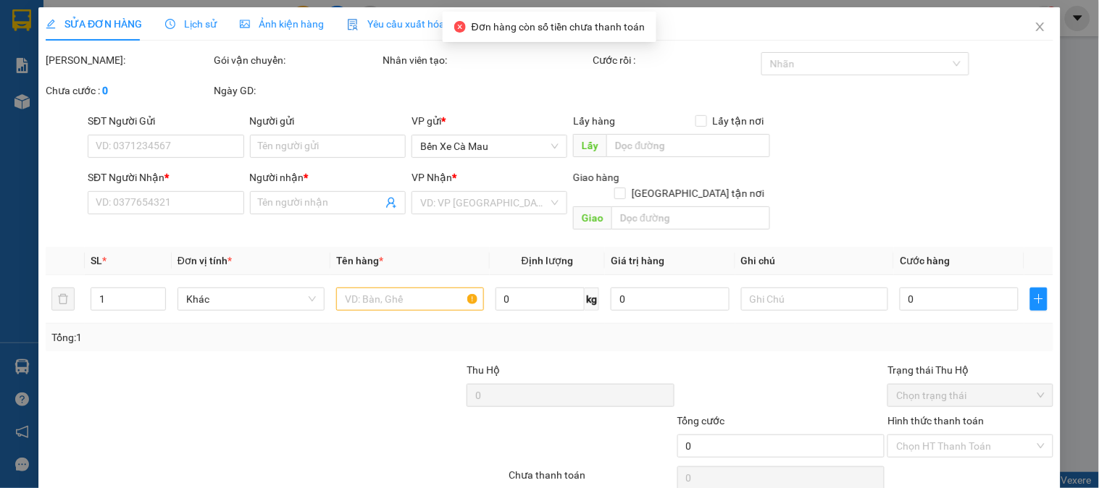
type input "0000000000"
type input "khôi"
type input "140.000"
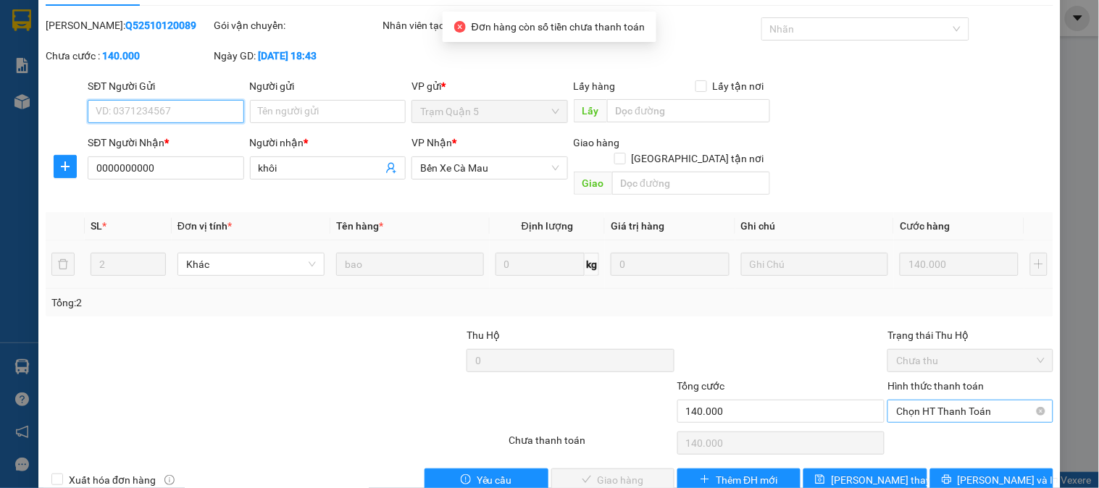
scroll to position [51, 0]
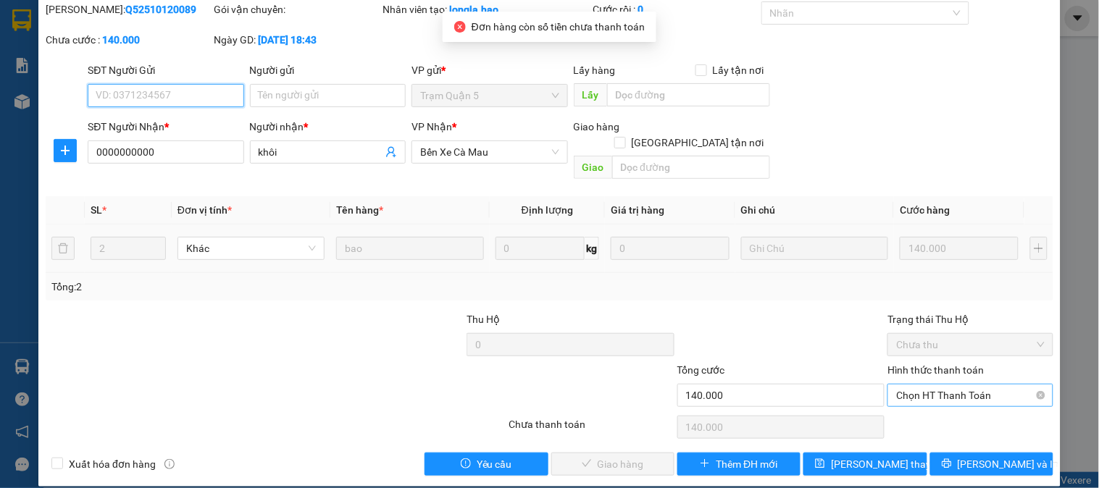
click at [926, 385] on span "Chọn HT Thanh Toán" at bounding box center [970, 396] width 148 height 22
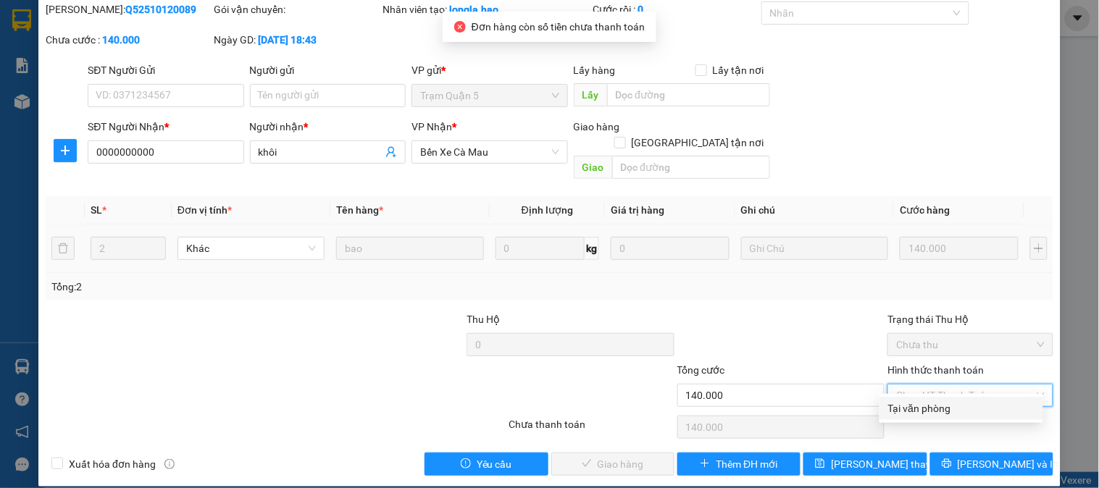
click at [930, 406] on div "Tại văn phòng" at bounding box center [961, 409] width 146 height 16
type input "0"
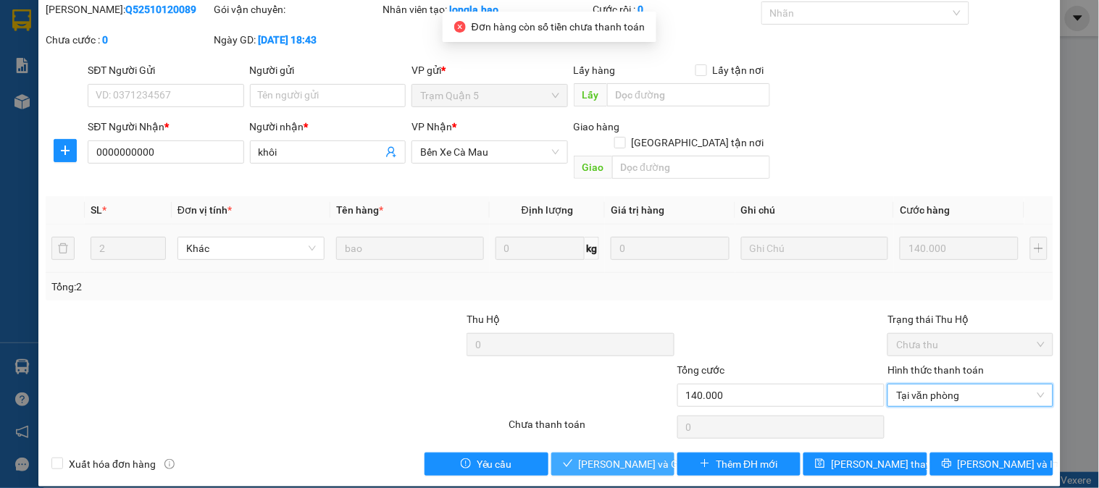
click at [596, 456] on span "[PERSON_NAME] và Giao hàng" at bounding box center [648, 464] width 139 height 16
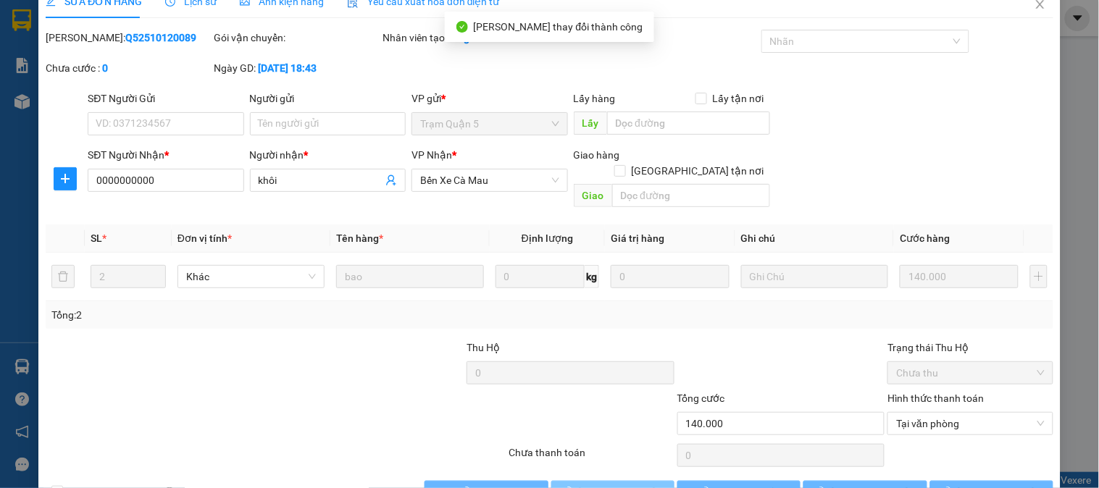
scroll to position [0, 0]
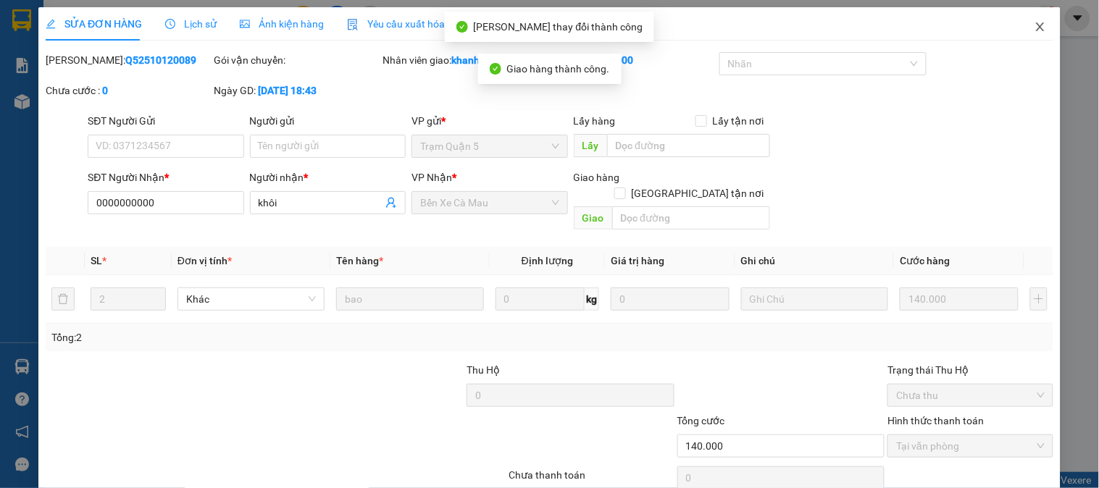
click at [1024, 36] on span "Close" at bounding box center [1040, 27] width 41 height 41
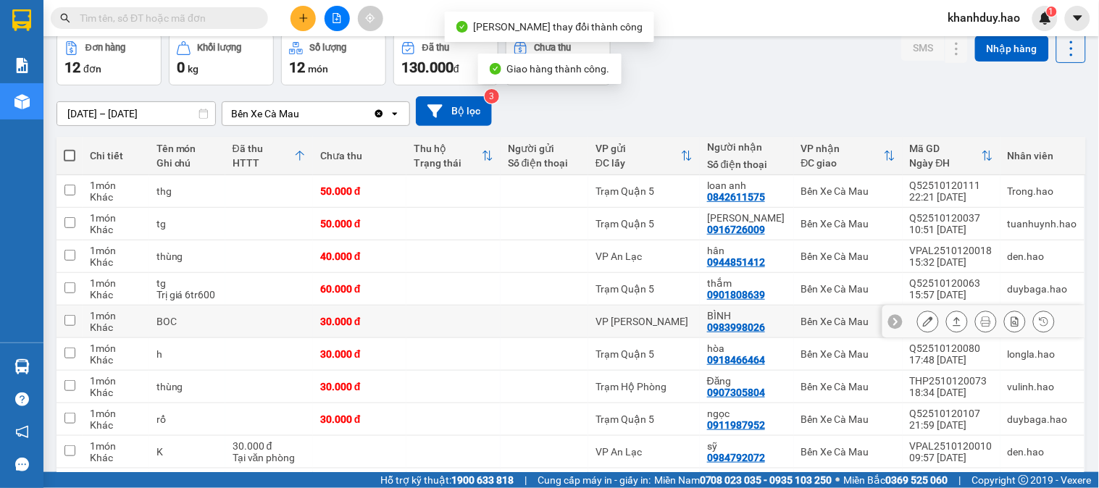
scroll to position [161, 0]
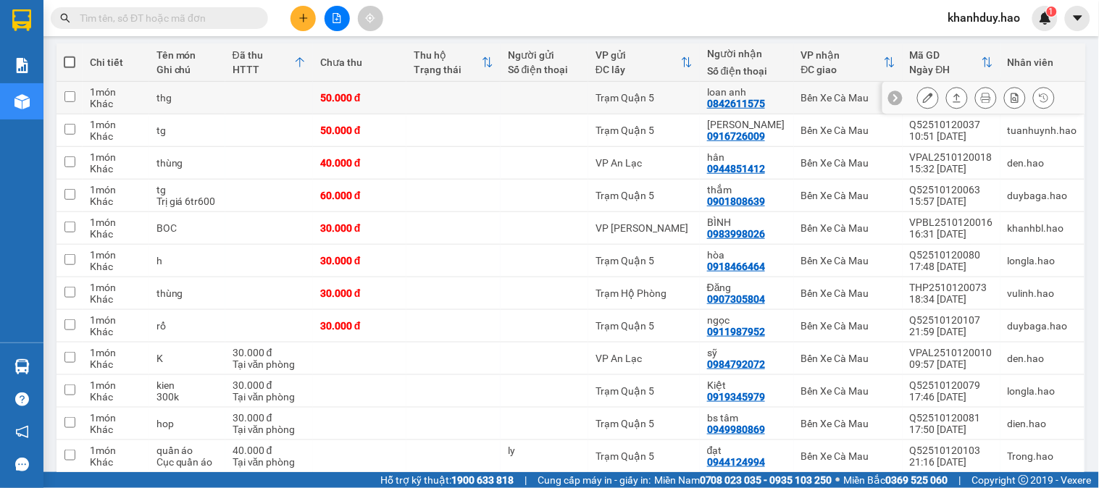
click at [956, 97] on div at bounding box center [957, 98] width 22 height 22
click at [952, 98] on button at bounding box center [957, 97] width 20 height 25
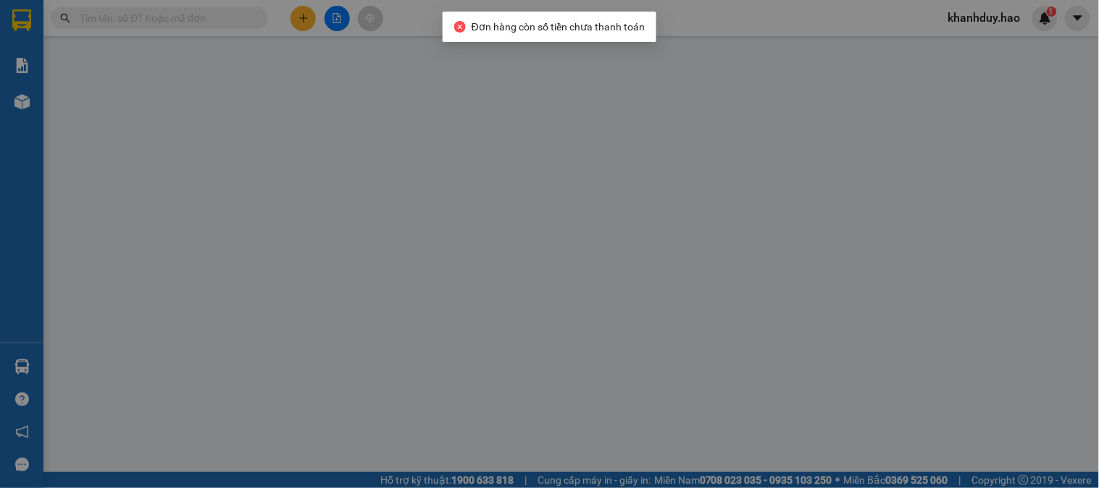
type input "0842611575"
type input "loan anh"
type input "50.000"
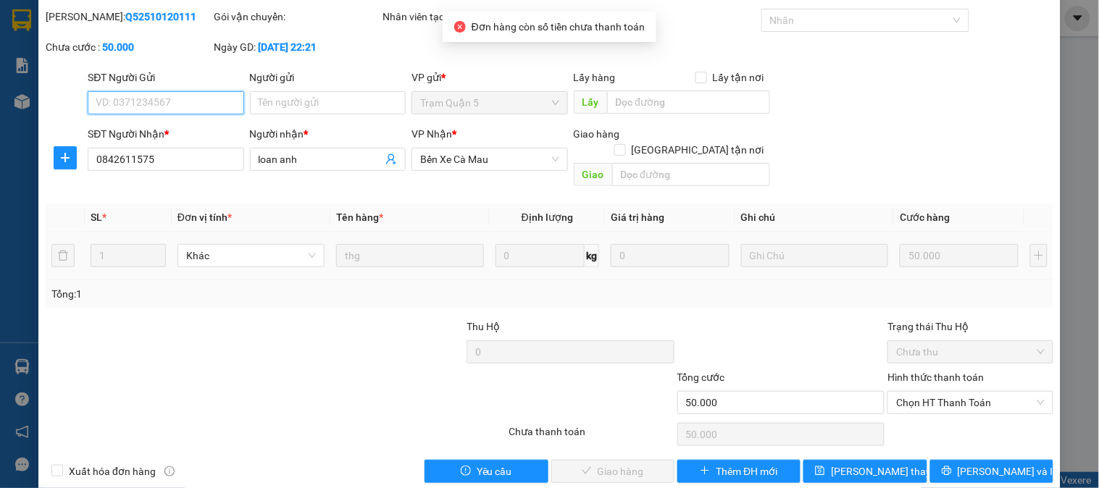
scroll to position [51, 0]
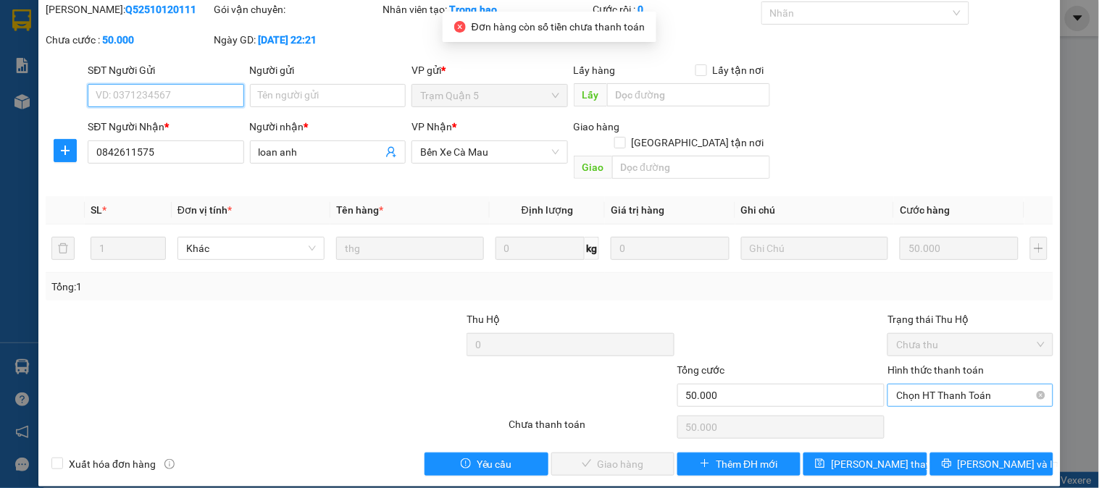
click at [955, 389] on span "Chọn HT Thanh Toán" at bounding box center [970, 396] width 148 height 22
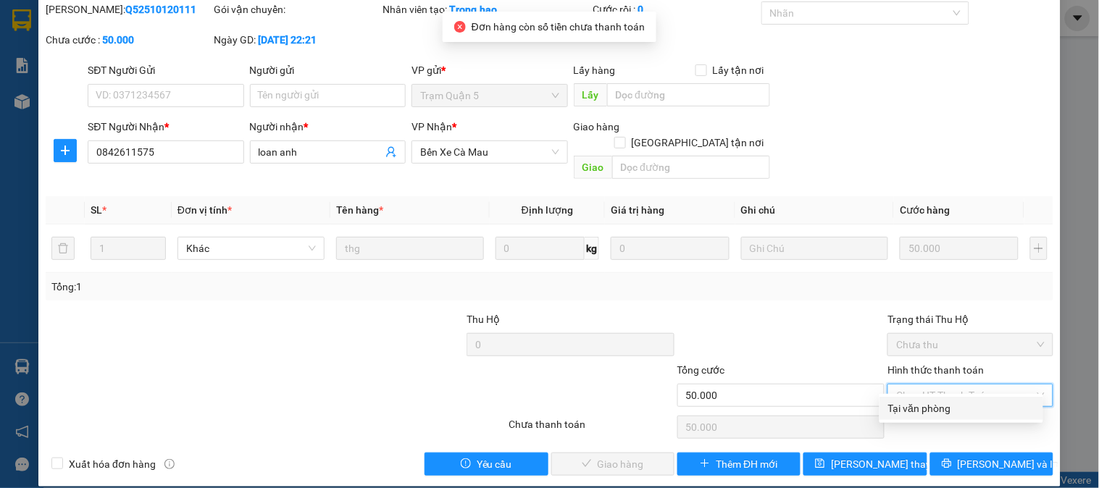
drag, startPoint x: 945, startPoint y: 406, endPoint x: 921, endPoint y: 414, distance: 25.7
click at [944, 408] on div "Tại văn phòng" at bounding box center [961, 409] width 146 height 16
type input "0"
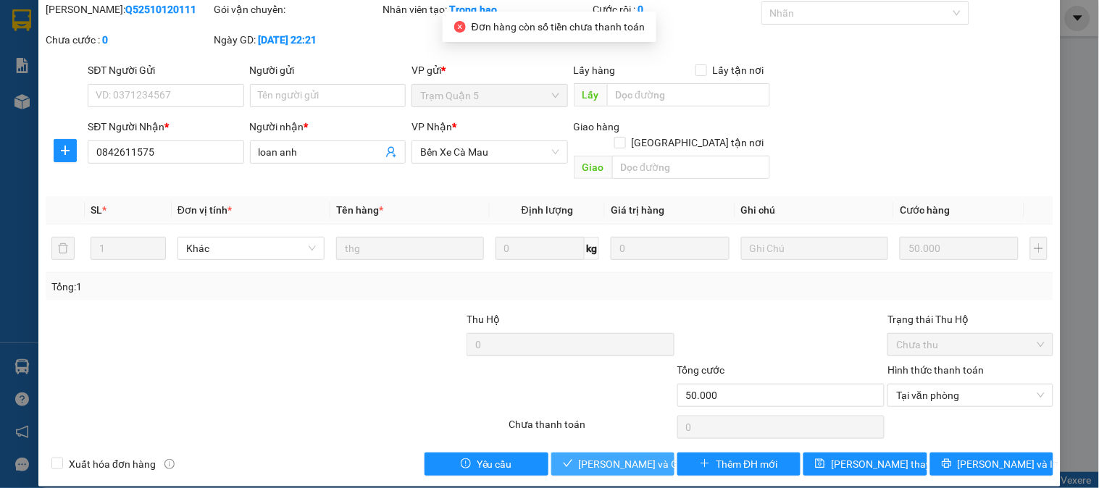
drag, startPoint x: 635, startPoint y: 443, endPoint x: 653, endPoint y: 406, distance: 41.8
click at [635, 456] on span "[PERSON_NAME] và Giao hàng" at bounding box center [648, 464] width 139 height 16
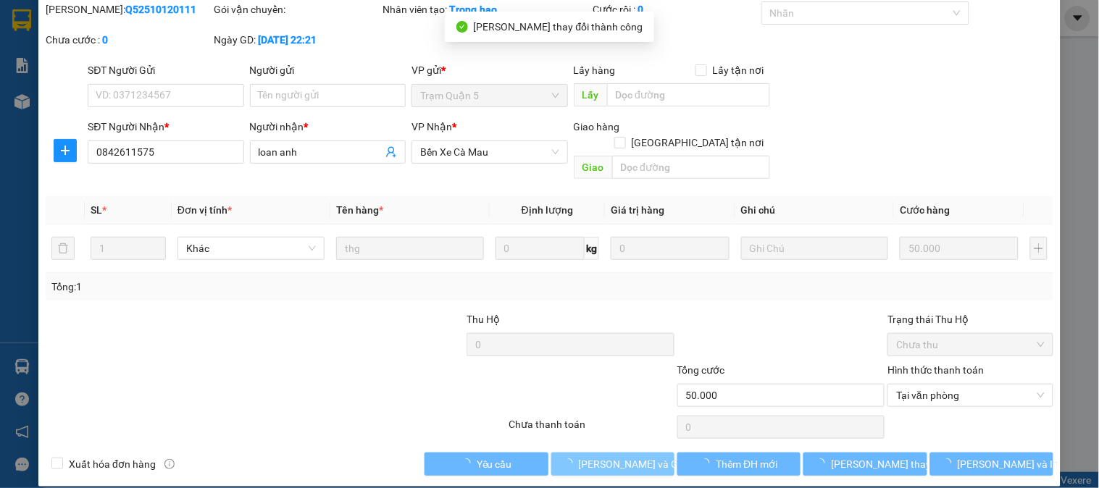
scroll to position [0, 0]
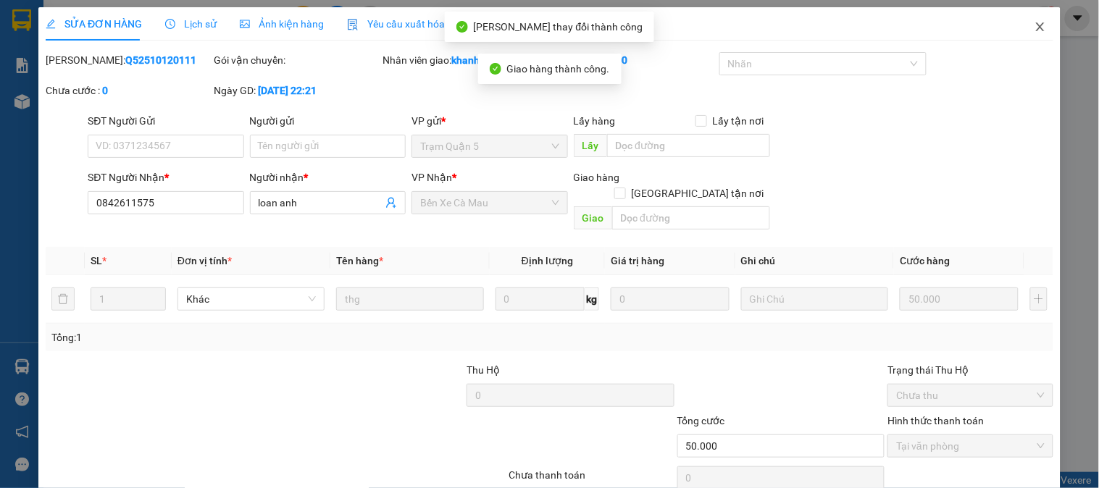
click at [1023, 33] on span "Close" at bounding box center [1040, 27] width 41 height 41
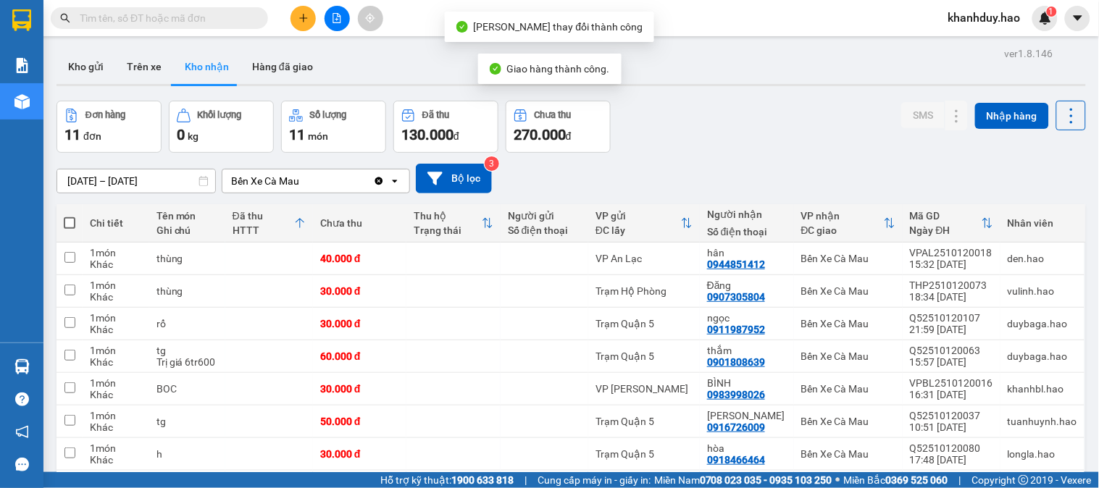
click at [153, 176] on input "[DATE] – [DATE]" at bounding box center [136, 181] width 158 height 23
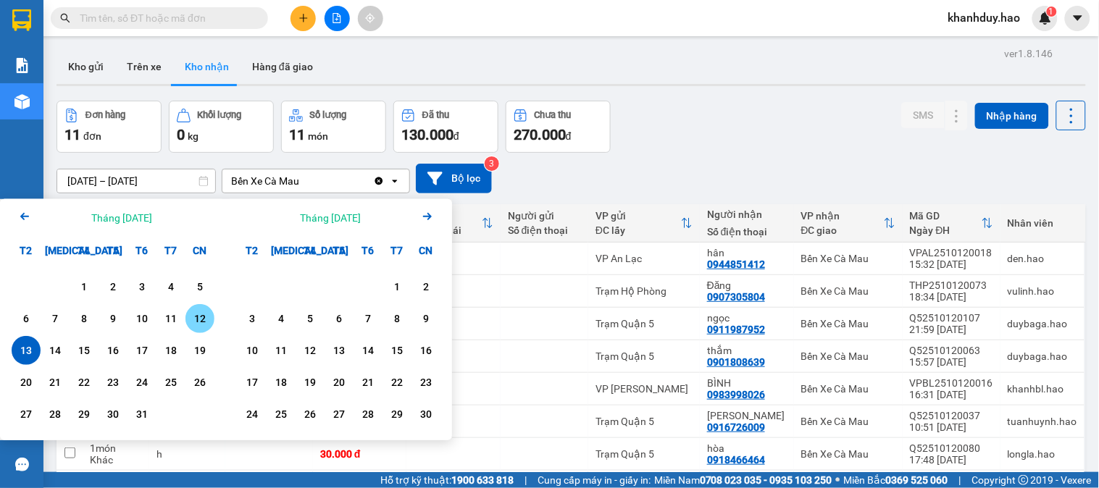
click at [205, 325] on div "12" at bounding box center [200, 318] width 20 height 17
type input "[DATE] – [DATE]"
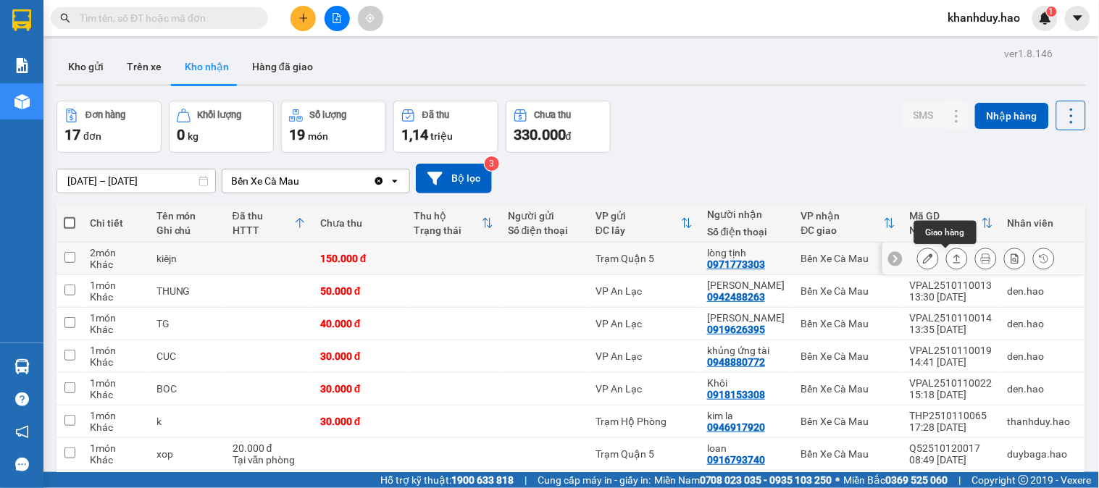
click at [952, 262] on icon at bounding box center [957, 259] width 10 height 10
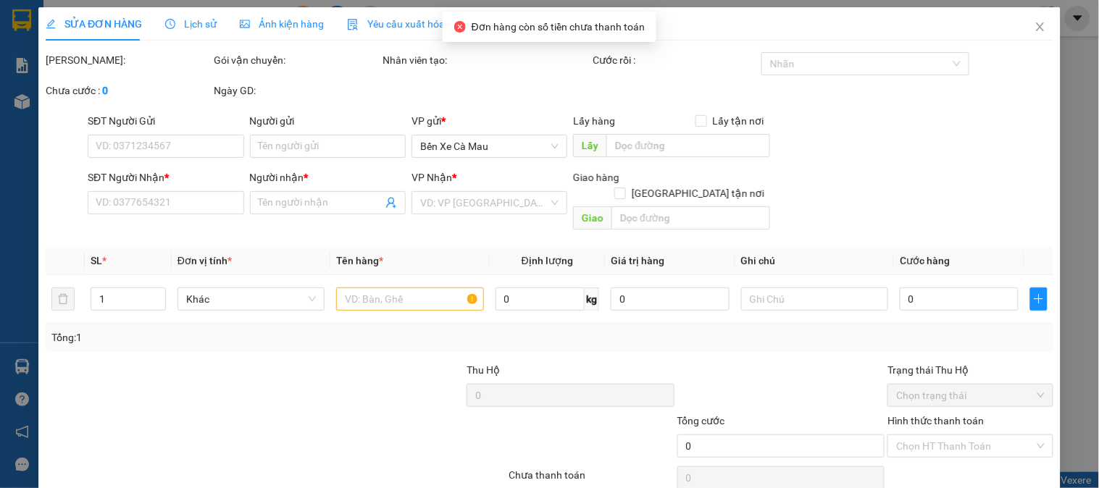
type input "0971773303"
type input "lòng tịnh"
type input "150.000"
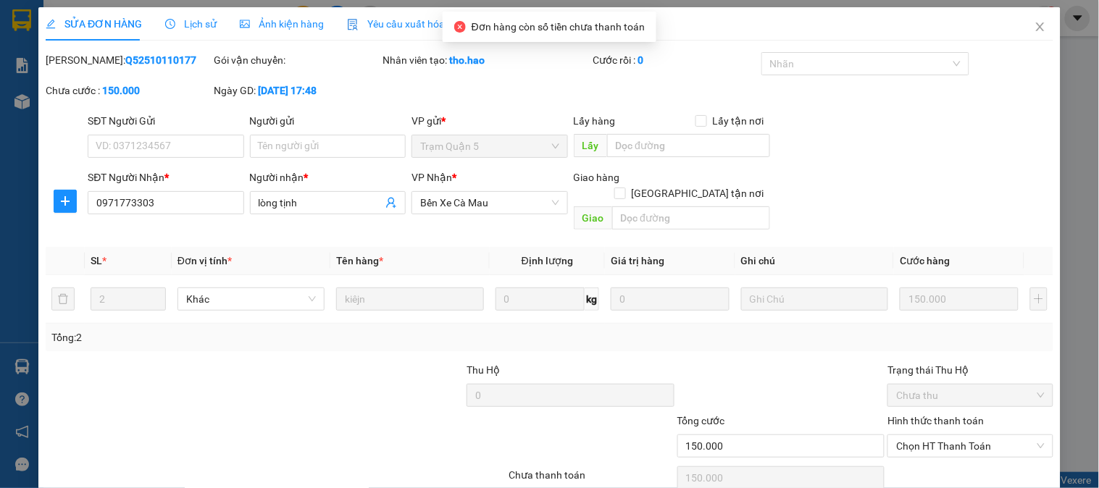
click at [283, 30] on span "Ảnh kiện hàng" at bounding box center [282, 24] width 84 height 12
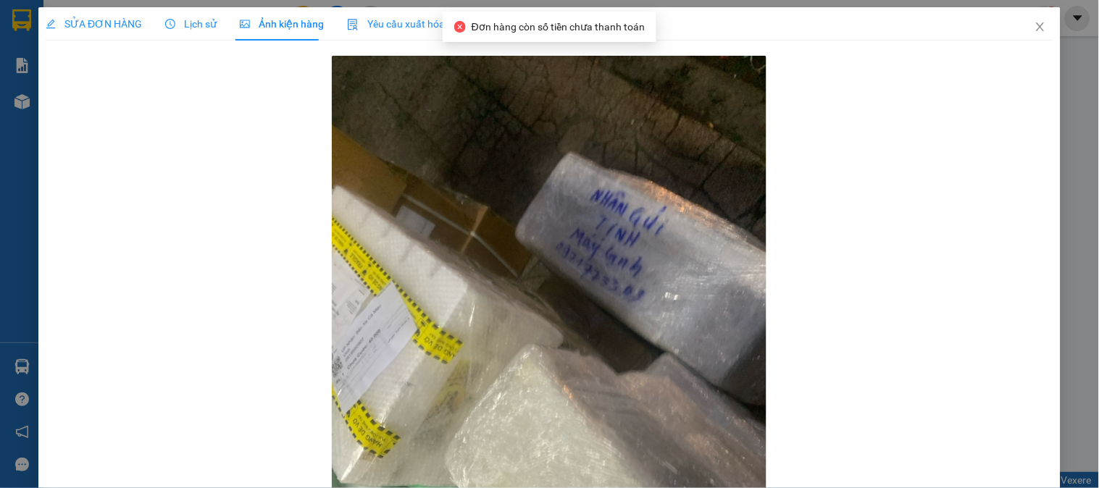
click at [188, 29] on span "Lịch sử" at bounding box center [190, 24] width 51 height 12
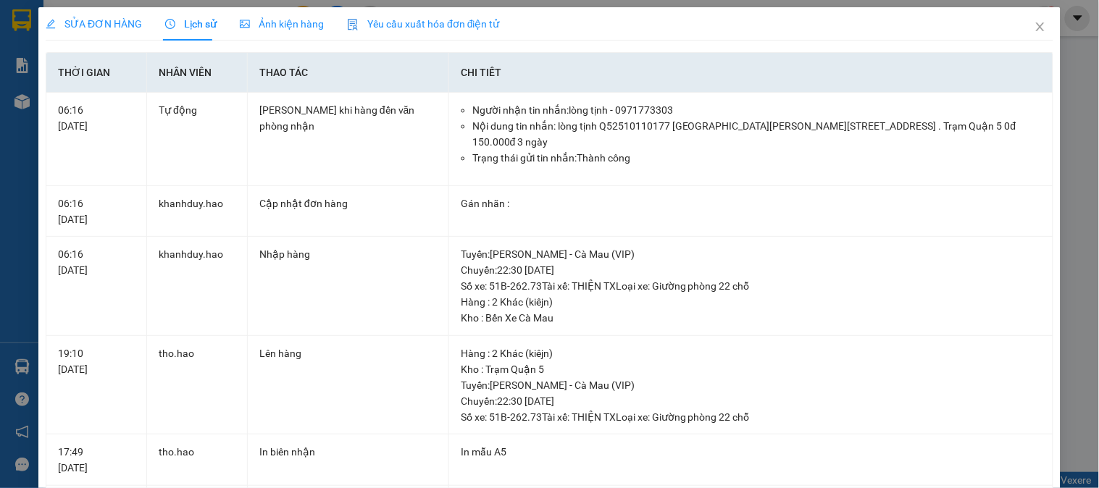
click at [246, 39] on div "Ảnh kiện hàng" at bounding box center [282, 23] width 84 height 33
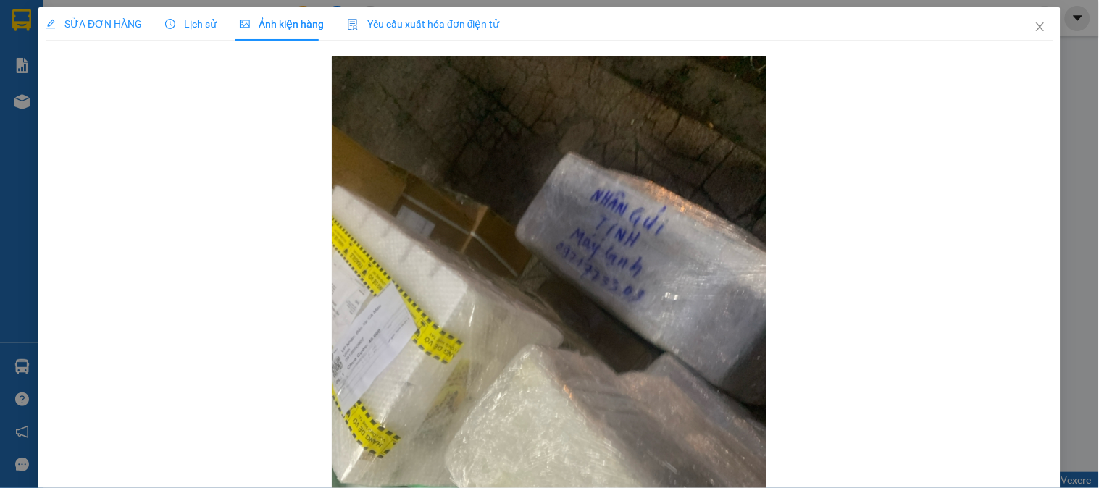
drag, startPoint x: 102, startPoint y: 40, endPoint x: 107, endPoint y: 33, distance: 7.8
click at [102, 38] on div "SỬA ĐƠN HÀNG" at bounding box center [94, 23] width 96 height 33
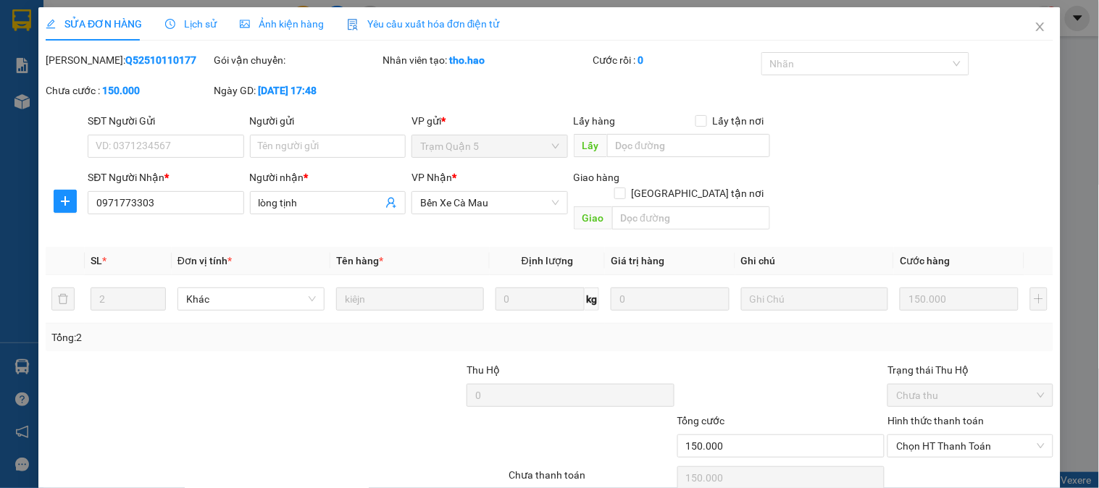
click at [107, 33] on div "SỬA ĐƠN HÀNG" at bounding box center [94, 23] width 96 height 33
drag, startPoint x: 81, startPoint y: 60, endPoint x: 160, endPoint y: 60, distance: 79.0
click at [160, 60] on div "[PERSON_NAME]: Q52510110177" at bounding box center [128, 60] width 165 height 16
copy b "Q52510110177"
click at [1035, 33] on icon "close" at bounding box center [1041, 27] width 12 height 12
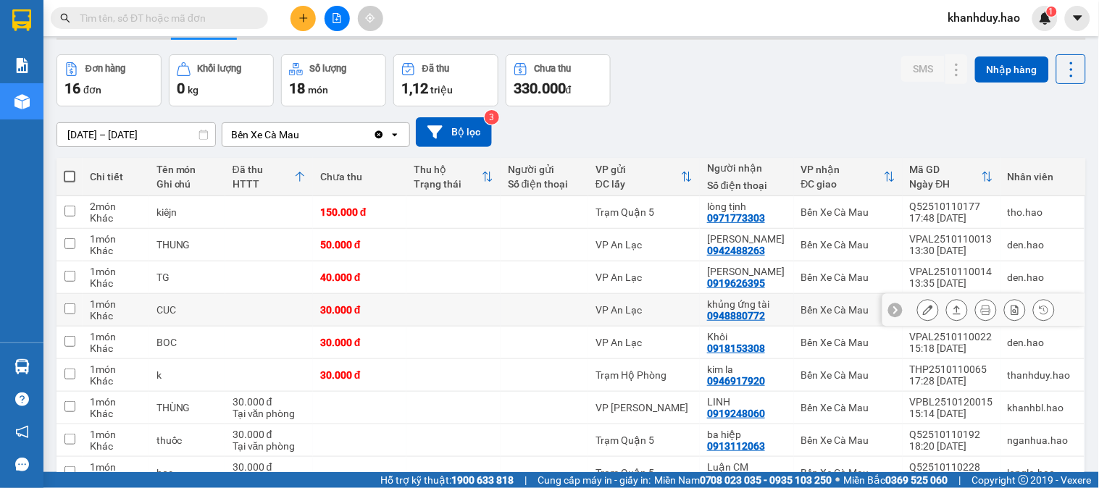
scroll to position [80, 0]
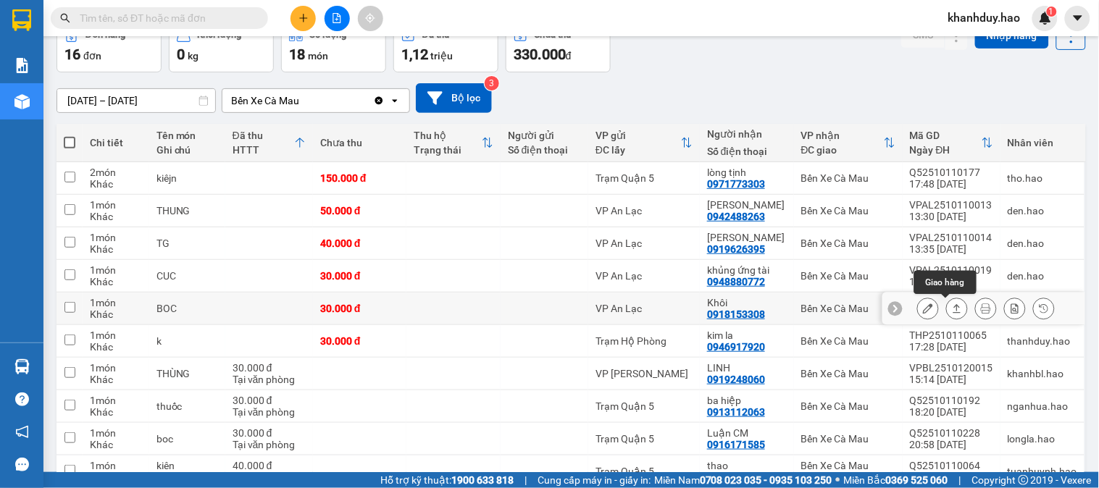
click at [952, 309] on icon at bounding box center [957, 309] width 10 height 10
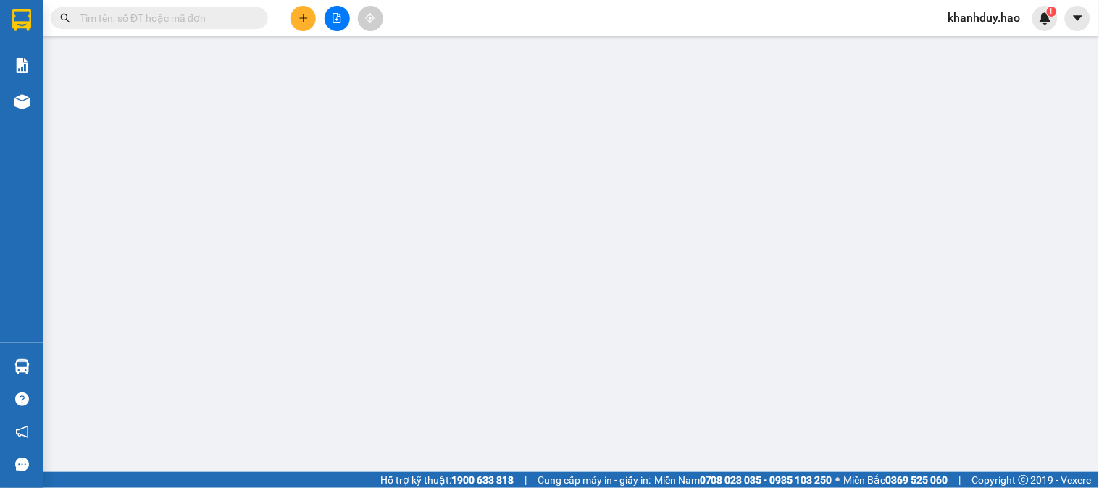
type input "0918153308"
type input "Khôi"
type input "30.000"
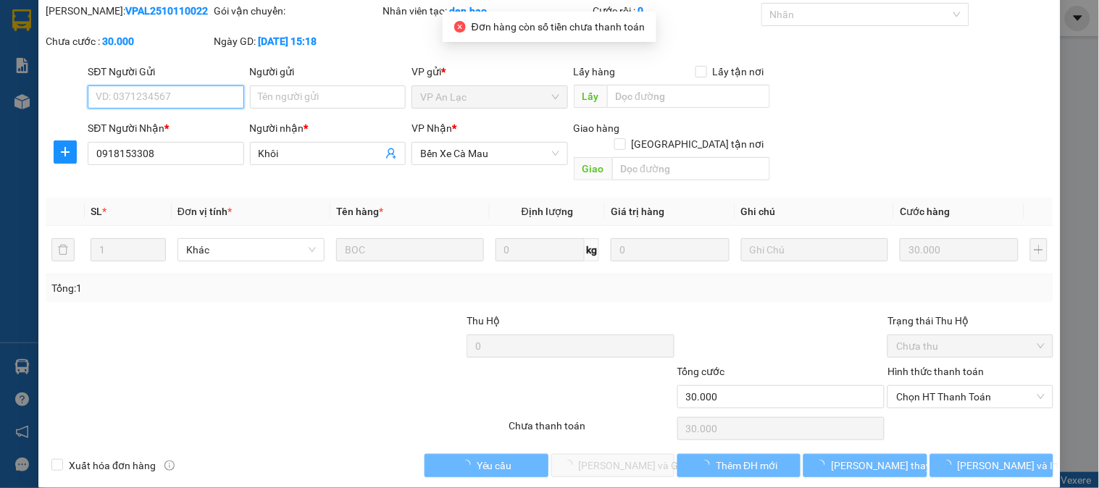
scroll to position [51, 0]
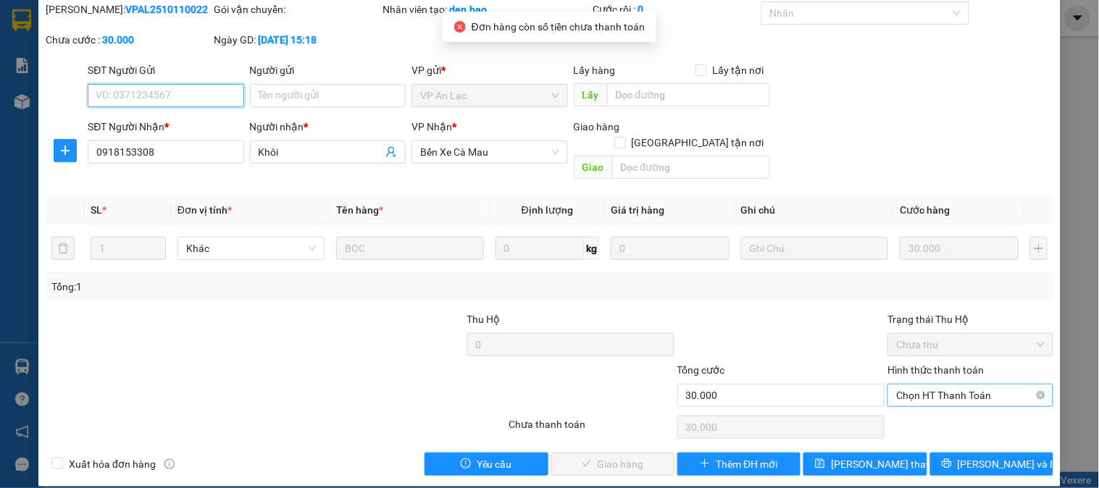
click at [929, 385] on span "Chọn HT Thanh Toán" at bounding box center [970, 396] width 148 height 22
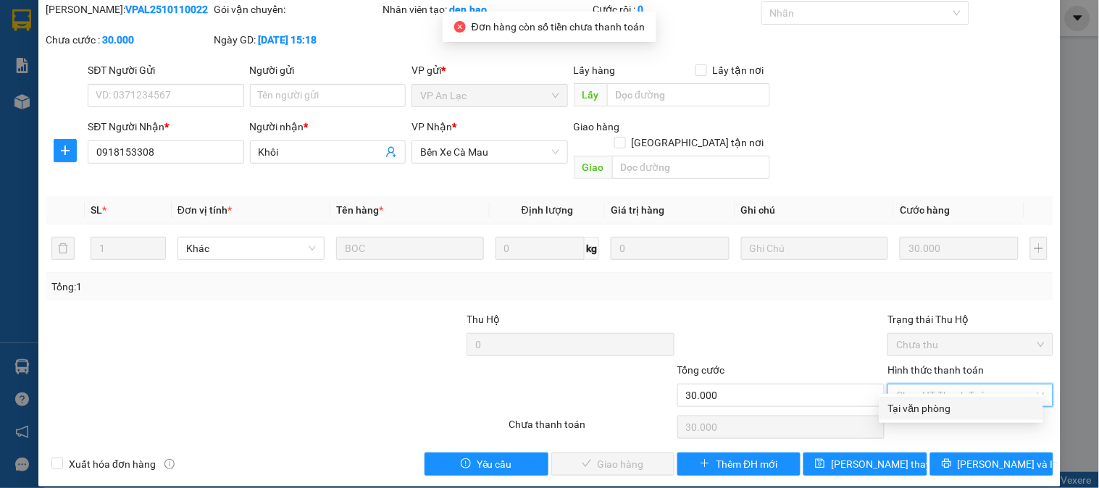
click at [929, 412] on div "Tại văn phòng" at bounding box center [961, 409] width 146 height 16
type input "0"
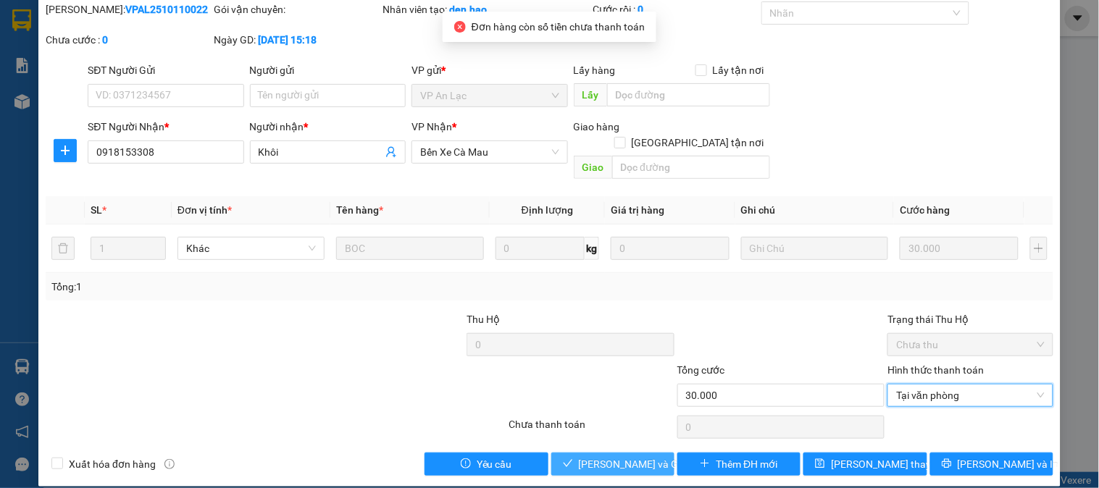
click at [563, 459] on icon "check" at bounding box center [568, 464] width 10 height 10
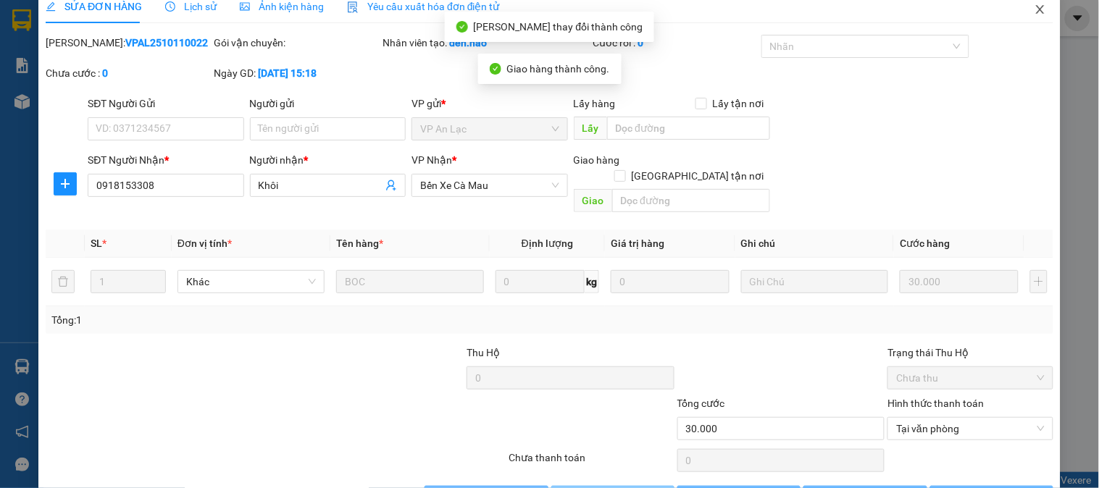
scroll to position [0, 0]
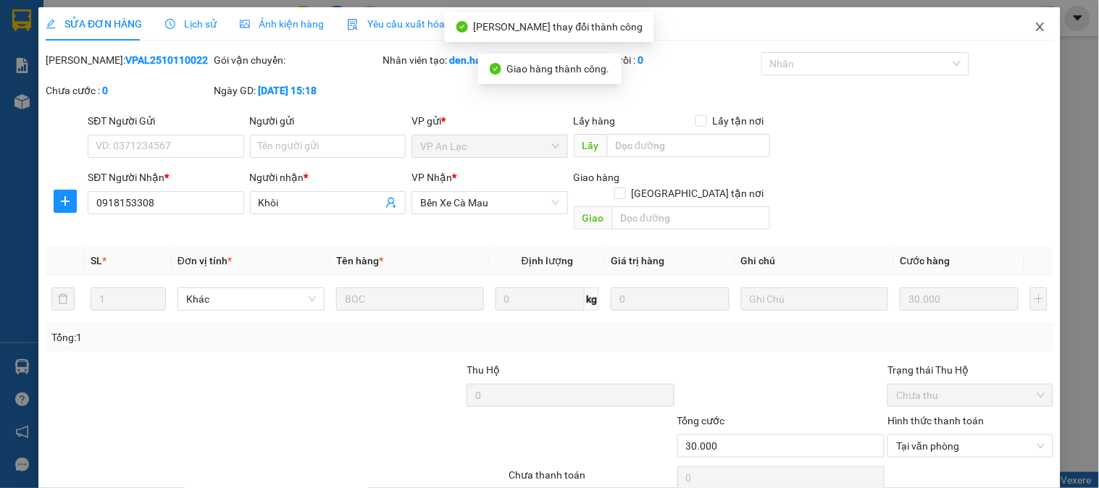
click at [1040, 30] on span "Close" at bounding box center [1040, 27] width 41 height 41
click at [1040, 30] on div "khanhduy.hao 1" at bounding box center [997, 18] width 121 height 25
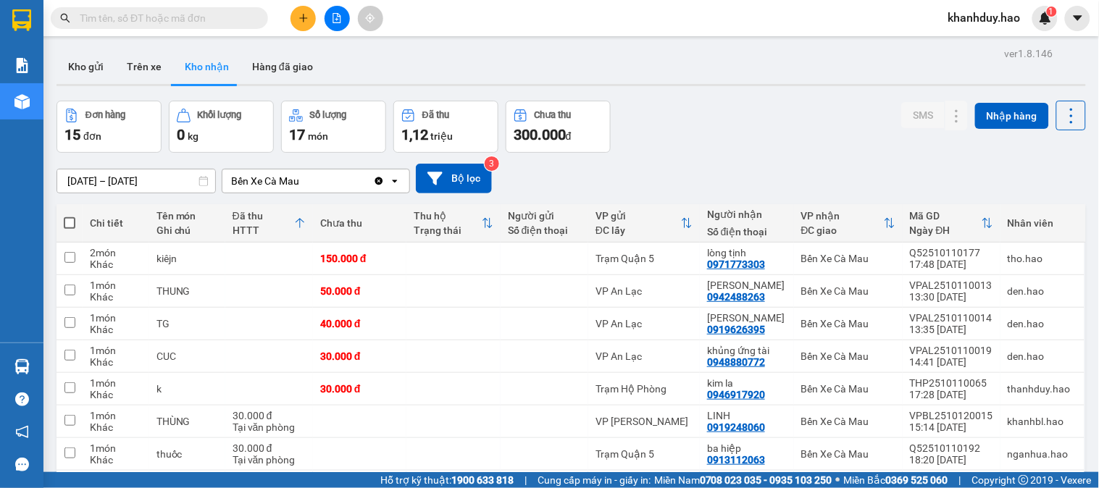
click at [159, 180] on input "[DATE] – [DATE]" at bounding box center [136, 181] width 158 height 23
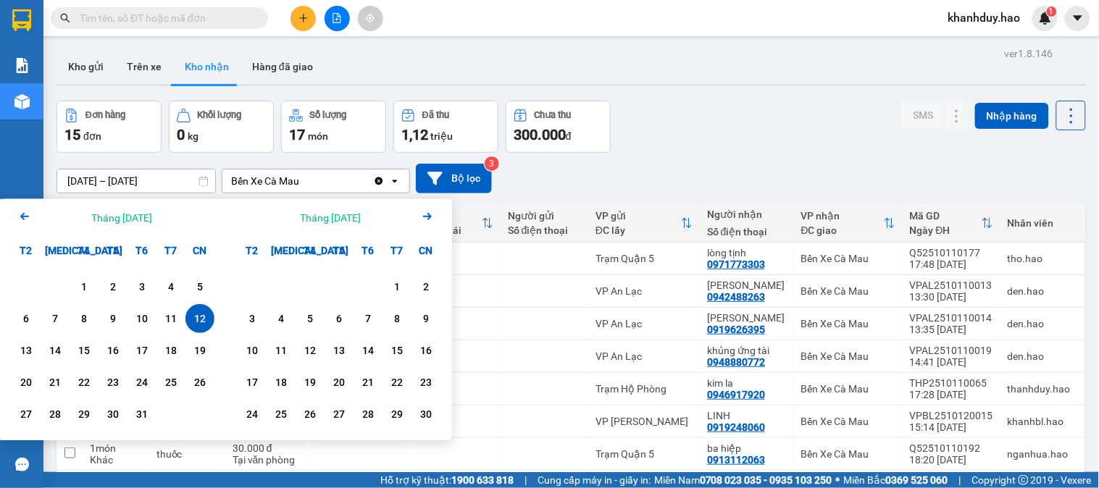
click at [9, 352] on div "1 2 3 4 5 6 7 8 9 10 11 12 13 14 15 16 17 18 19 20 21 22 23 24 25 26 27 28 29 3…" at bounding box center [113, 352] width 226 height 175
click at [20, 351] on div "13" at bounding box center [26, 350] width 20 height 17
type input "[DATE] – [DATE]"
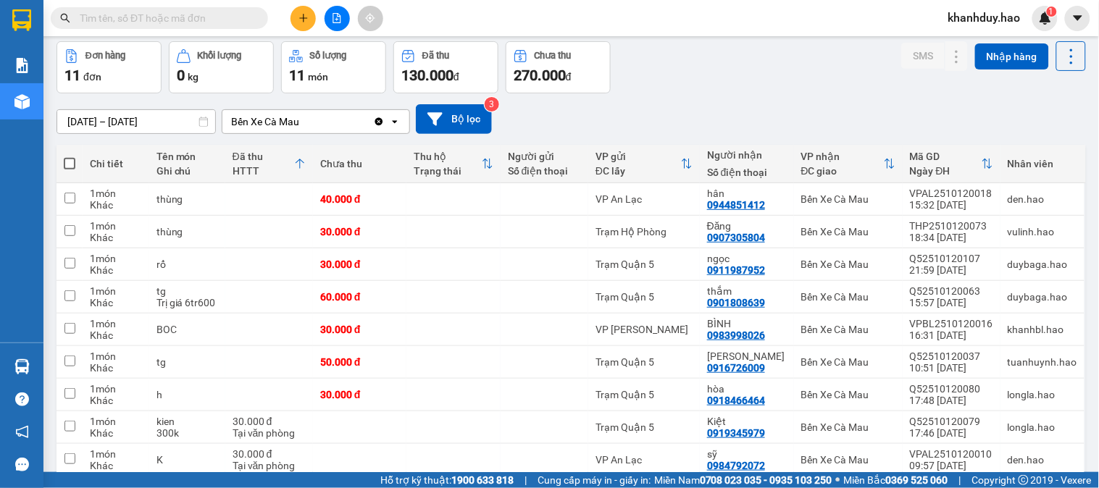
scroll to position [161, 0]
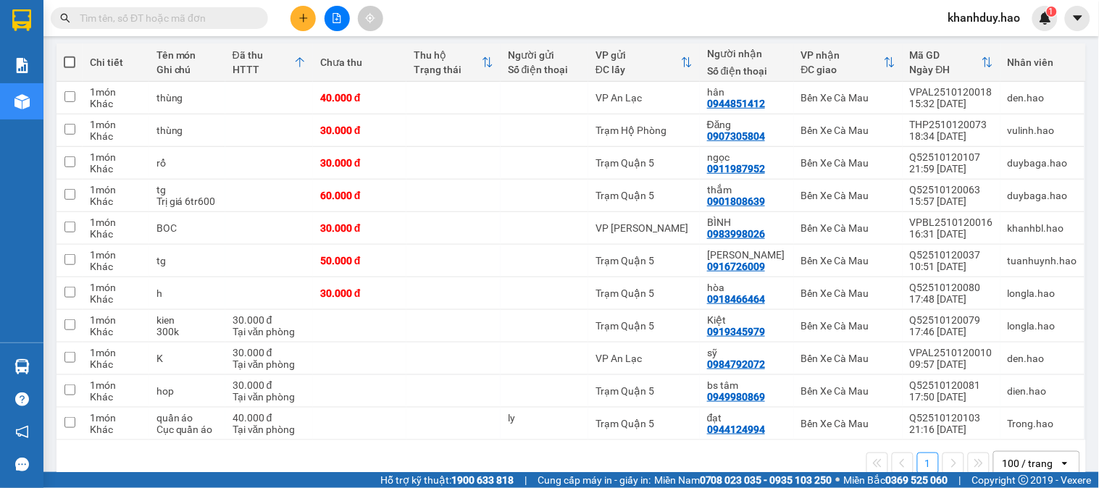
click at [226, 19] on input "text" at bounding box center [165, 18] width 171 height 16
